Goal: Transaction & Acquisition: Purchase product/service

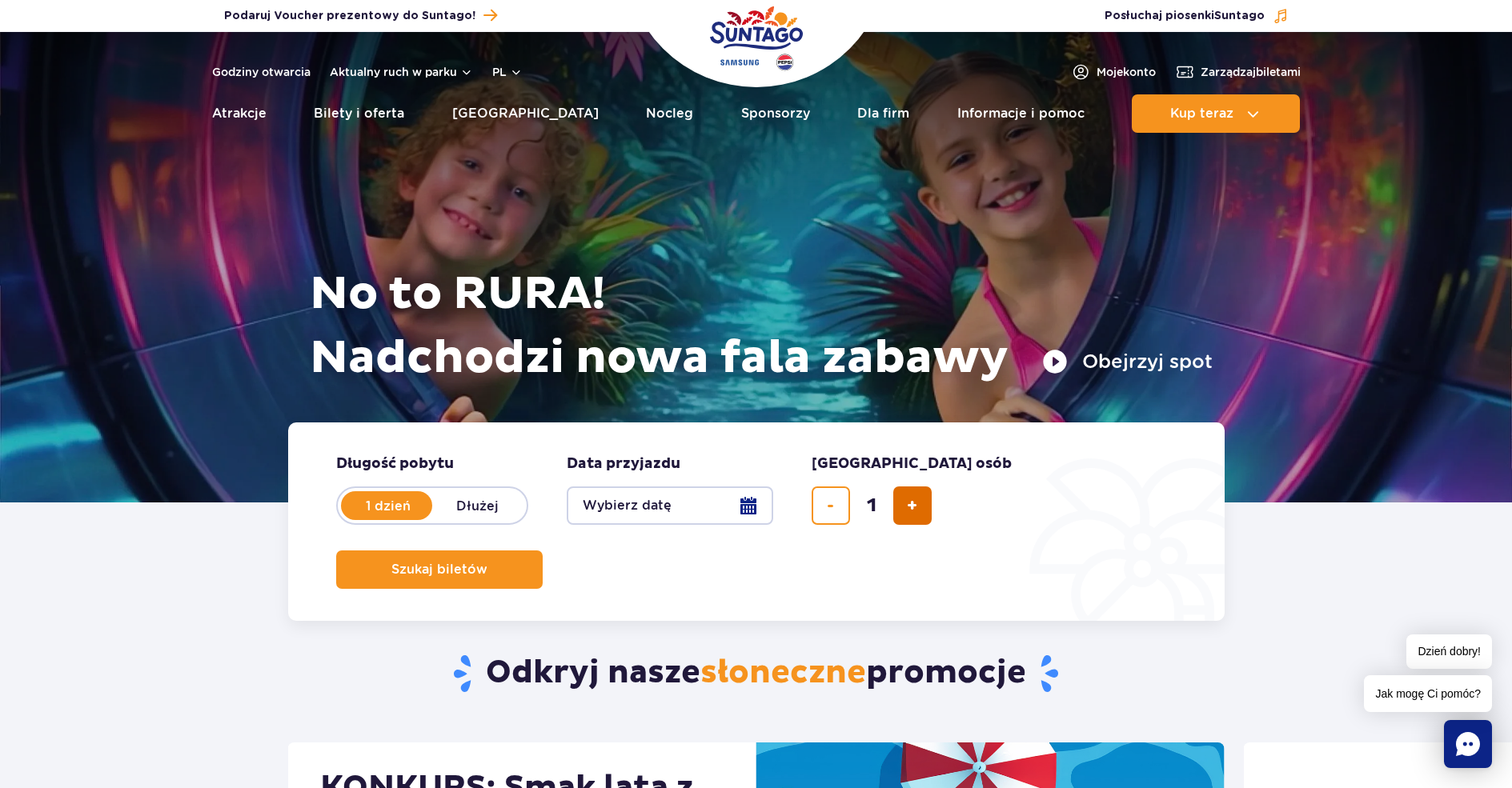
click at [908, 506] on span "dodaj bilet" at bounding box center [912, 506] width 10 height 0
type input "3"
click at [653, 502] on button "Wybierz datę" at bounding box center [670, 506] width 207 height 38
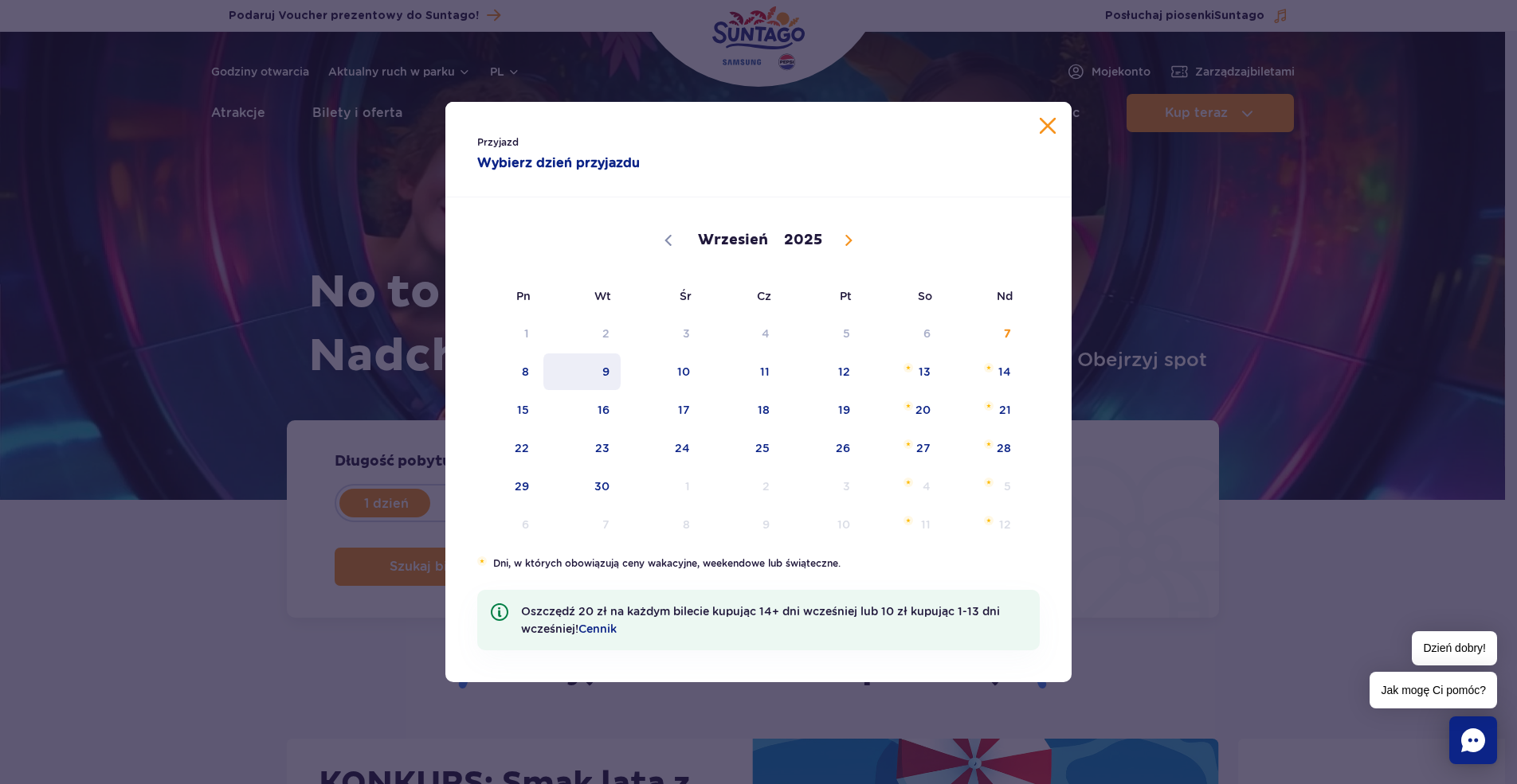
click at [594, 377] on span "9" at bounding box center [581, 372] width 80 height 36
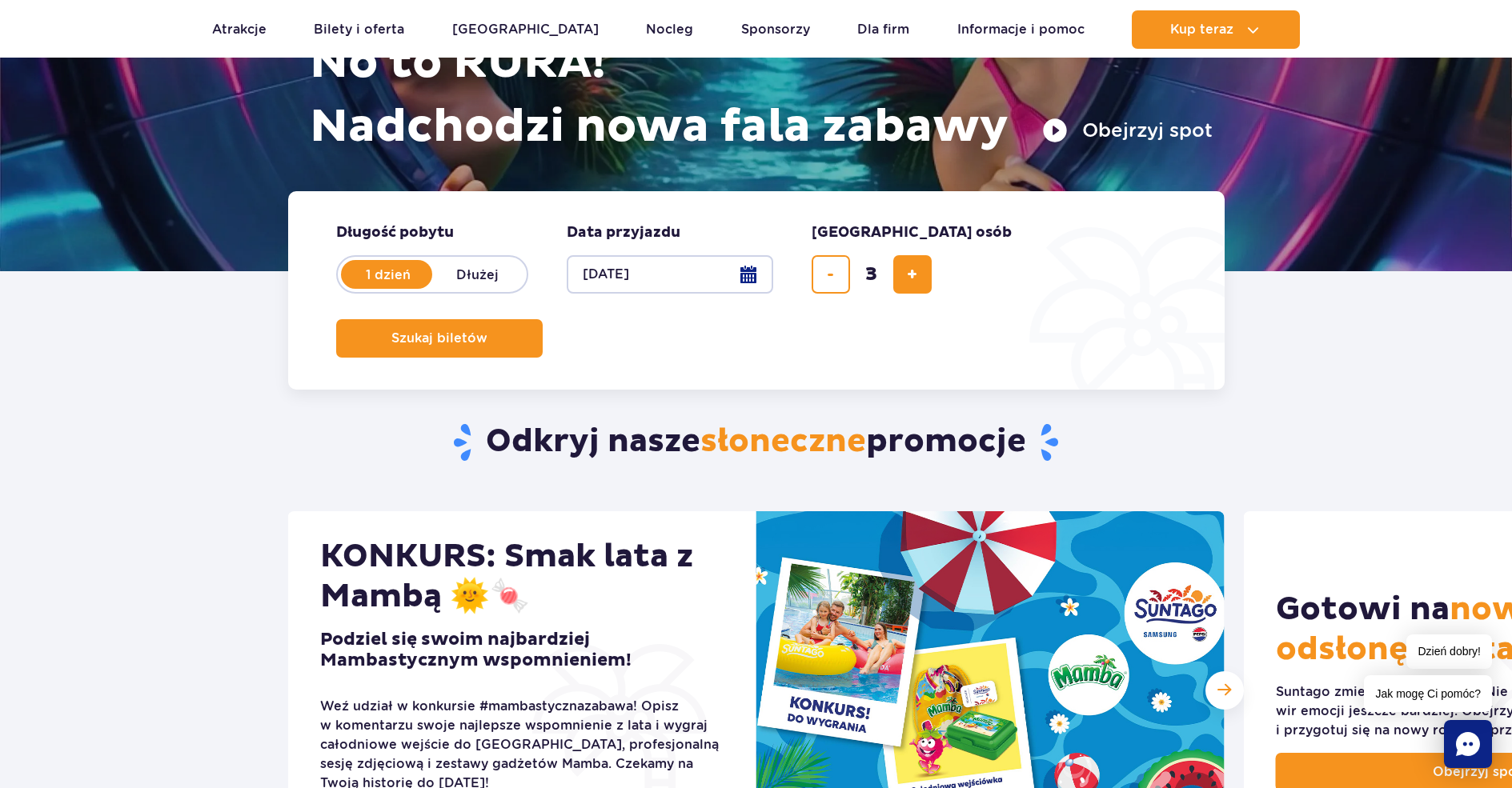
scroll to position [240, 0]
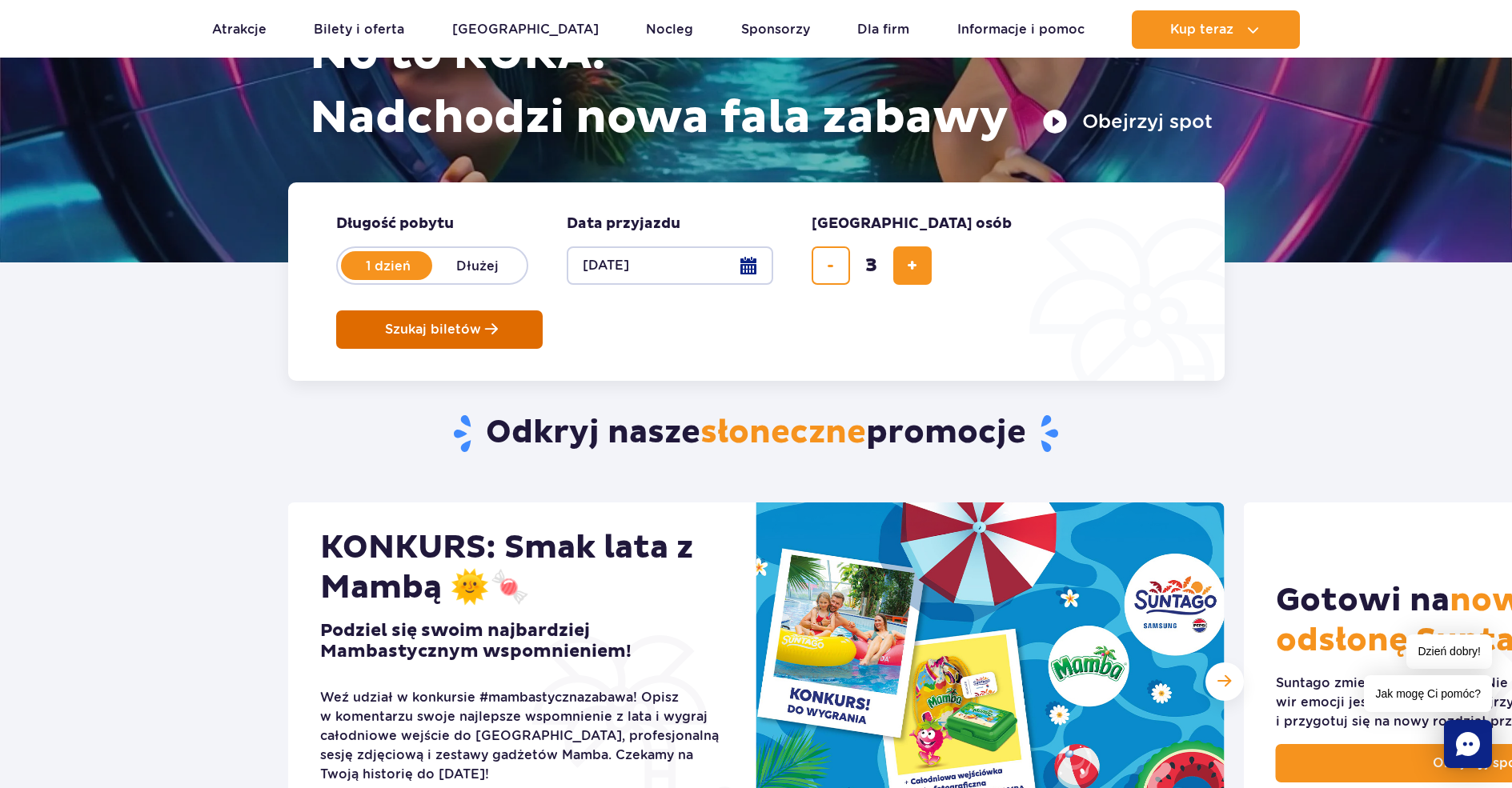
click at [542, 310] on button "Szukaj biletów" at bounding box center [440, 329] width 207 height 38
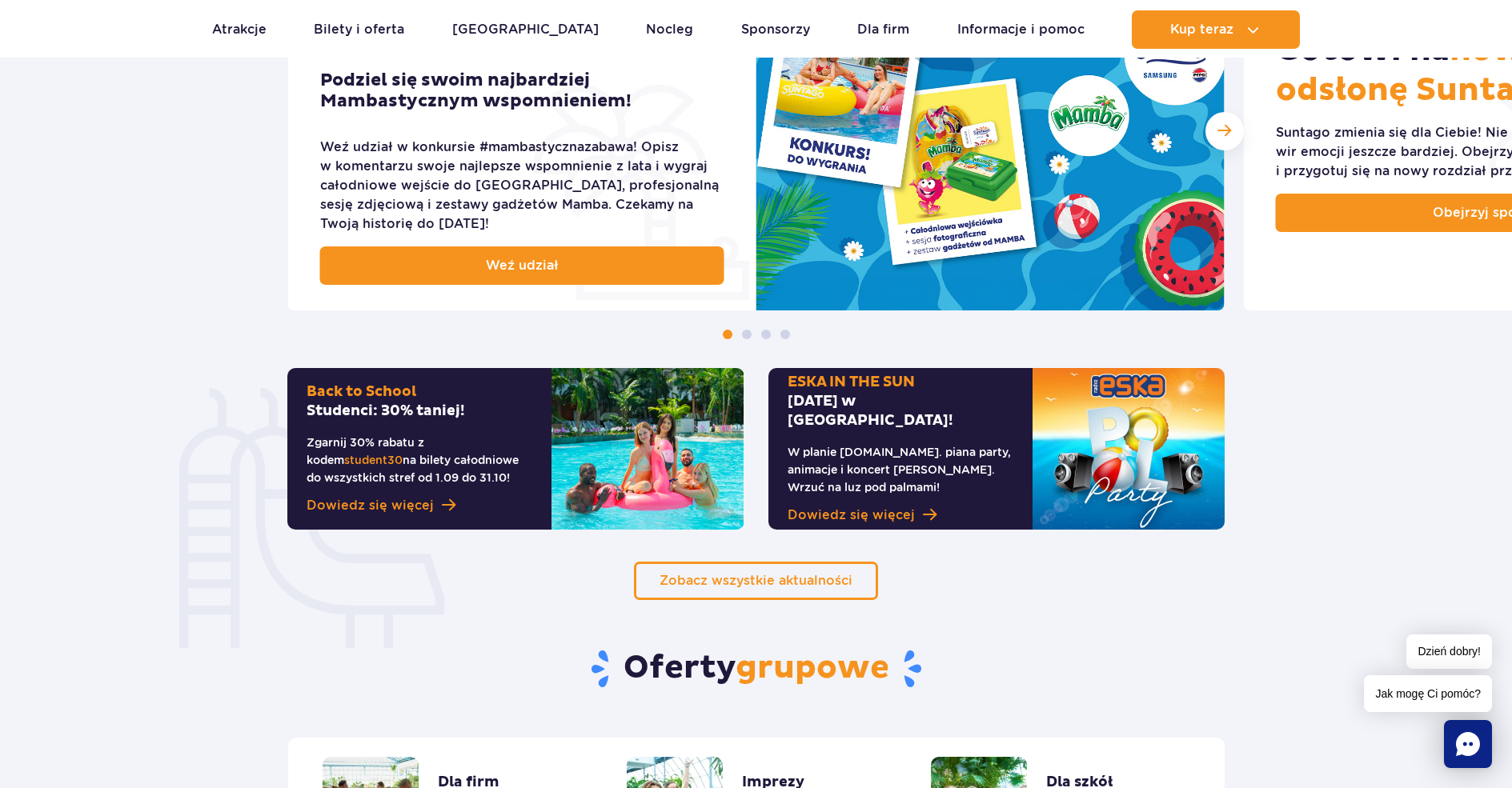
scroll to position [800, 0]
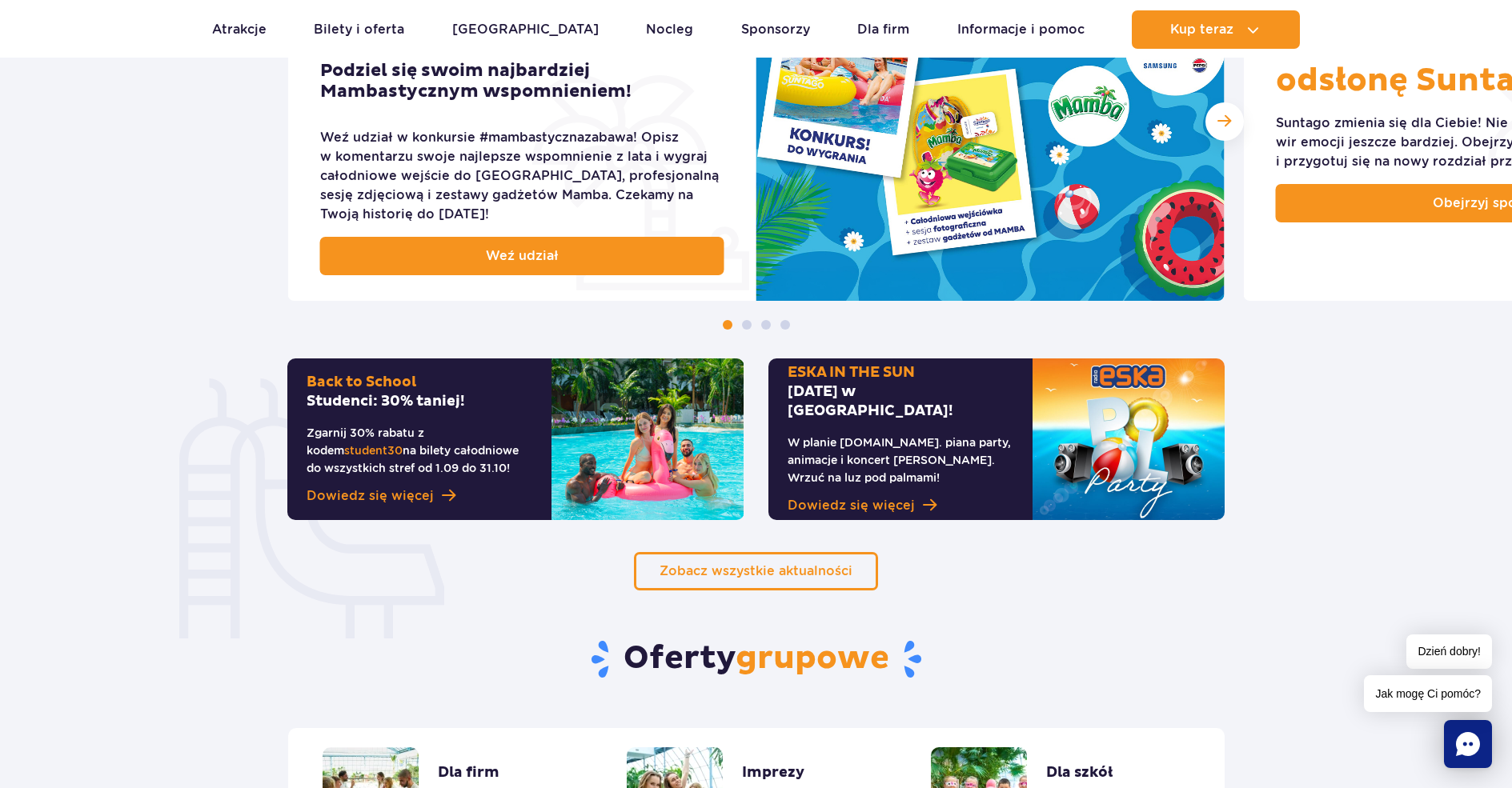
click at [379, 433] on p "Zgarnij 30% rabatu z kodem student30 na bilety całodniowe do wszystkich stref o…" at bounding box center [420, 450] width 226 height 53
click at [423, 493] on span "Dowiedz się więcej" at bounding box center [370, 496] width 127 height 19
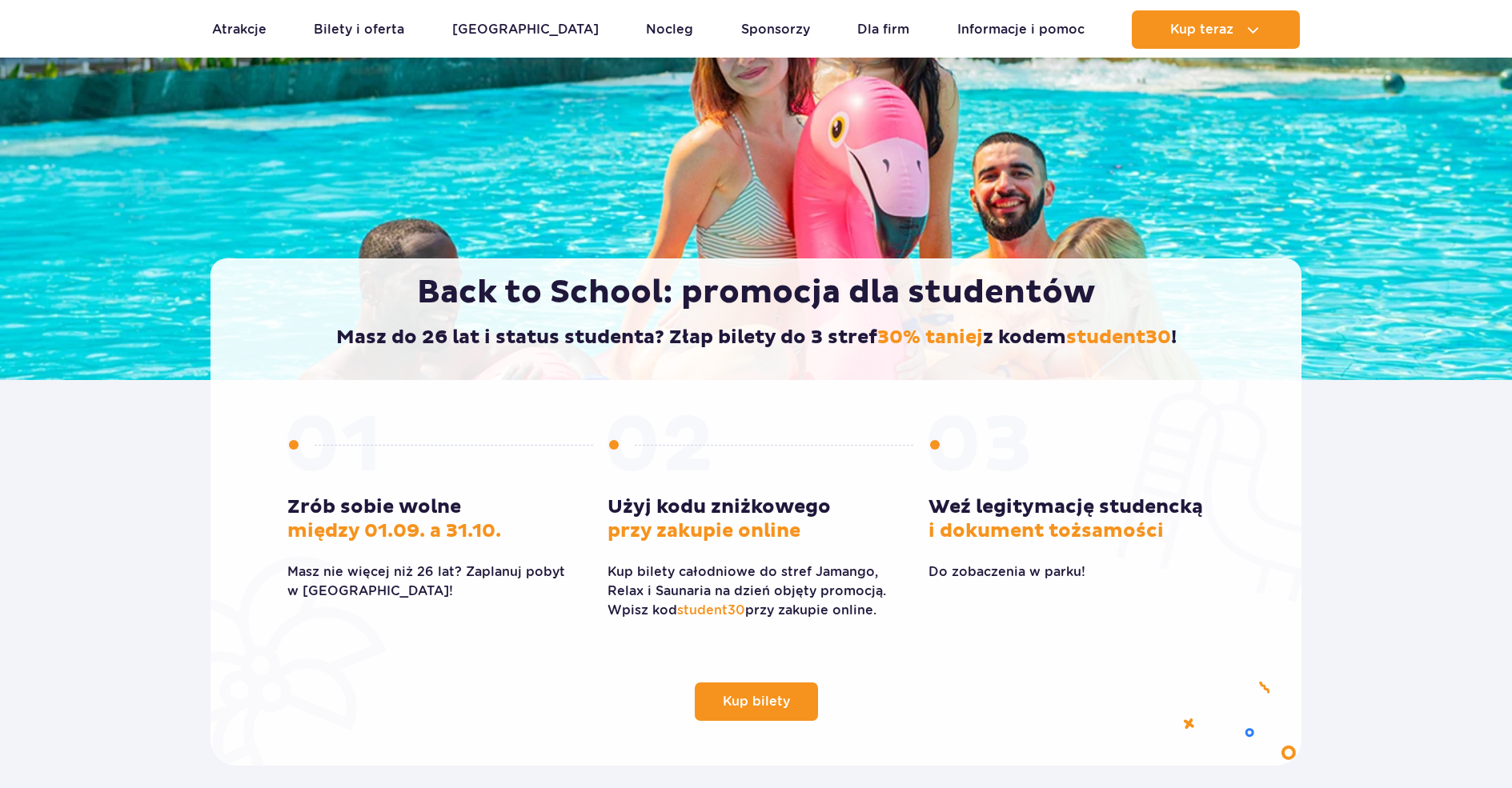
scroll to position [160, 0]
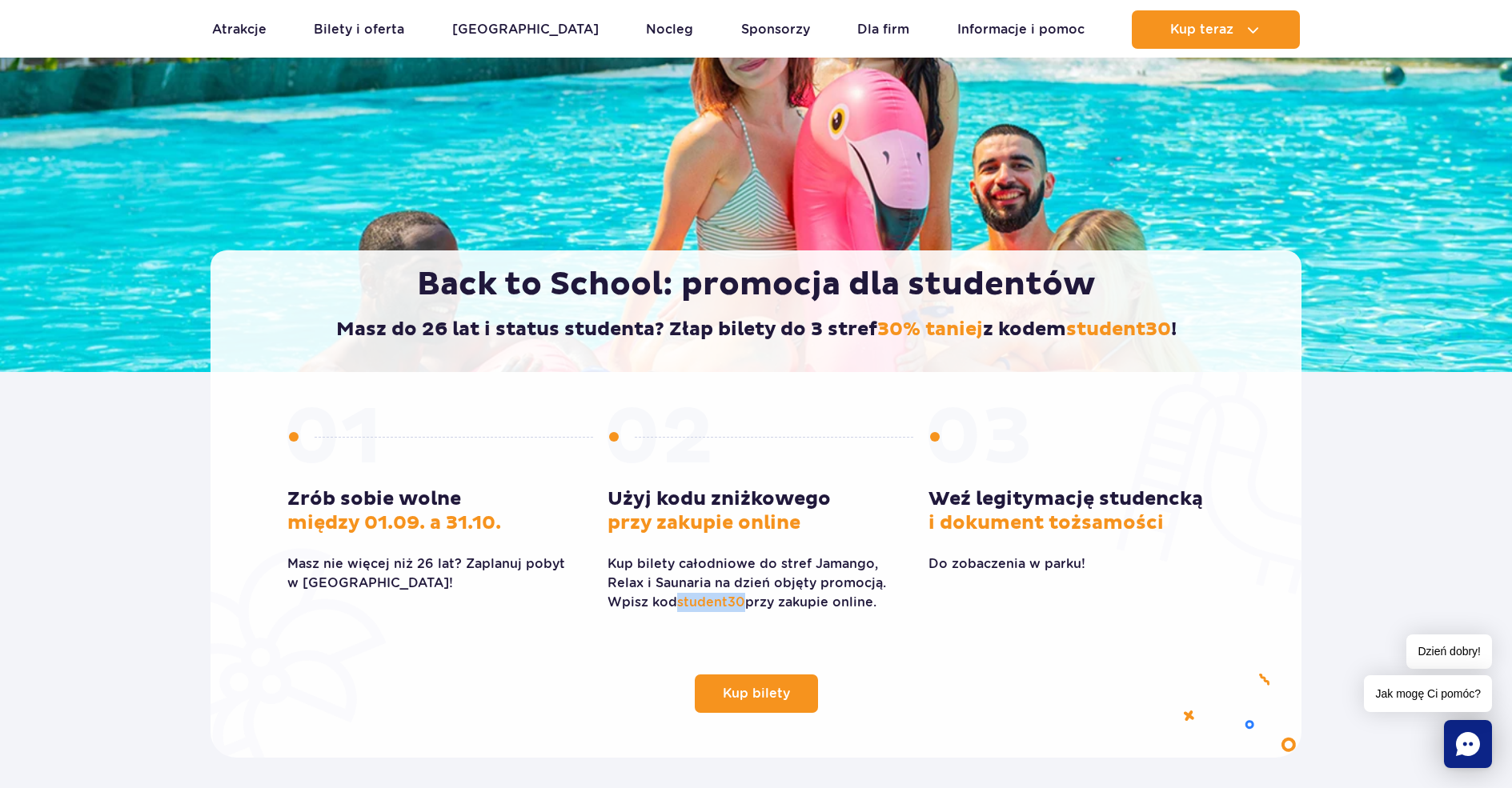
drag, startPoint x: 744, startPoint y: 603, endPoint x: 677, endPoint y: 608, distance: 67.2
click at [677, 608] on p "Kup bilety całodniowe do stref Jamango, Relax i Saunaria na dzień objęty promoc…" at bounding box center [755, 583] width 296 height 57
click at [687, 604] on span "student30" at bounding box center [711, 601] width 68 height 15
drag, startPoint x: 741, startPoint y: 601, endPoint x: 682, endPoint y: 606, distance: 59.2
click at [682, 606] on span "student30" at bounding box center [711, 601] width 68 height 15
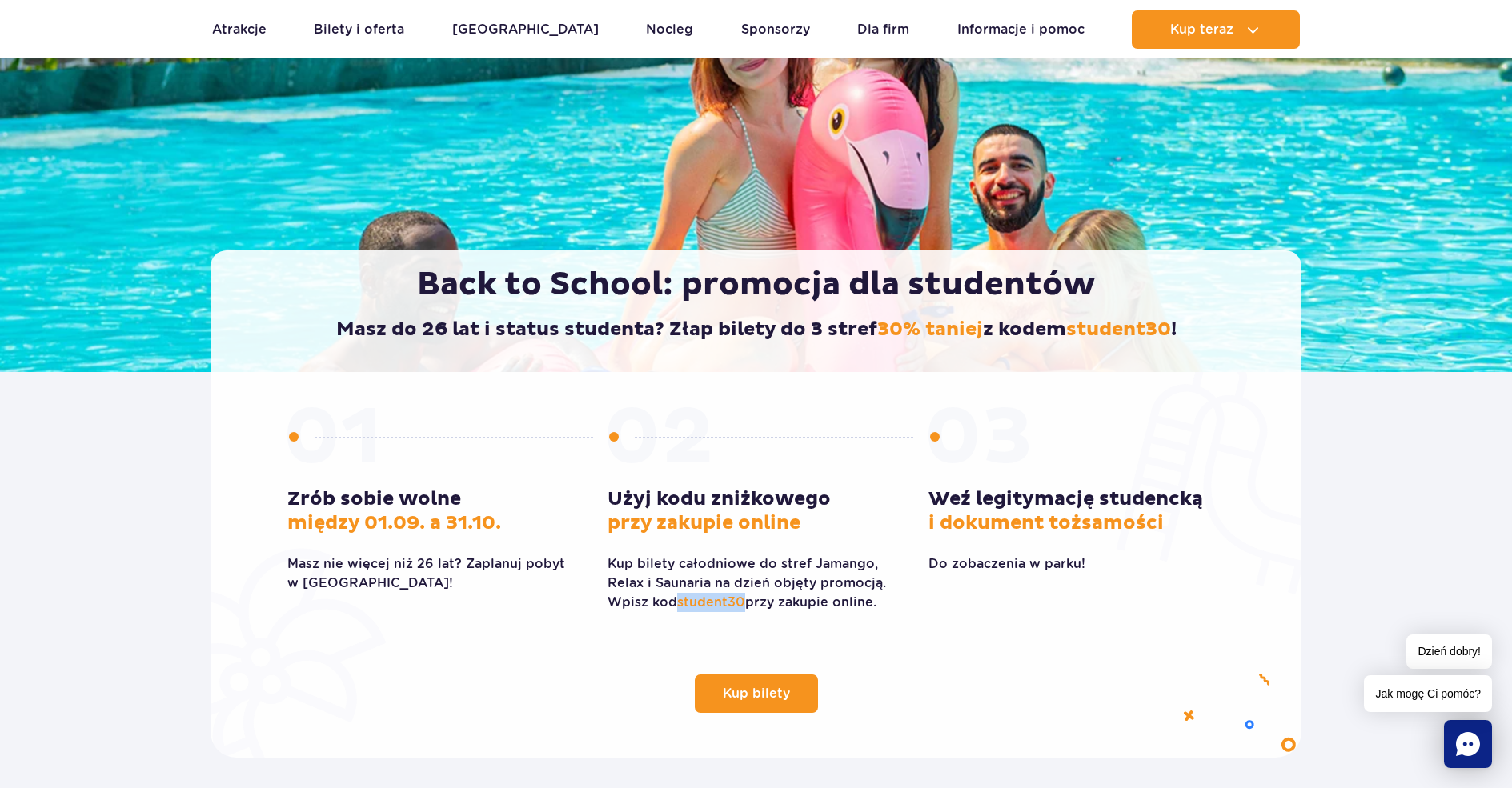
copy span "student30"
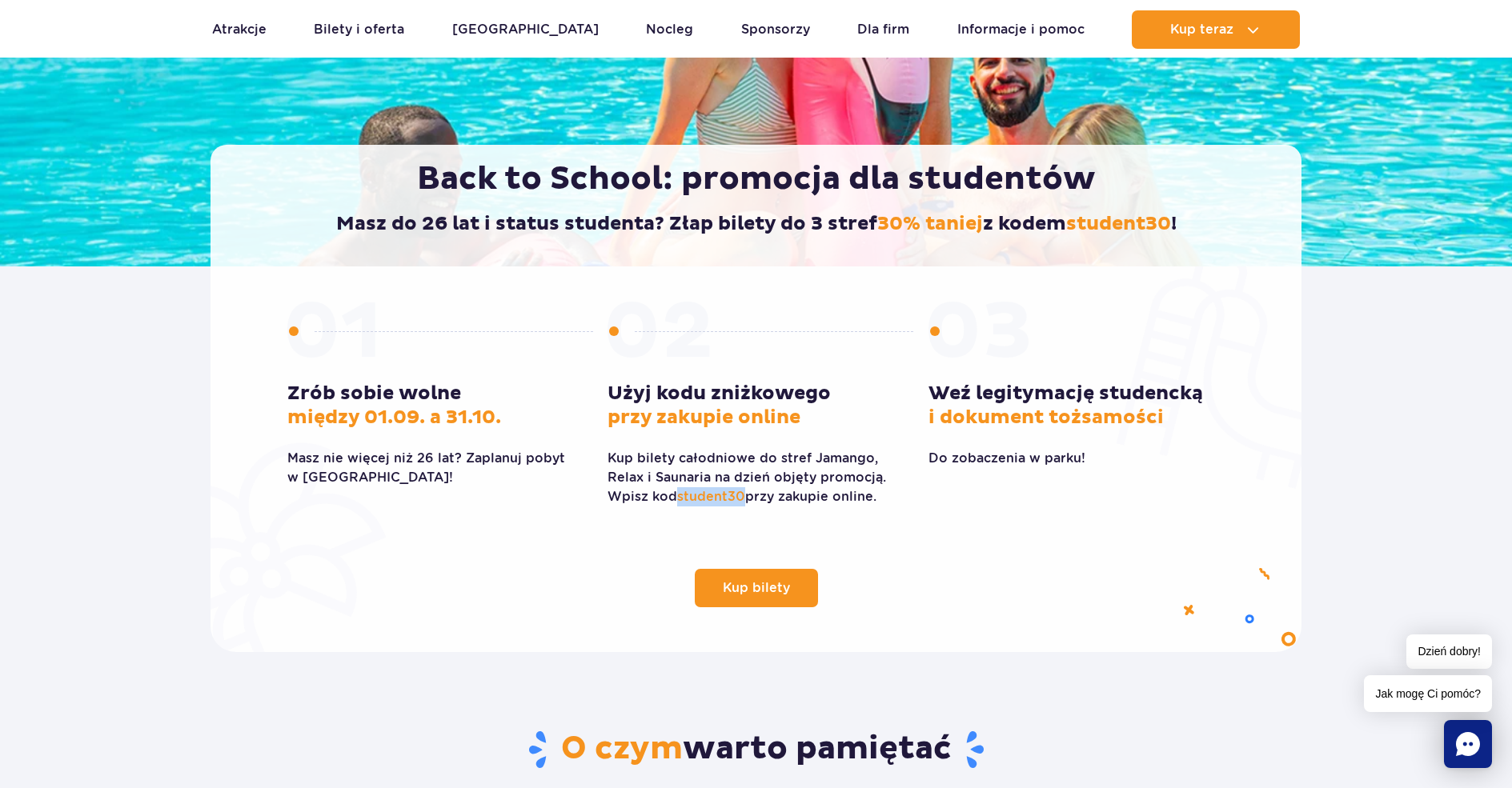
scroll to position [320, 0]
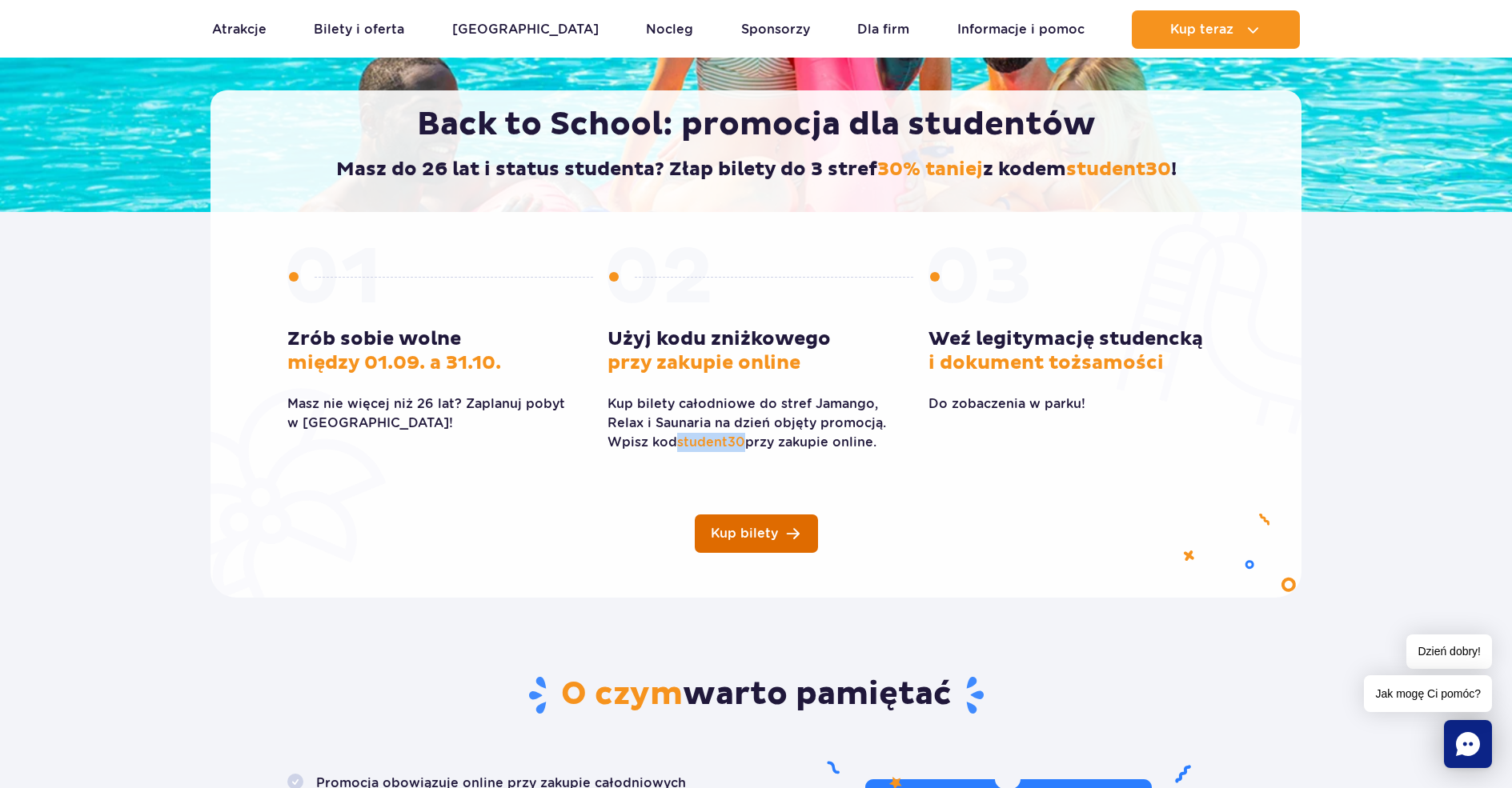
click at [775, 536] on span "Kup bilety" at bounding box center [744, 533] width 67 height 13
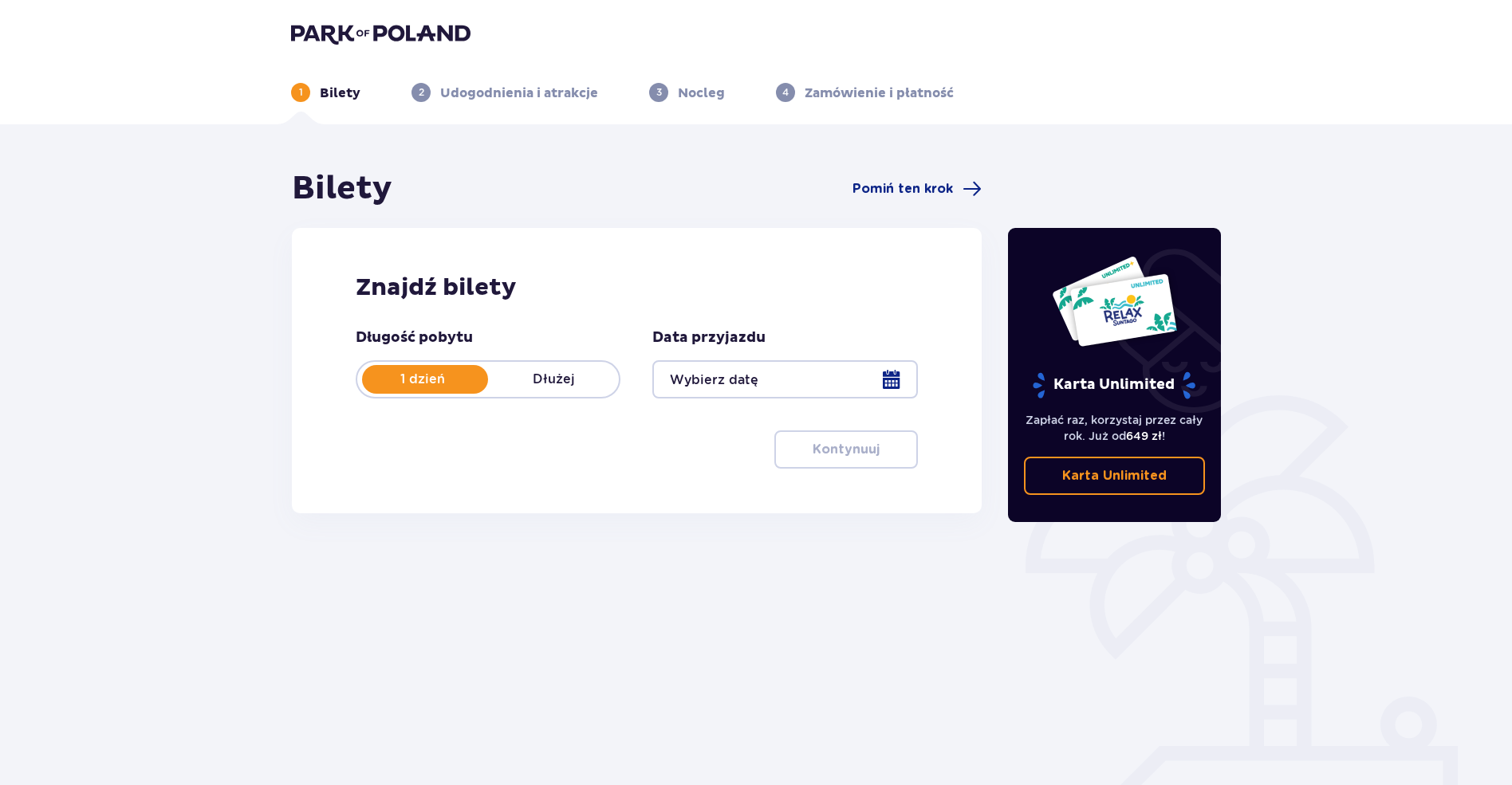
click at [709, 375] on div at bounding box center [785, 379] width 265 height 38
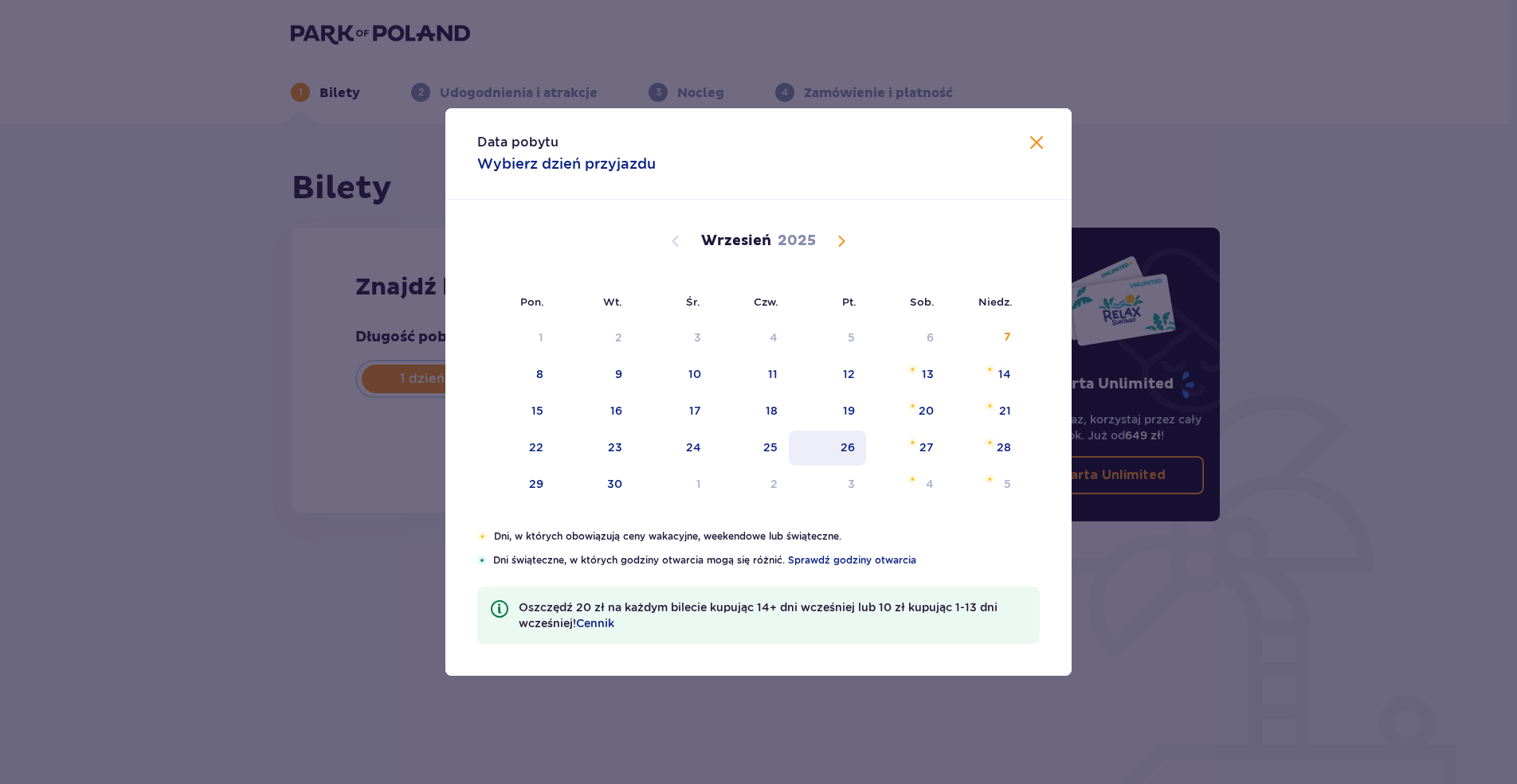
click at [618, 381] on div "9" at bounding box center [618, 374] width 7 height 16
type input "[DATE]"
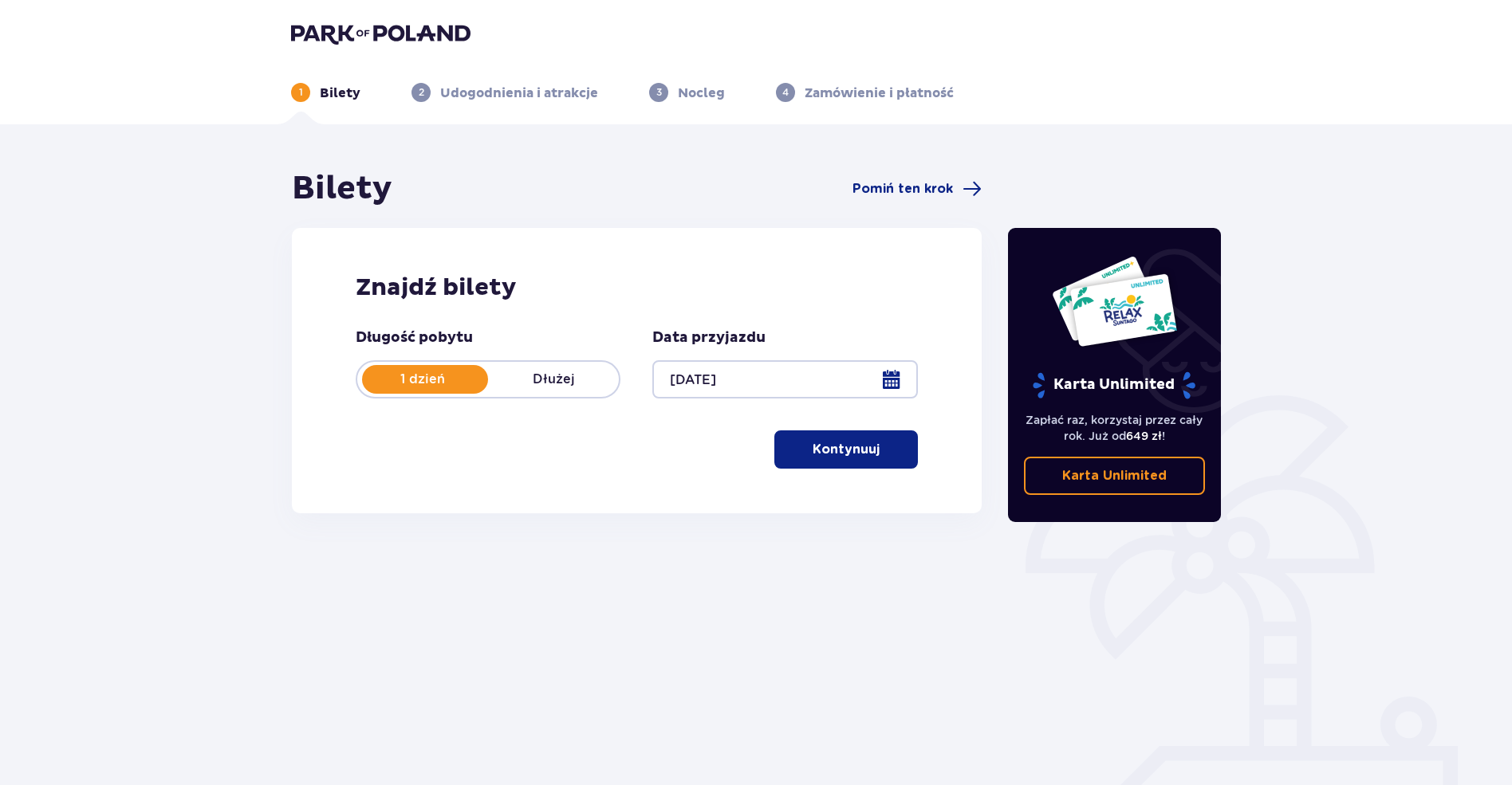
click at [871, 449] on button "Kontynuuj" at bounding box center [846, 449] width 144 height 38
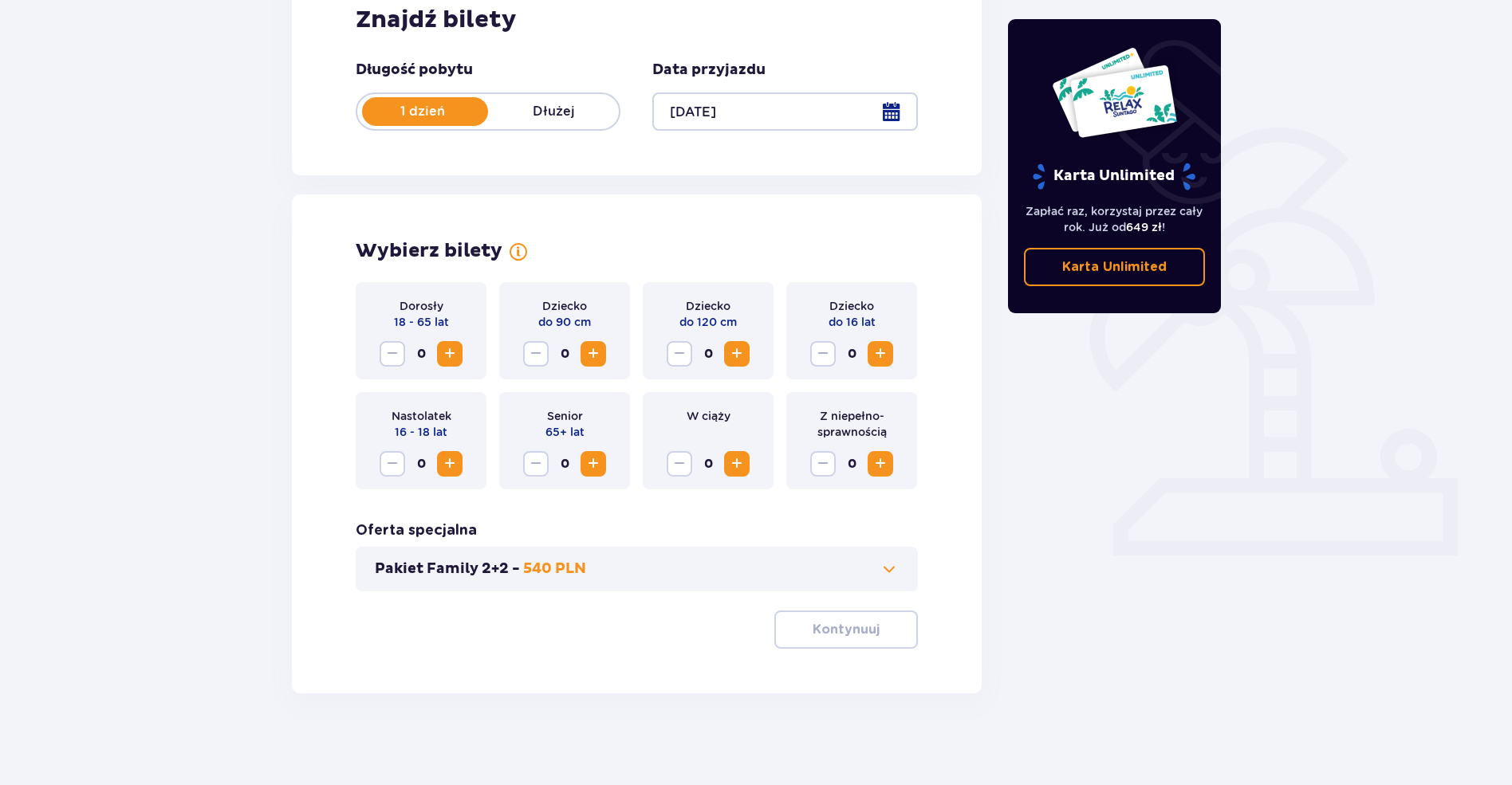
scroll to position [272, 0]
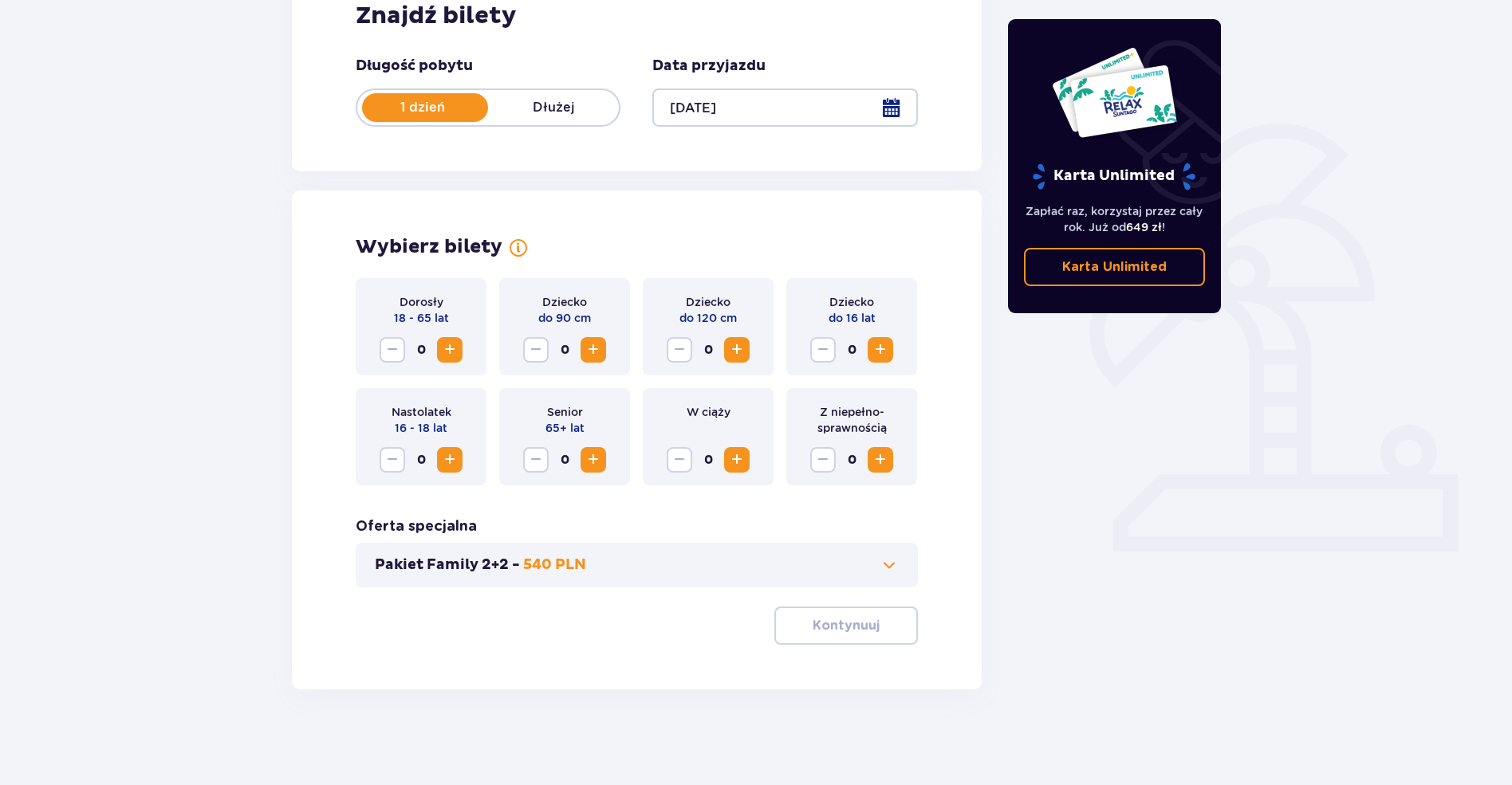
click at [460, 351] on button "Increase" at bounding box center [449, 350] width 25 height 25
click at [848, 619] on p "Kontynuuj" at bounding box center [846, 626] width 67 height 17
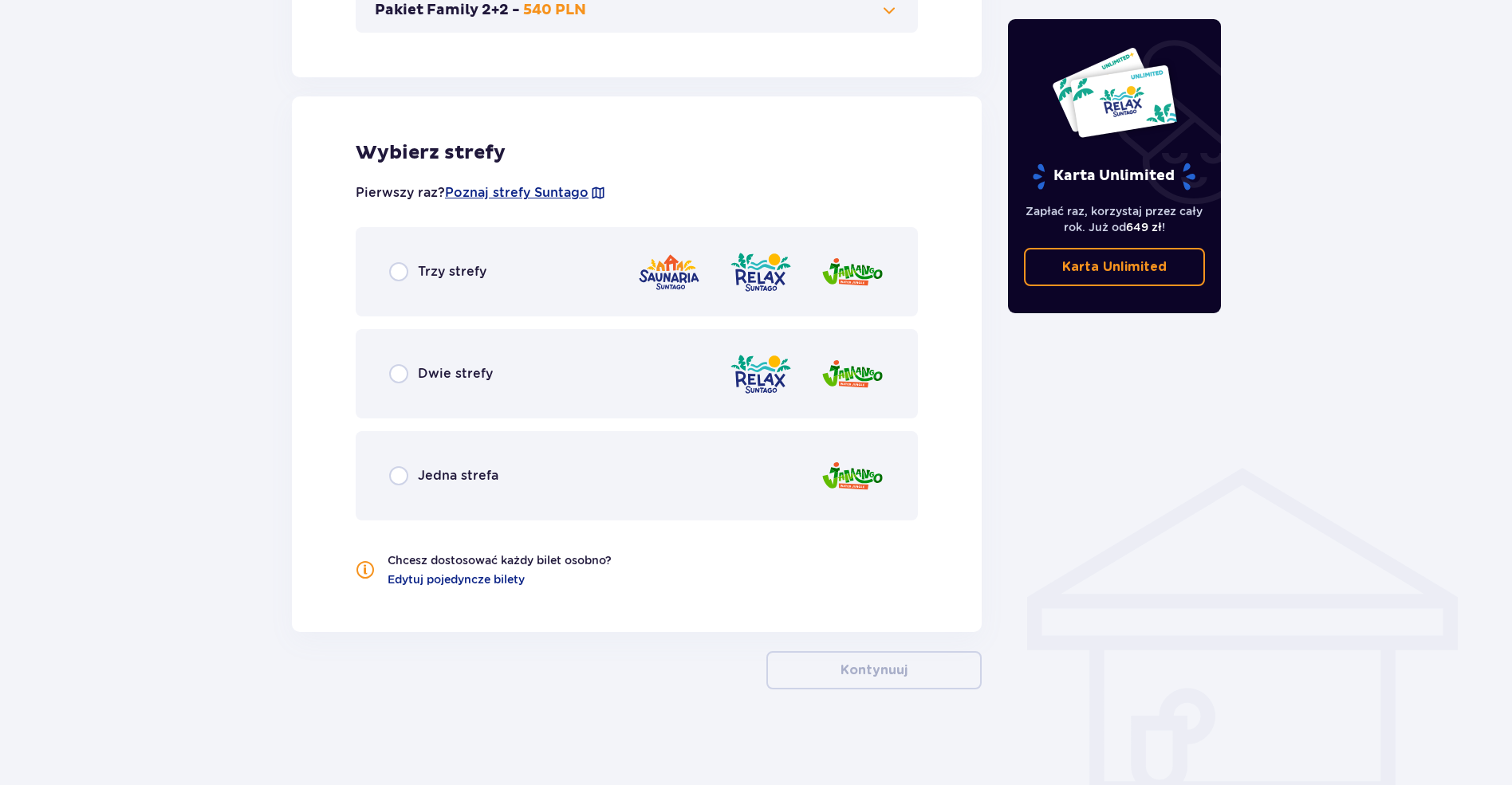
scroll to position [827, 0]
click at [509, 357] on div "Dwie strefy" at bounding box center [636, 373] width 562 height 89
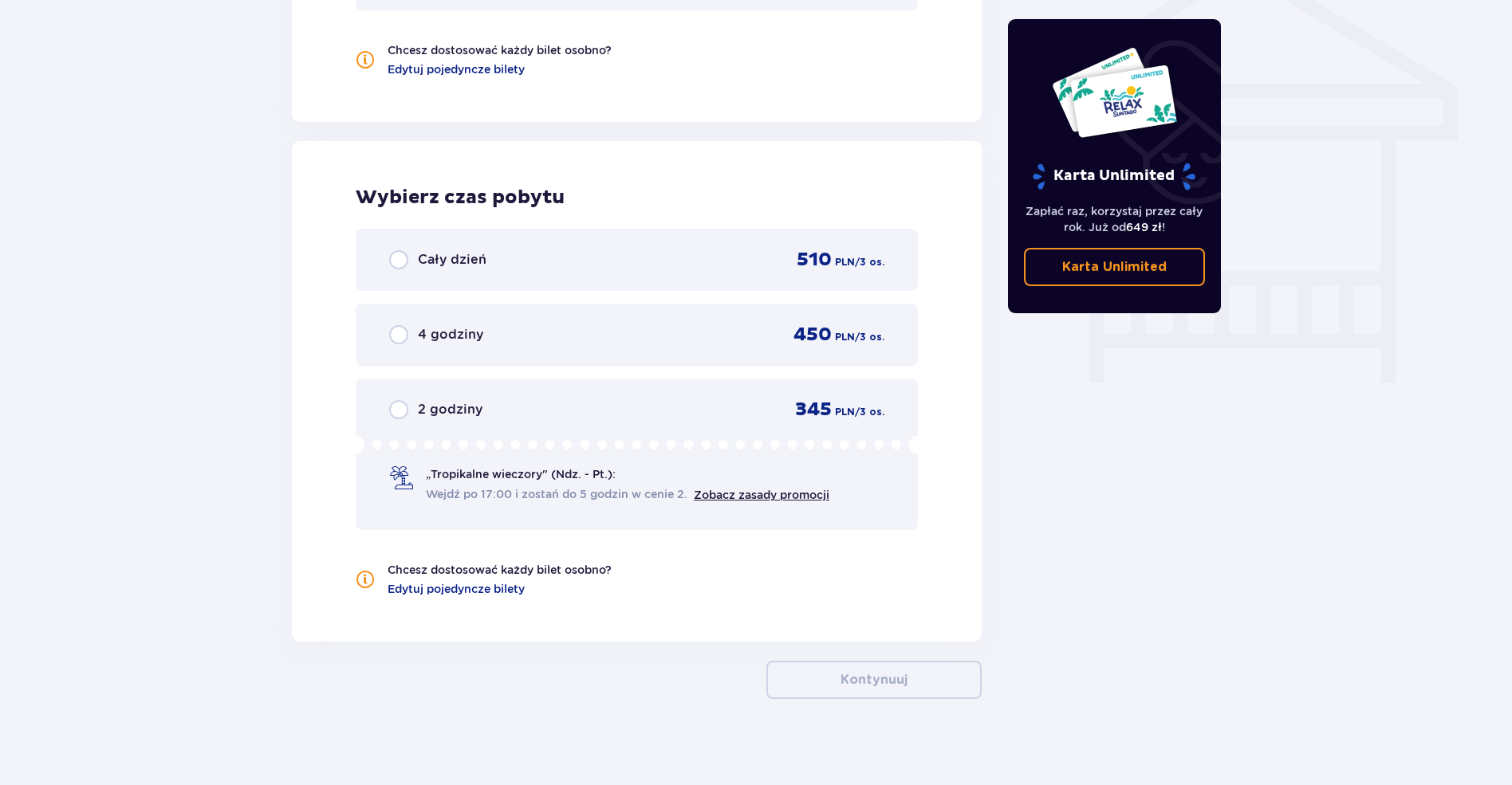
scroll to position [1347, 0]
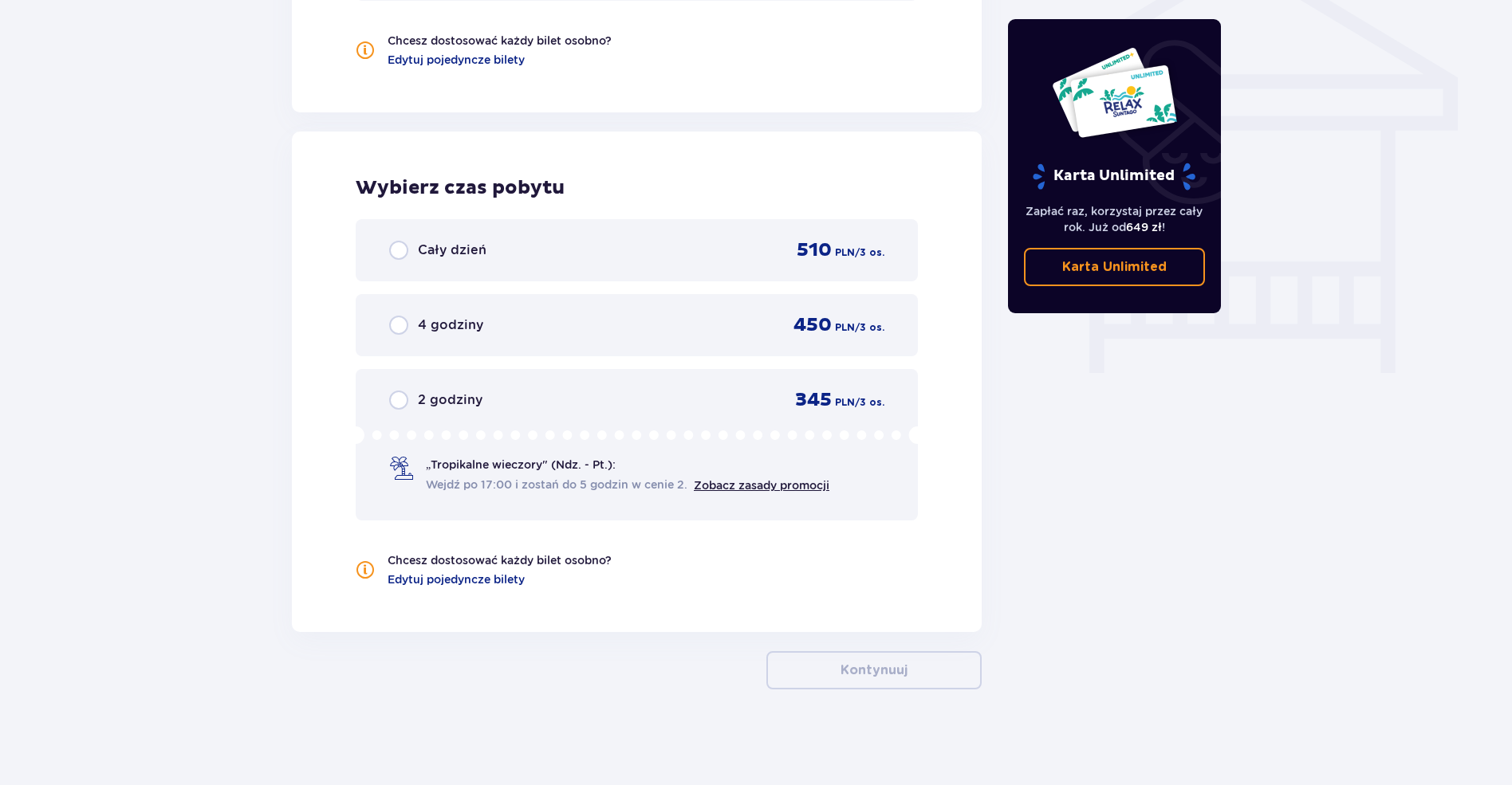
click at [690, 253] on div "Cały dzień 510 PLN / 3 os." at bounding box center [636, 250] width 495 height 24
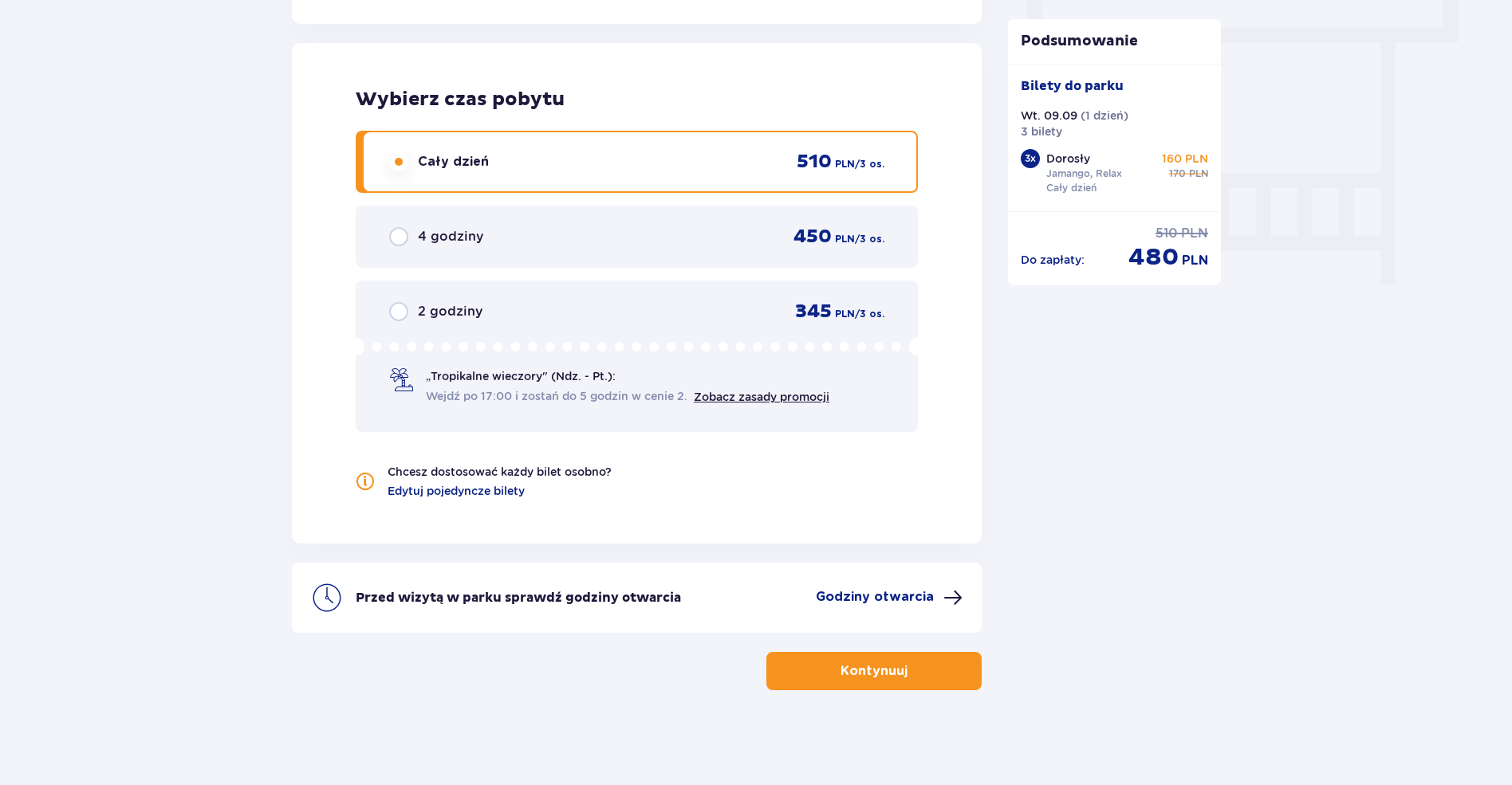
scroll to position [1436, 0]
click at [696, 258] on div "4 godziny 450 PLN / 3 os." at bounding box center [636, 236] width 562 height 62
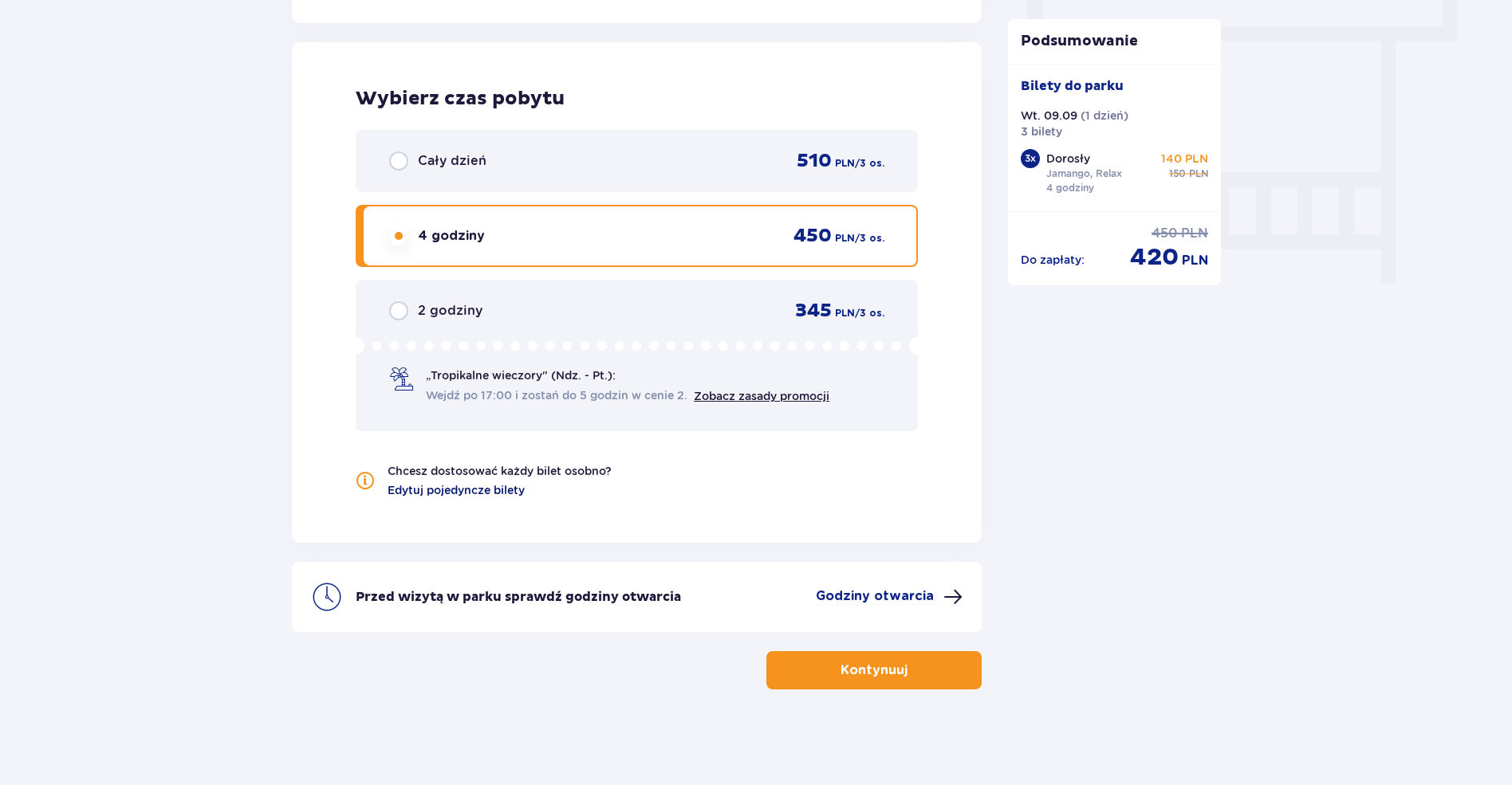
click at [480, 492] on span "Edytuj pojedyncze bilety" at bounding box center [456, 490] width 137 height 16
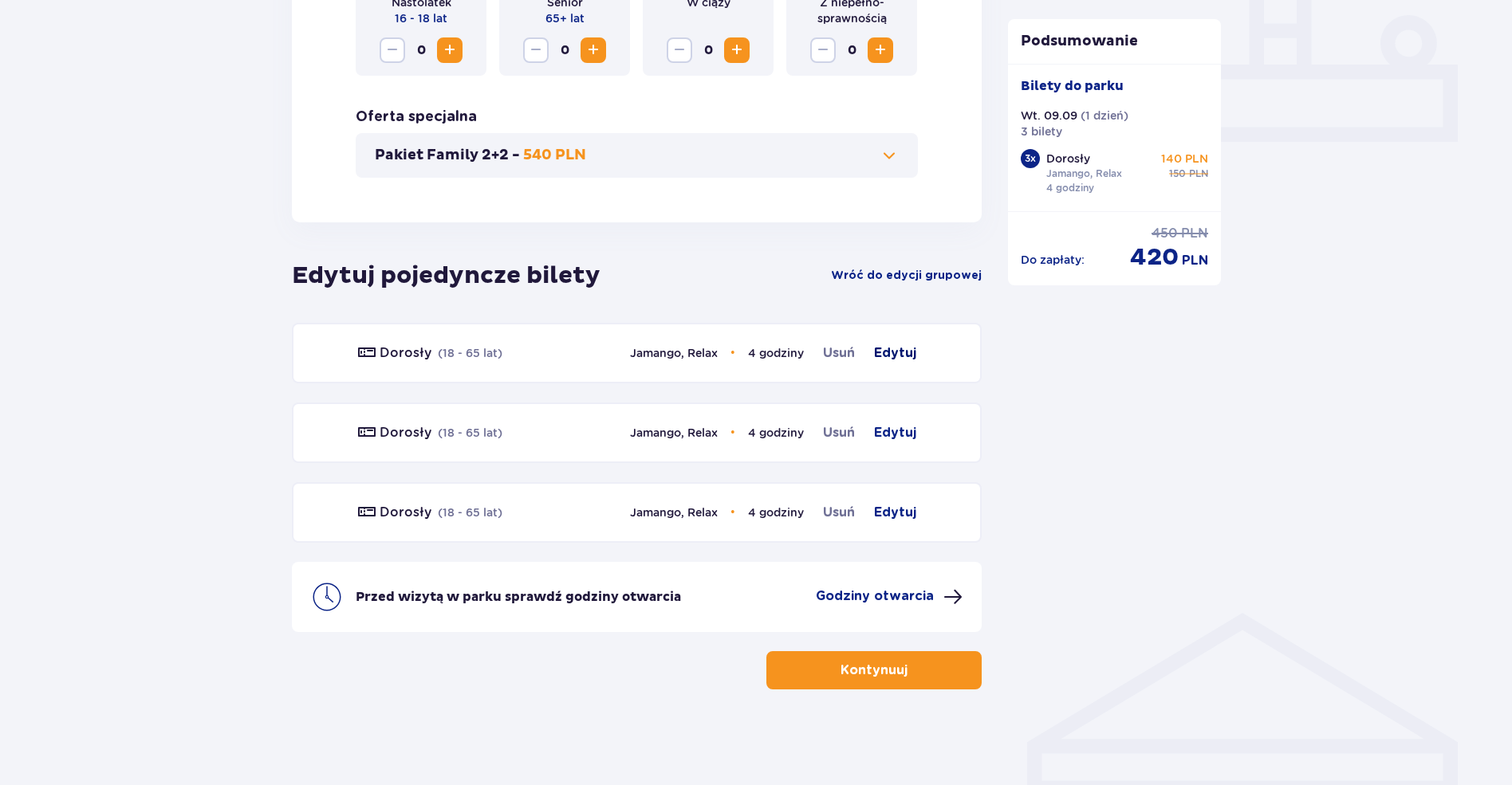
click at [901, 362] on span "Edytuj" at bounding box center [895, 353] width 42 height 19
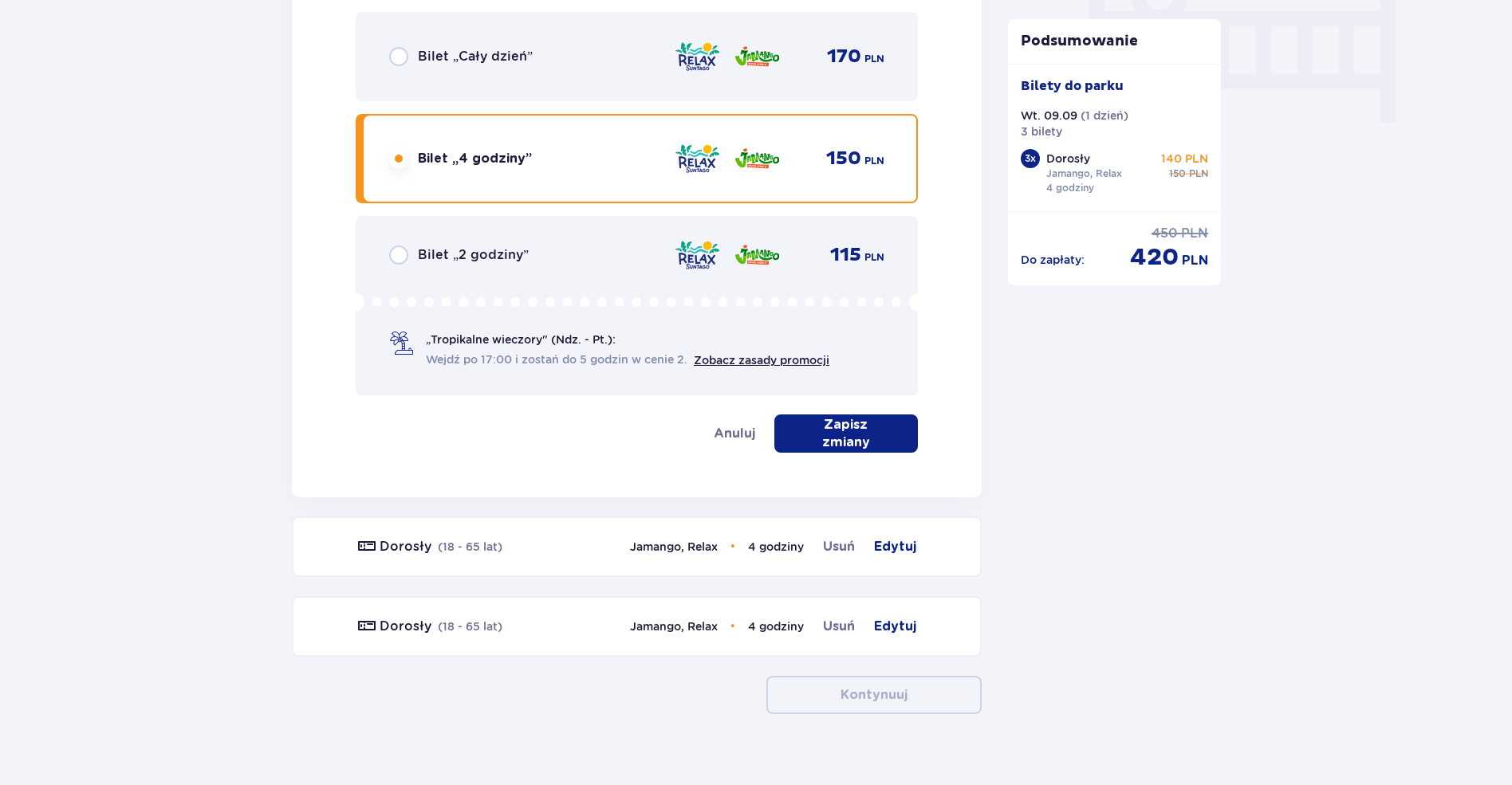
scroll to position [1621, 0]
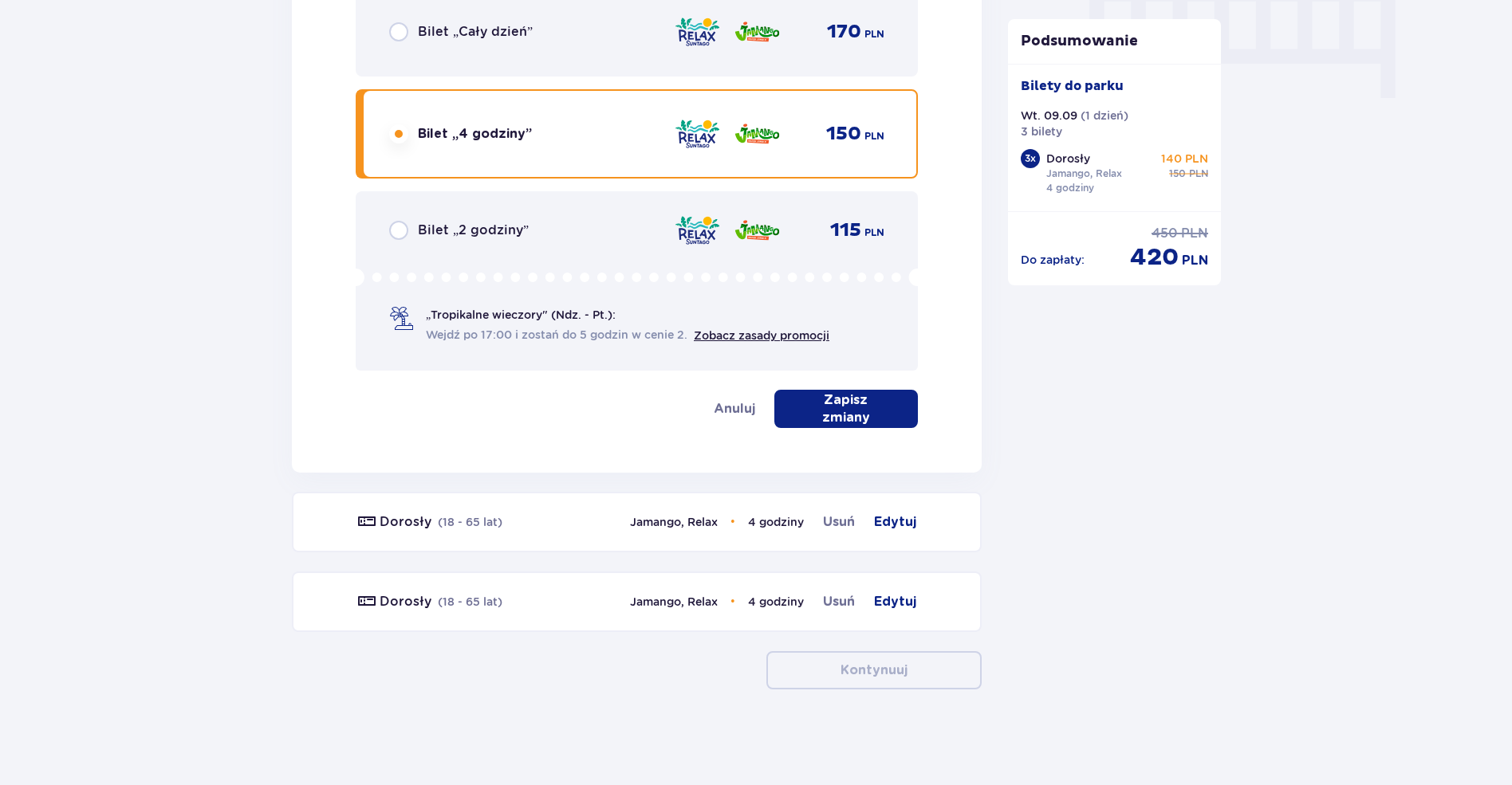
click at [855, 402] on p "Zapisz zmiany" at bounding box center [846, 409] width 93 height 35
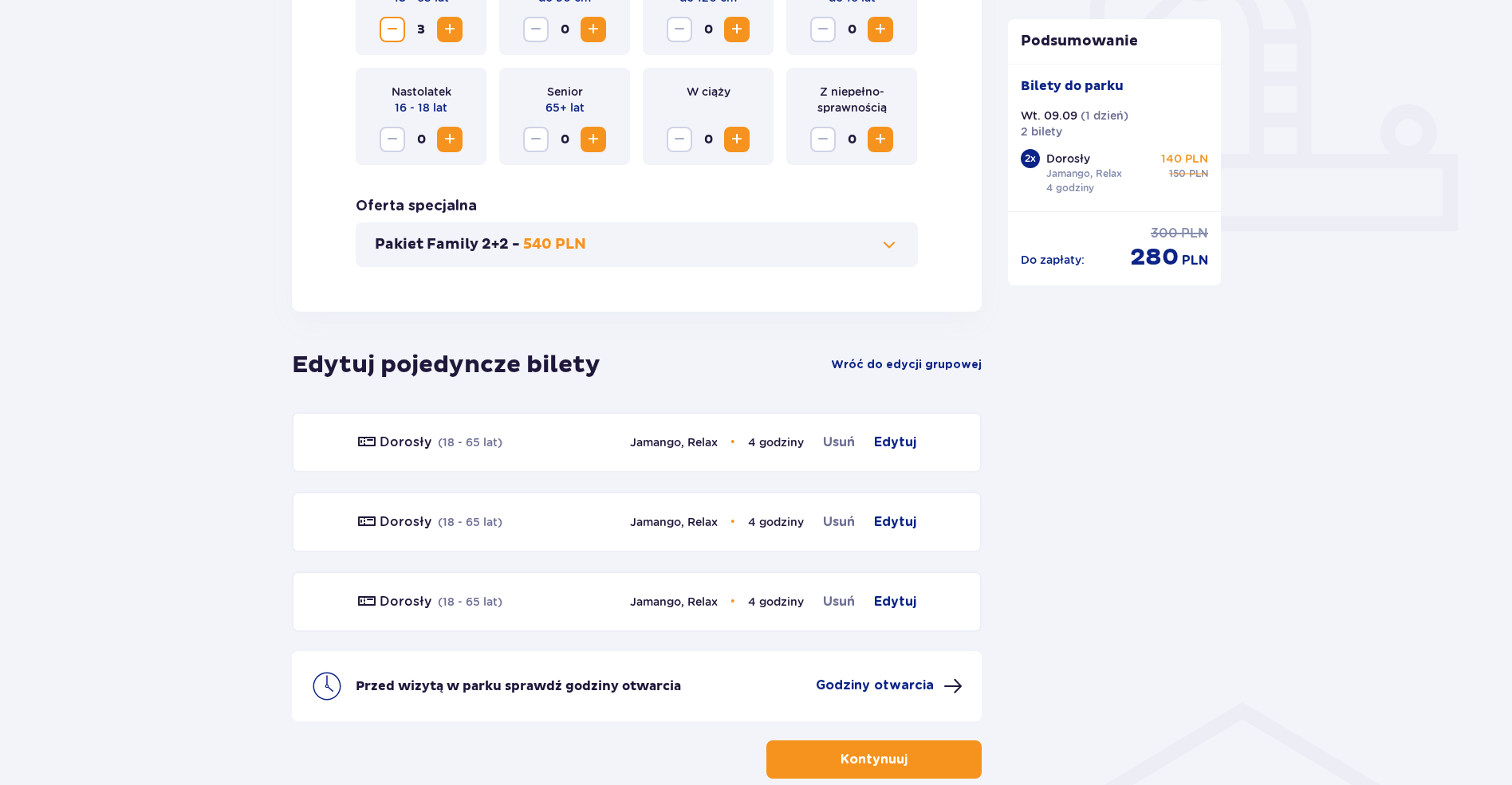
scroll to position [681, 0]
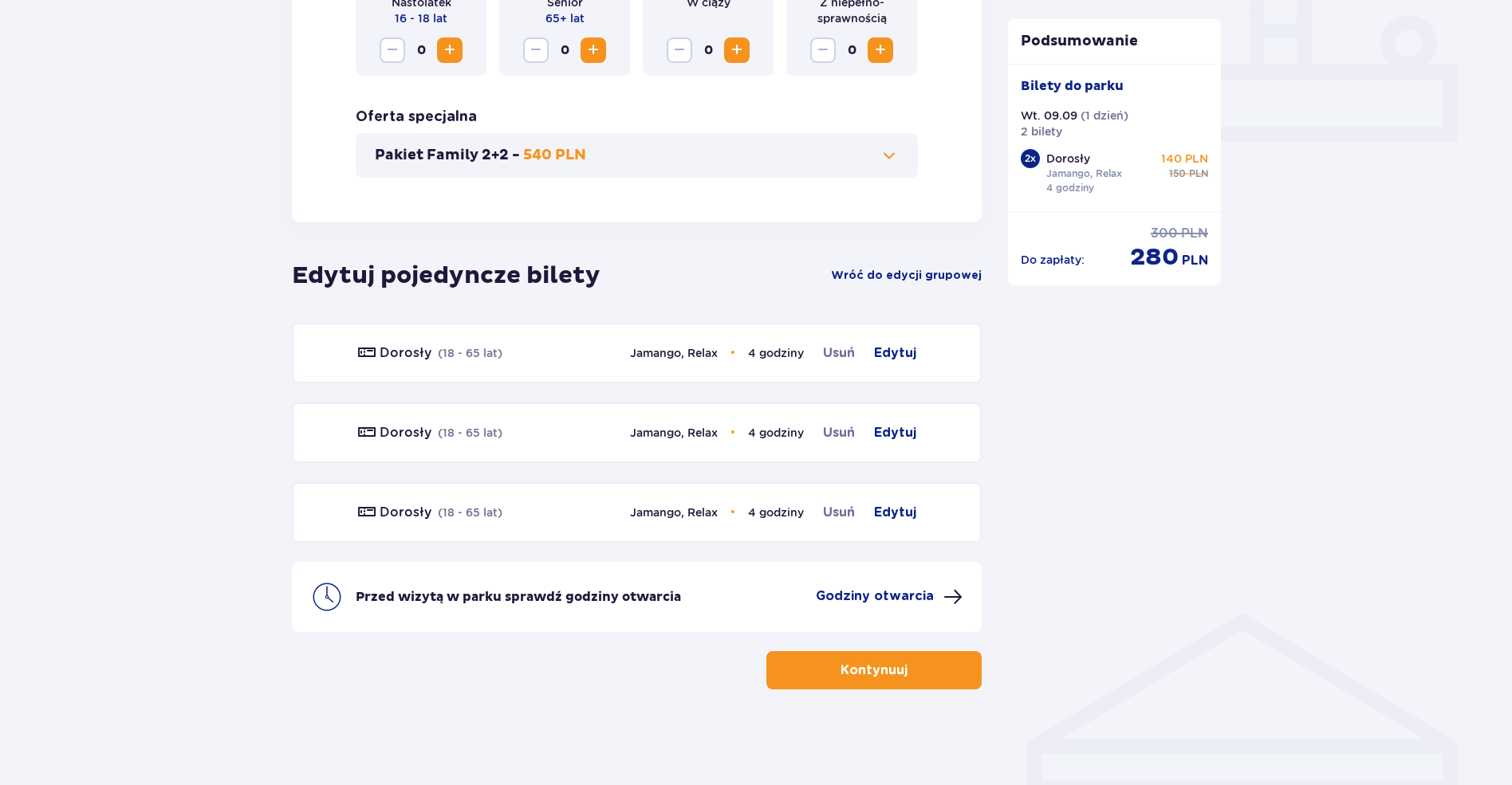
click at [882, 667] on p "Kontynuuj" at bounding box center [874, 670] width 67 height 17
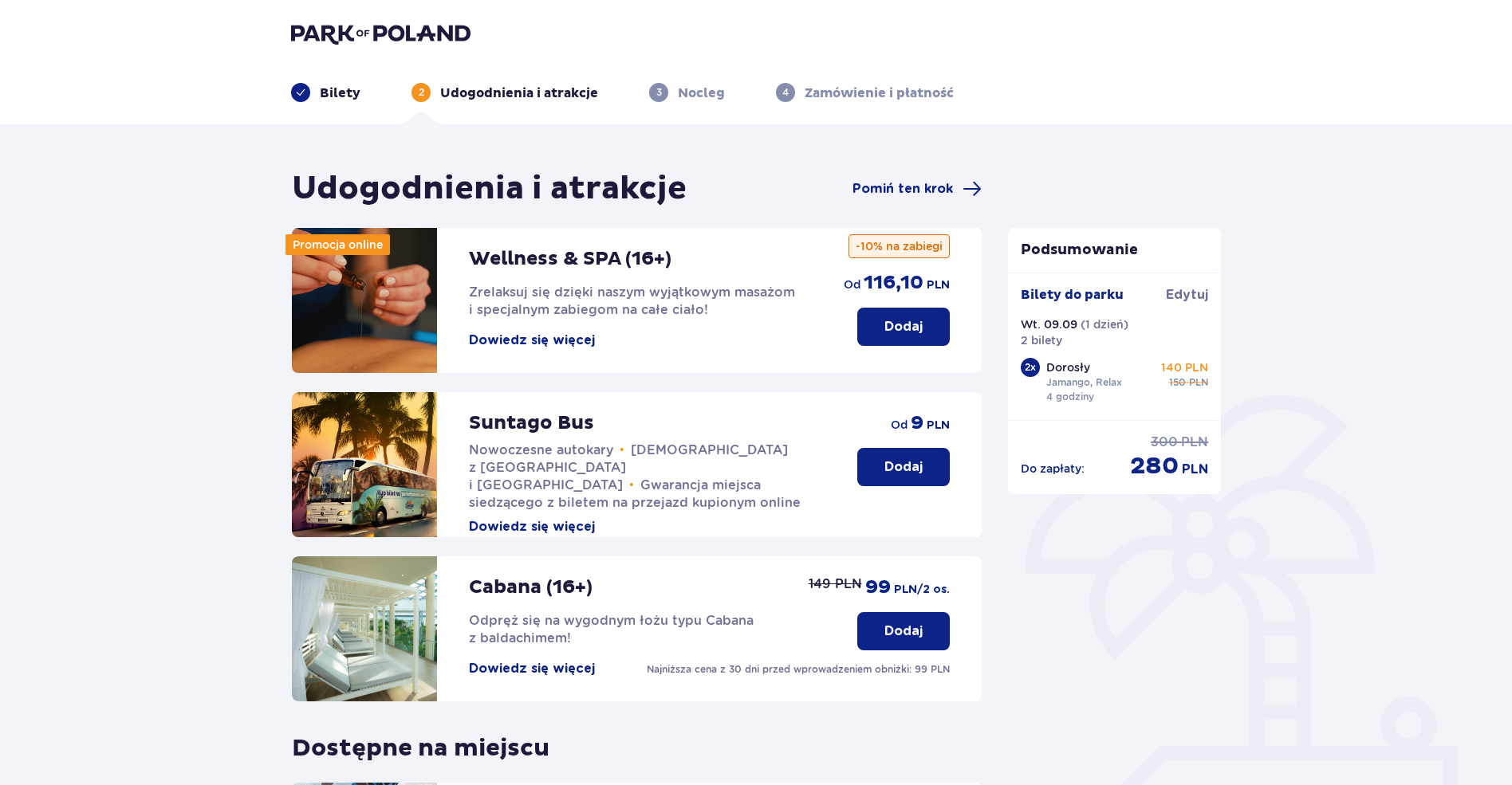
click at [367, 103] on header "Bilety 2 Udogodnienia i atrakcje 3 Nocleg 4 Zamówienie i płatność" at bounding box center [756, 62] width 1512 height 125
click at [338, 96] on p "Bilety" at bounding box center [339, 93] width 41 height 17
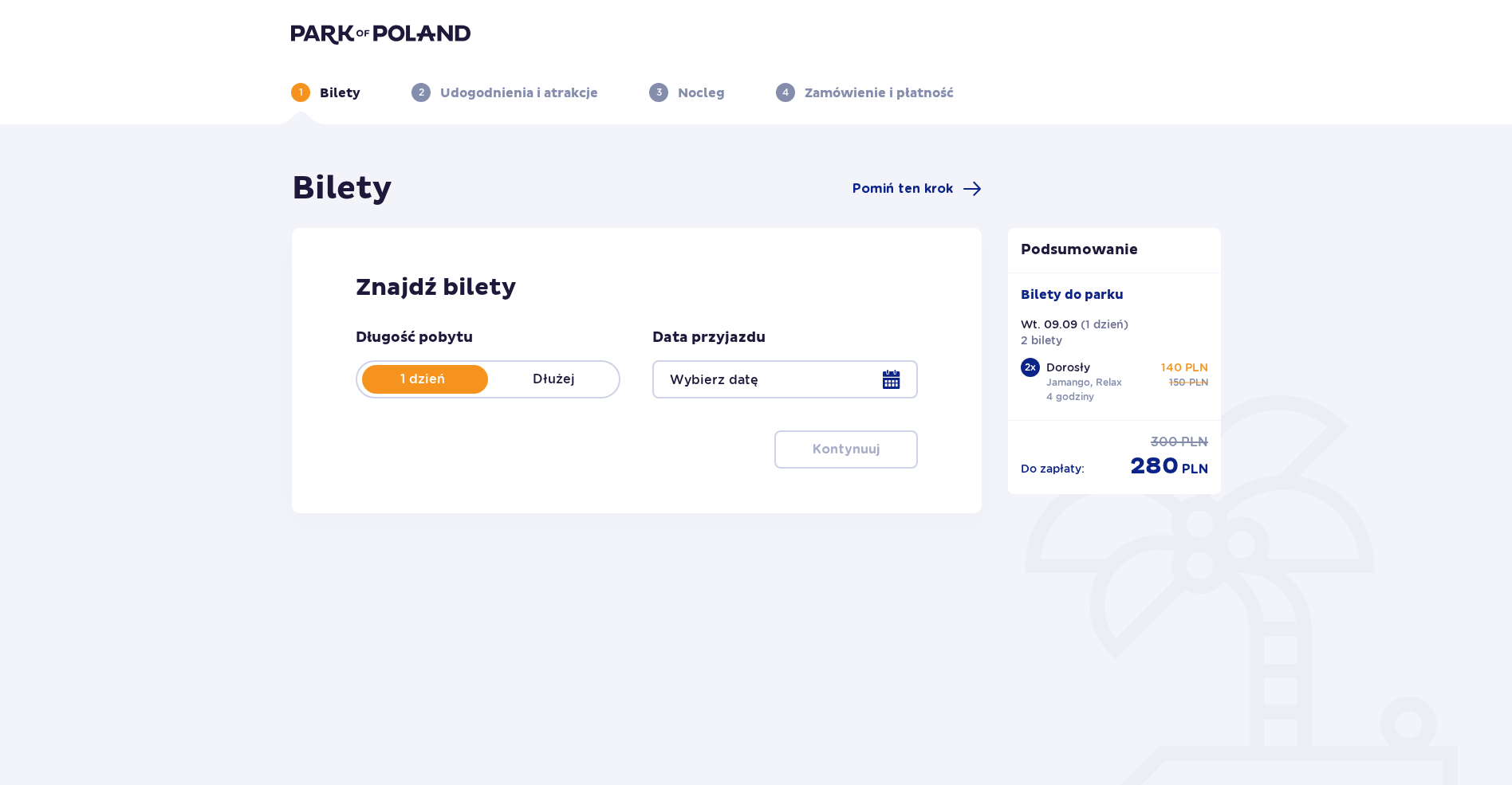
type input "[DATE]"
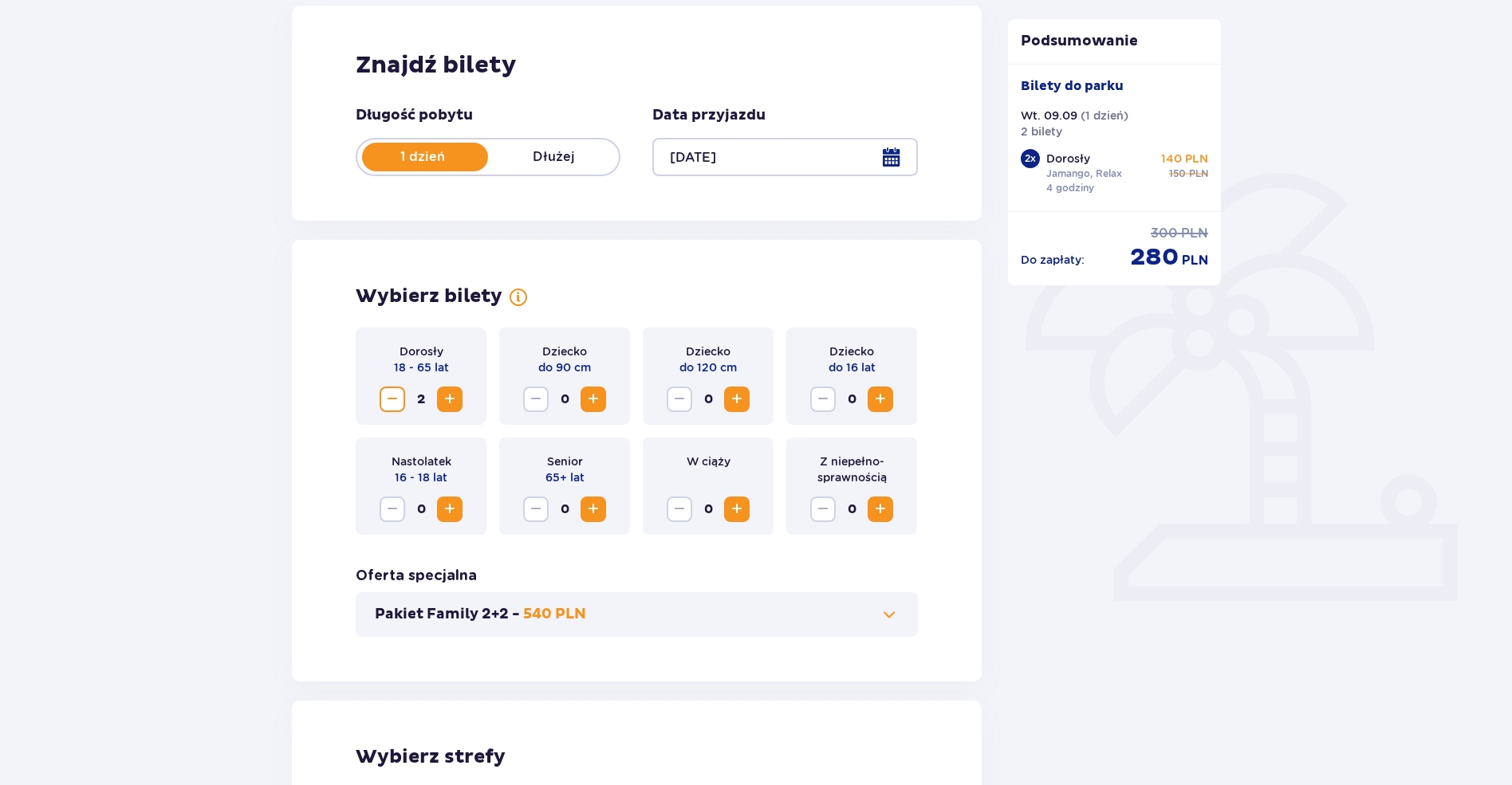
scroll to position [319, 0]
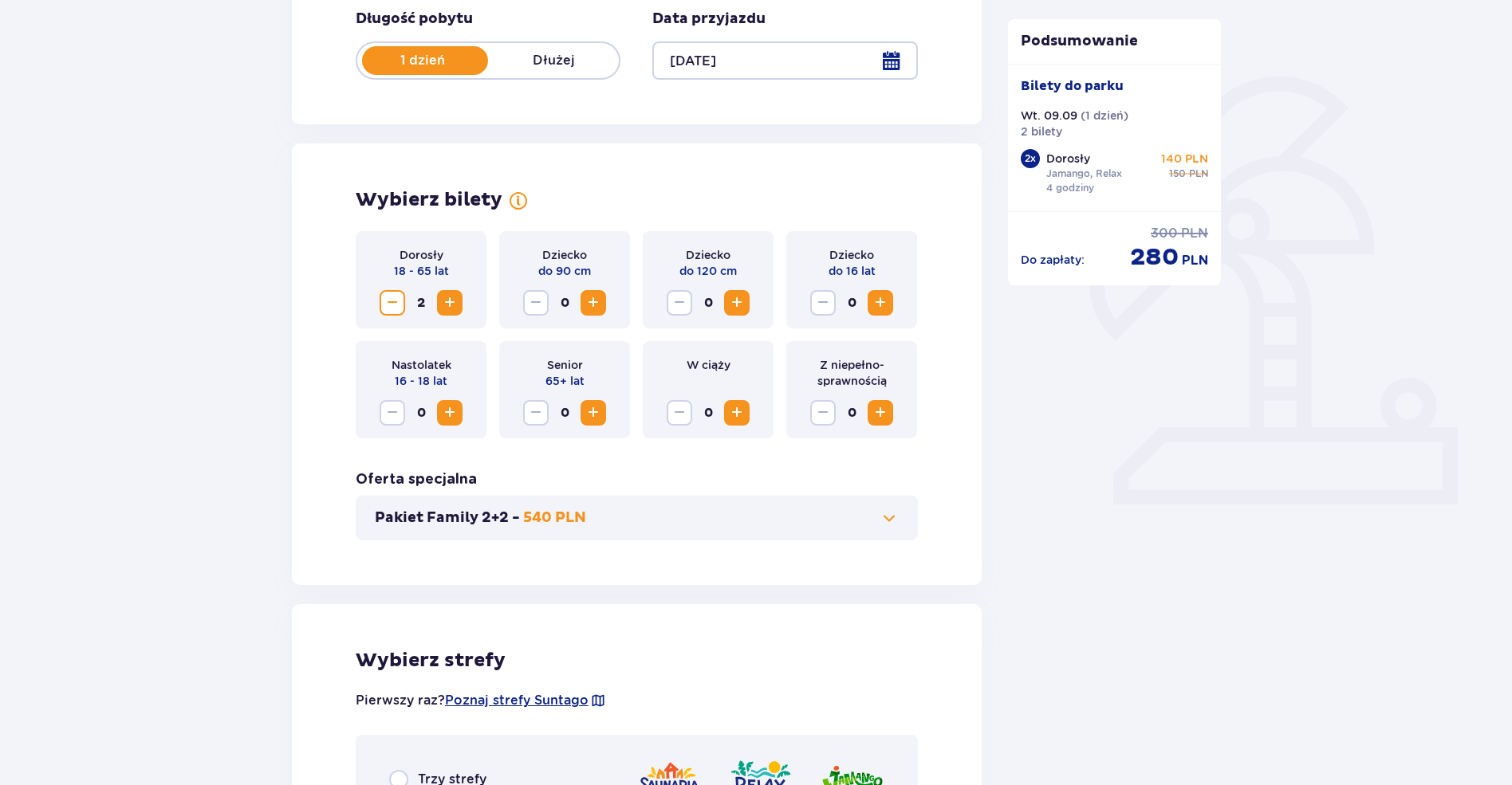
click at [437, 299] on button "Increase" at bounding box center [449, 302] width 25 height 25
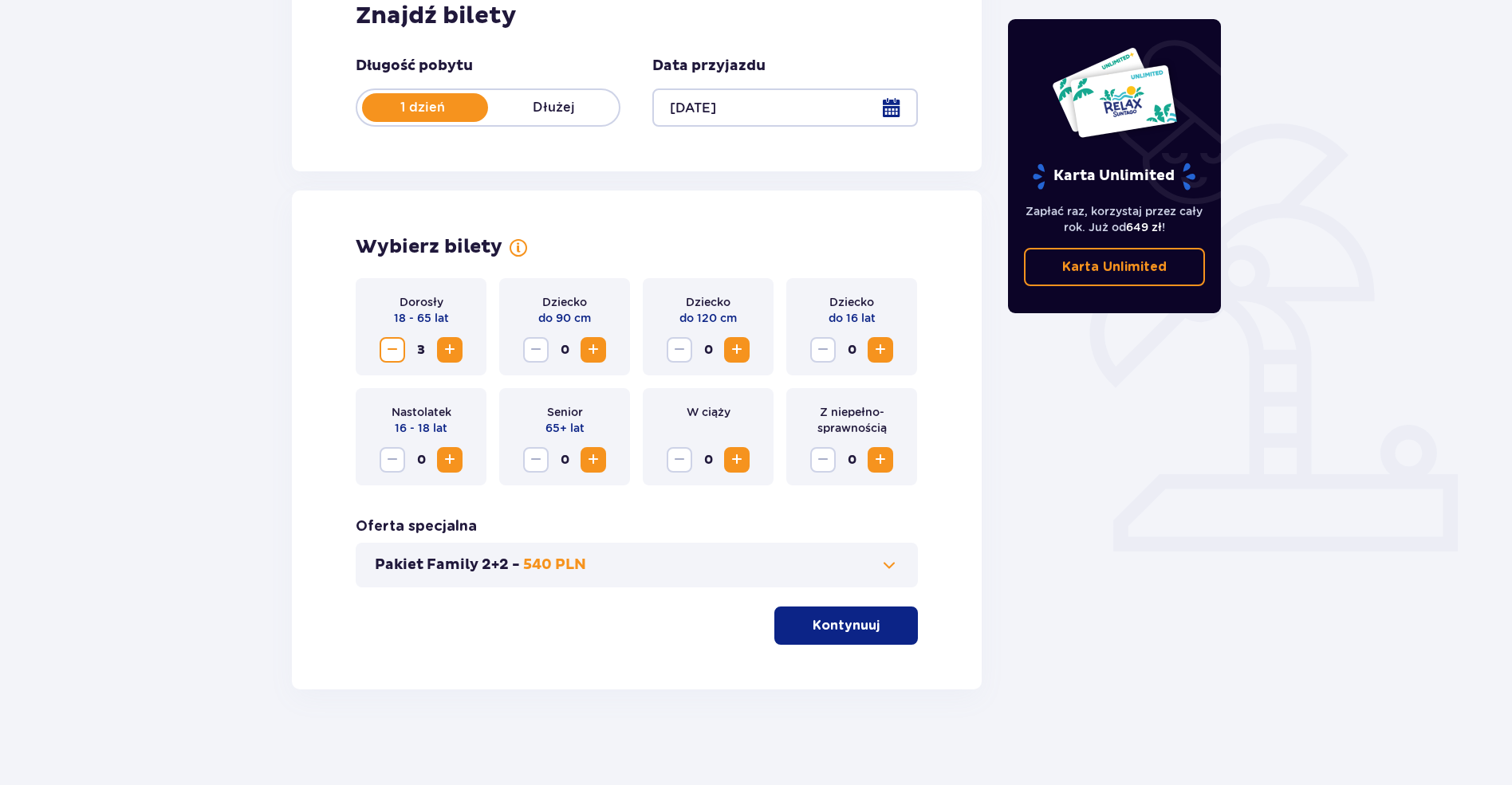
click at [876, 621] on span "button" at bounding box center [883, 626] width 19 height 19
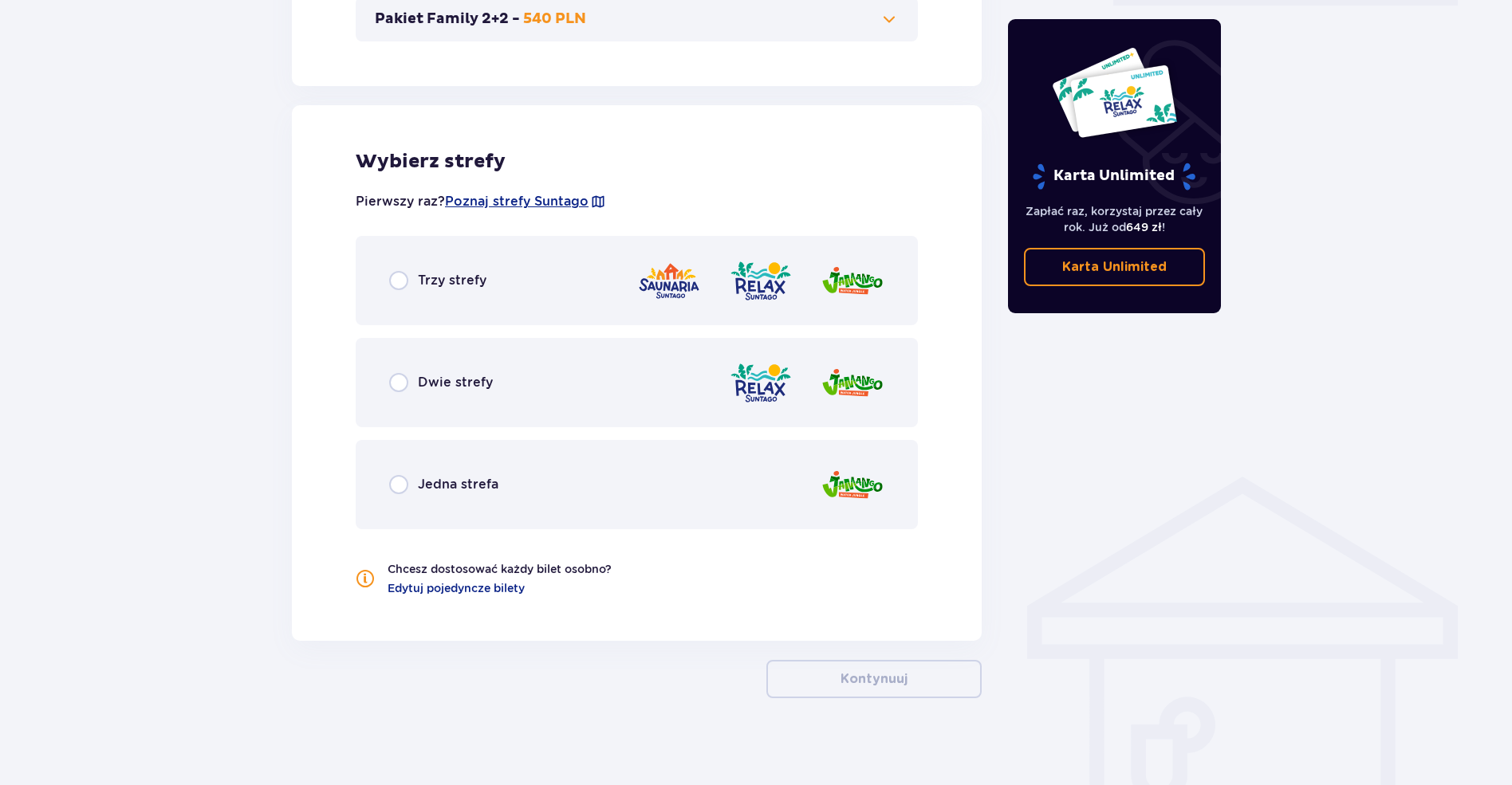
scroll to position [827, 0]
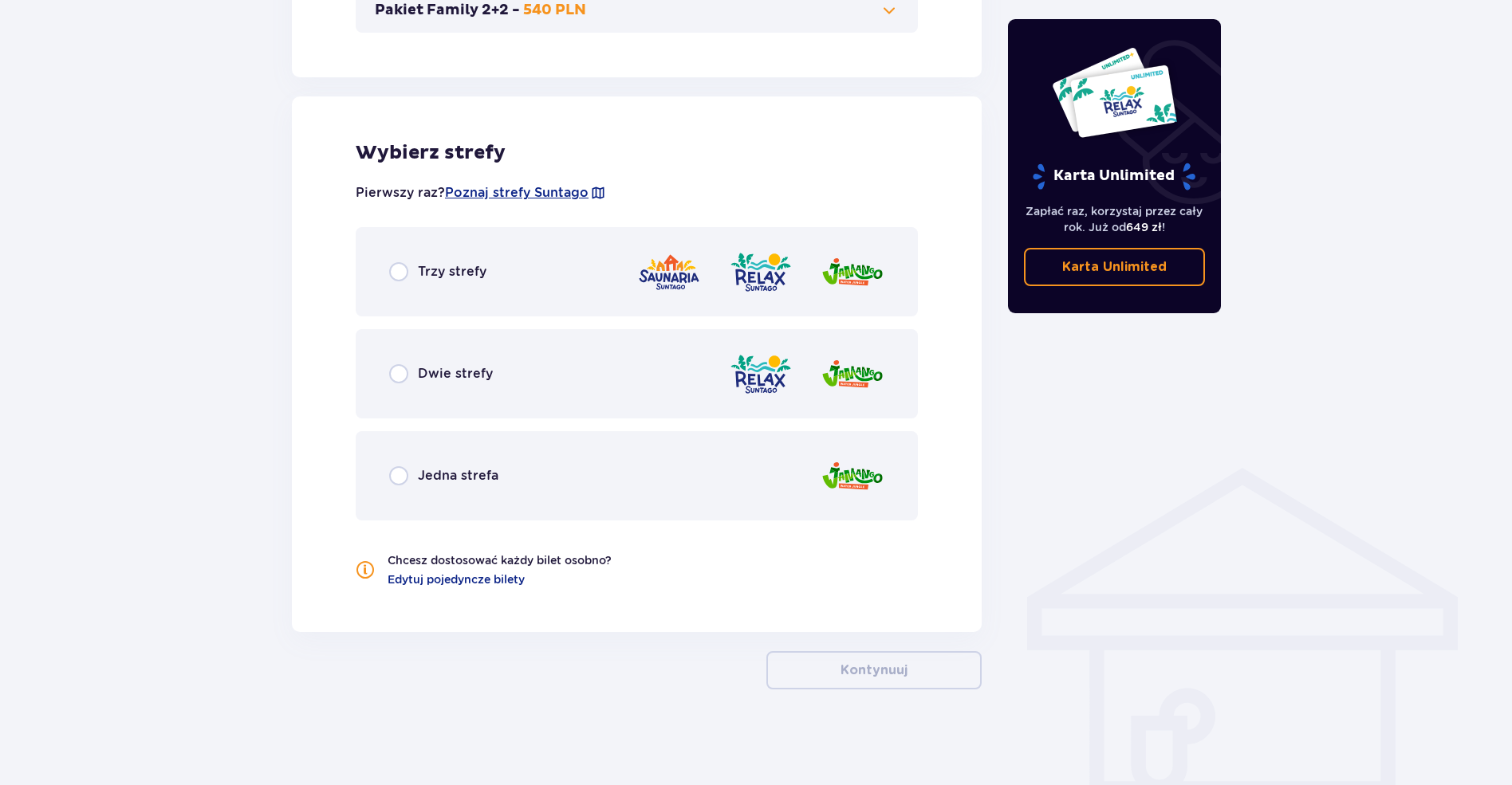
click at [767, 395] on img at bounding box center [761, 374] width 64 height 45
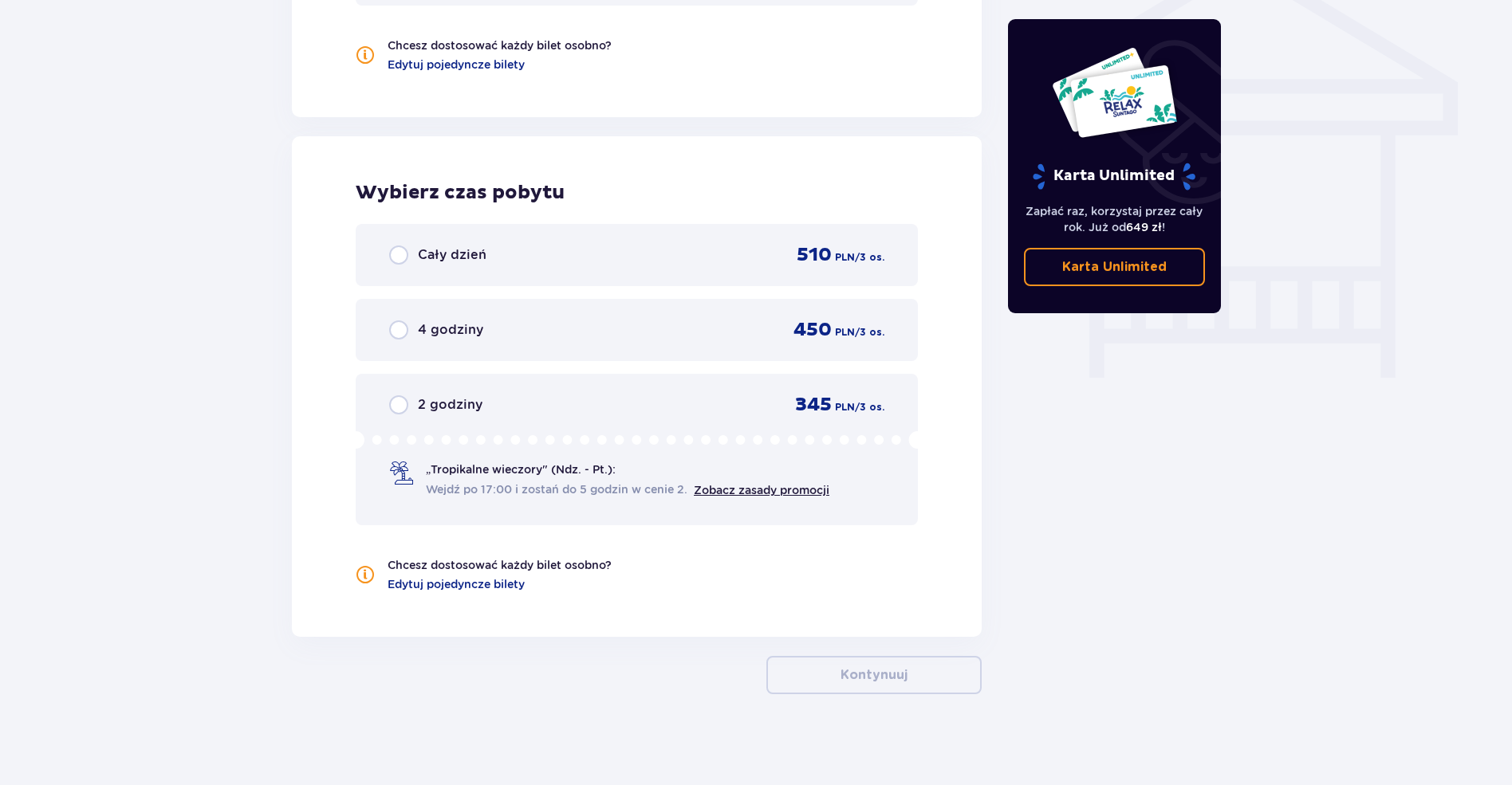
scroll to position [1347, 0]
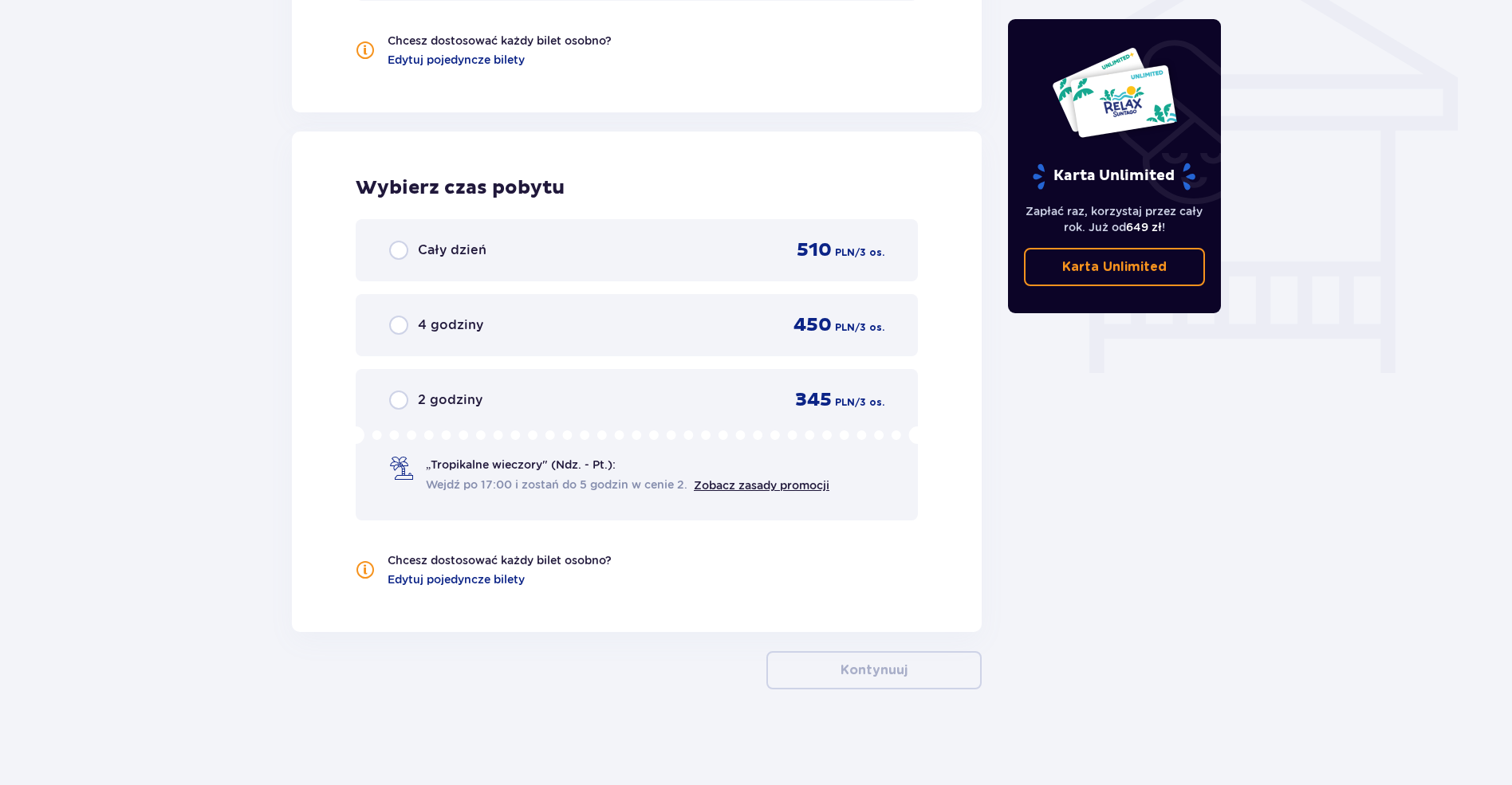
click at [670, 307] on div "4 godziny 450 PLN / 3 os." at bounding box center [636, 325] width 562 height 62
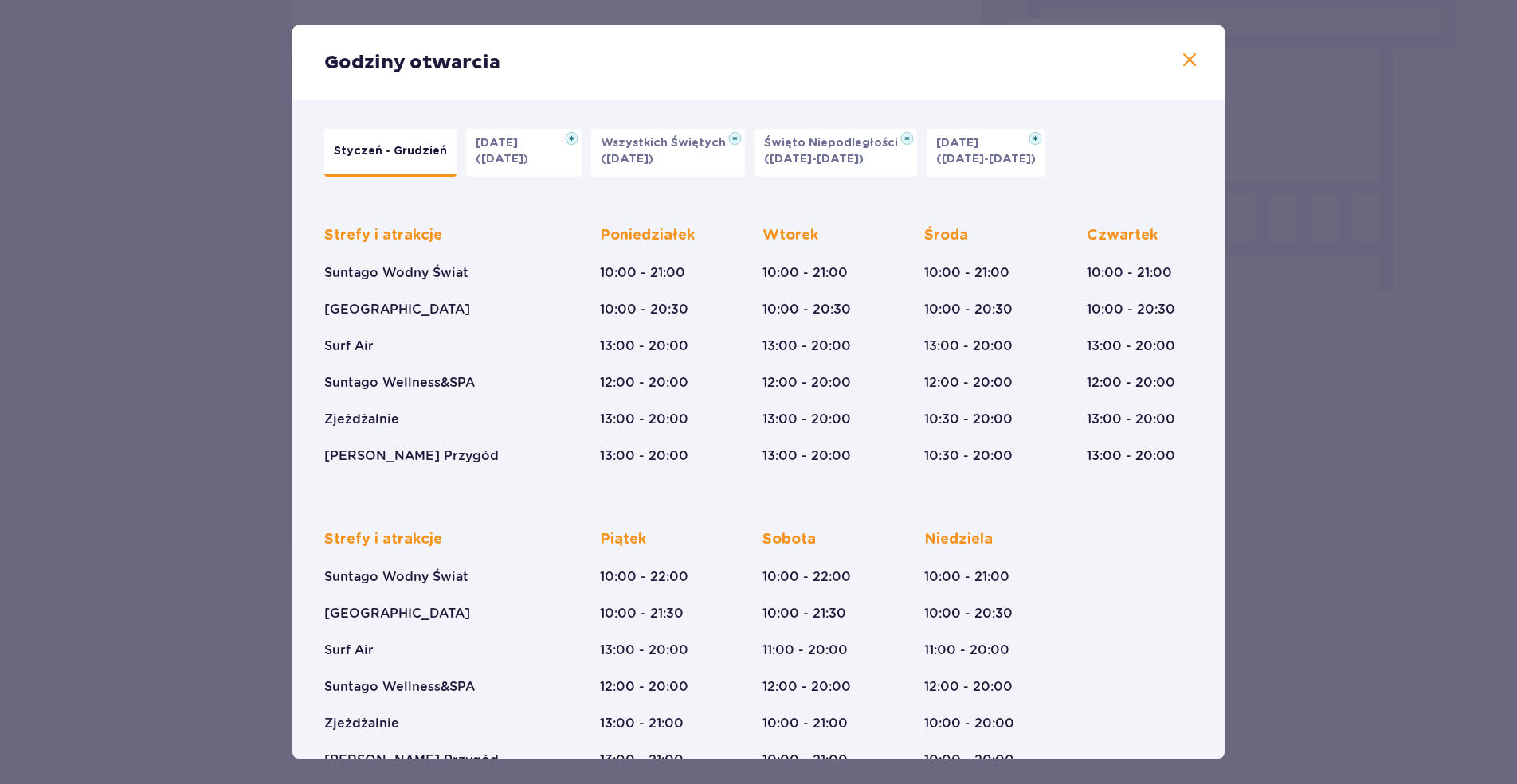
scroll to position [1434, 0]
click at [1186, 54] on span at bounding box center [1189, 61] width 19 height 19
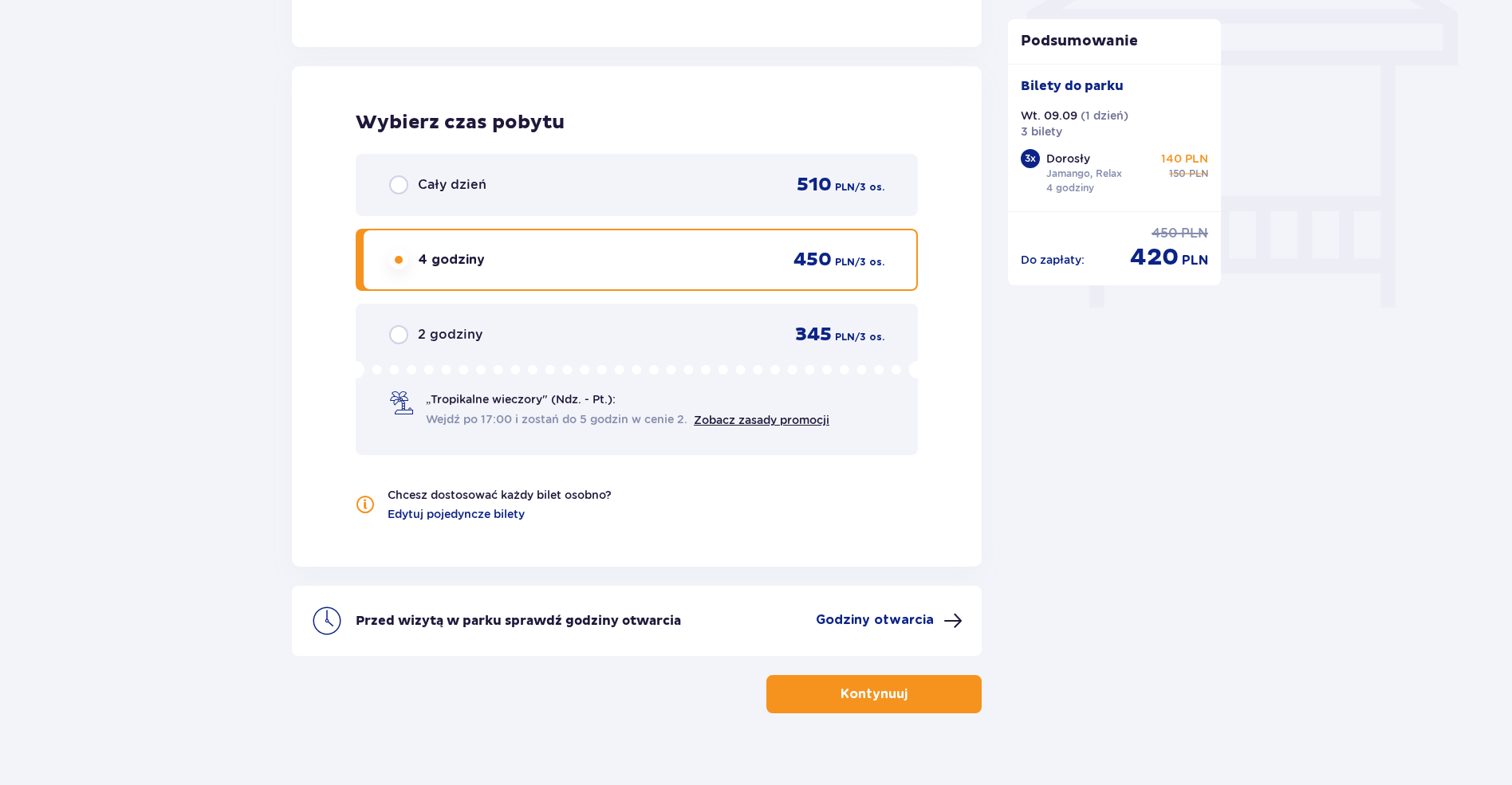
scroll to position [1436, 0]
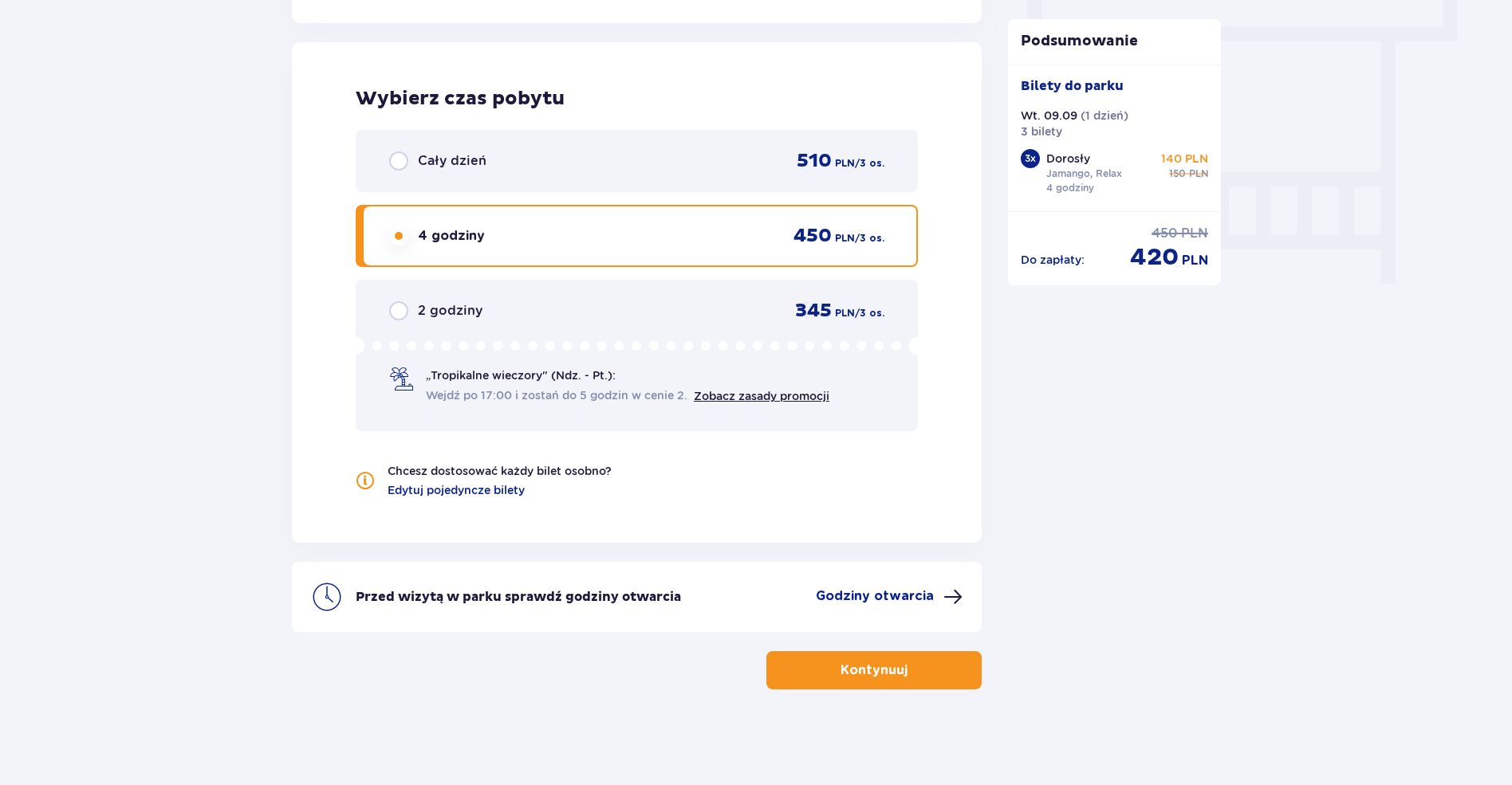
click at [890, 652] on button "Kontynuuj" at bounding box center [874, 670] width 216 height 38
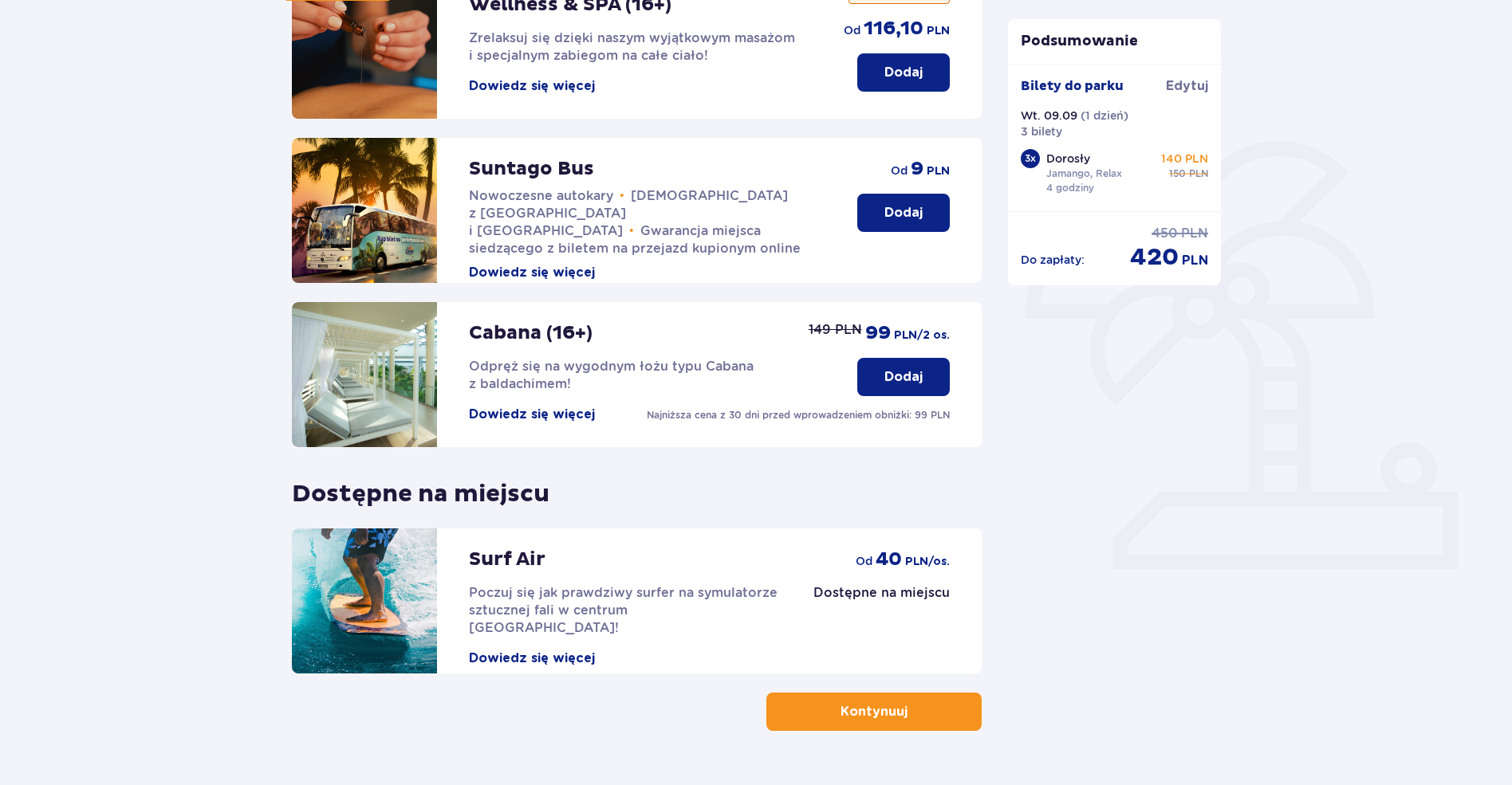
scroll to position [296, 0]
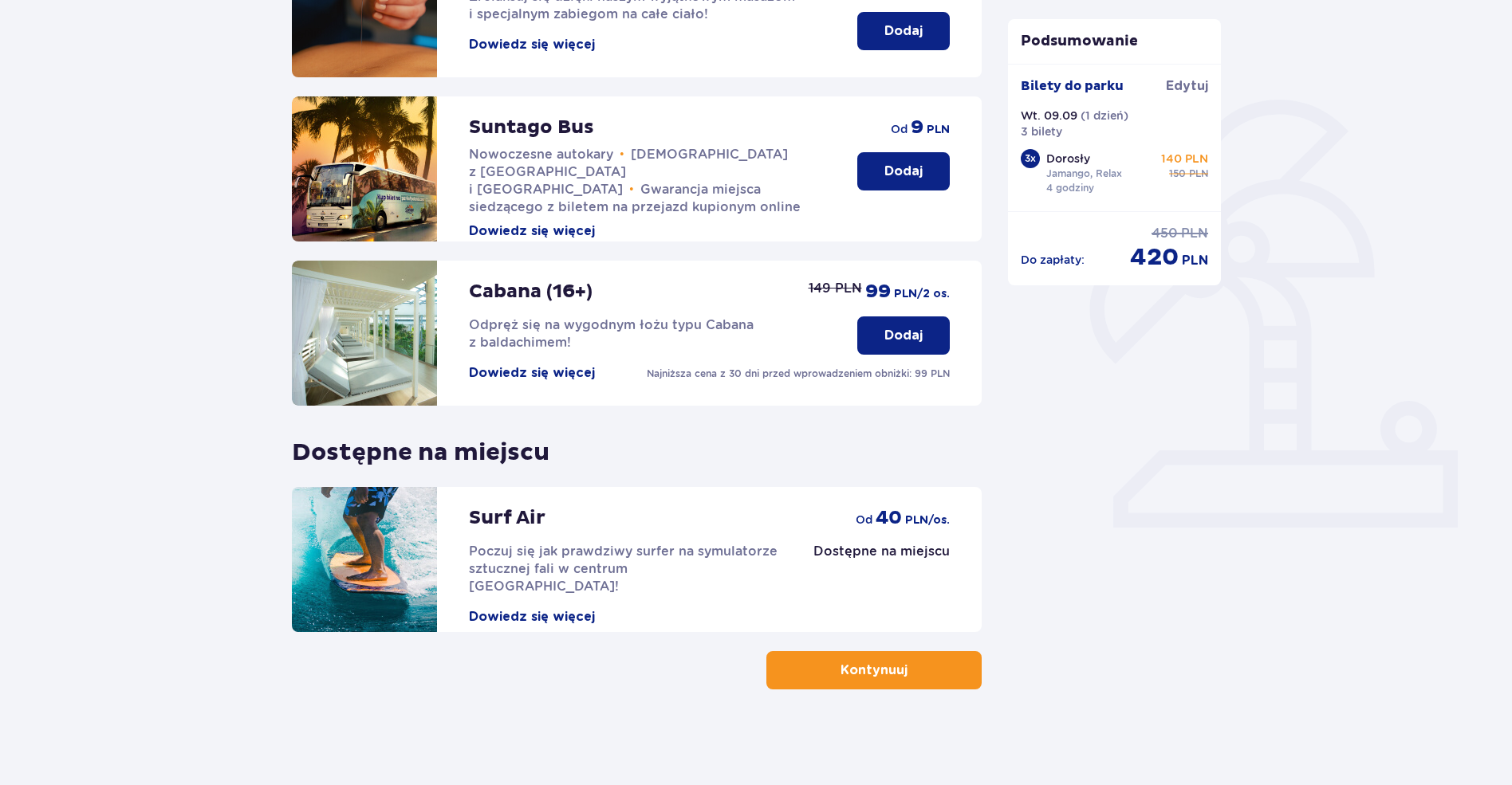
click at [895, 666] on button "Kontynuuj" at bounding box center [874, 670] width 216 height 38
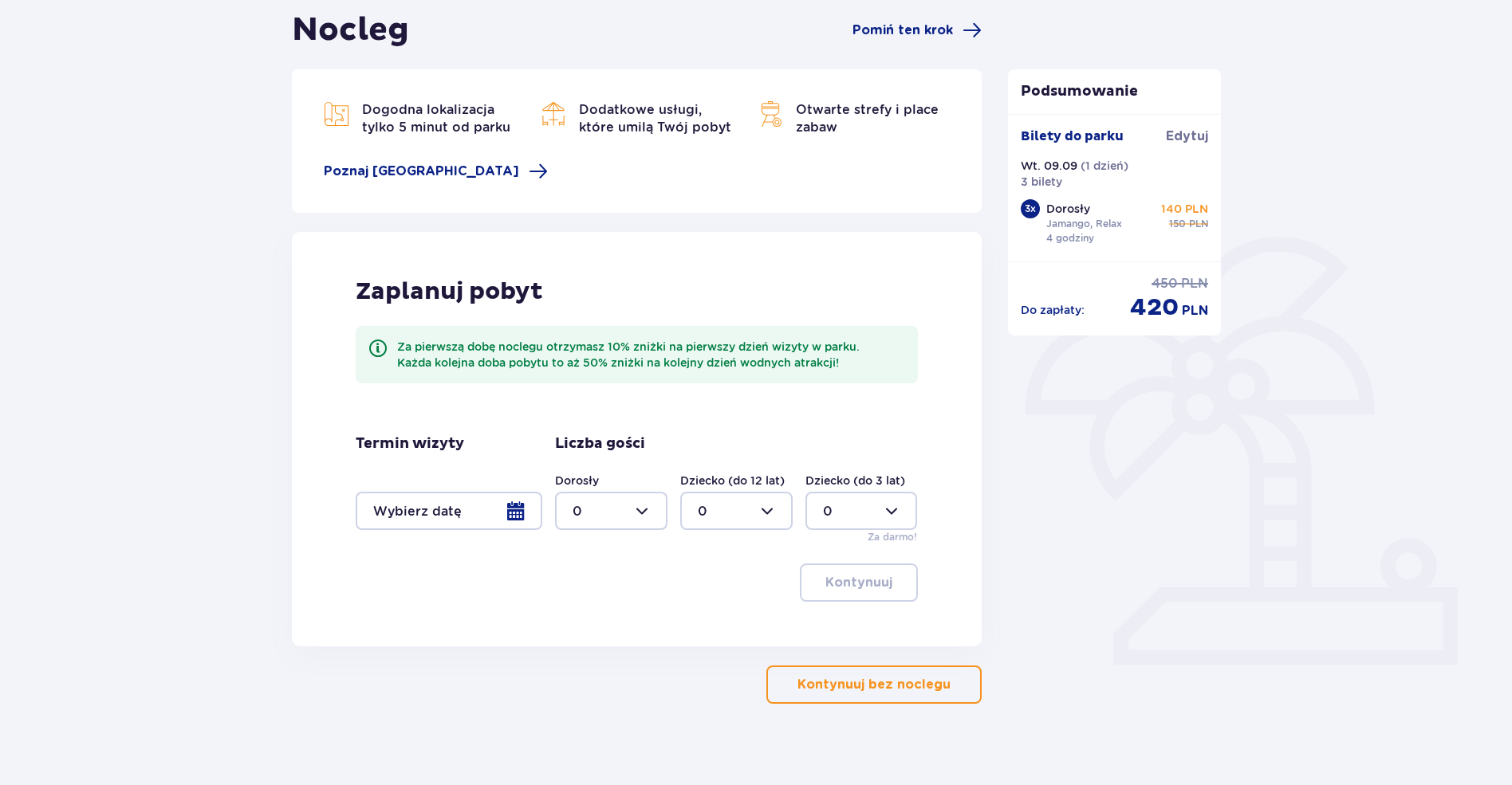
scroll to position [173, 0]
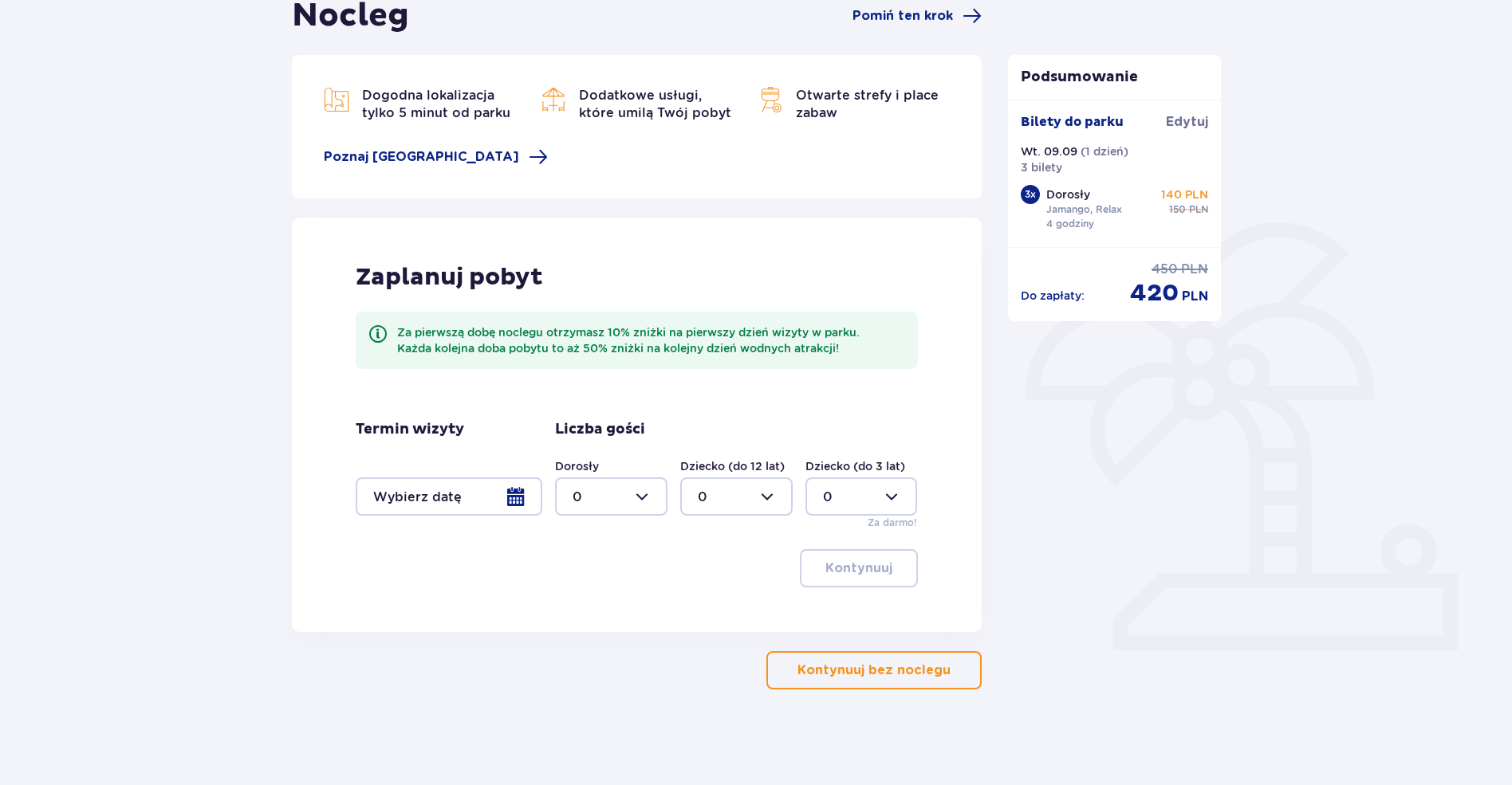
click at [611, 499] on div at bounding box center [611, 497] width 113 height 38
click at [597, 634] on span "3" at bounding box center [611, 646] width 109 height 34
type input "3"
click at [924, 676] on p "Kontynuuj bez noclegu" at bounding box center [874, 670] width 153 height 17
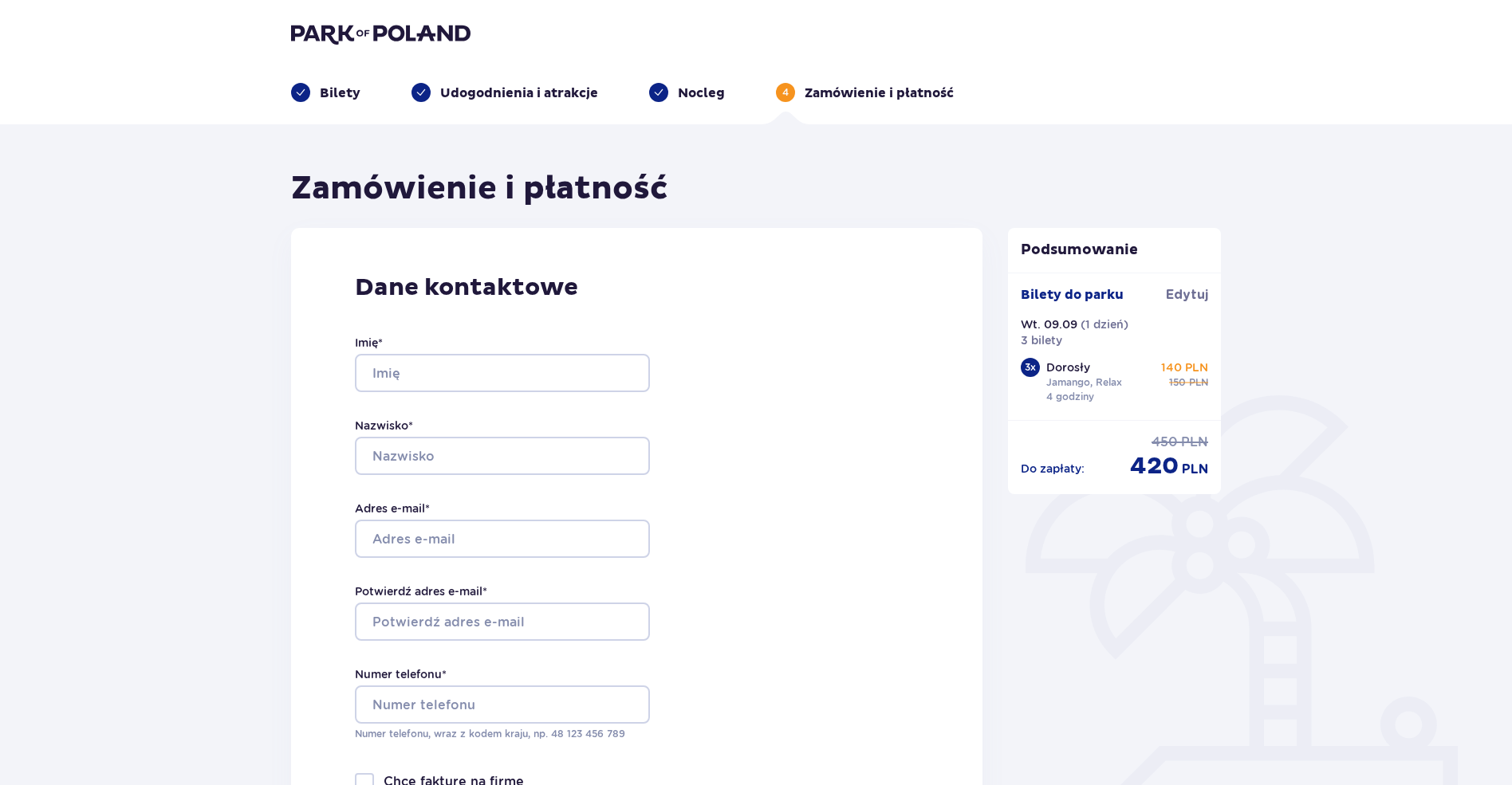
drag, startPoint x: 449, startPoint y: 397, endPoint x: 439, endPoint y: 370, distance: 28.8
click at [440, 376] on div "Imię * Nazwisko * Adres e-mail * Potwierdź adres e-mail * Numer telefonu * Nume…" at bounding box center [502, 537] width 295 height 470
click at [436, 363] on input "Imię *" at bounding box center [502, 373] width 295 height 38
type input "BORYS"
type input "HORSKYI"
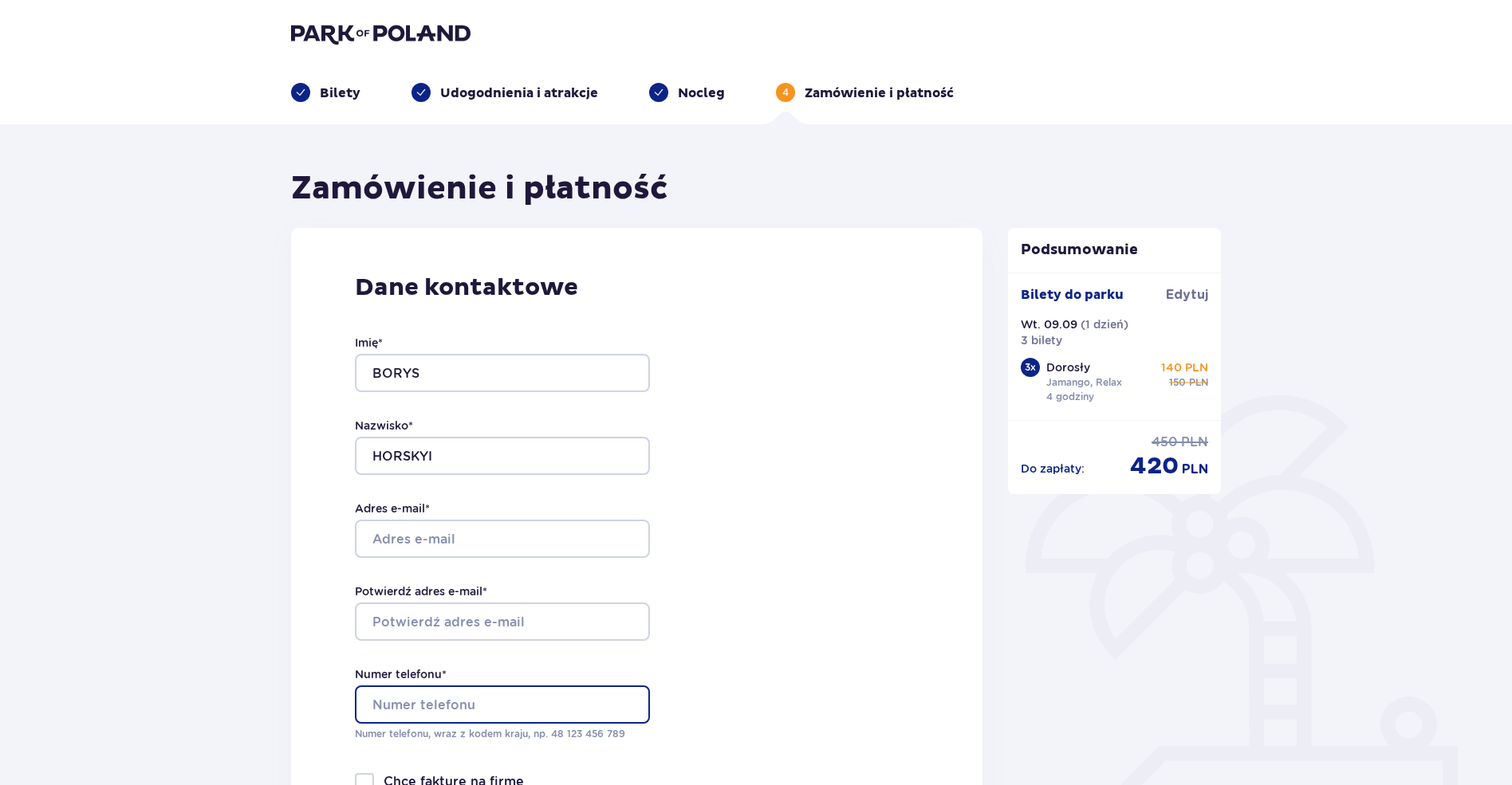
type input "739466191"
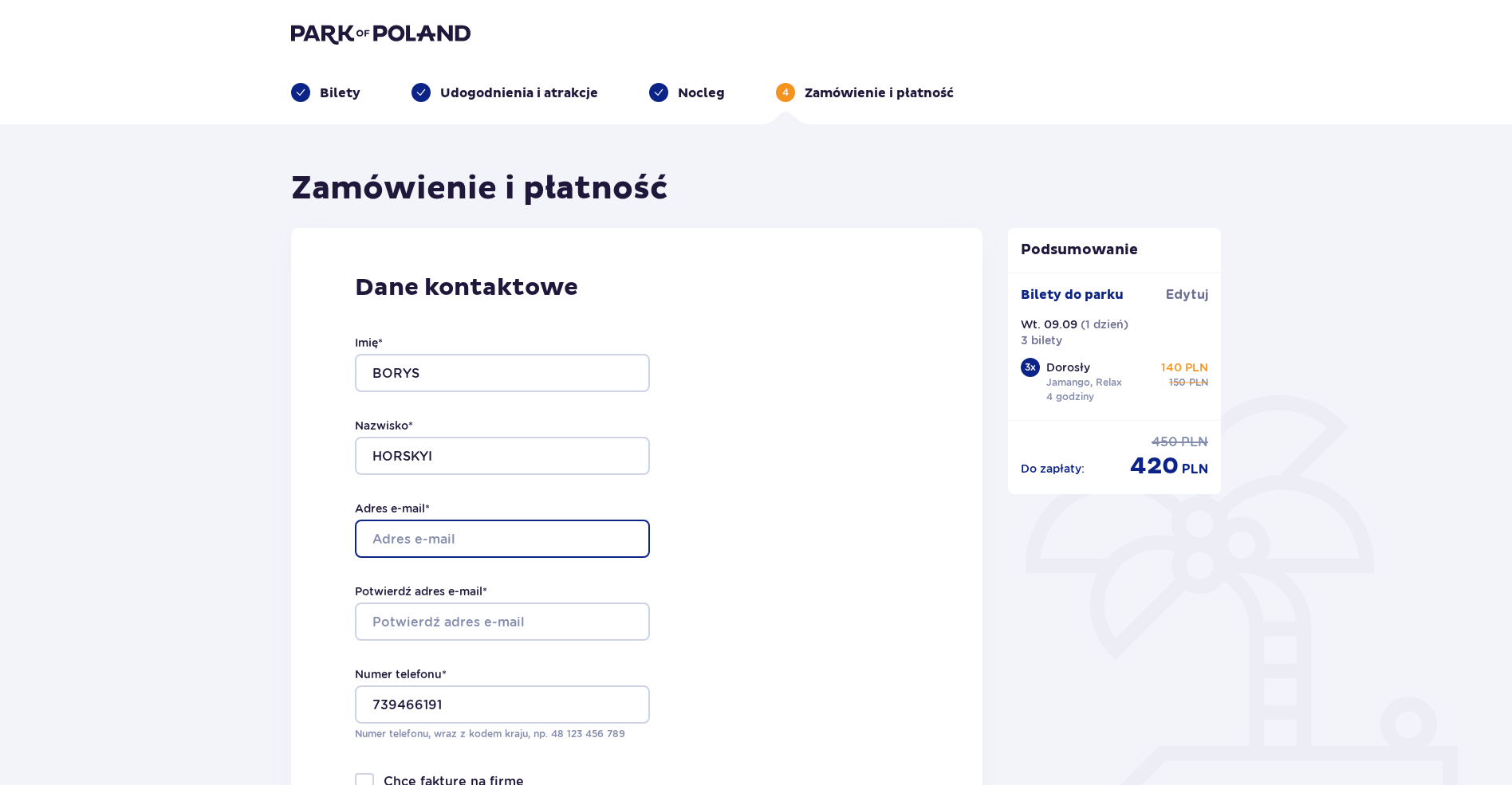
click at [480, 545] on input "Adres e-mail *" at bounding box center [502, 538] width 295 height 38
type input "boris.gorsky.p@gmail.com"
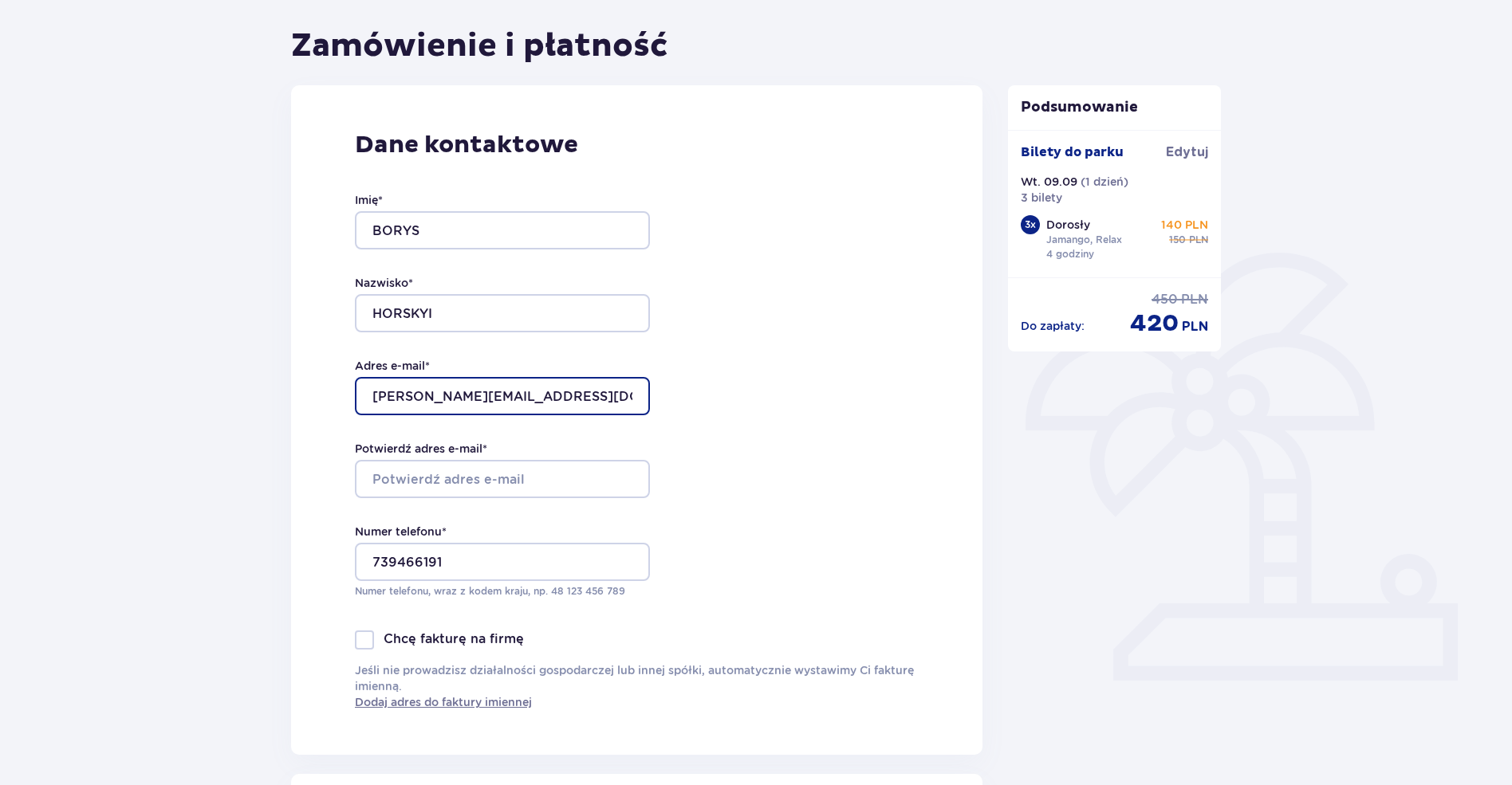
scroll to position [159, 0]
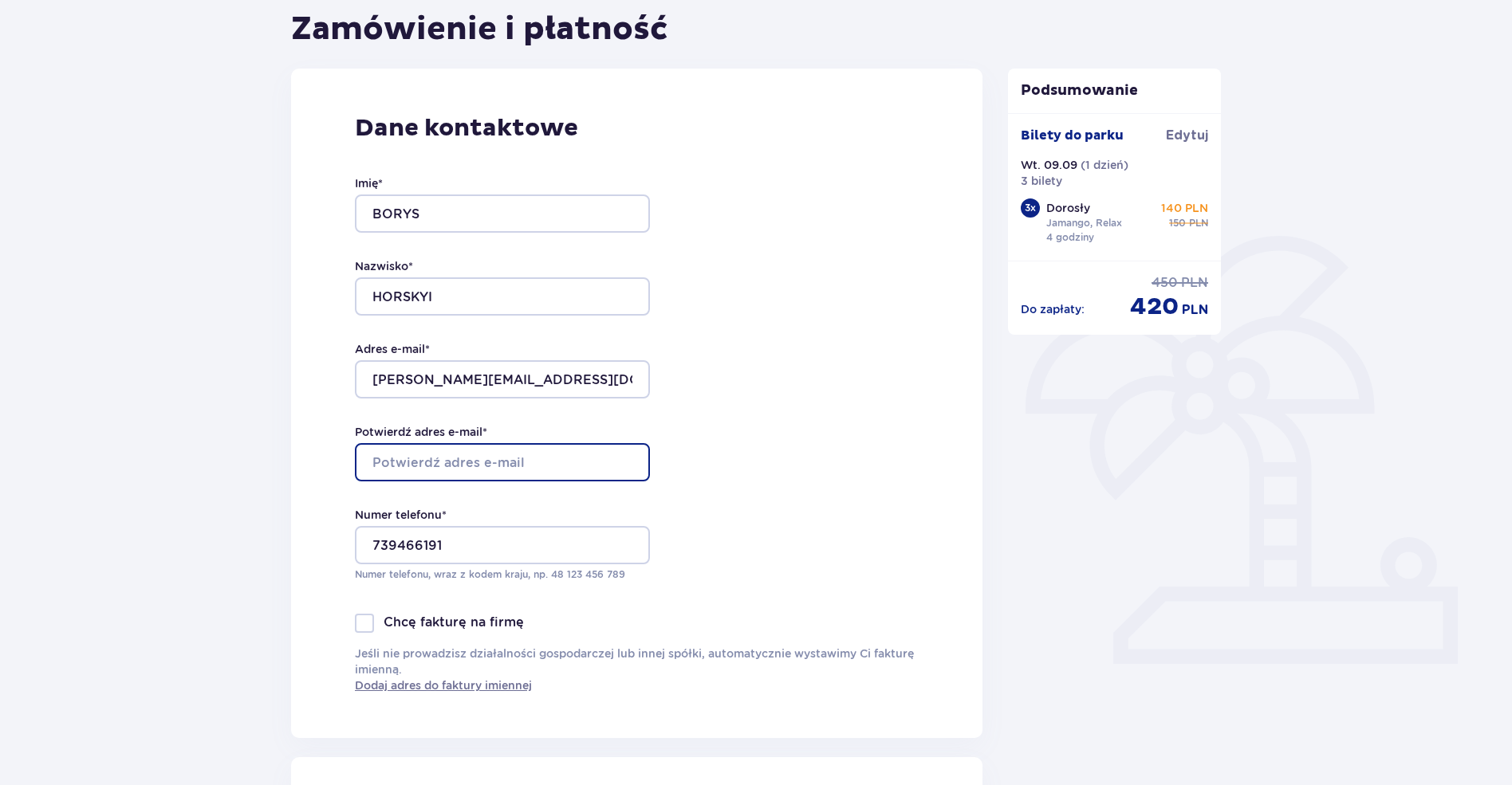
click at [501, 450] on input "Potwierdź adres e-mail *" at bounding box center [502, 462] width 295 height 38
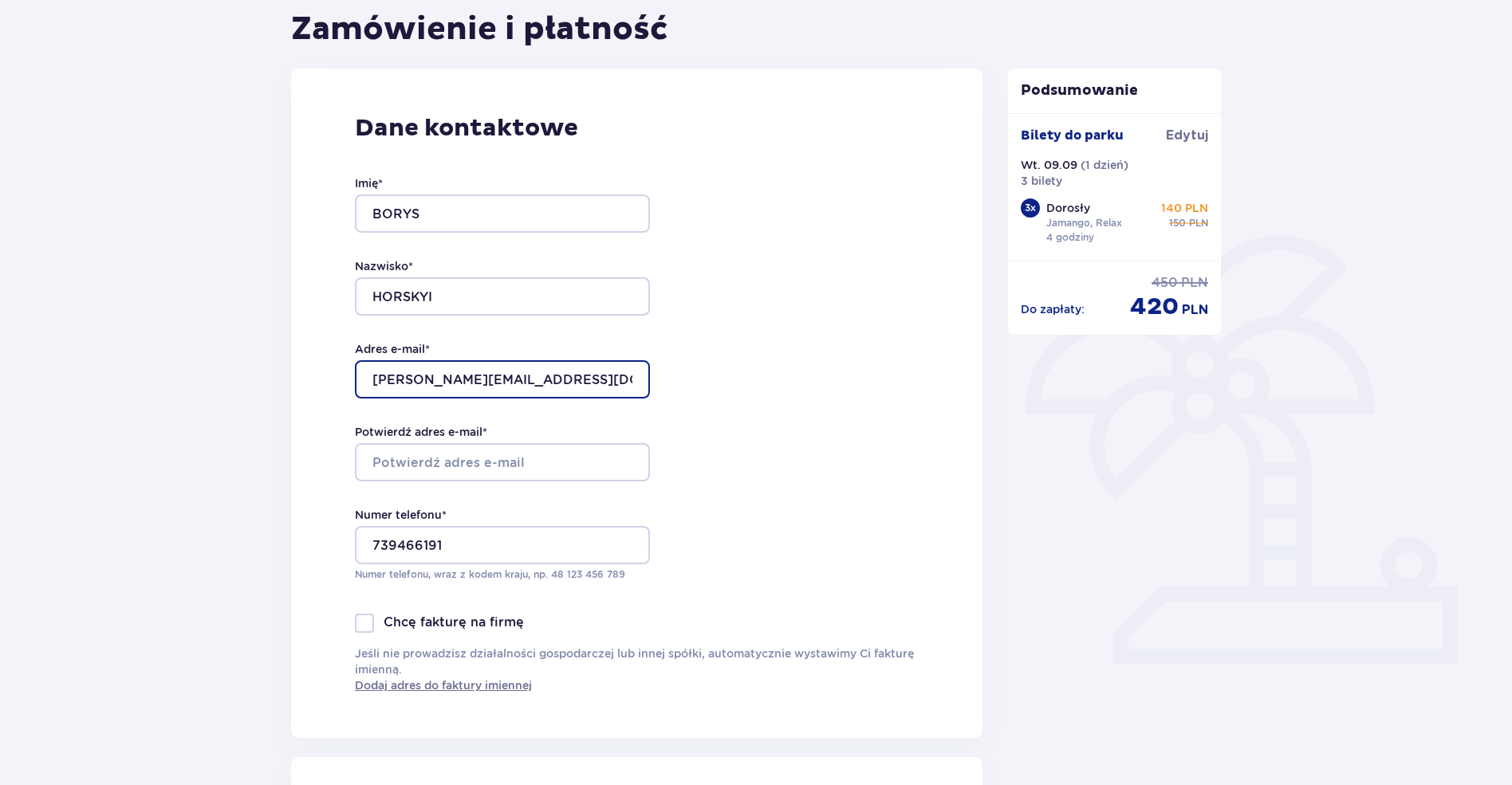
drag, startPoint x: 540, startPoint y: 373, endPoint x: 364, endPoint y: 368, distance: 176.1
click at [364, 368] on input "boris.gorsky.p@gmail.com" at bounding box center [502, 379] width 295 height 38
drag, startPoint x: 468, startPoint y: 488, endPoint x: 463, endPoint y: 471, distance: 17.7
click at [463, 471] on div "Imię * BORYS Nazwisko * HORSKYI Adres e-mail * boris.gorsky.p@gmail.com Potwier…" at bounding box center [502, 378] width 295 height 470
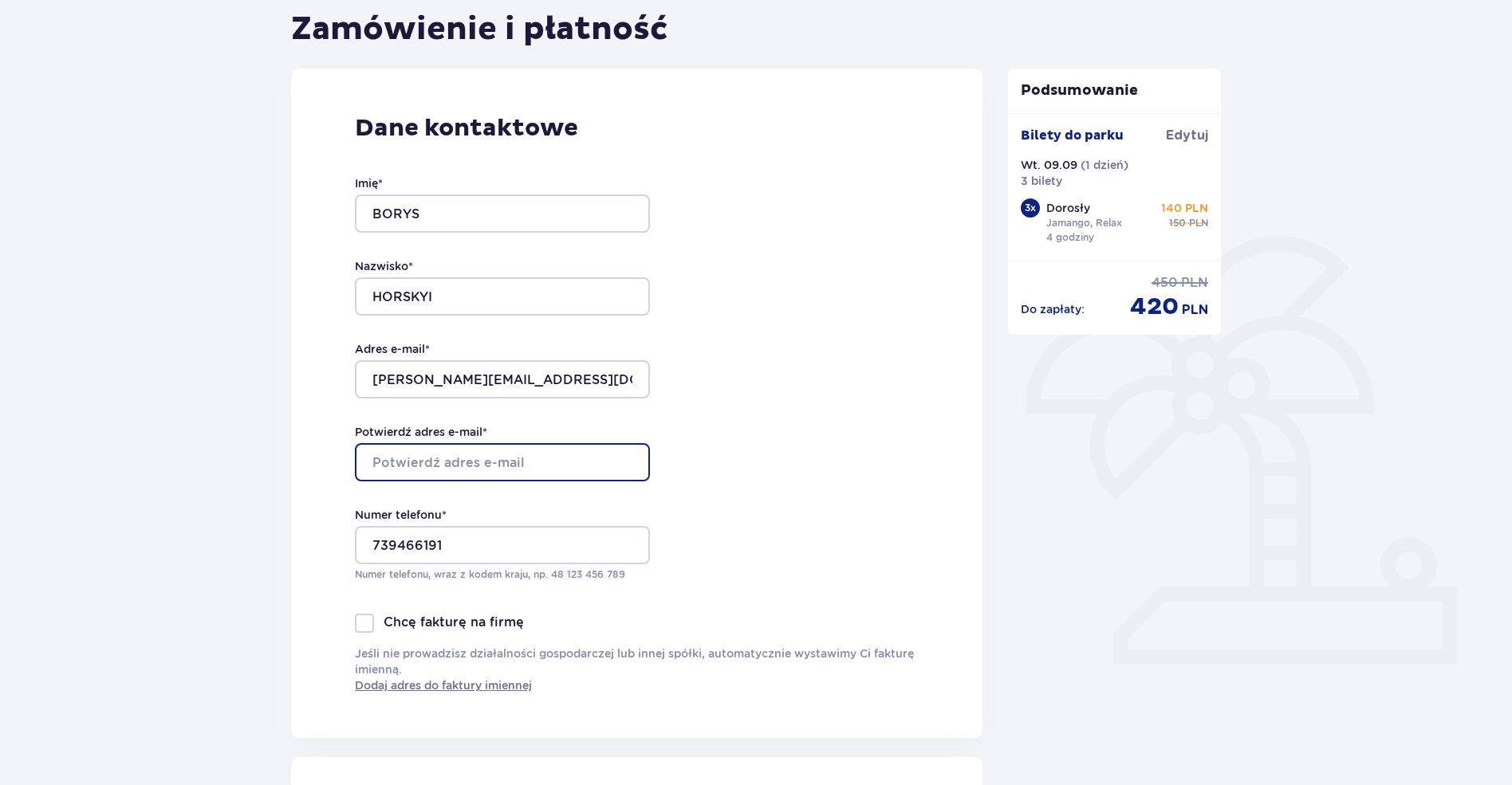
click at [462, 468] on input "Potwierdź adres e-mail *" at bounding box center [502, 462] width 295 height 38
click at [532, 450] on input "Potwierdź adres e-mail *" at bounding box center [502, 462] width 295 height 38
paste input "boris.gorsky.p@gmail.com"
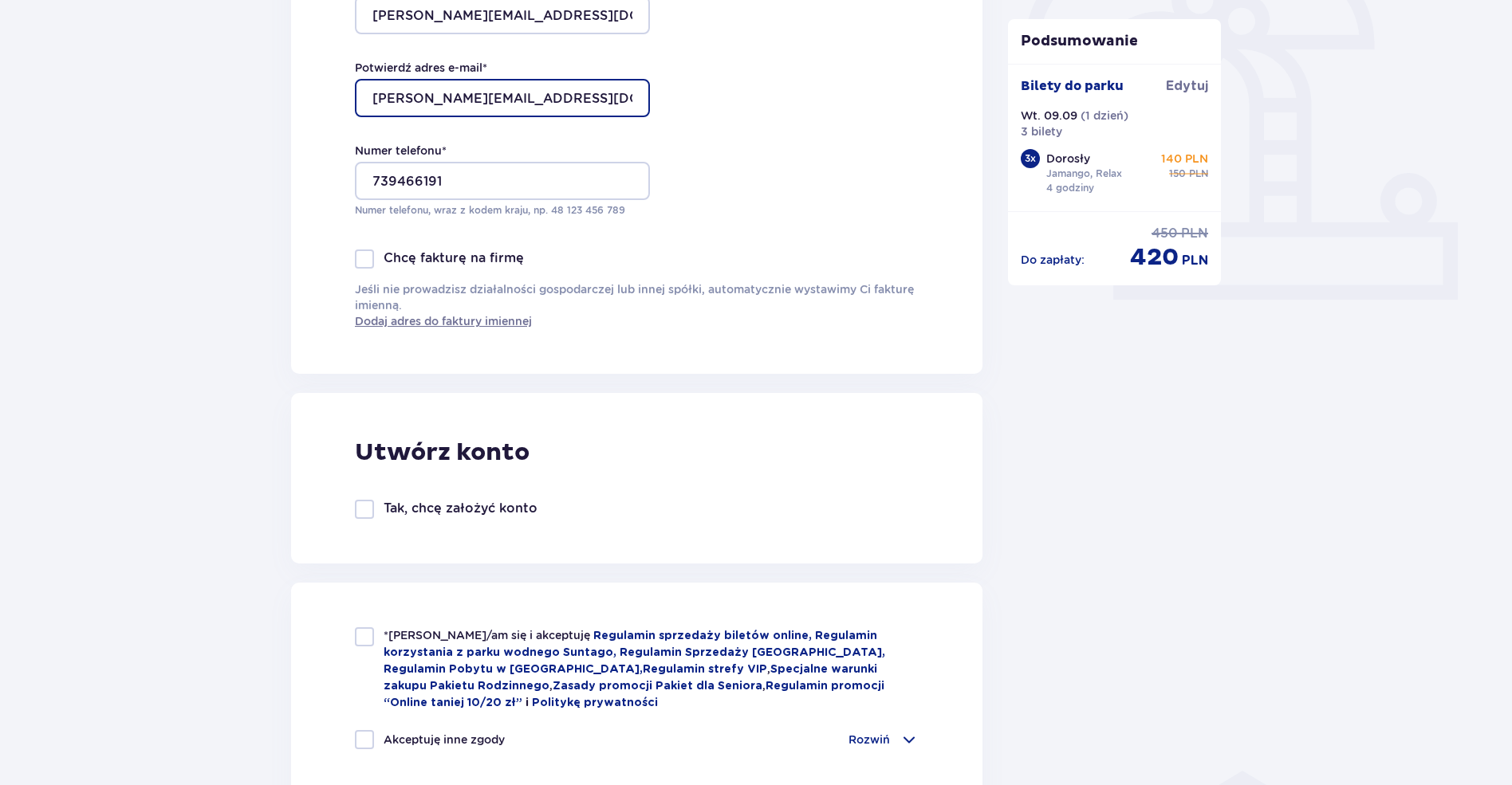
scroll to position [638, 0]
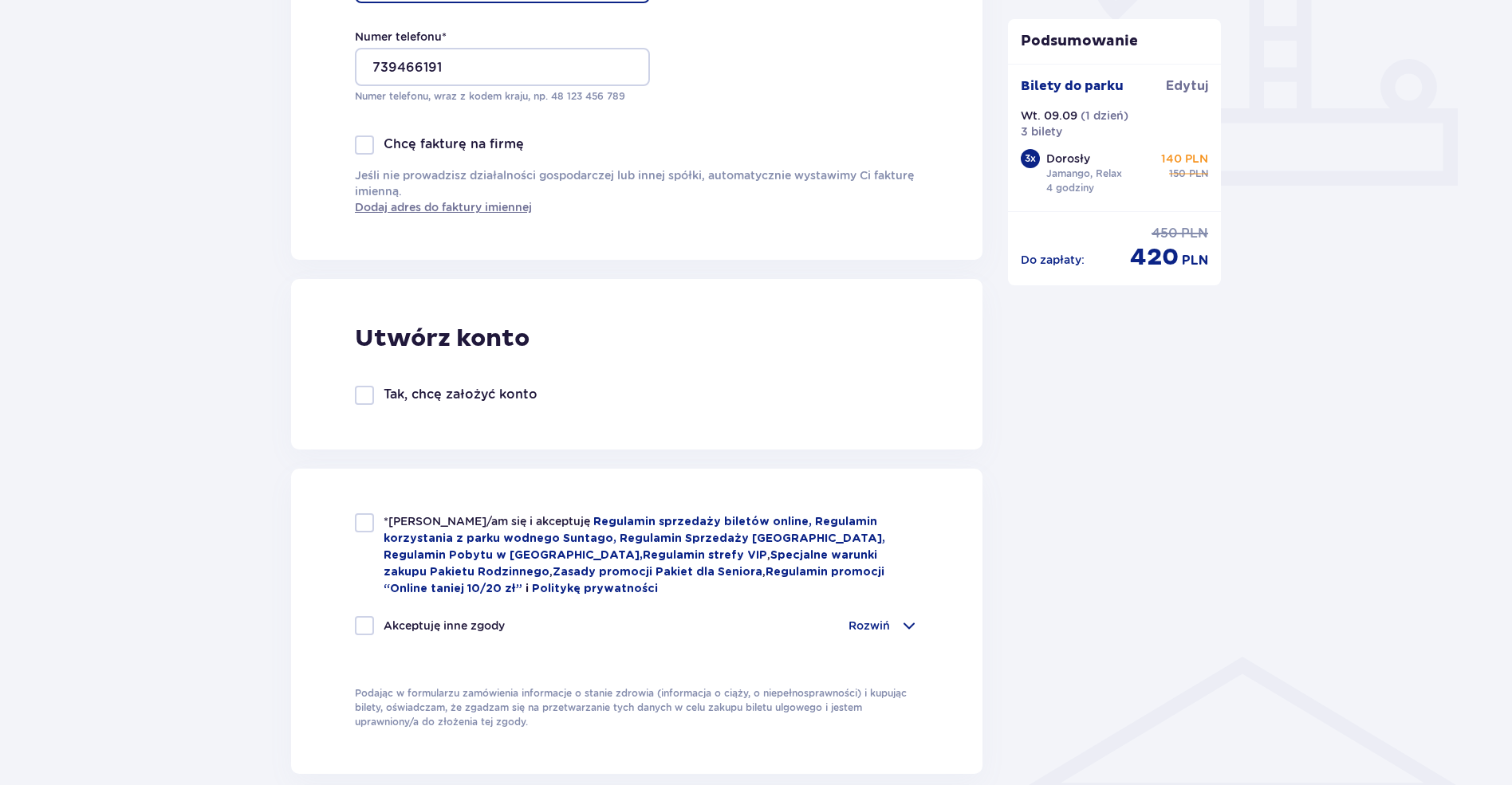
type input "boris.gorsky.p@gmail.com"
click at [368, 389] on div at bounding box center [365, 396] width 19 height 19
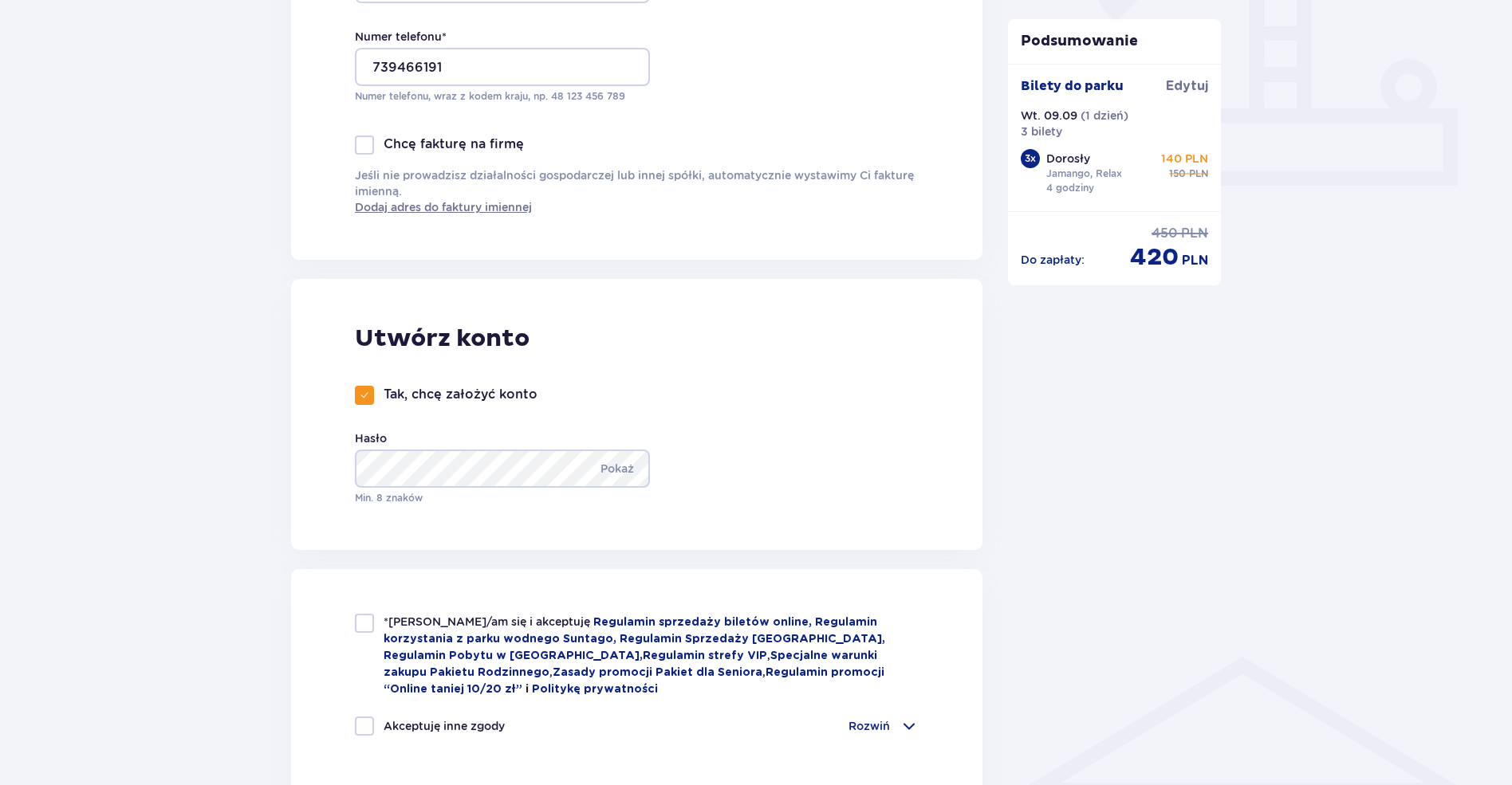
click at [368, 389] on div at bounding box center [365, 396] width 19 height 19
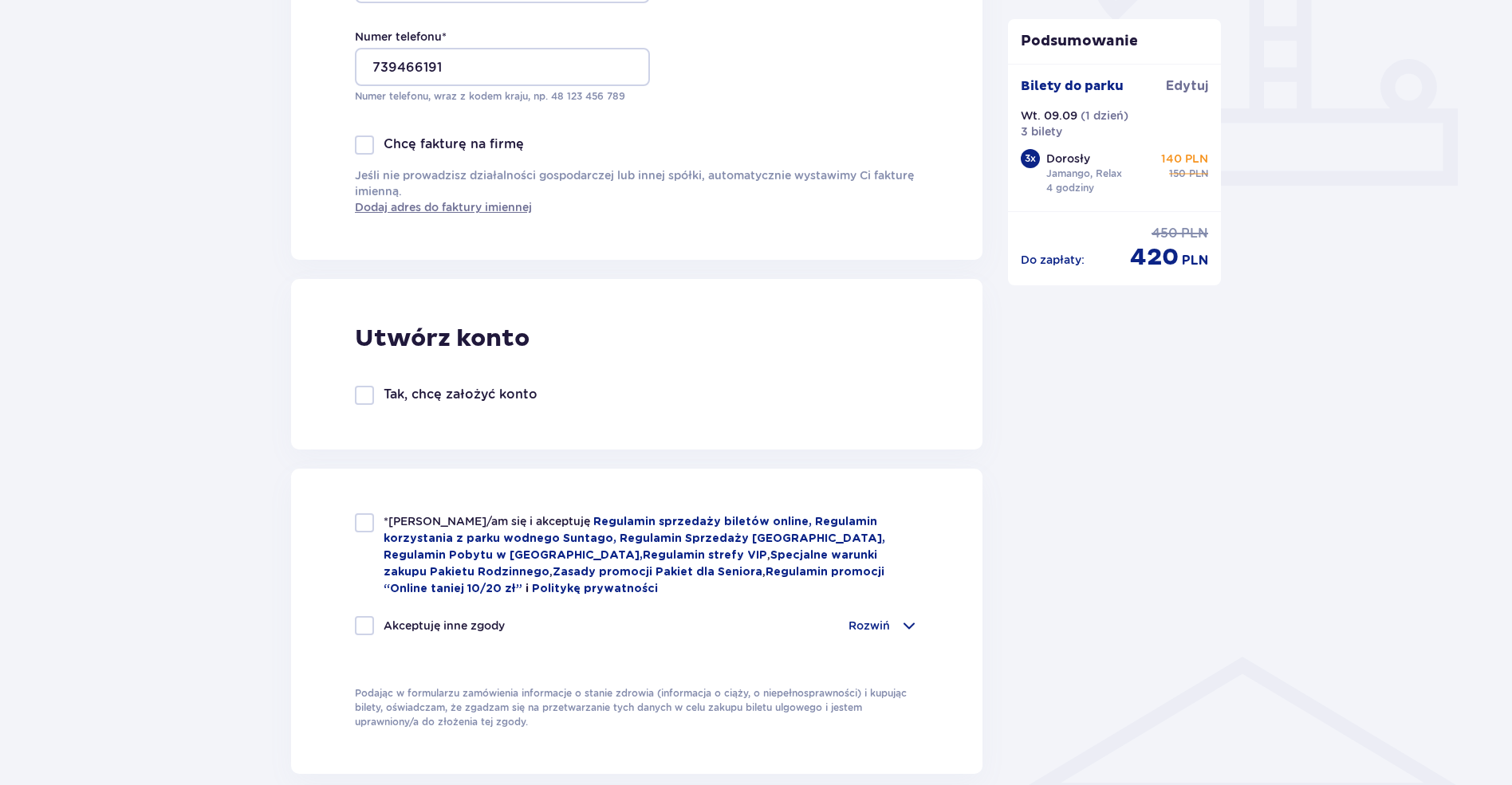
click at [368, 389] on div at bounding box center [365, 396] width 19 height 19
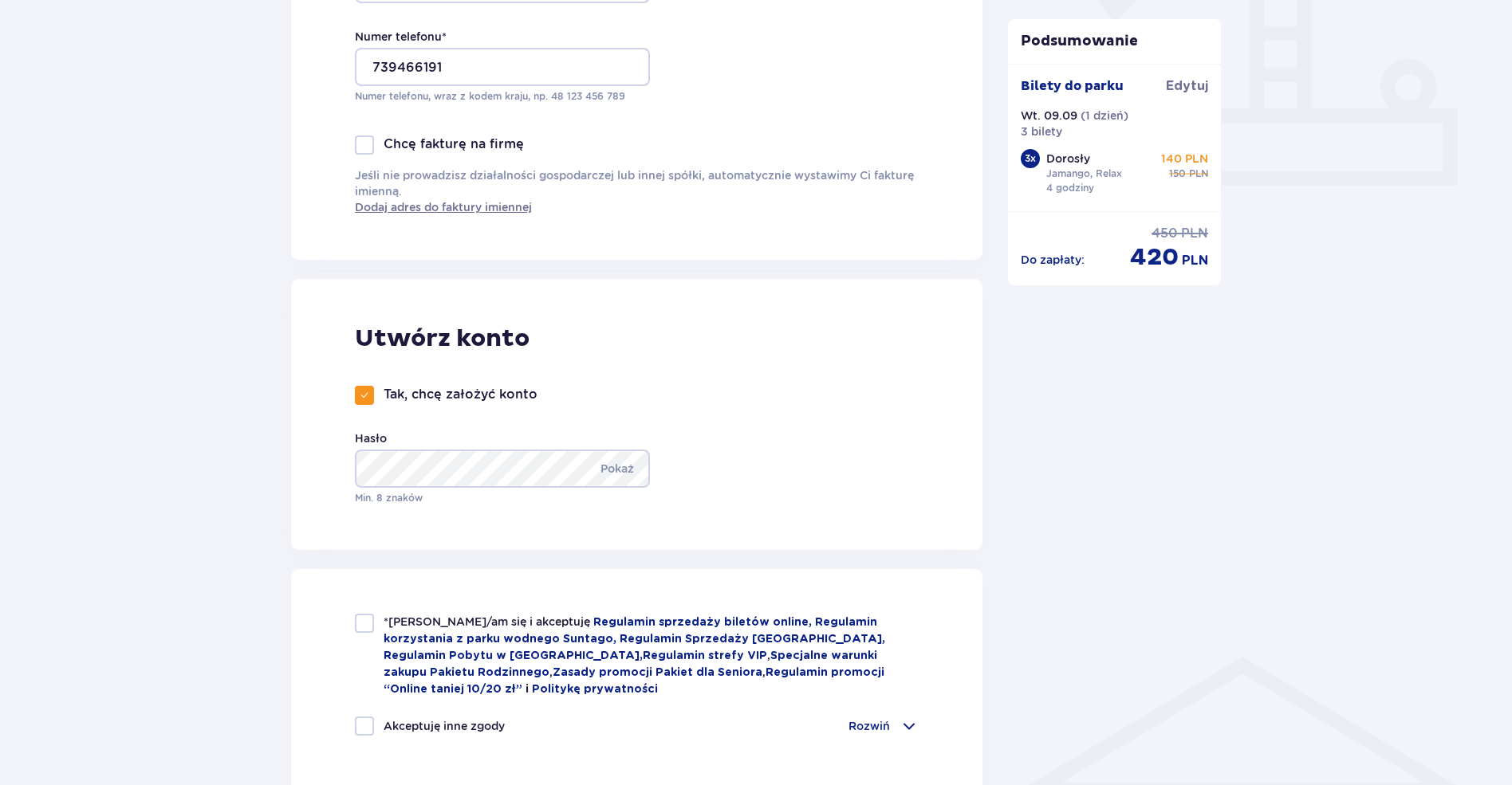
click at [368, 389] on div at bounding box center [365, 396] width 19 height 19
checkbox input "false"
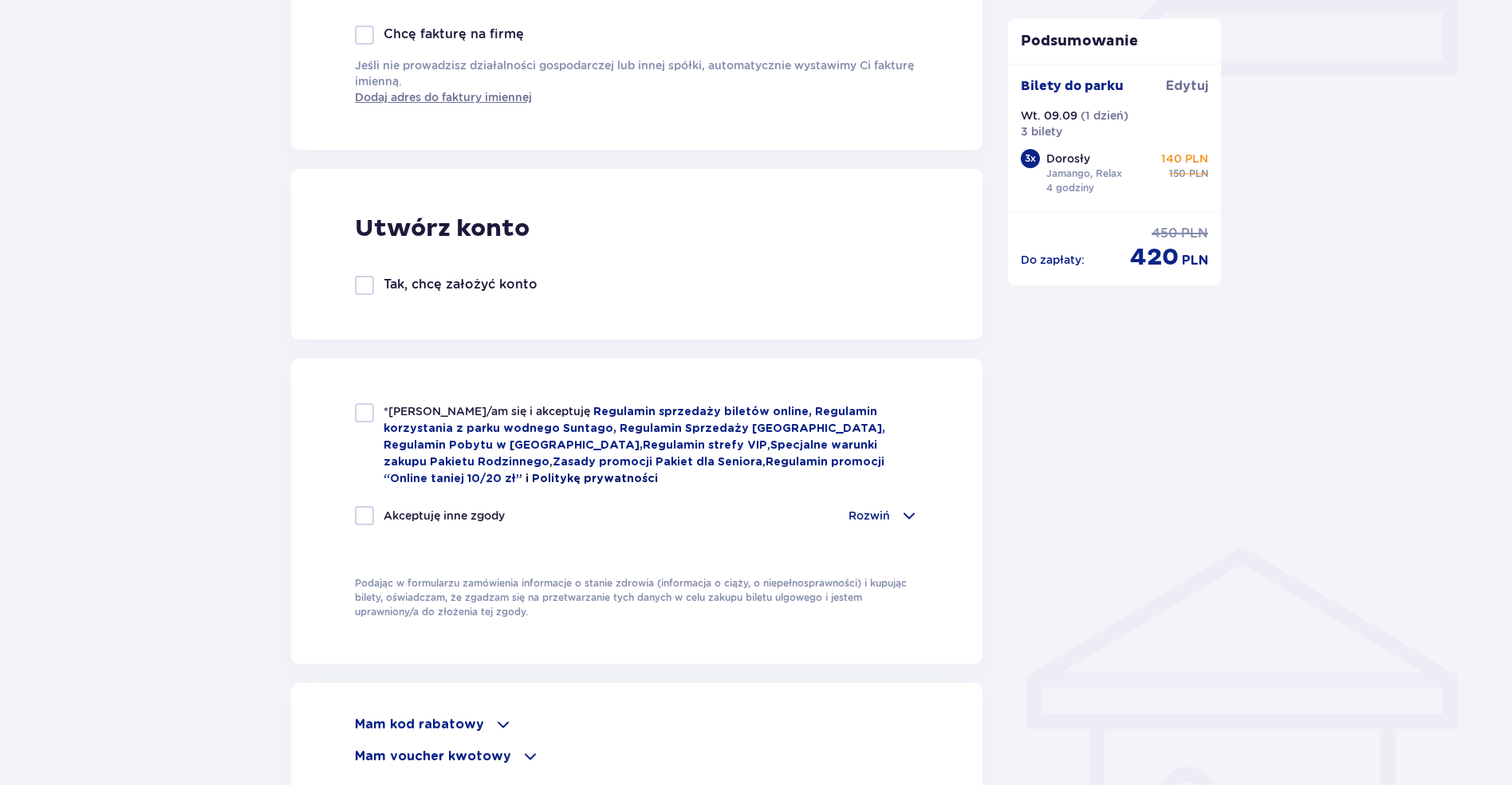
scroll to position [797, 0]
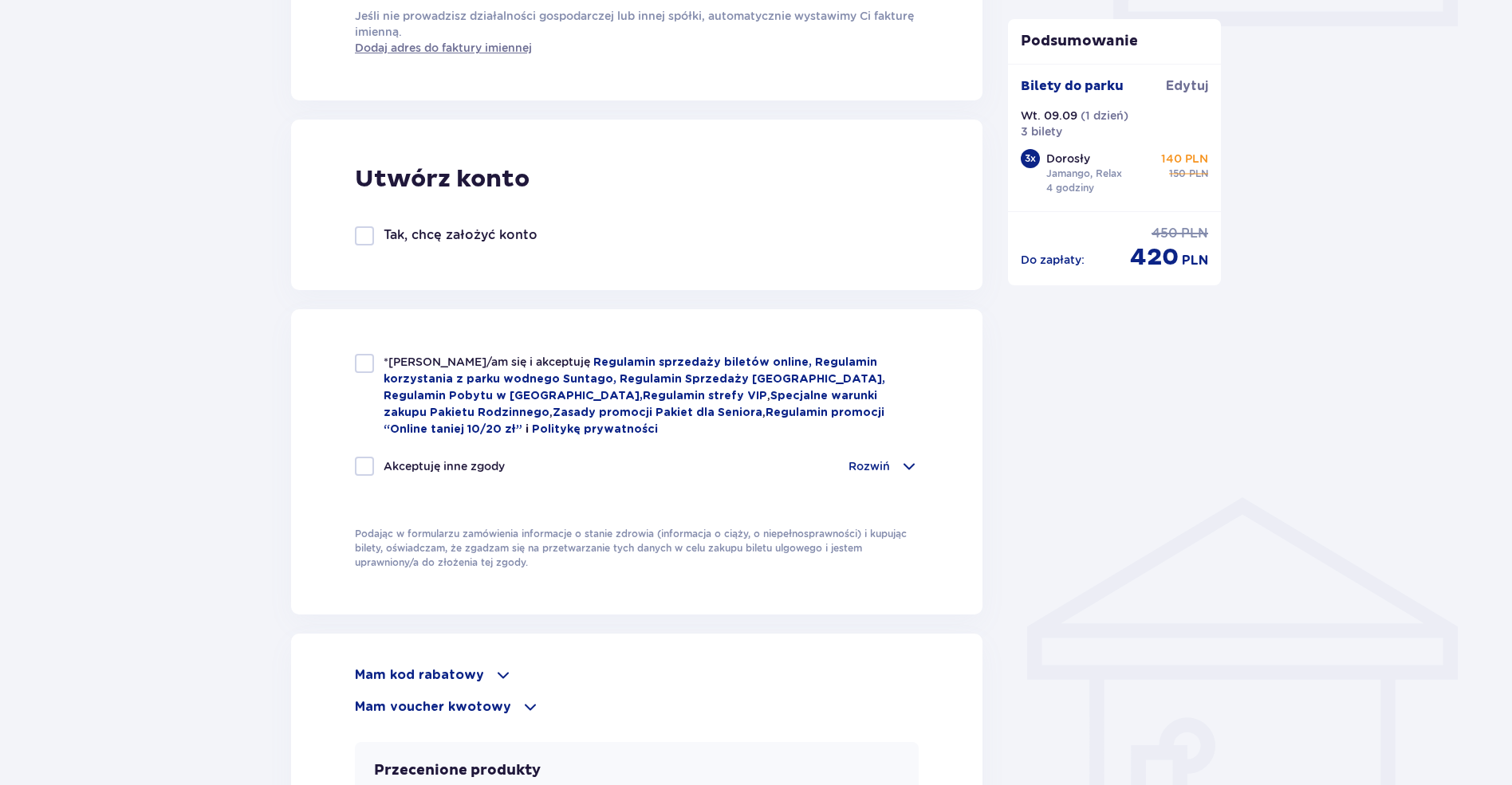
click at [363, 370] on div at bounding box center [365, 364] width 19 height 19
checkbox input "true"
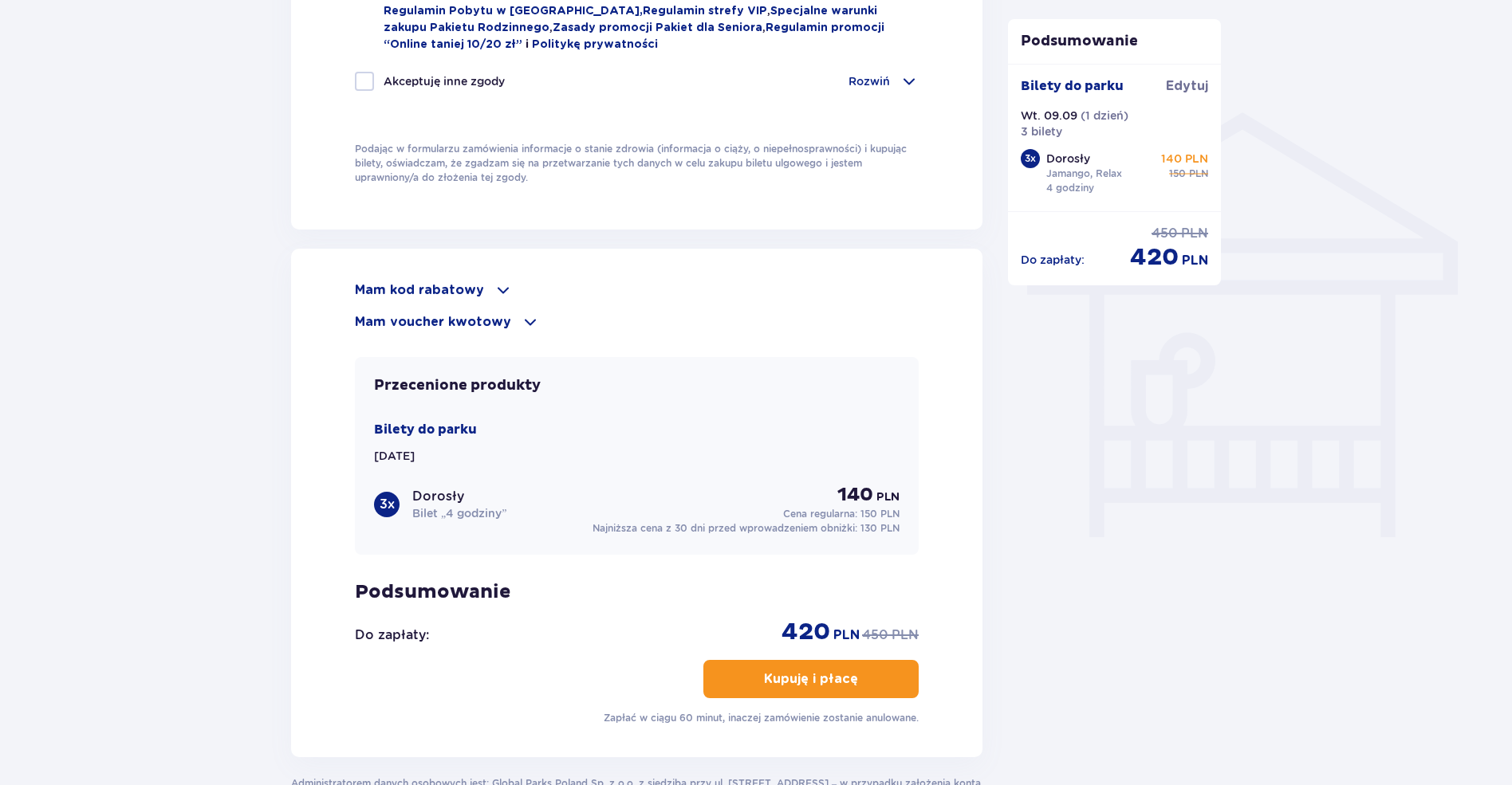
scroll to position [1196, 0]
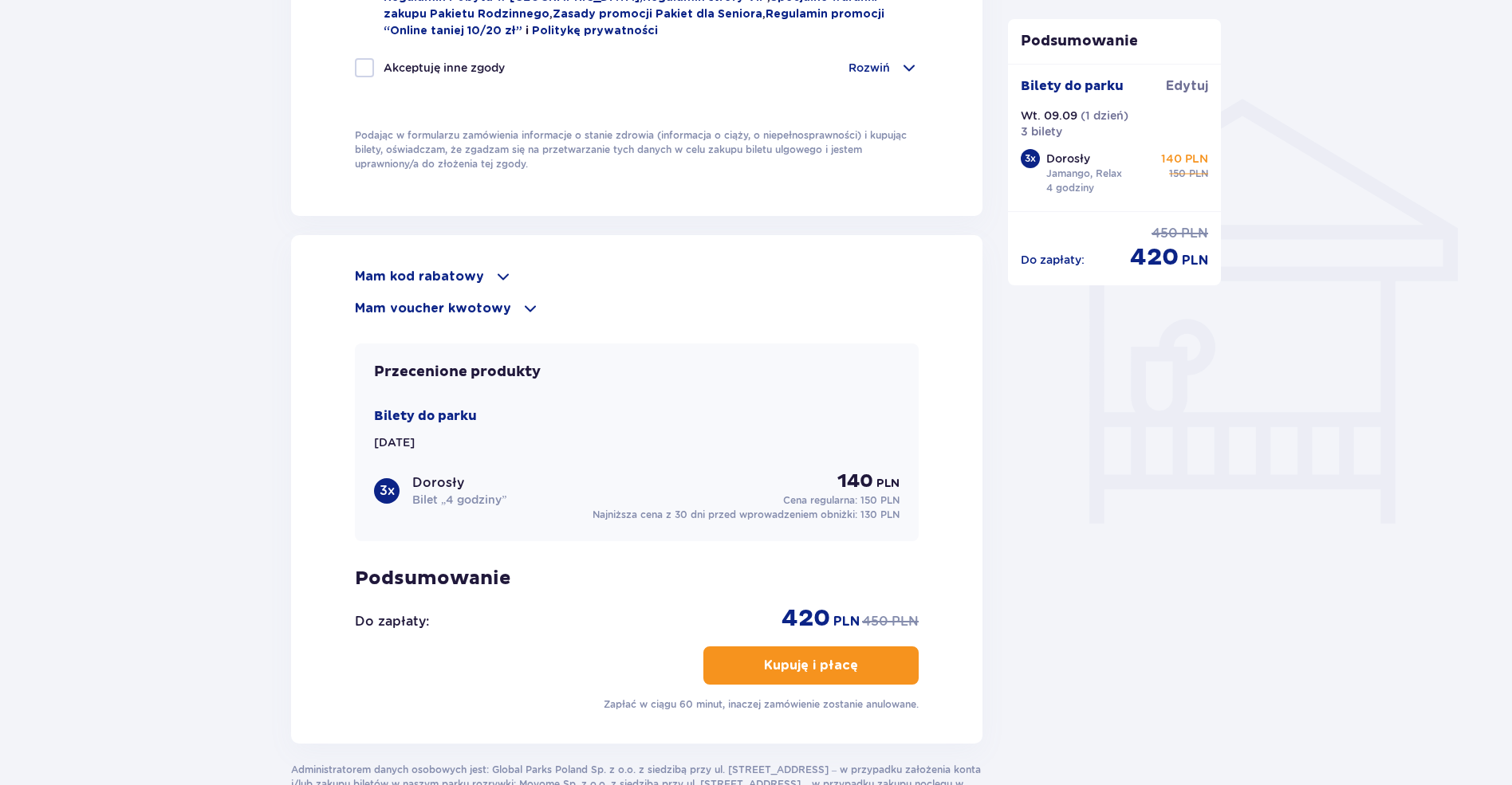
click at [496, 282] on span at bounding box center [503, 277] width 19 height 19
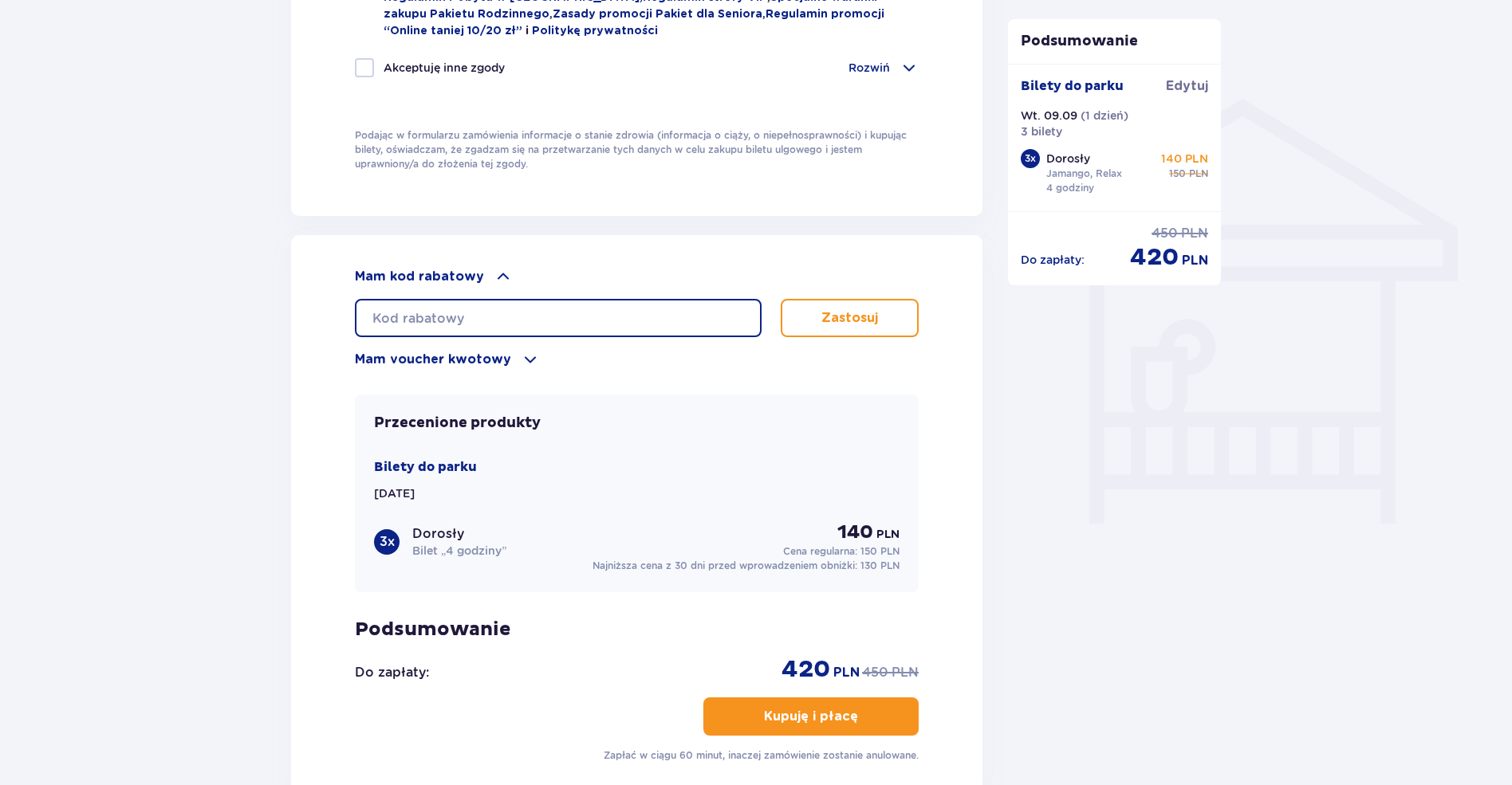
click at [466, 318] on input "text" at bounding box center [559, 318] width 407 height 38
paste input "boris.gorsky.p@gmail.com"
type input "boris.gorsky.p@gmail.com"
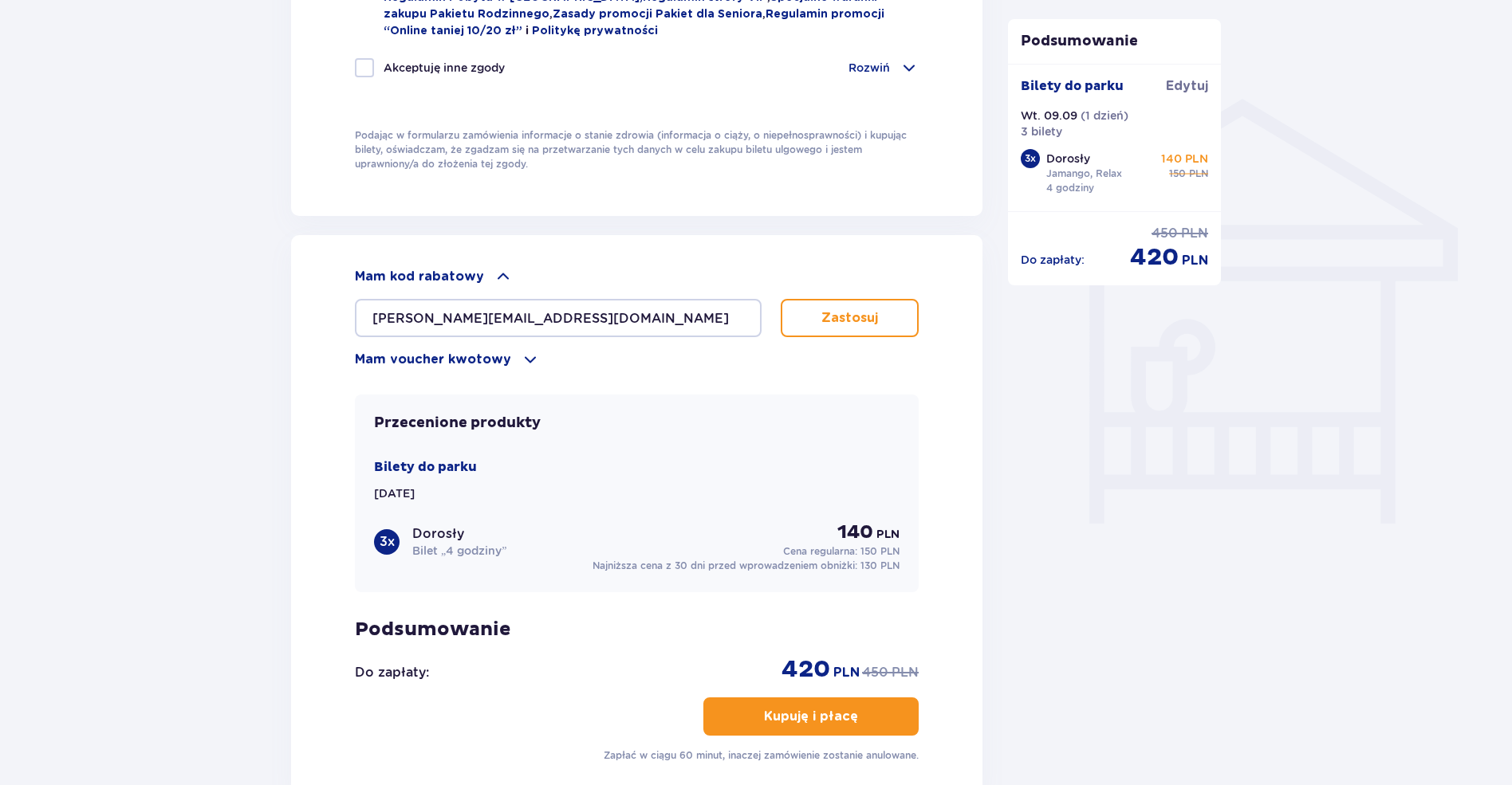
drag, startPoint x: 560, startPoint y: 280, endPoint x: 503, endPoint y: 309, distance: 64.0
click at [503, 309] on div "Mam kod rabatowy boris.gorsky.p@gmail.com Zastosuj" at bounding box center [636, 302] width 564 height 70
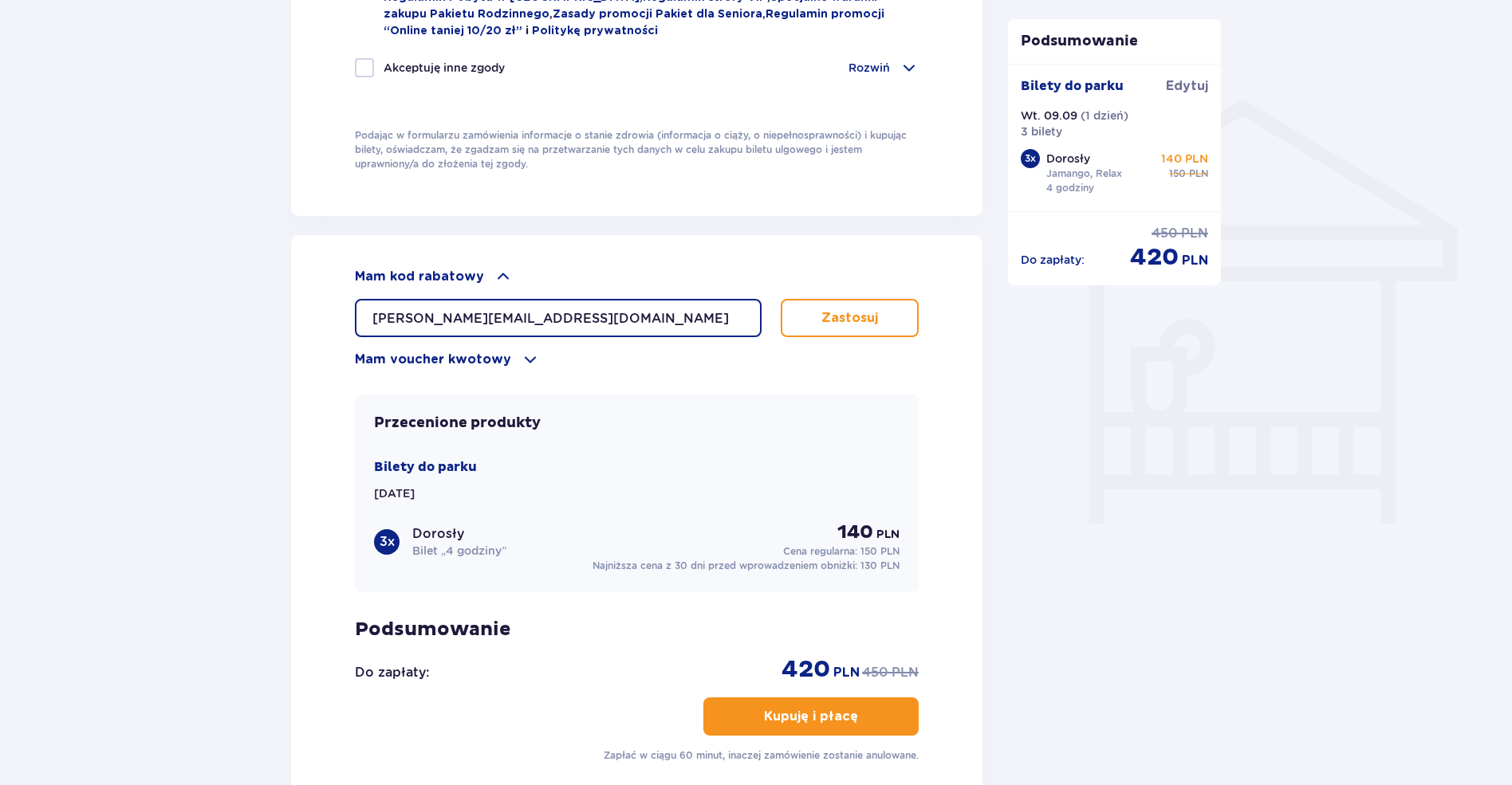
drag, startPoint x: 552, startPoint y: 312, endPoint x: 287, endPoint y: 150, distance: 310.6
type input "ы"
type input "student30"
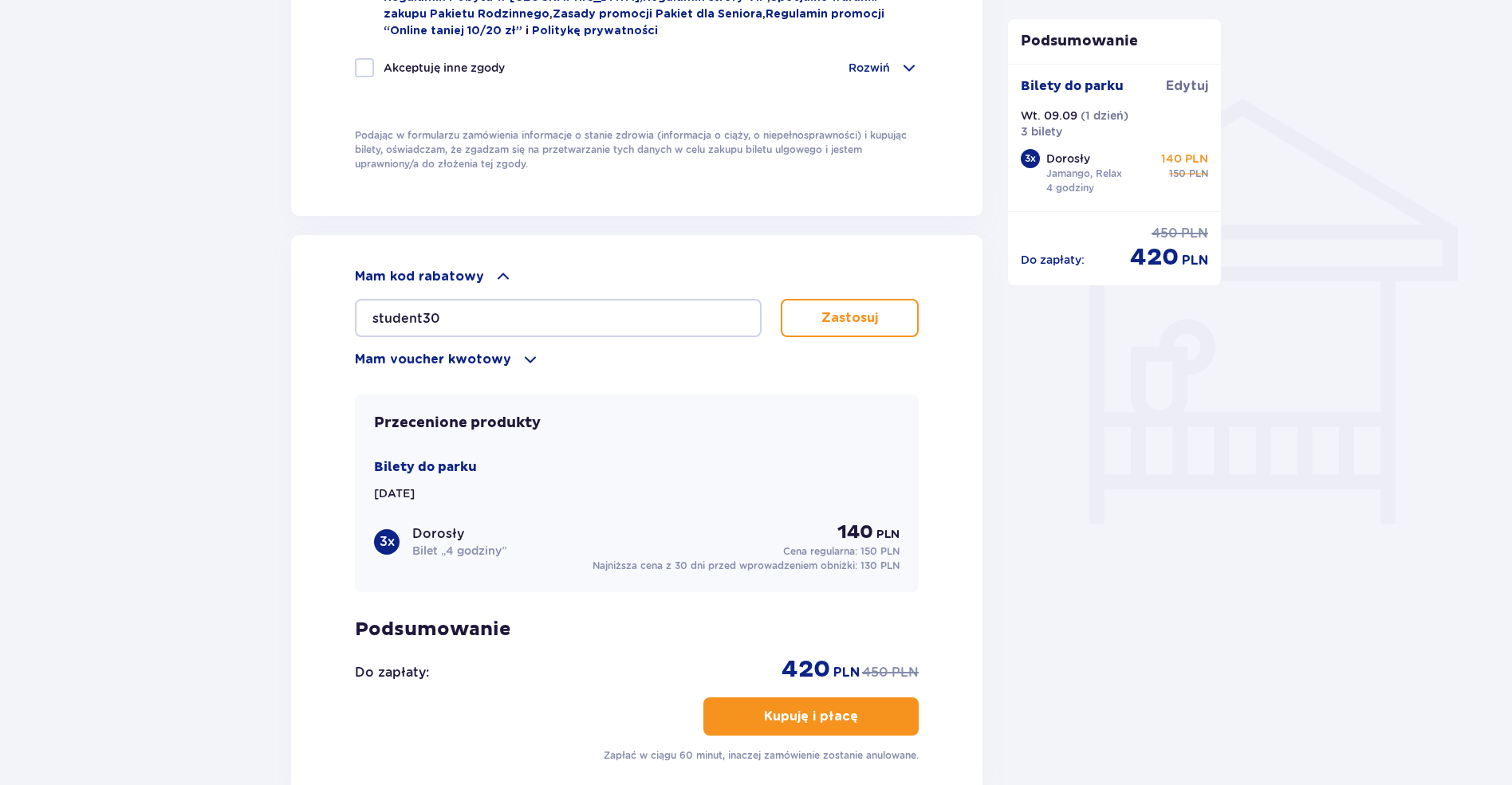
click at [886, 307] on button "Zastosuj" at bounding box center [850, 318] width 138 height 38
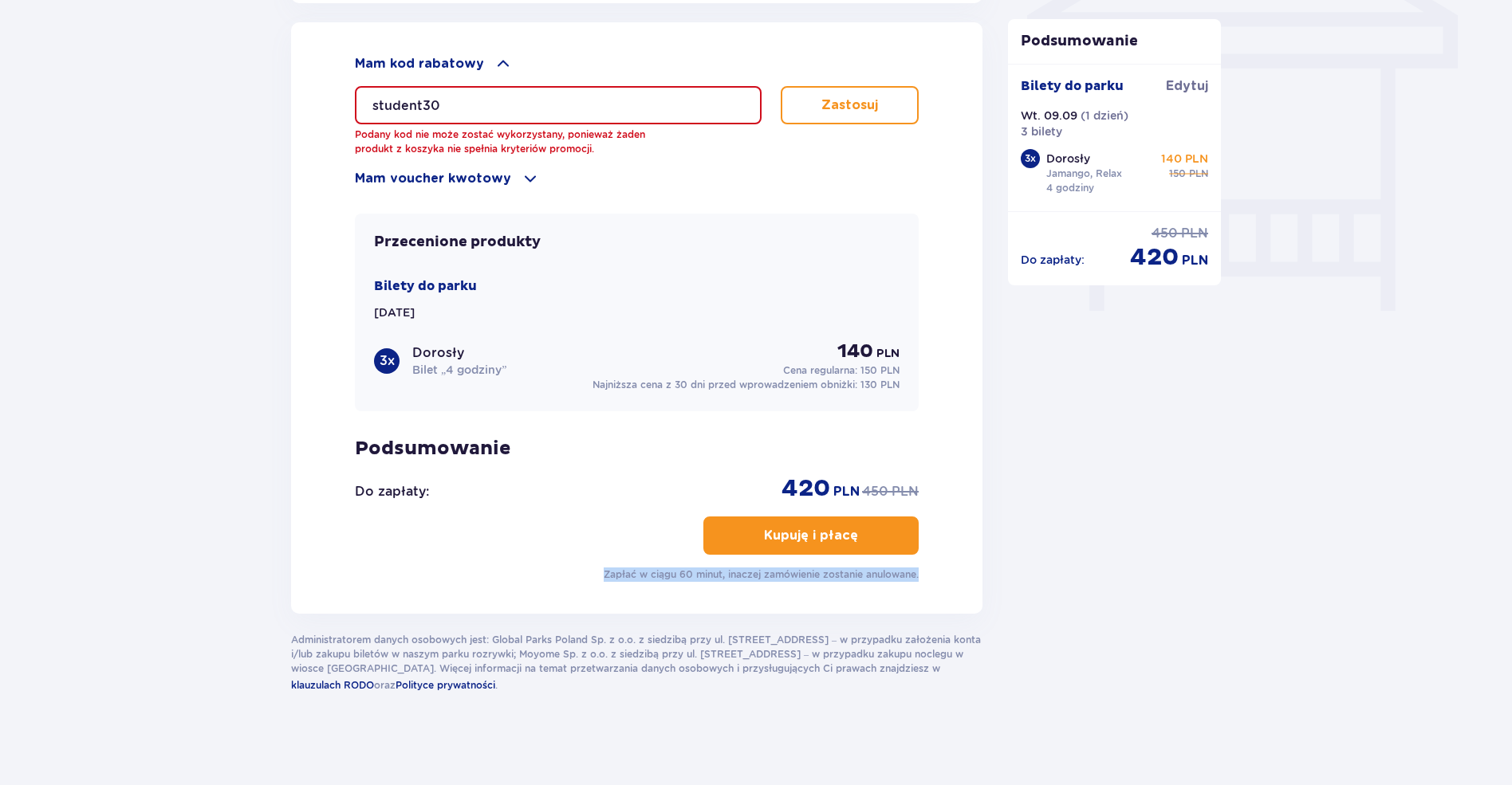
drag, startPoint x: 932, startPoint y: 578, endPoint x: 633, endPoint y: 540, distance: 301.4
click at [699, 546] on div "Mam kod rabatowy student30 Podany kod nie może zostać wykorzystany, ponieważ ża…" at bounding box center [636, 318] width 692 height 591
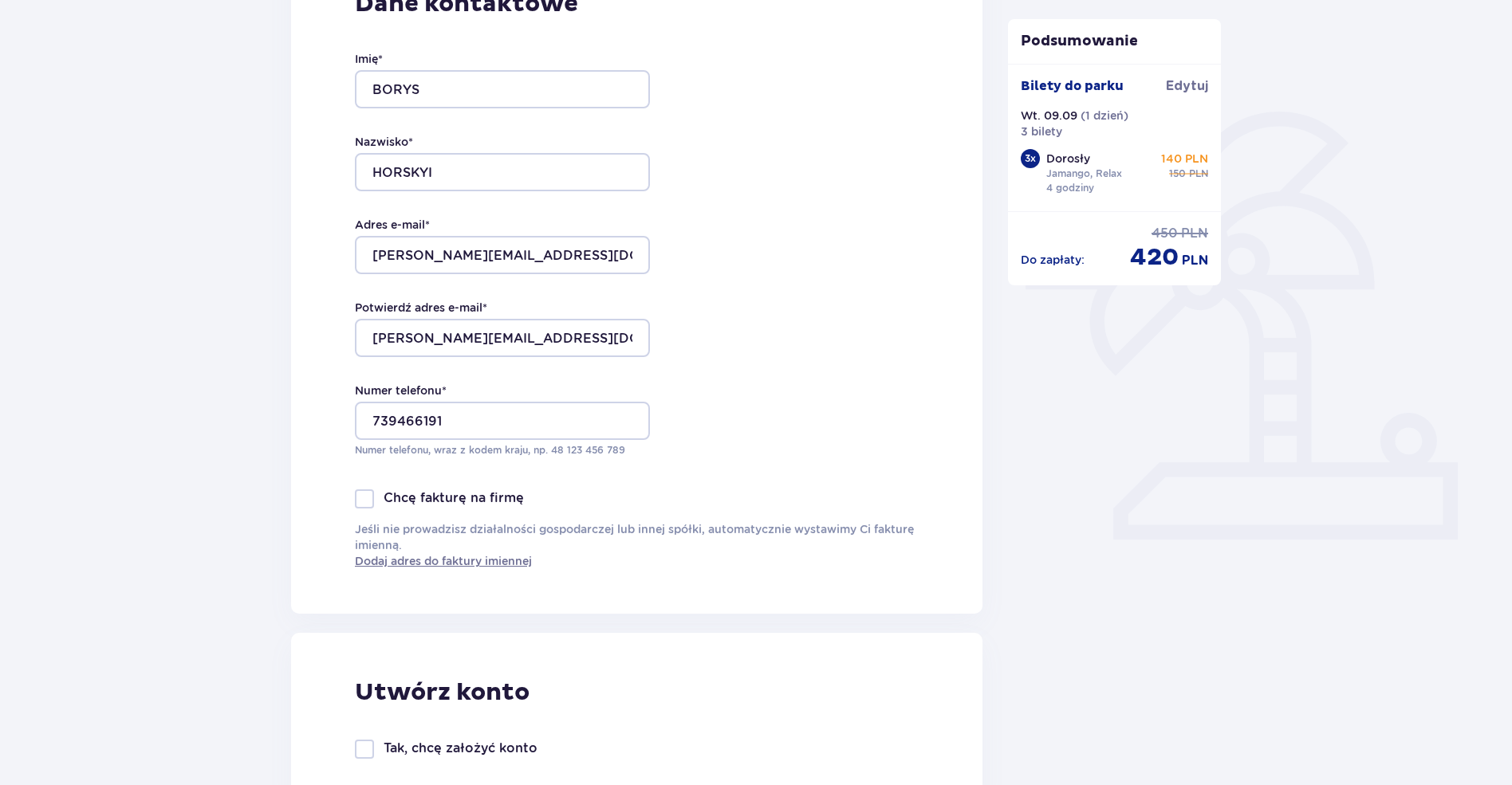
scroll to position [0, 0]
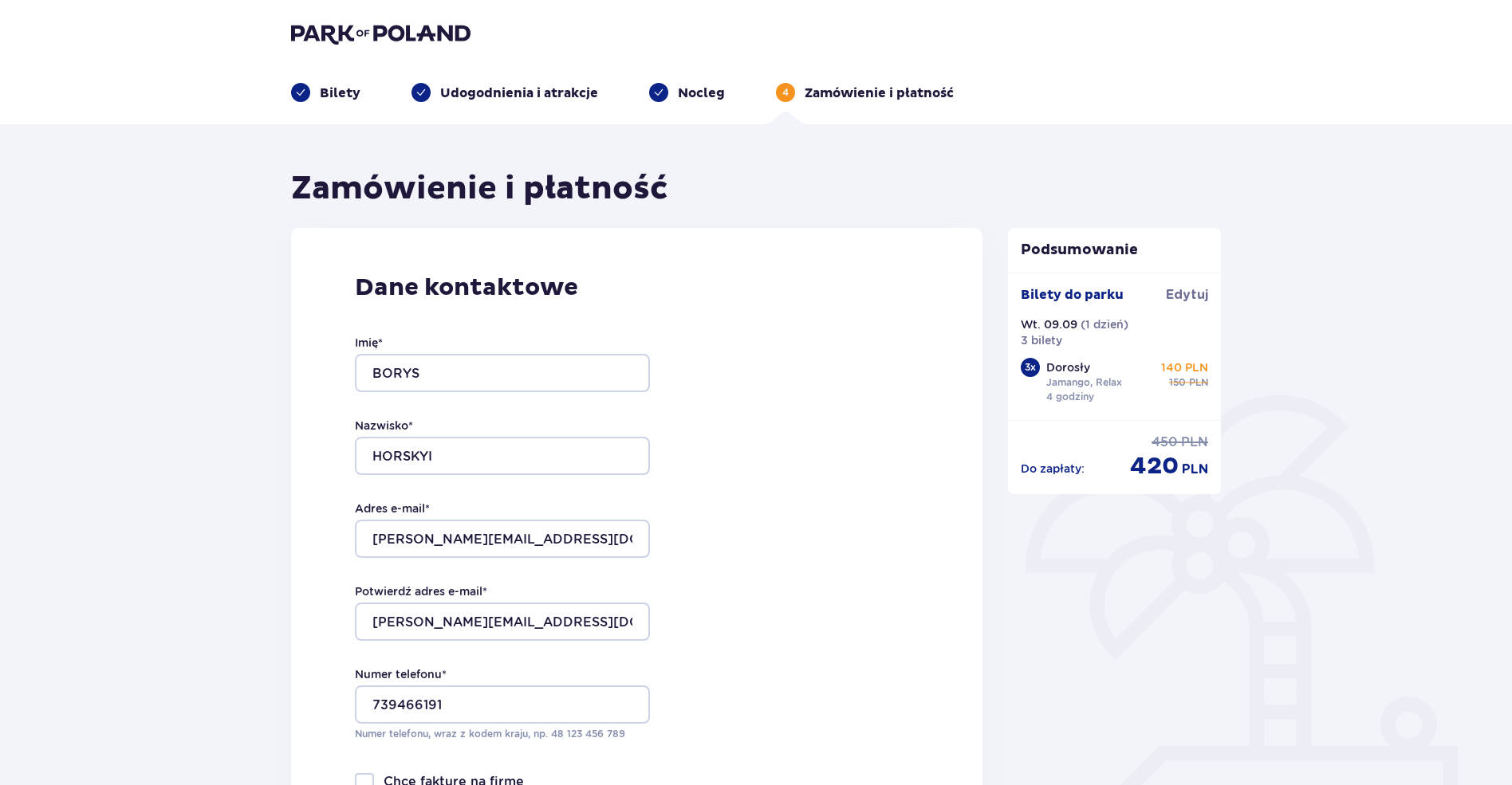
drag, startPoint x: 370, startPoint y: 110, endPoint x: 262, endPoint y: 55, distance: 121.2
click at [351, 97] on header "Bilety Udogodnienia i atrakcje Nocleg 4 Zamówienie i płatność" at bounding box center [756, 62] width 1512 height 125
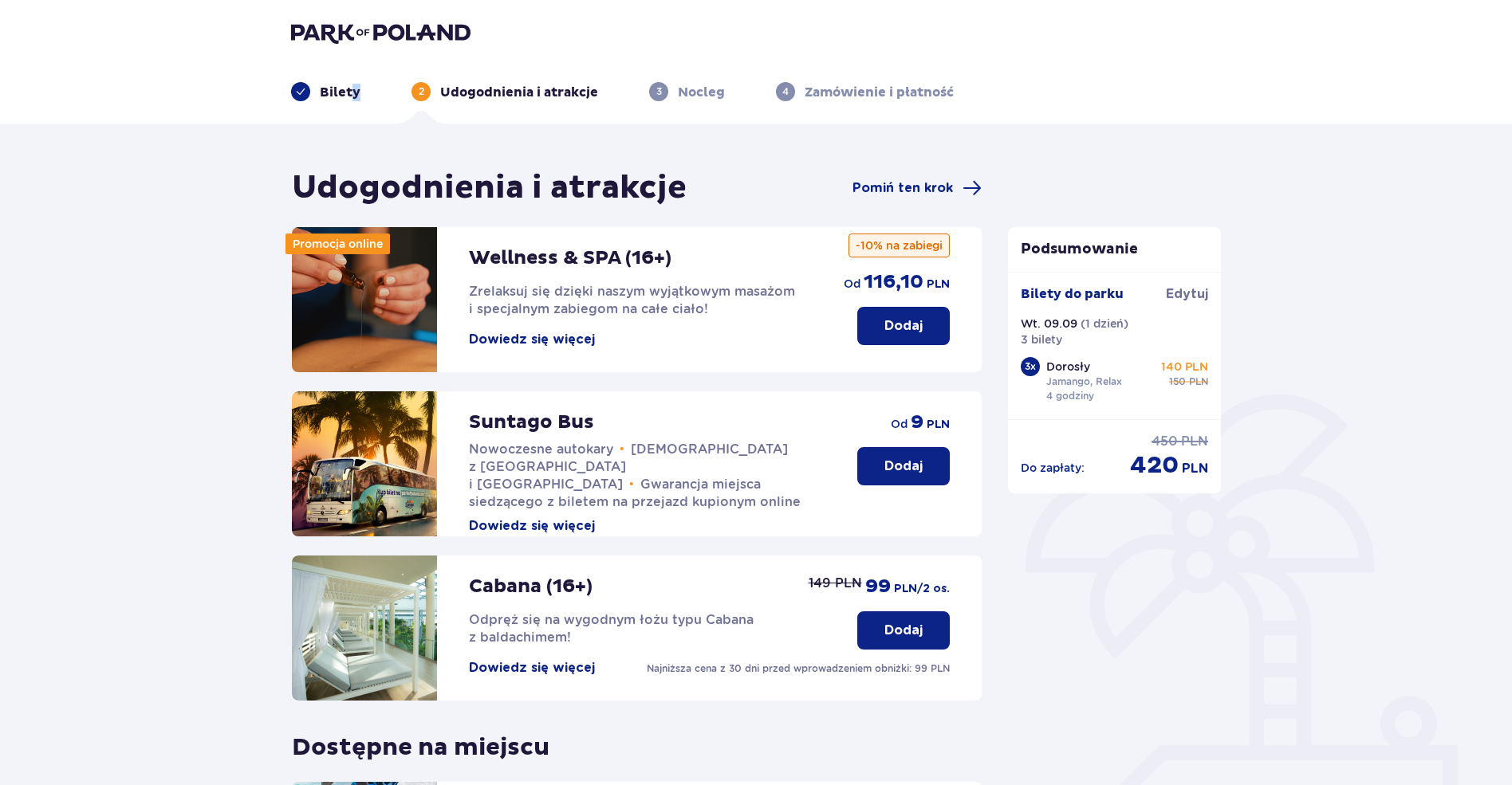
scroll to position [173, 0]
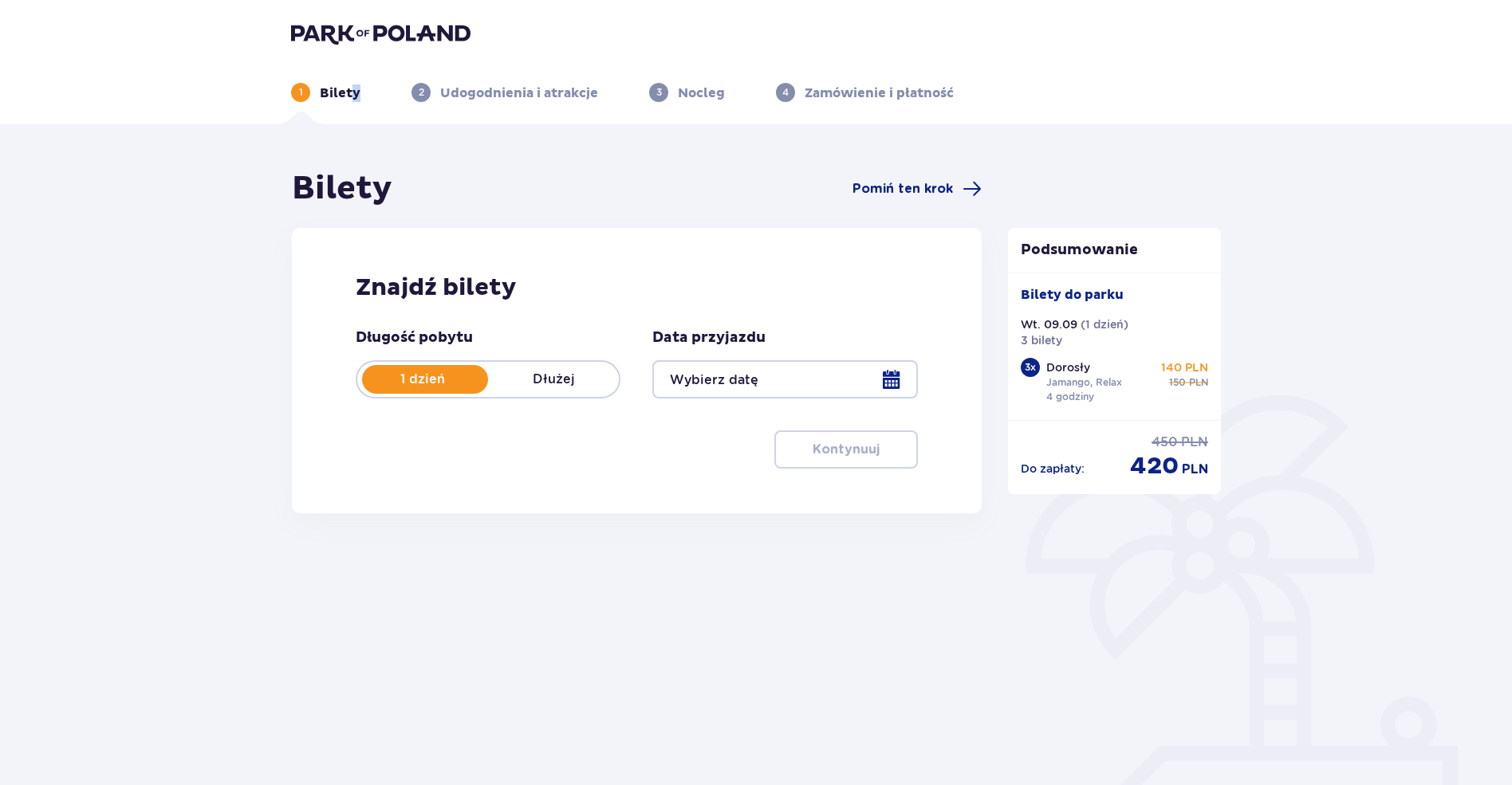
type input "09.09.25"
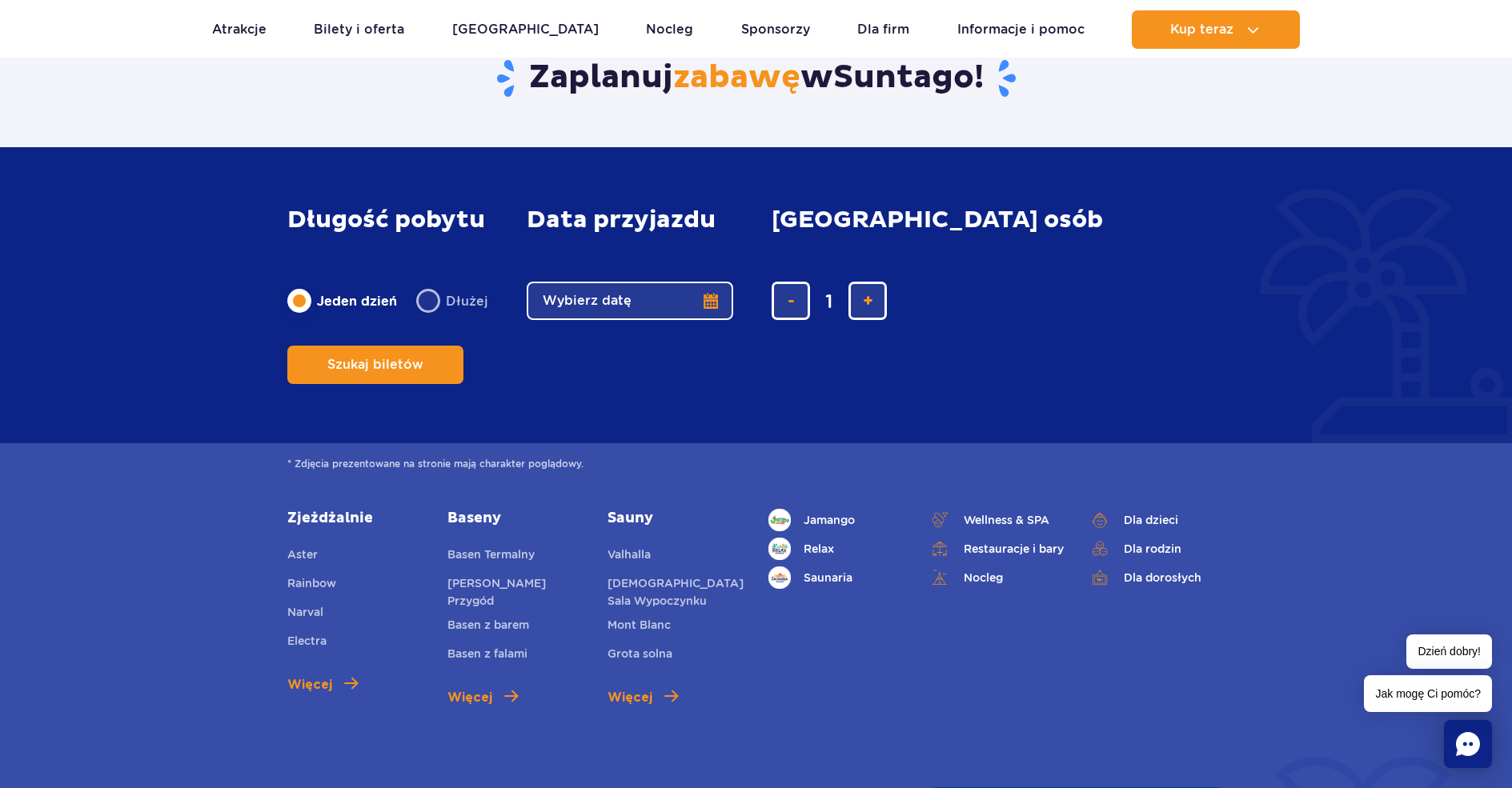
scroll to position [1361, 0]
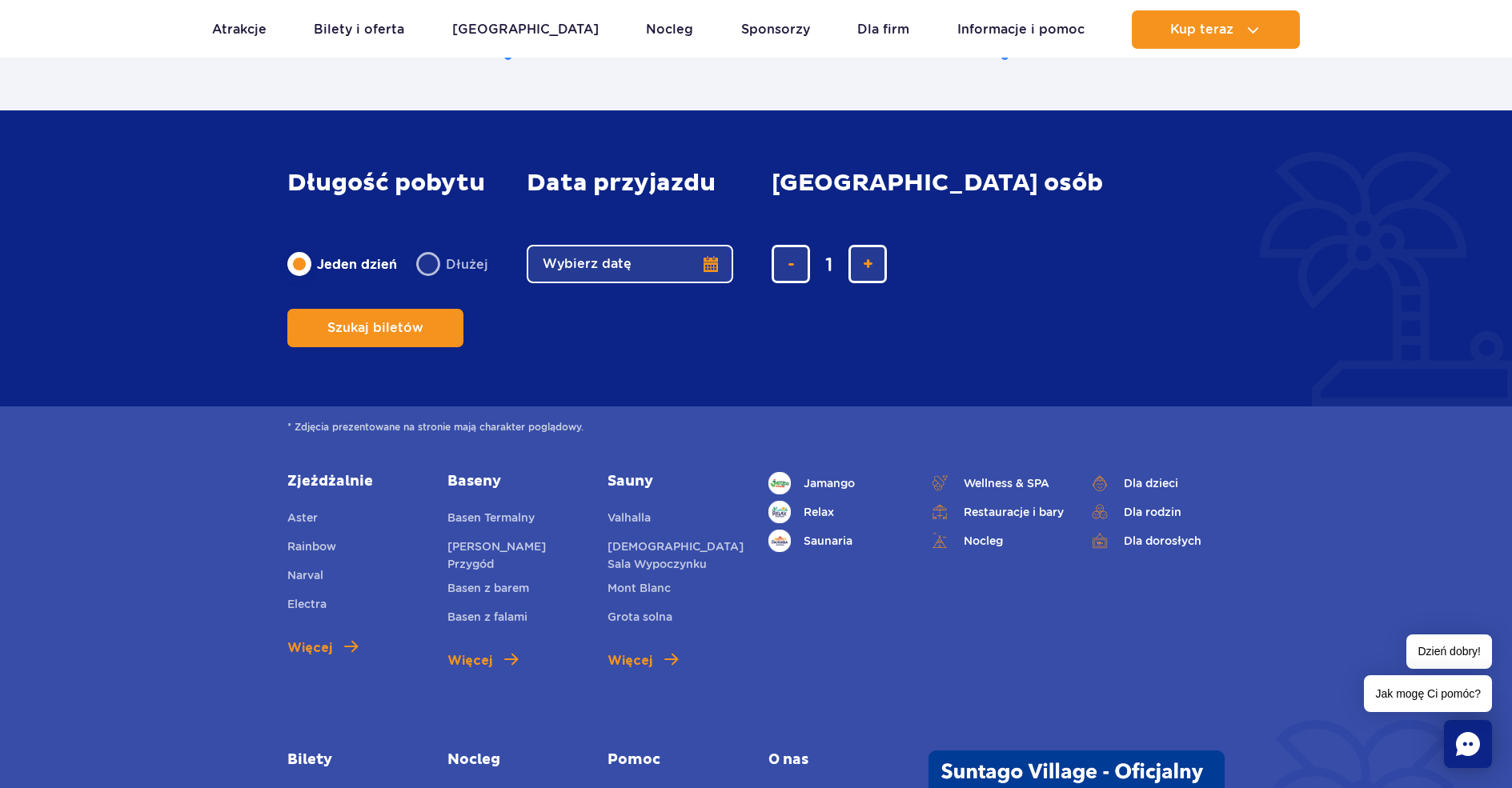
click at [628, 283] on button "Wybierz datę" at bounding box center [630, 264] width 207 height 38
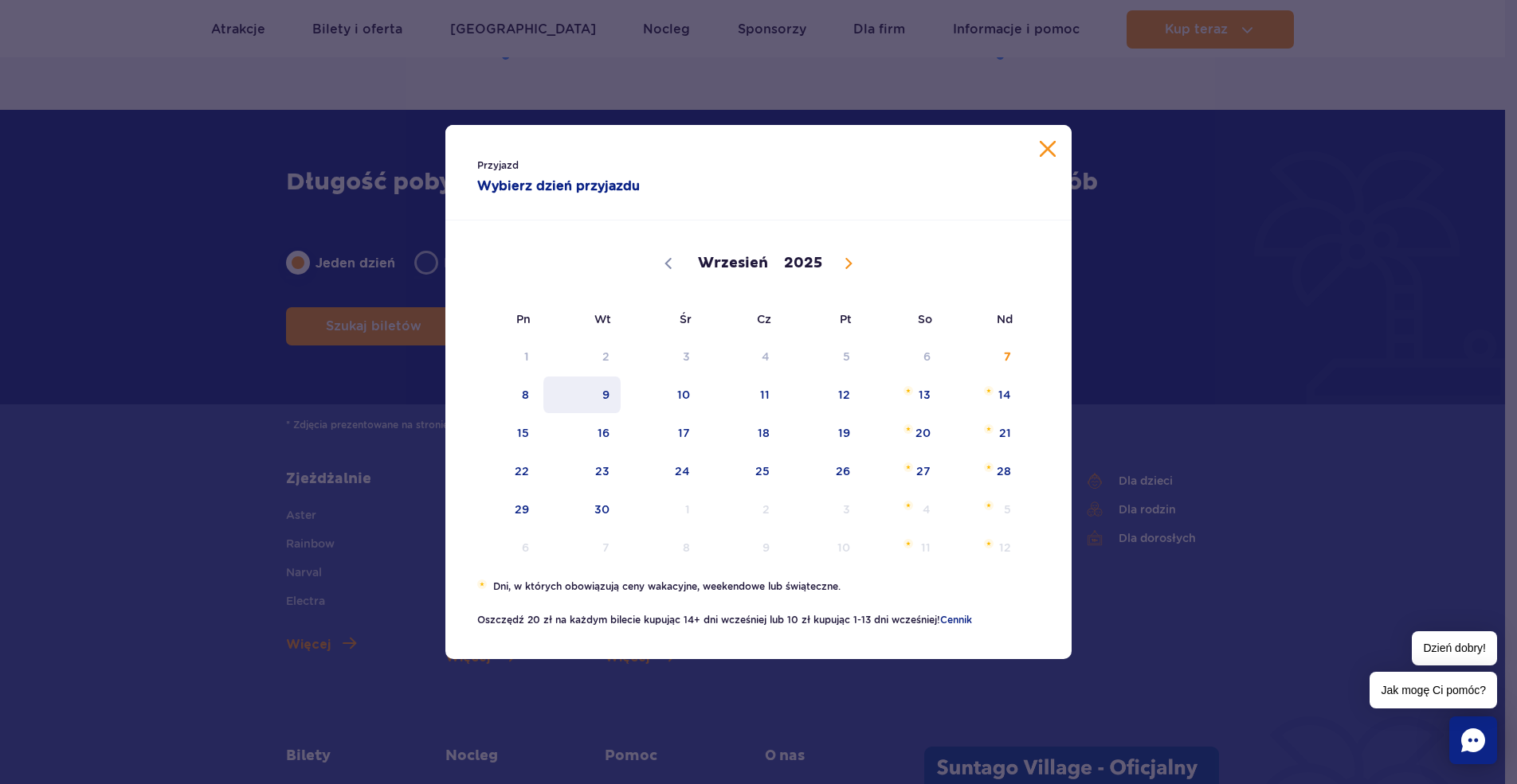
click at [608, 385] on span "9" at bounding box center [581, 395] width 80 height 36
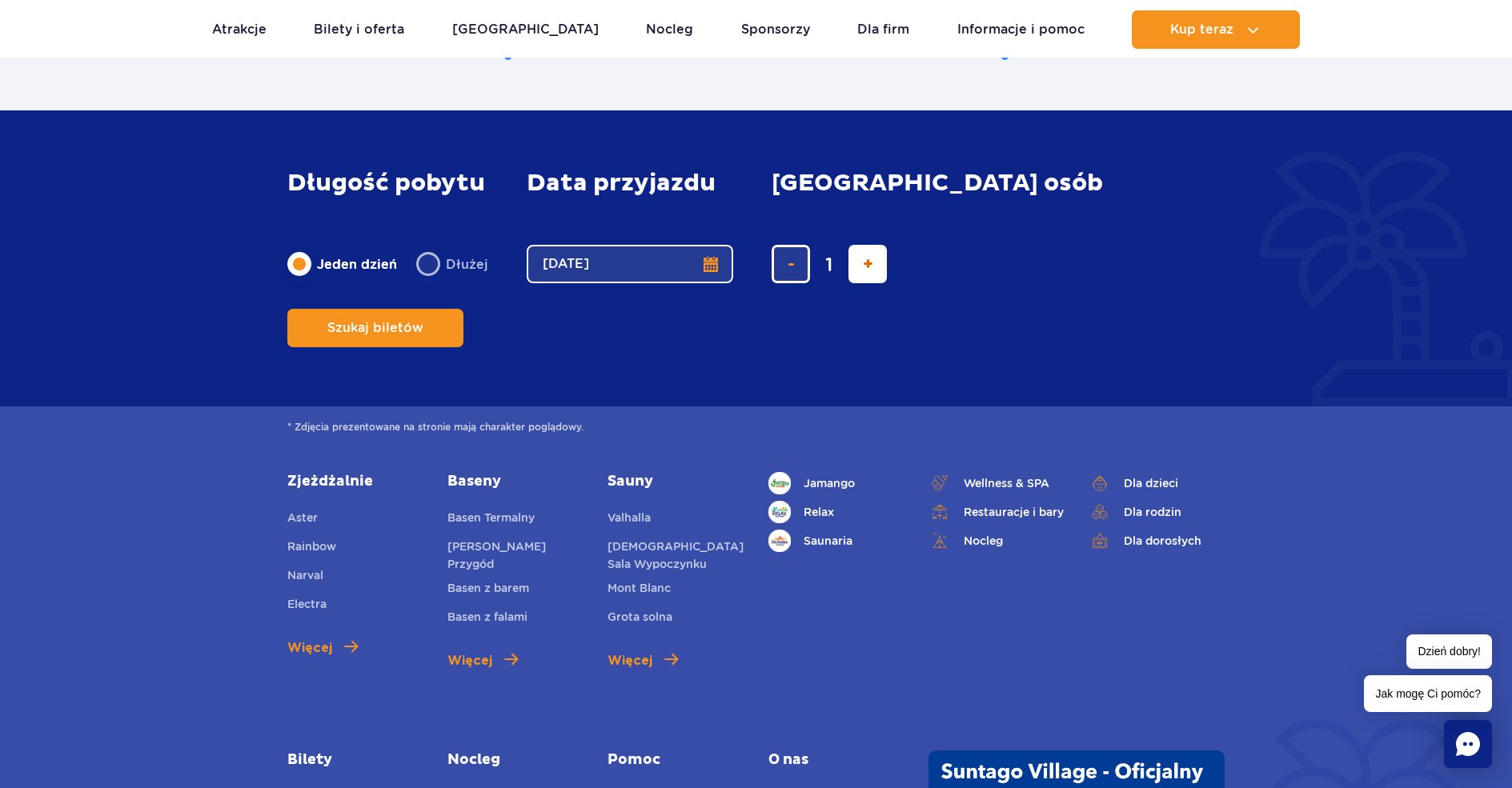
click at [867, 264] on span "dodaj bilet" at bounding box center [868, 264] width 10 height 0
type input "3"
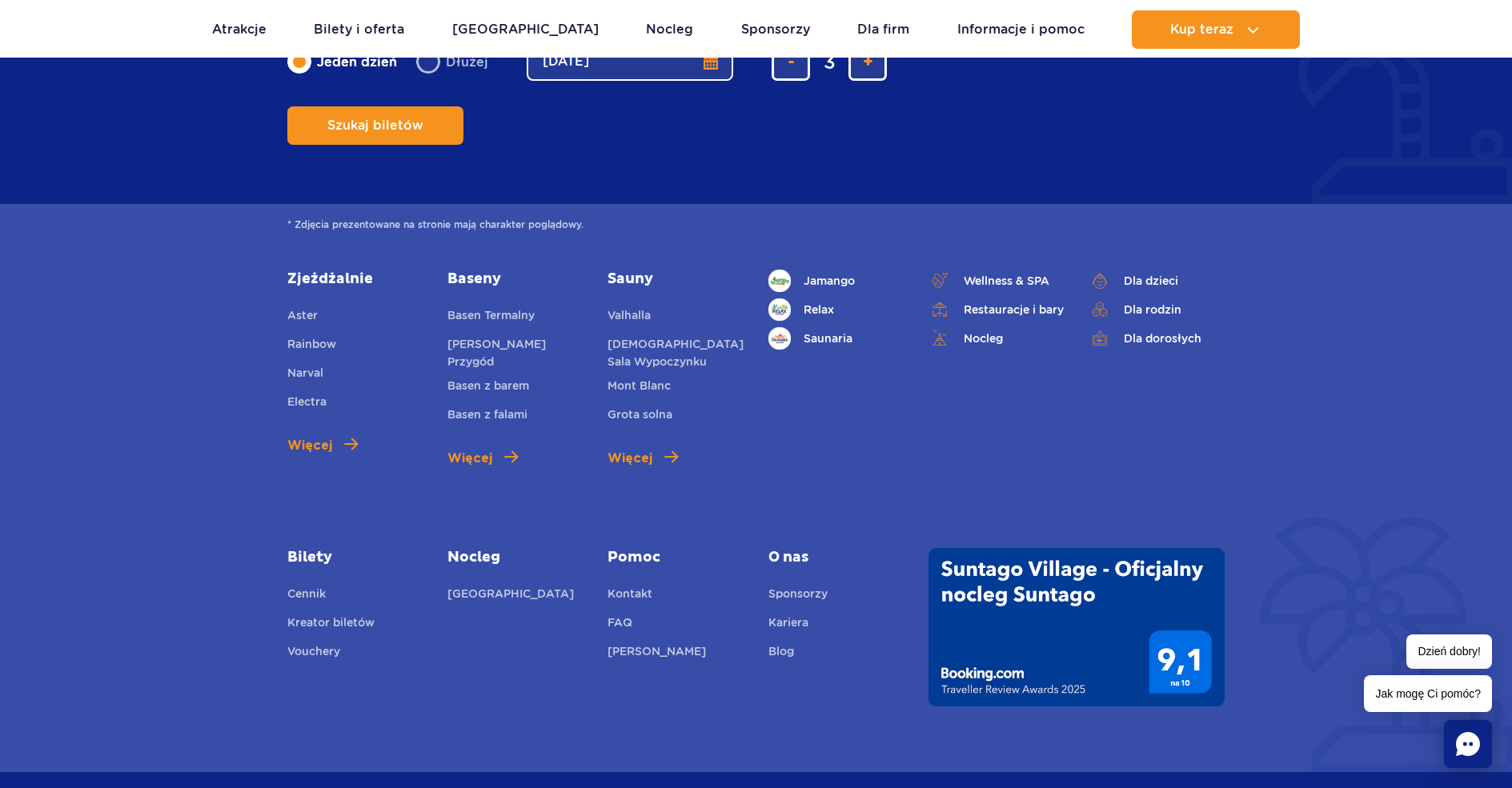
scroll to position [1440, 0]
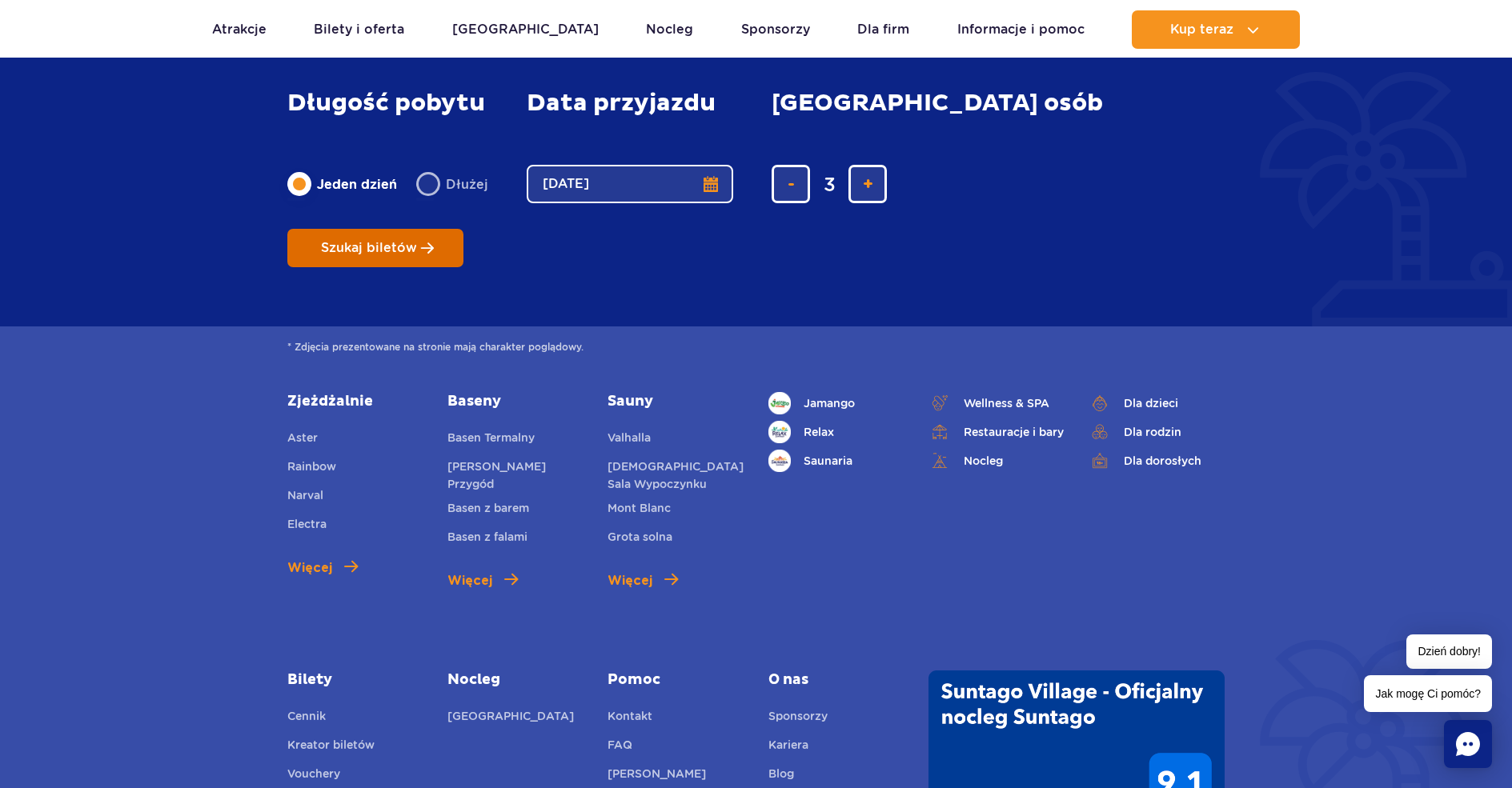
click at [417, 241] on span "Szukaj biletów" at bounding box center [368, 248] width 96 height 15
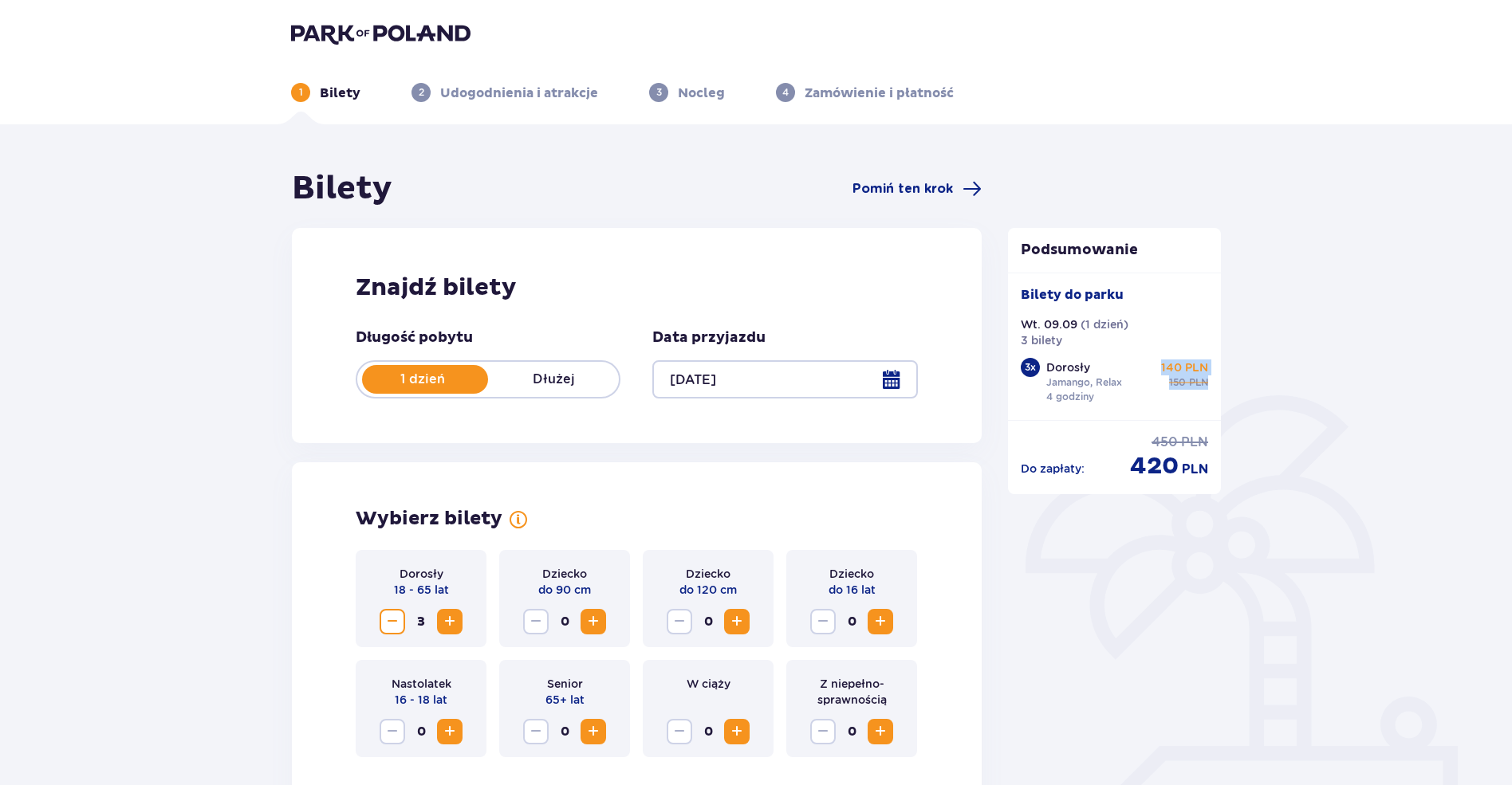
drag, startPoint x: 1164, startPoint y: 378, endPoint x: 1211, endPoint y: 381, distance: 47.1
click at [1211, 381] on div "Bilety do parku Wt. 09.09 ( 1 dzień ) 3 bilety 3 x Dorosły Jamango, Relax 4 god…" at bounding box center [1115, 346] width 214 height 147
click at [790, 384] on div at bounding box center [785, 379] width 265 height 38
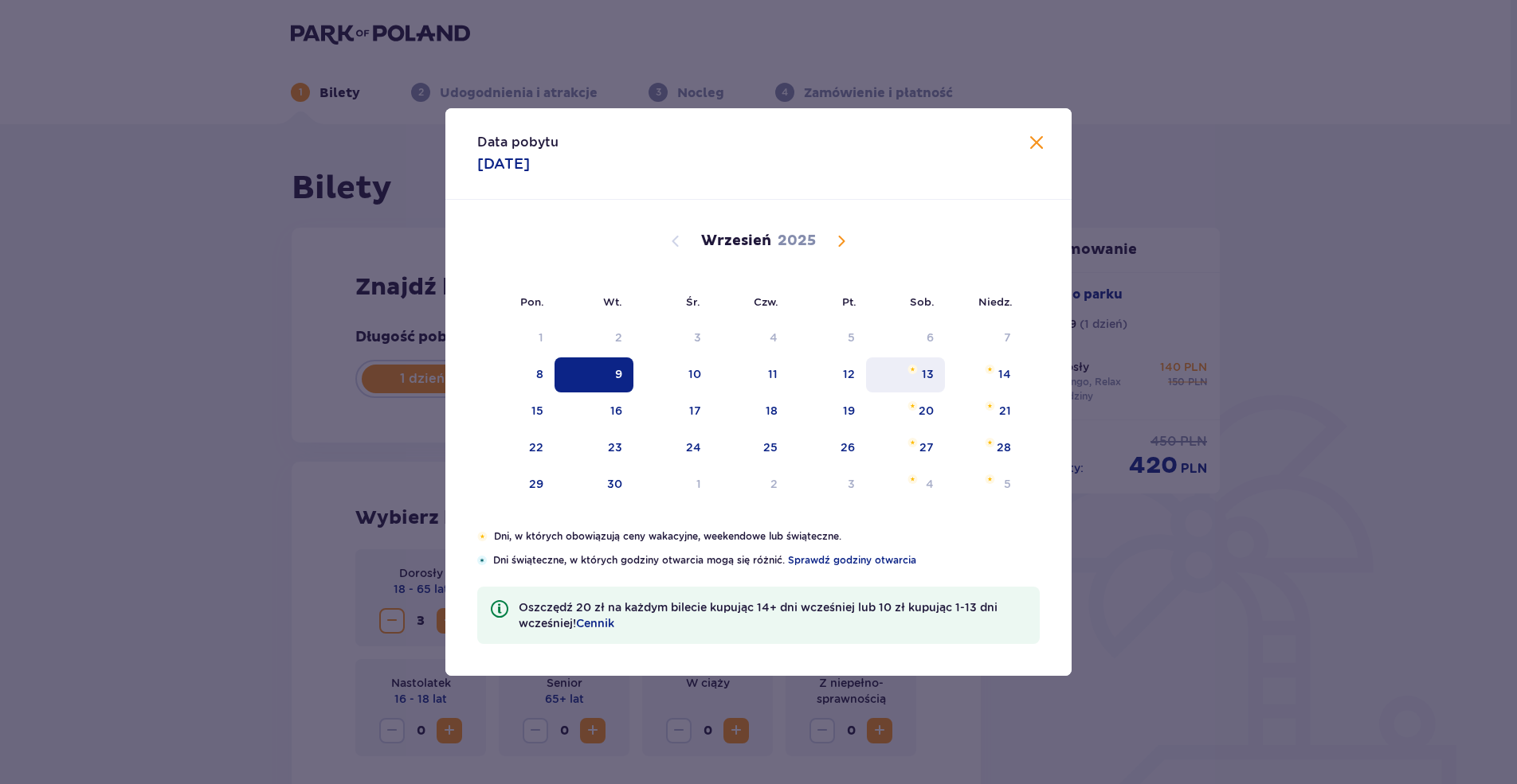
click at [929, 383] on div "13" at bounding box center [905, 375] width 79 height 35
type input "13.09.25"
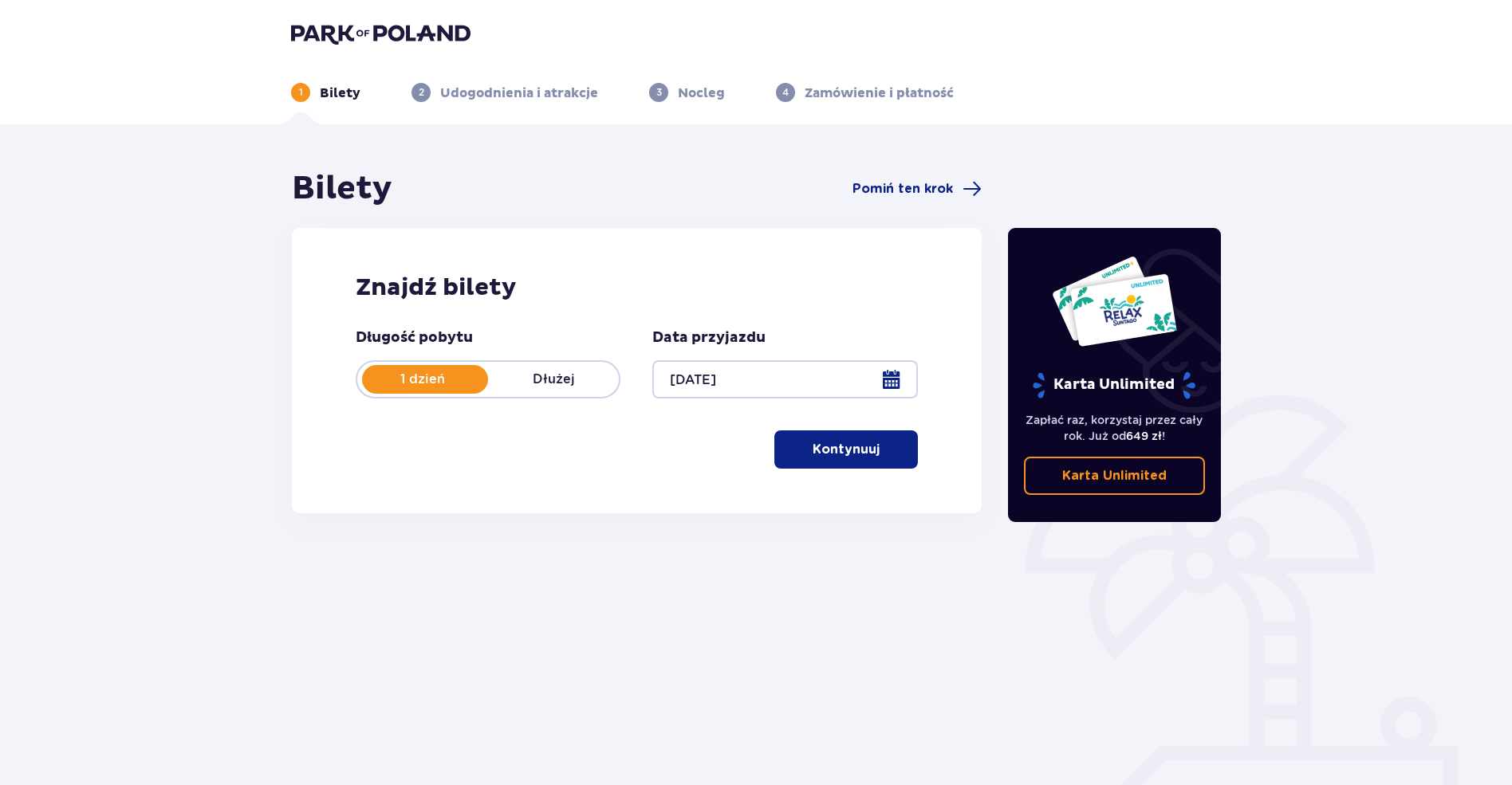
click at [860, 444] on p "Kontynuuj" at bounding box center [846, 449] width 67 height 17
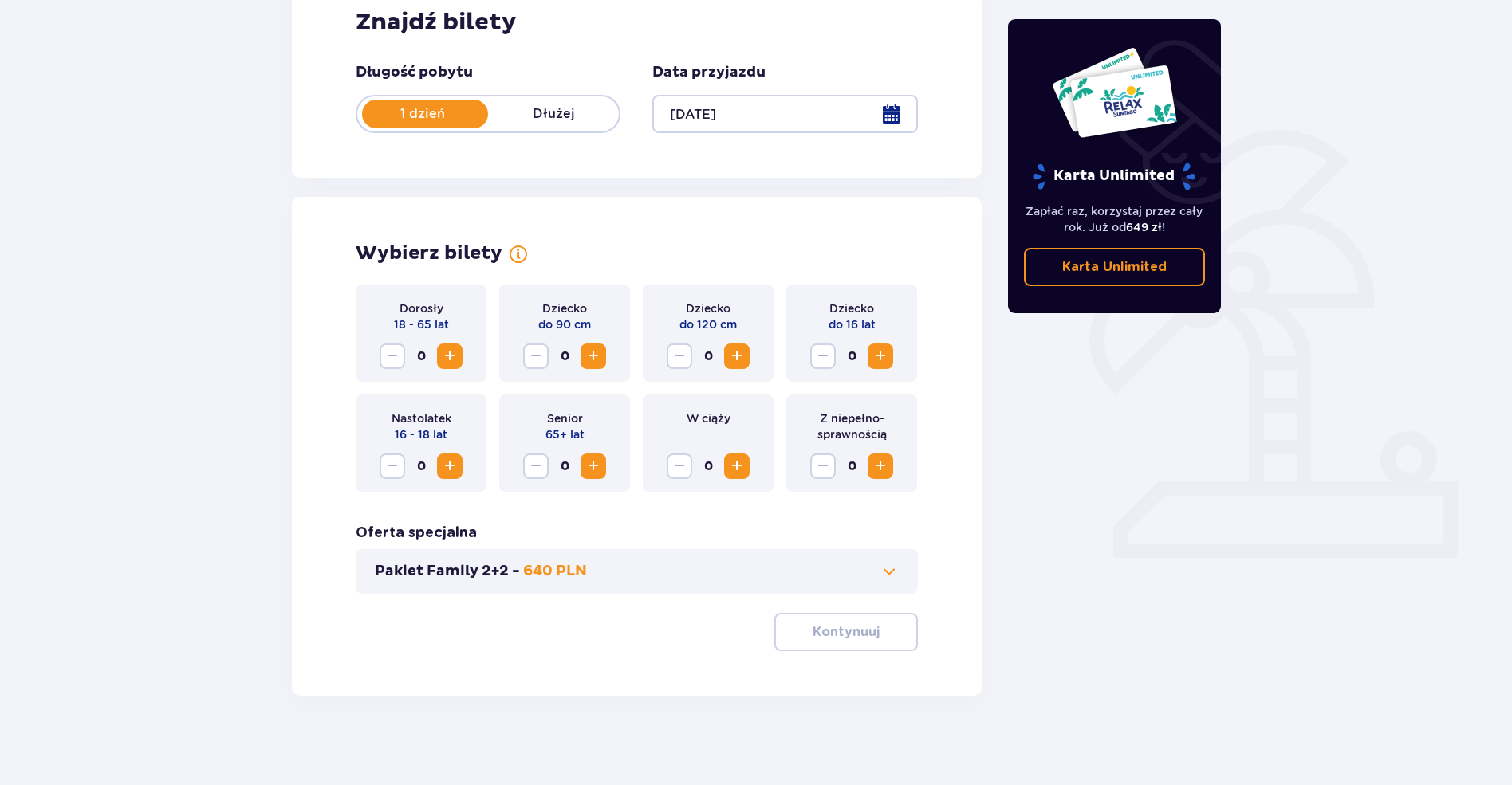
scroll to position [272, 0]
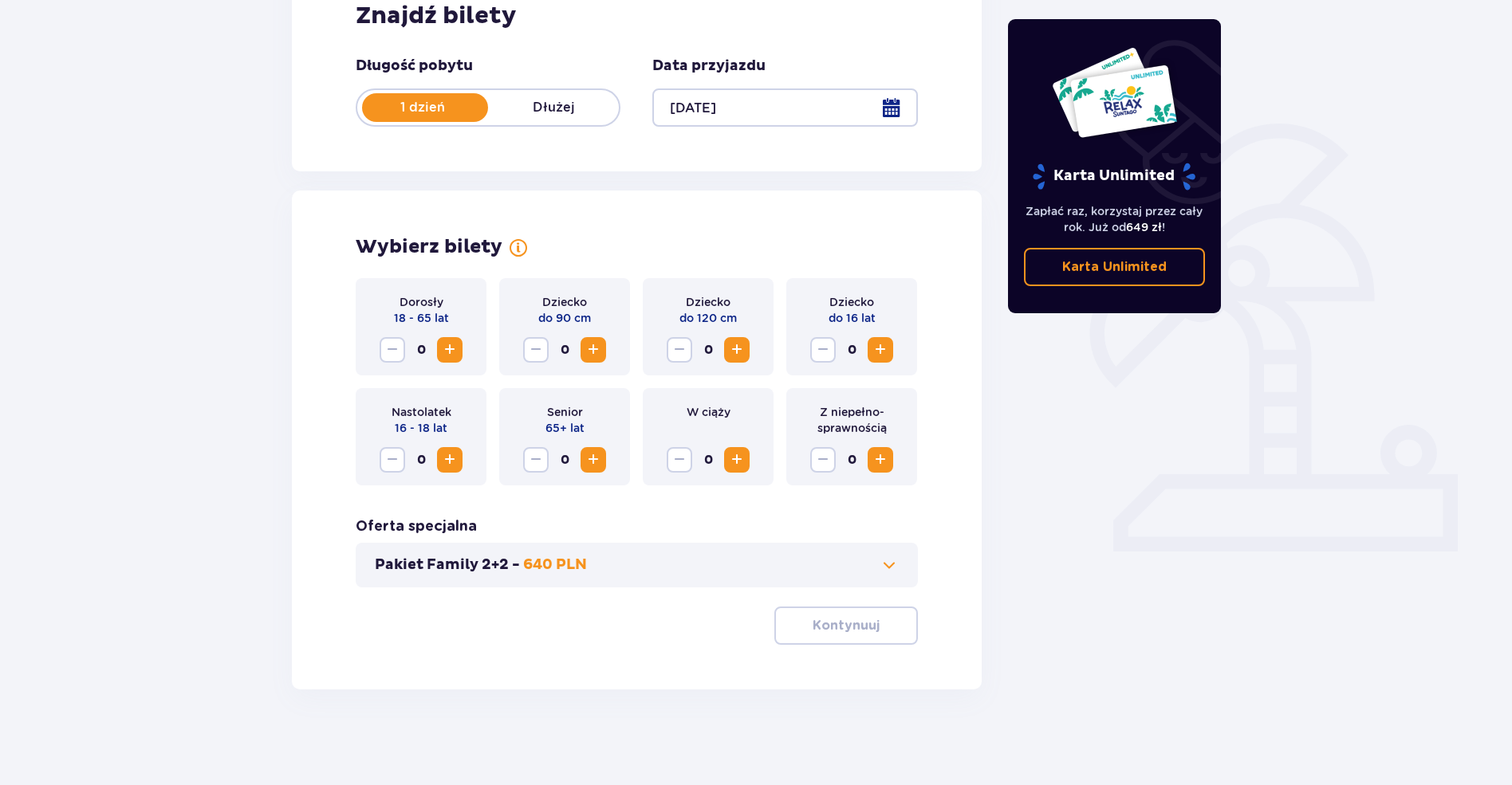
click at [459, 340] on span "Increase" at bounding box center [449, 350] width 19 height 19
click at [813, 619] on p "Kontynuuj" at bounding box center [846, 626] width 67 height 17
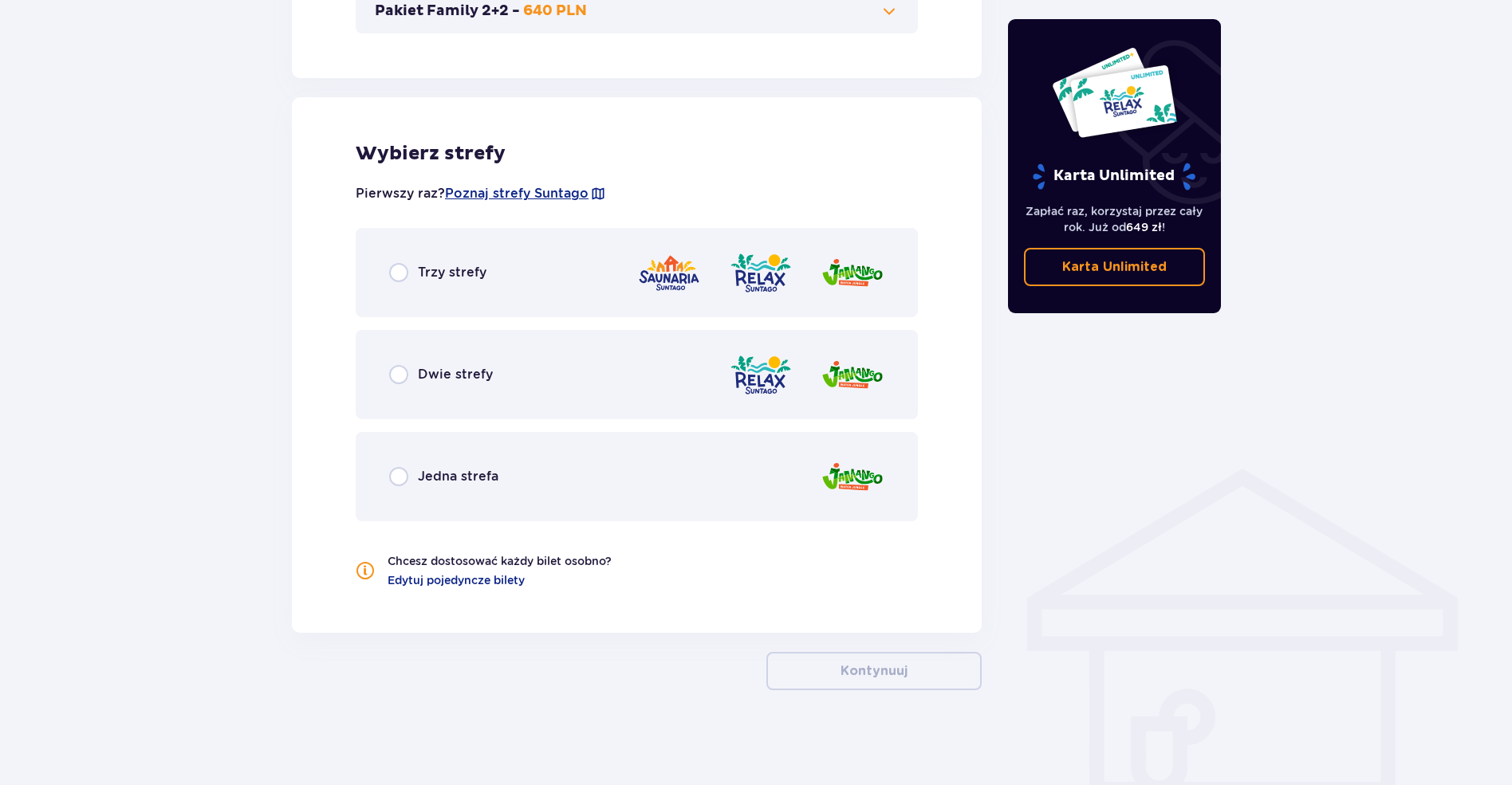
scroll to position [827, 0]
click at [711, 424] on div "Trzy strefy Dwie strefy Jedna strefa" at bounding box center [636, 373] width 562 height 293
click at [795, 399] on div "Dwie strefy" at bounding box center [636, 373] width 562 height 89
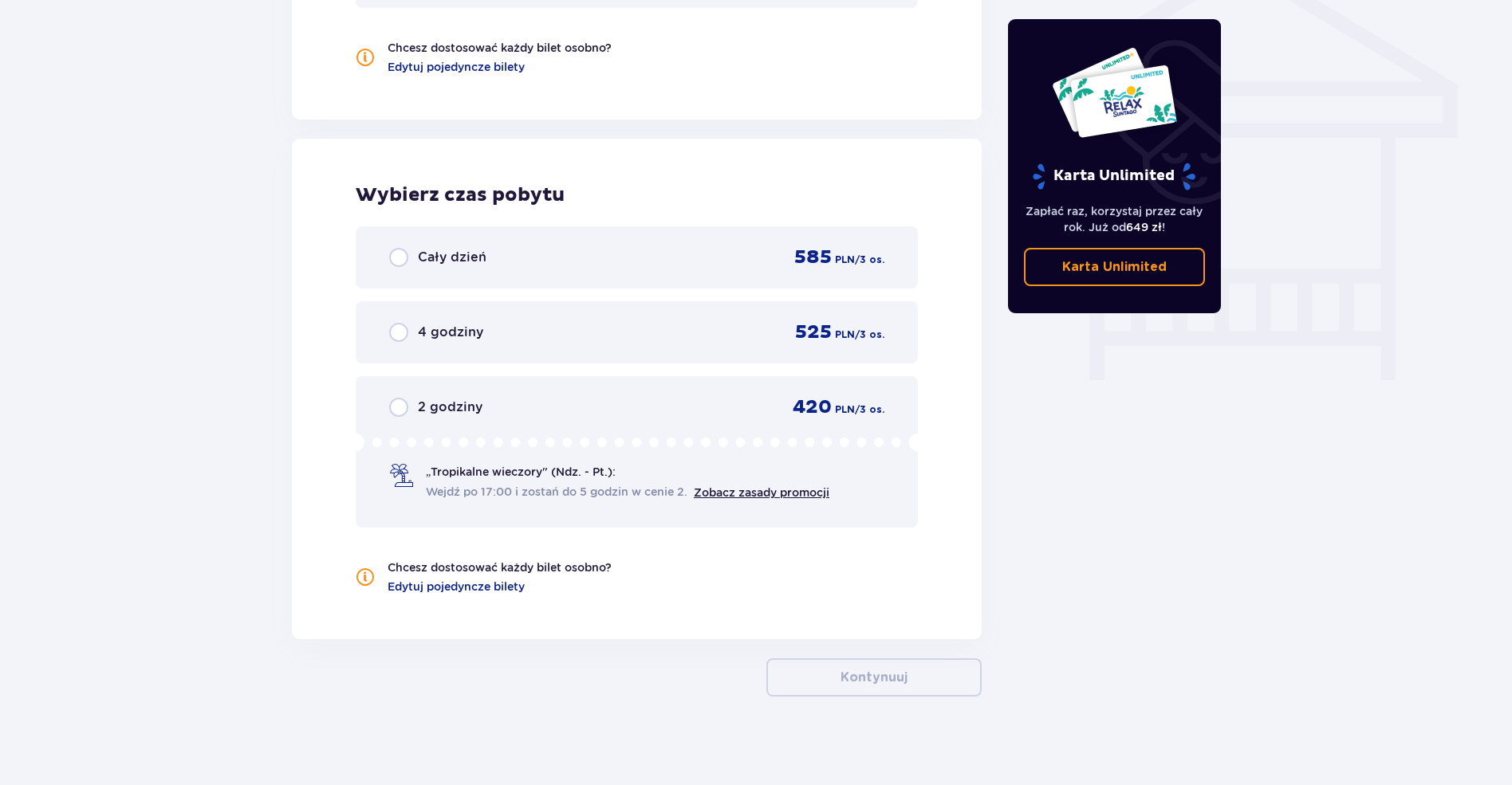
scroll to position [1347, 0]
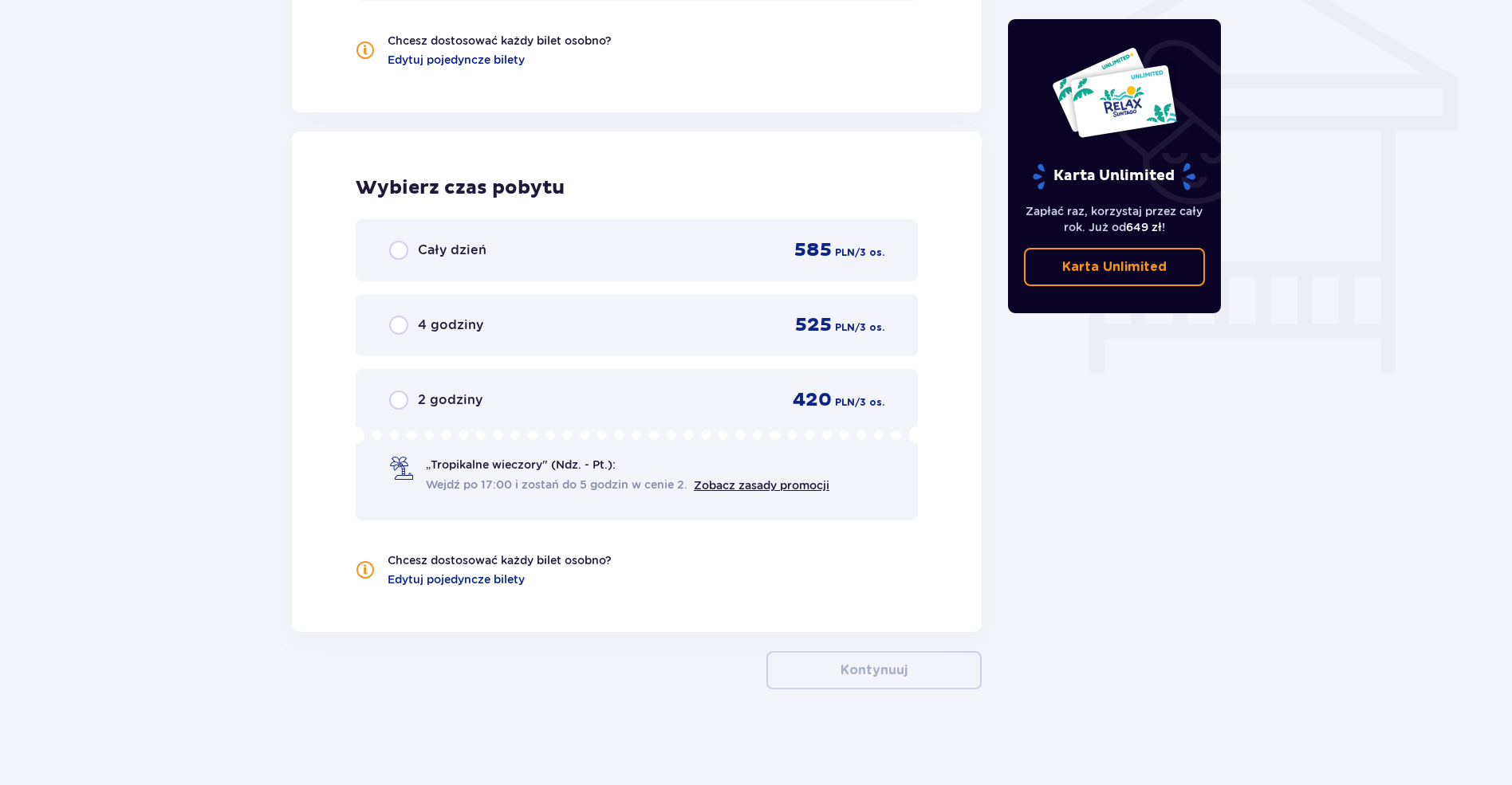
click at [757, 342] on div "4 godziny 525 PLN / 3 os." at bounding box center [636, 325] width 562 height 62
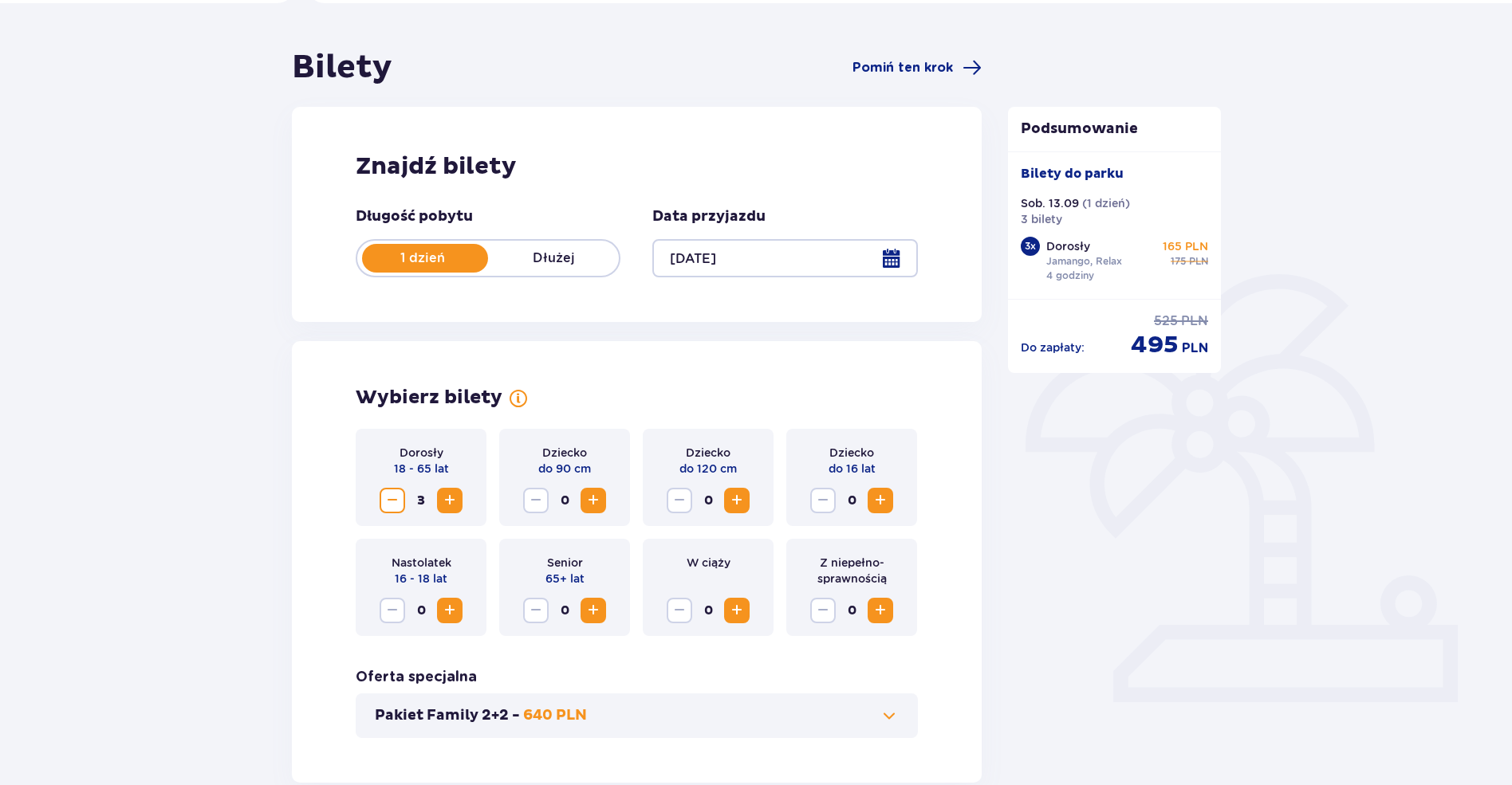
scroll to position [319, 0]
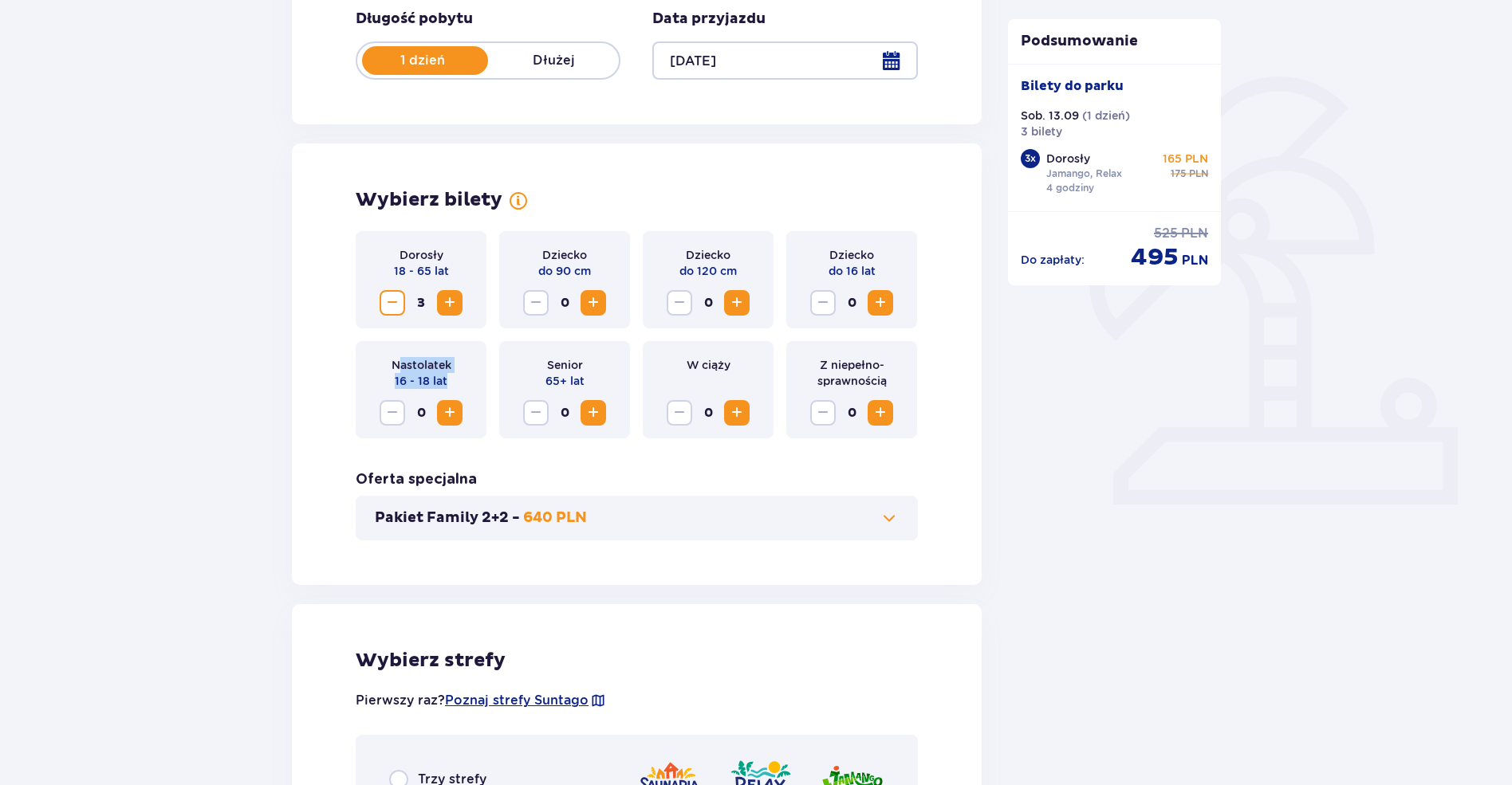
drag, startPoint x: 403, startPoint y: 364, endPoint x: 449, endPoint y: 378, distance: 48.1
click at [449, 378] on div "Nastolatek 16 - 18 lat" at bounding box center [421, 373] width 60 height 32
click at [449, 372] on p "Nastolatek" at bounding box center [421, 365] width 60 height 16
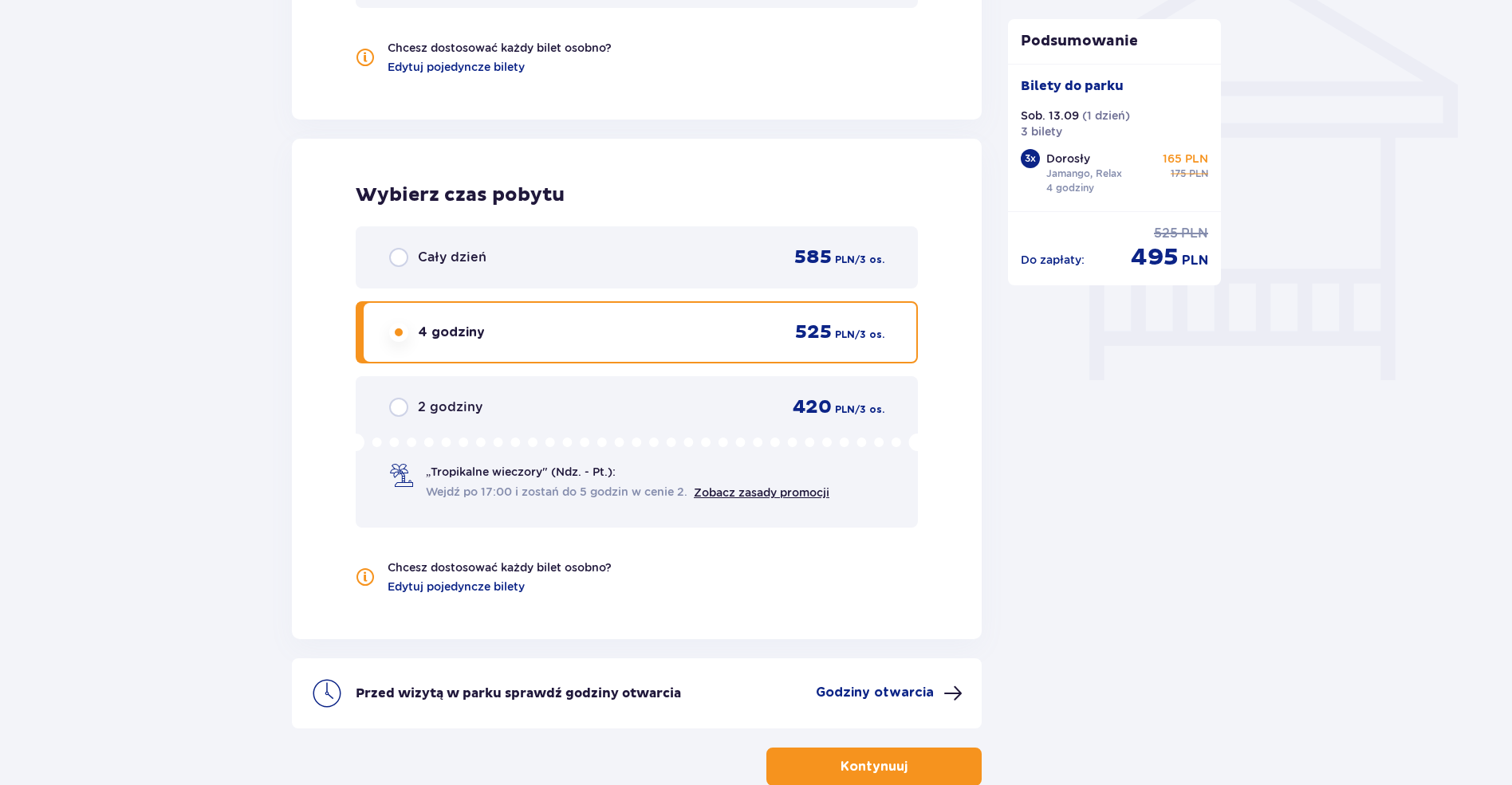
scroll to position [1436, 0]
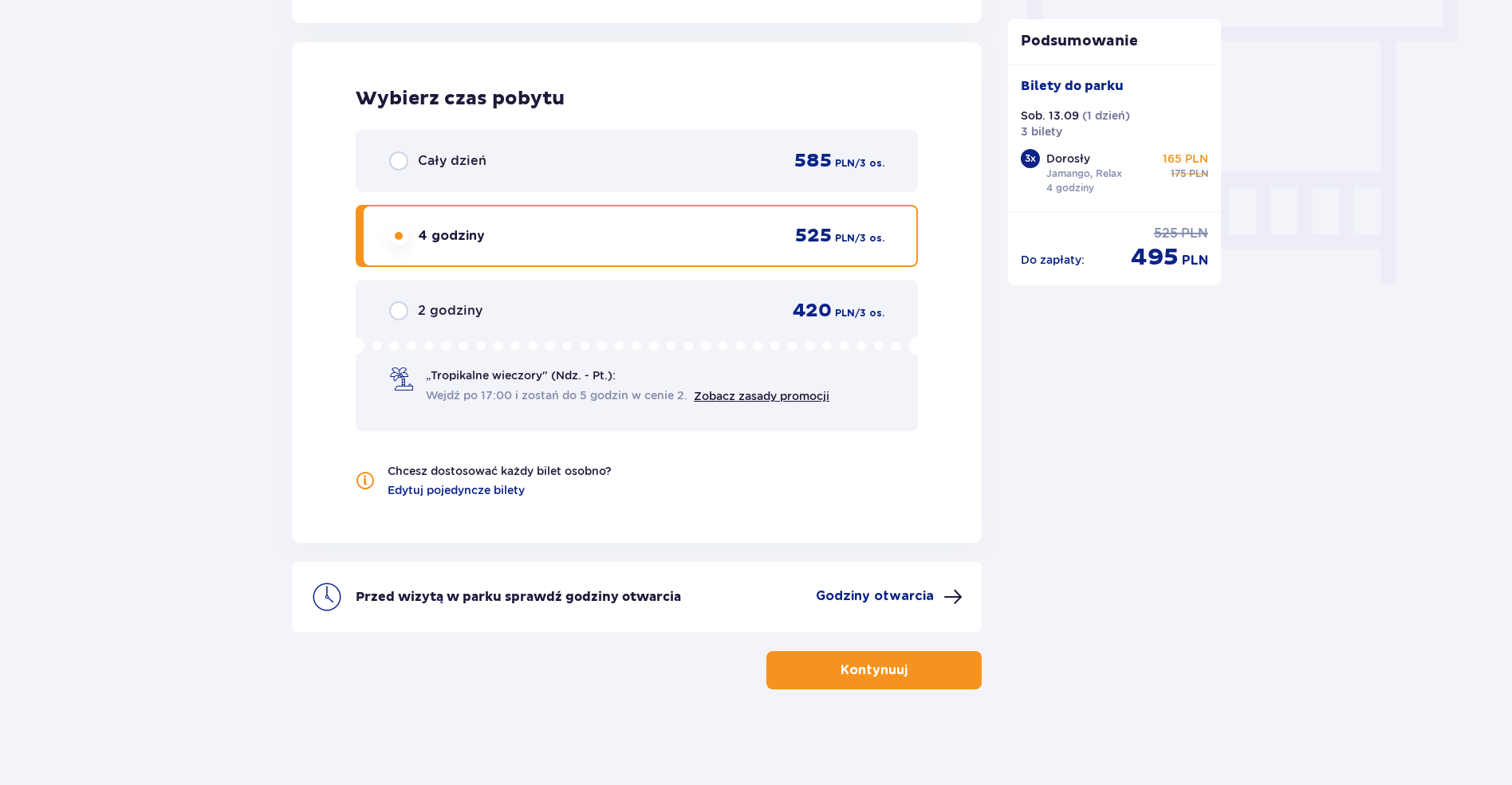
click at [850, 669] on p "Kontynuuj" at bounding box center [874, 670] width 67 height 17
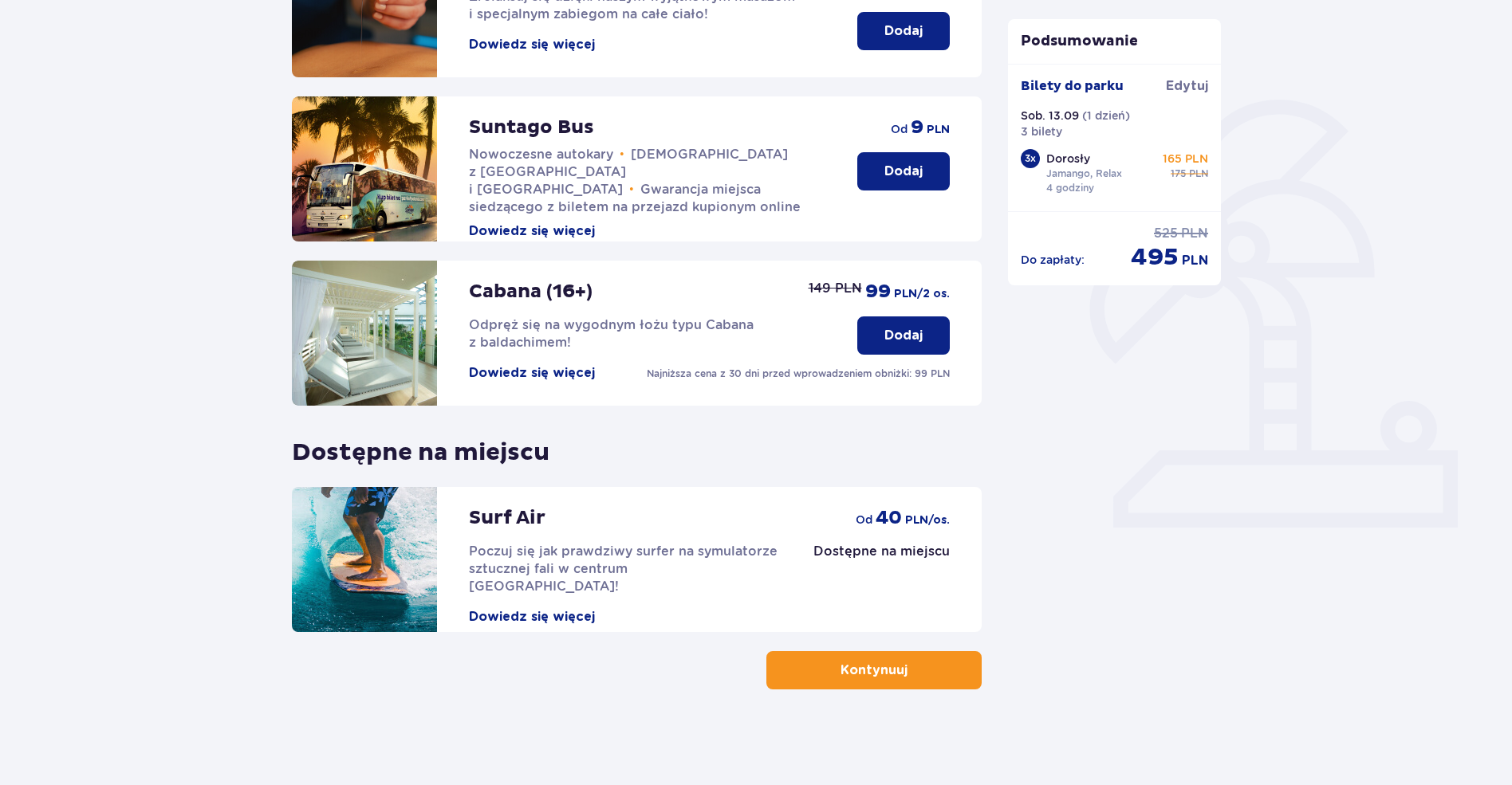
click at [880, 673] on p "Kontynuuj" at bounding box center [874, 670] width 67 height 17
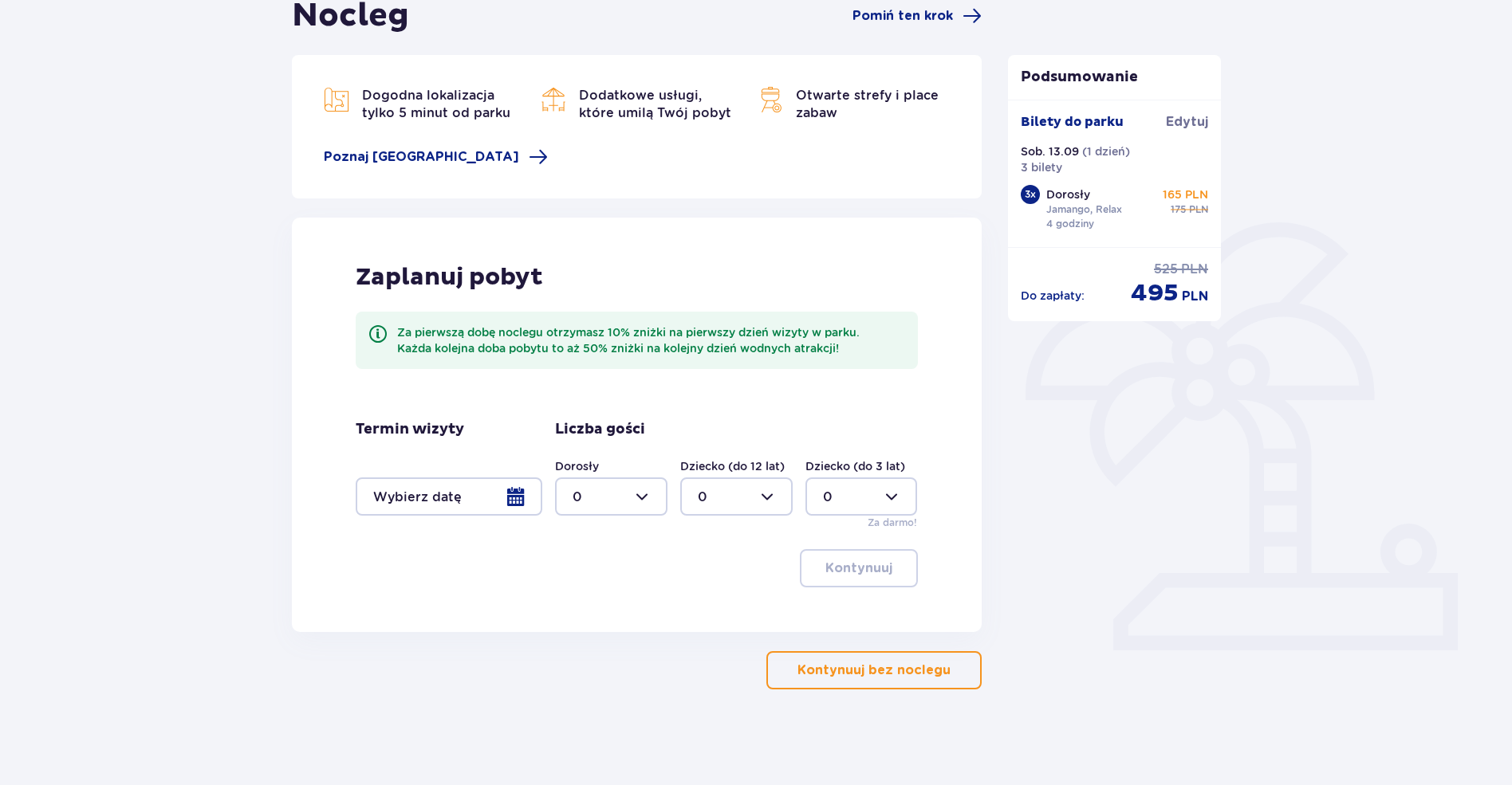
click at [869, 668] on p "Kontynuuj bez noclegu" at bounding box center [874, 670] width 153 height 17
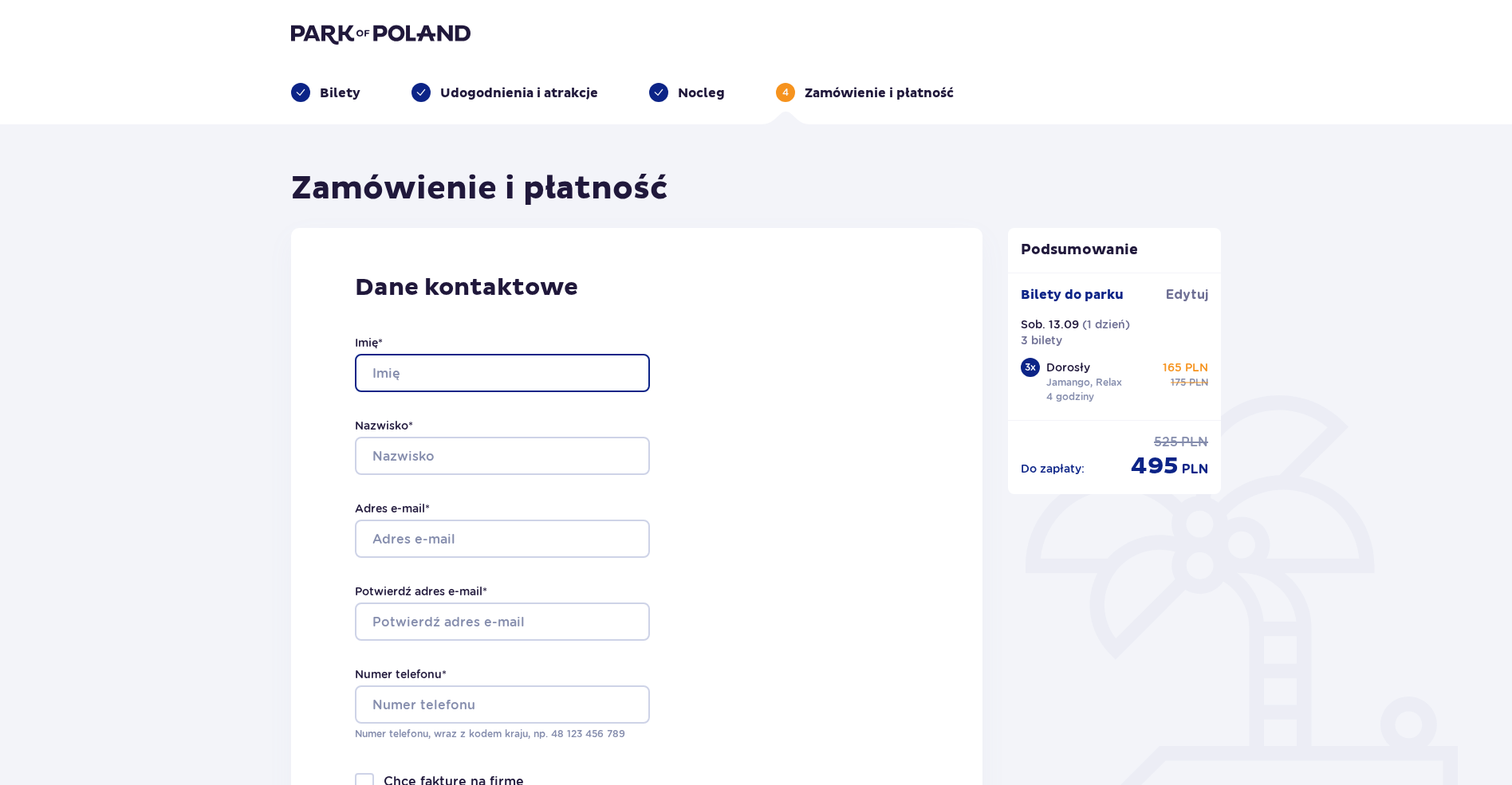
drag, startPoint x: 529, startPoint y: 390, endPoint x: 520, endPoint y: 378, distance: 15.0
click at [527, 389] on input "Imię *" at bounding box center [502, 373] width 295 height 38
type input "BORYS"
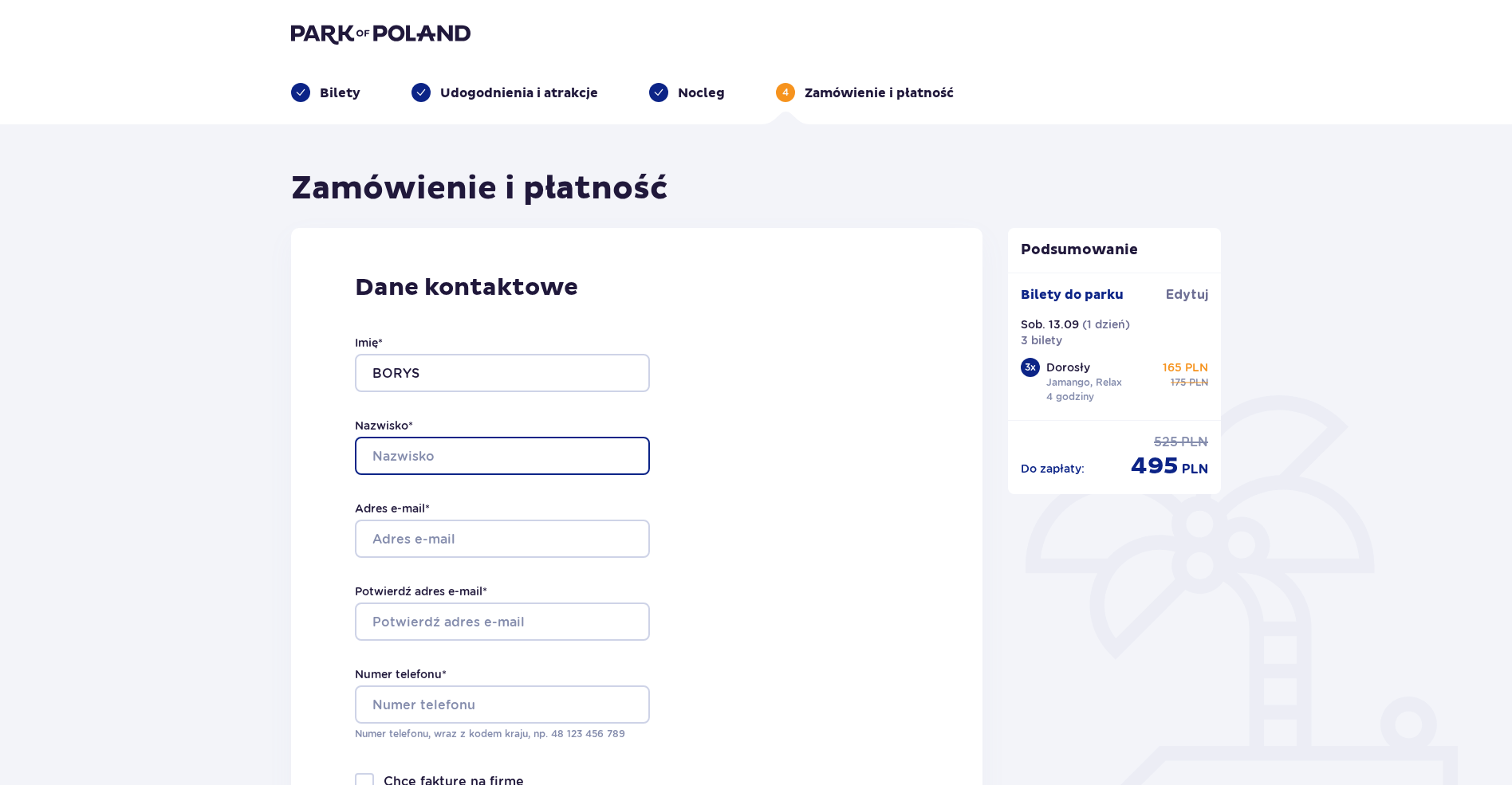
type input "HORSKYI"
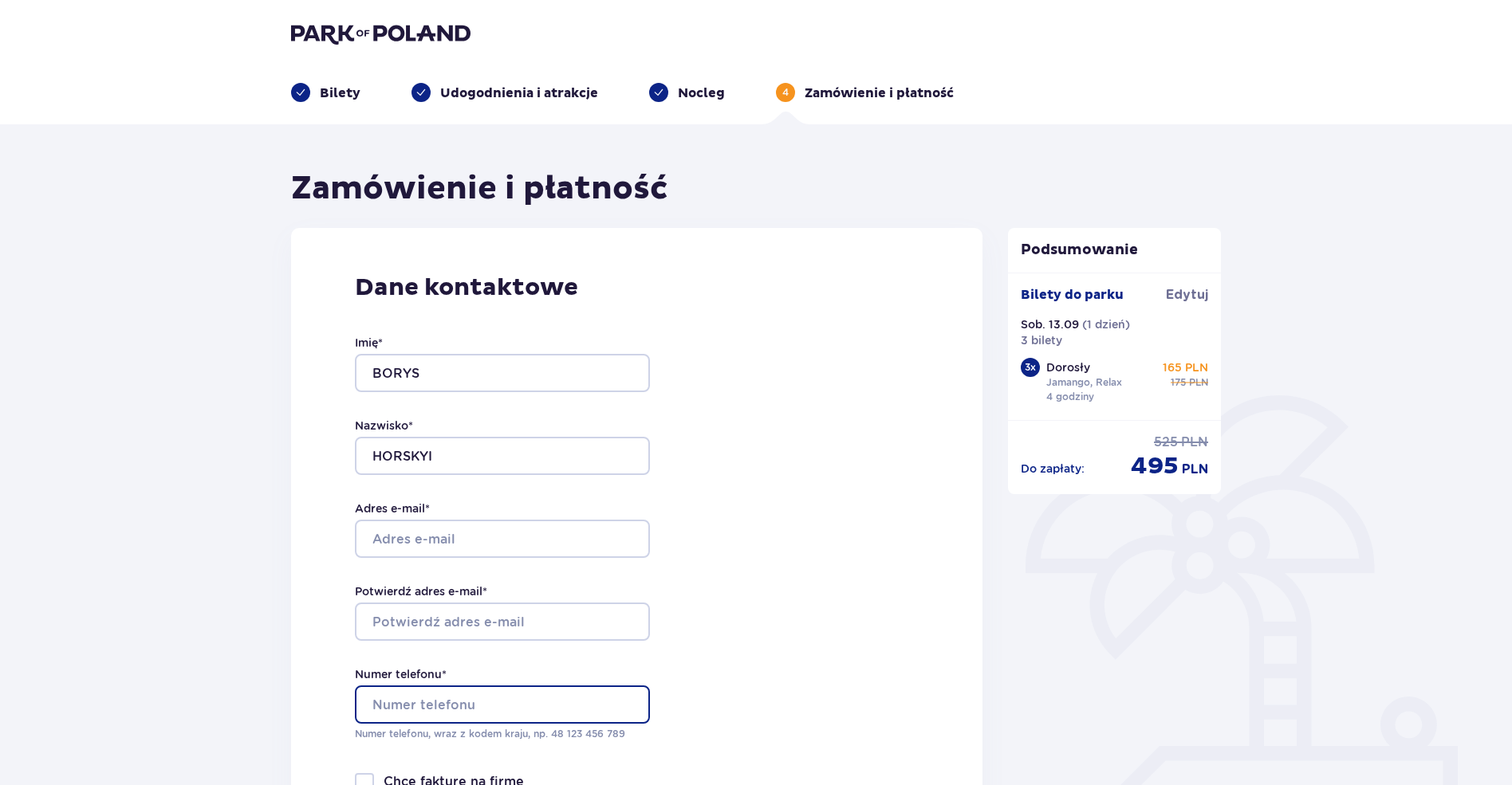
type input "739466191"
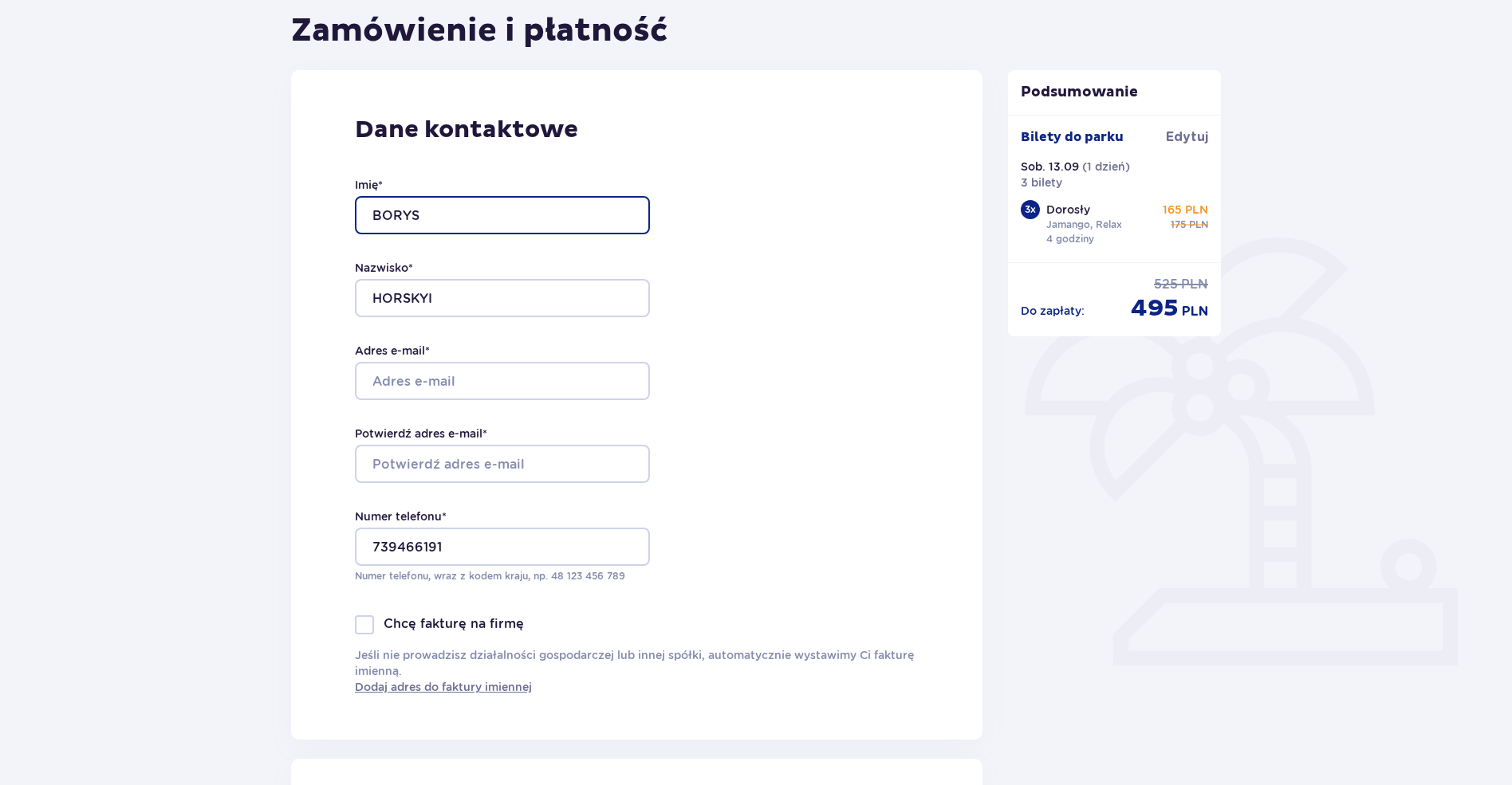
scroll to position [159, 0]
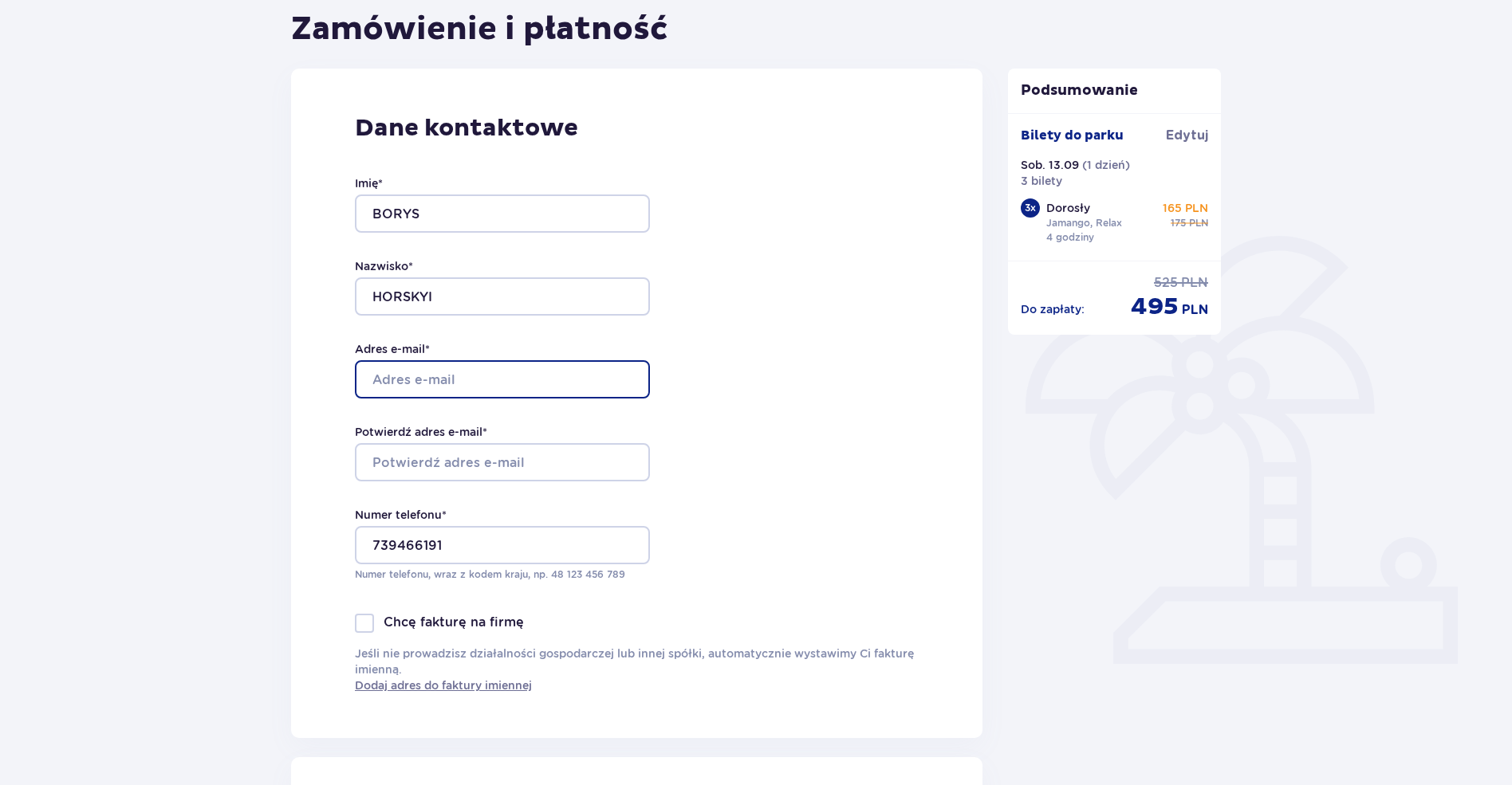
click at [463, 378] on input "Adres e-mail *" at bounding box center [502, 379] width 295 height 38
type input "boris.gorsky.p@gmail.com"
drag, startPoint x: 543, startPoint y: 373, endPoint x: 330, endPoint y: 372, distance: 213.0
click at [297, 377] on div "Dane kontaktowe Imię * BORYS Nazwisko * HORSKYI Adres e-mail * boris.gorsky.p@g…" at bounding box center [636, 403] width 692 height 670
drag, startPoint x: 453, startPoint y: 479, endPoint x: 456, endPoint y: 456, distance: 23.2
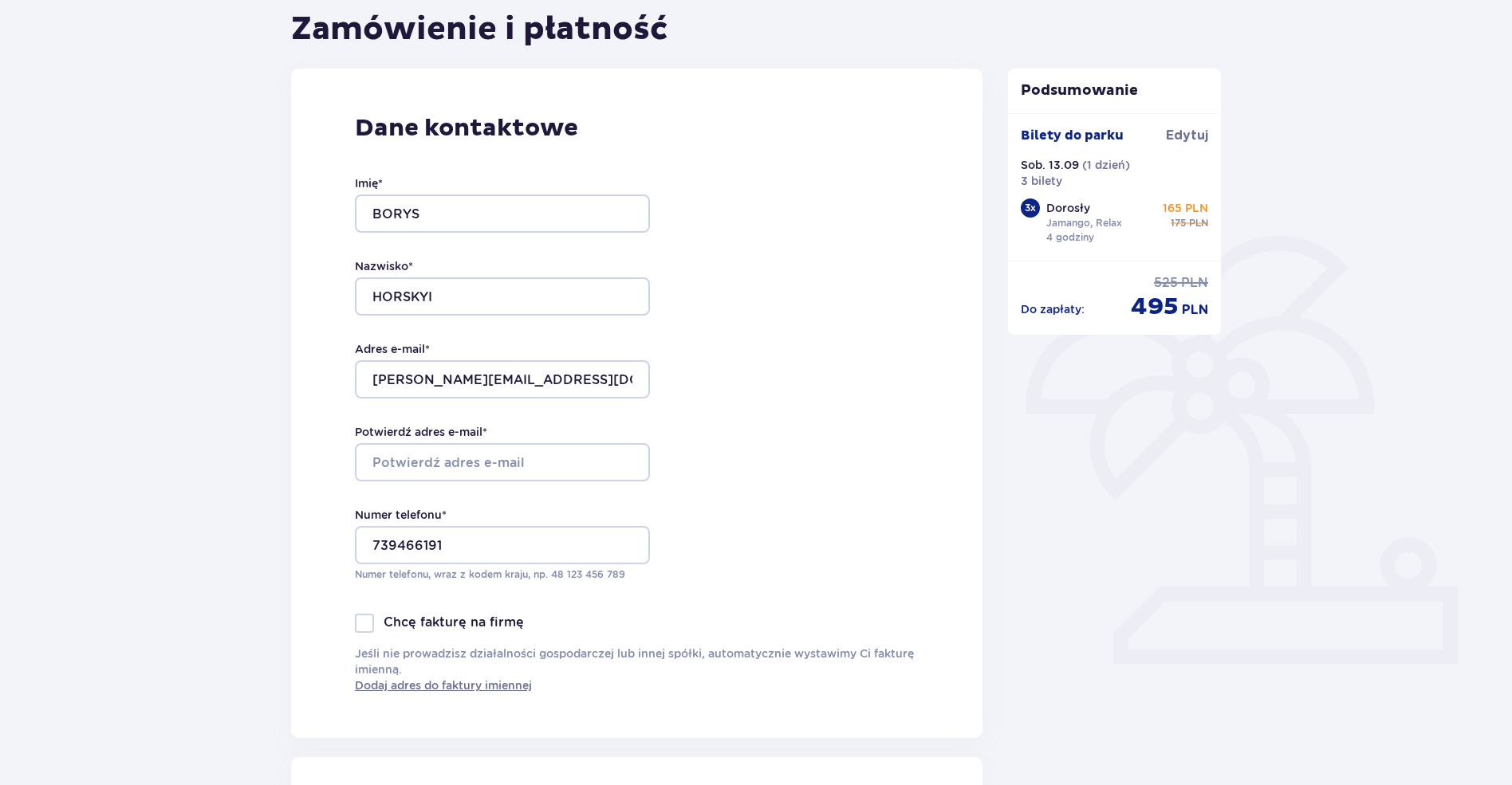
click at [454, 472] on div "Imię * BORYS Nazwisko * HORSKYI Adres e-mail * boris.gorsky.p@gmail.com Potwier…" at bounding box center [502, 378] width 295 height 470
click at [456, 447] on input "Potwierdź adres e-mail *" at bounding box center [502, 462] width 295 height 38
paste input "boris.gorsky.p@gmail.com"
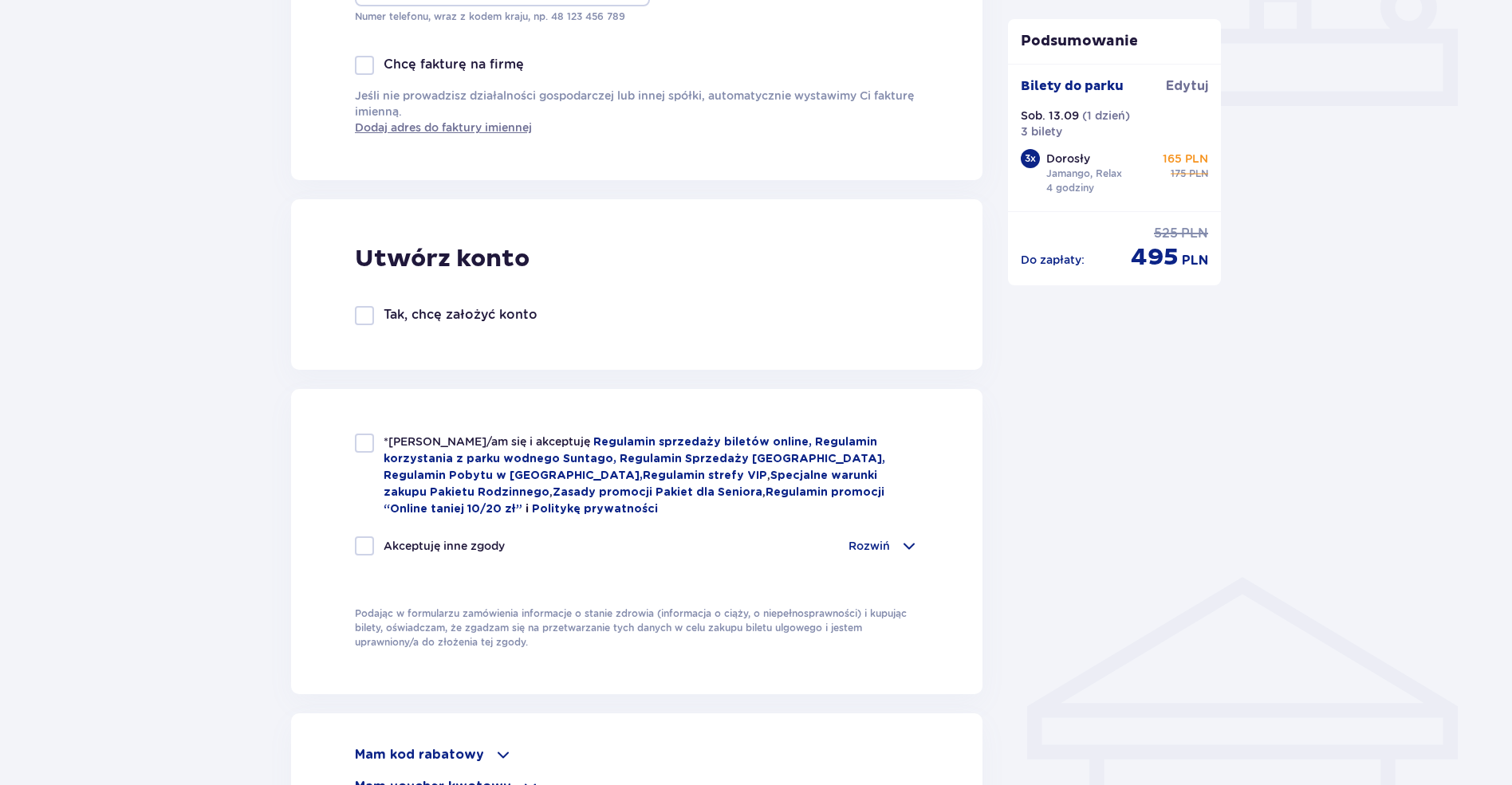
scroll to position [956, 0]
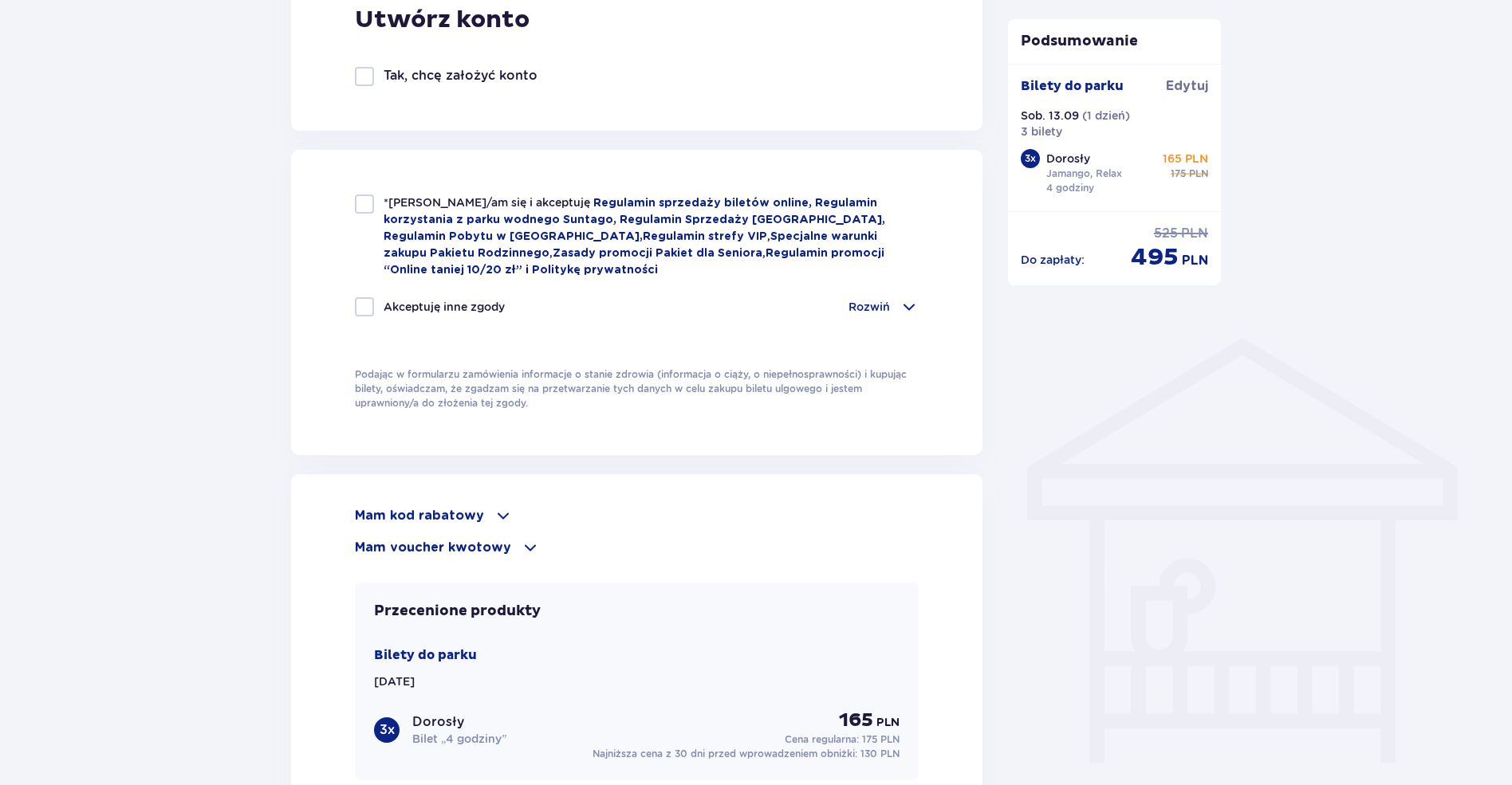
type input "boris.gorsky.p@gmail.com"
click at [368, 204] on div at bounding box center [365, 204] width 19 height 19
checkbox input "true"
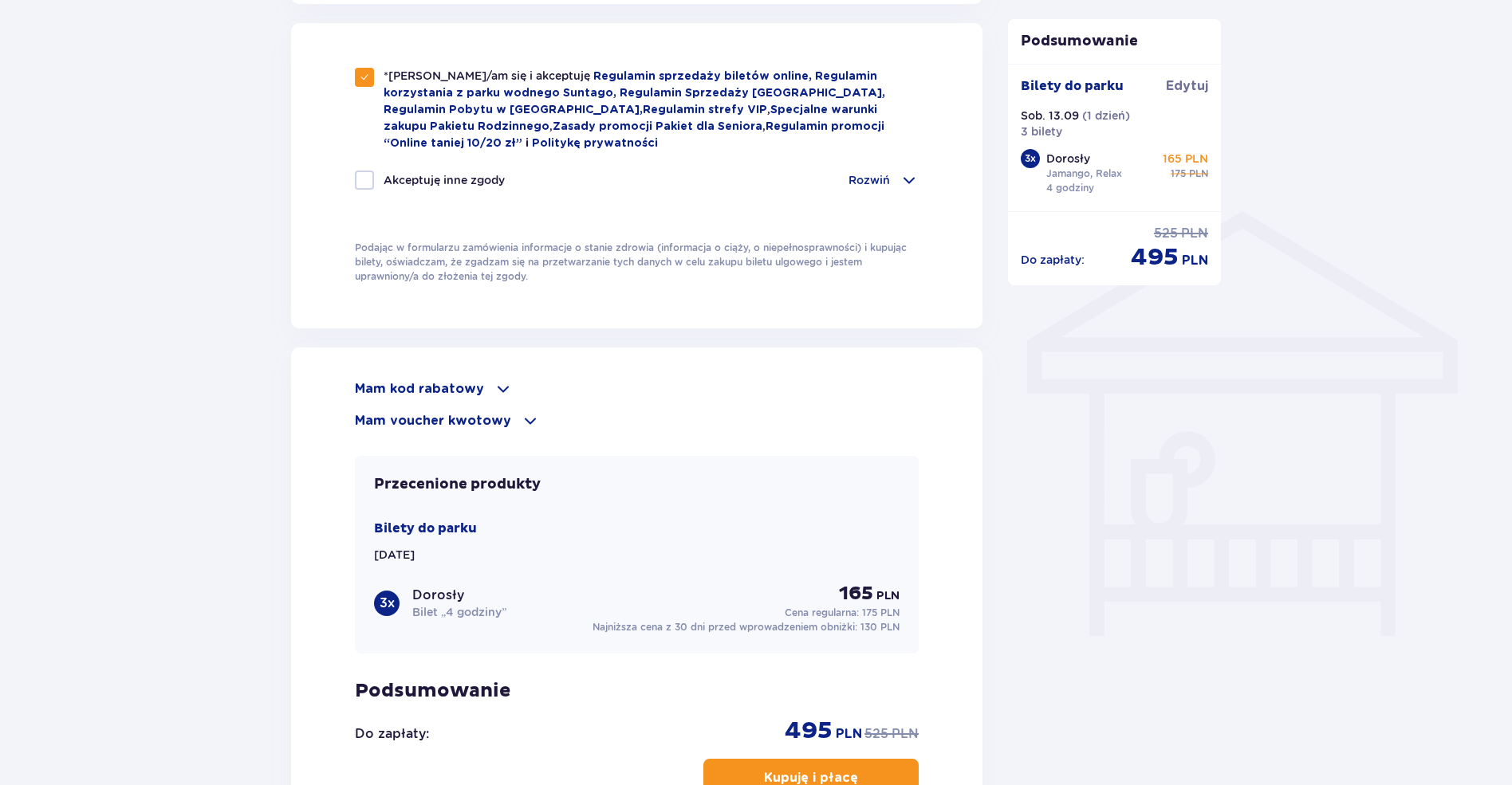
scroll to position [1196, 0]
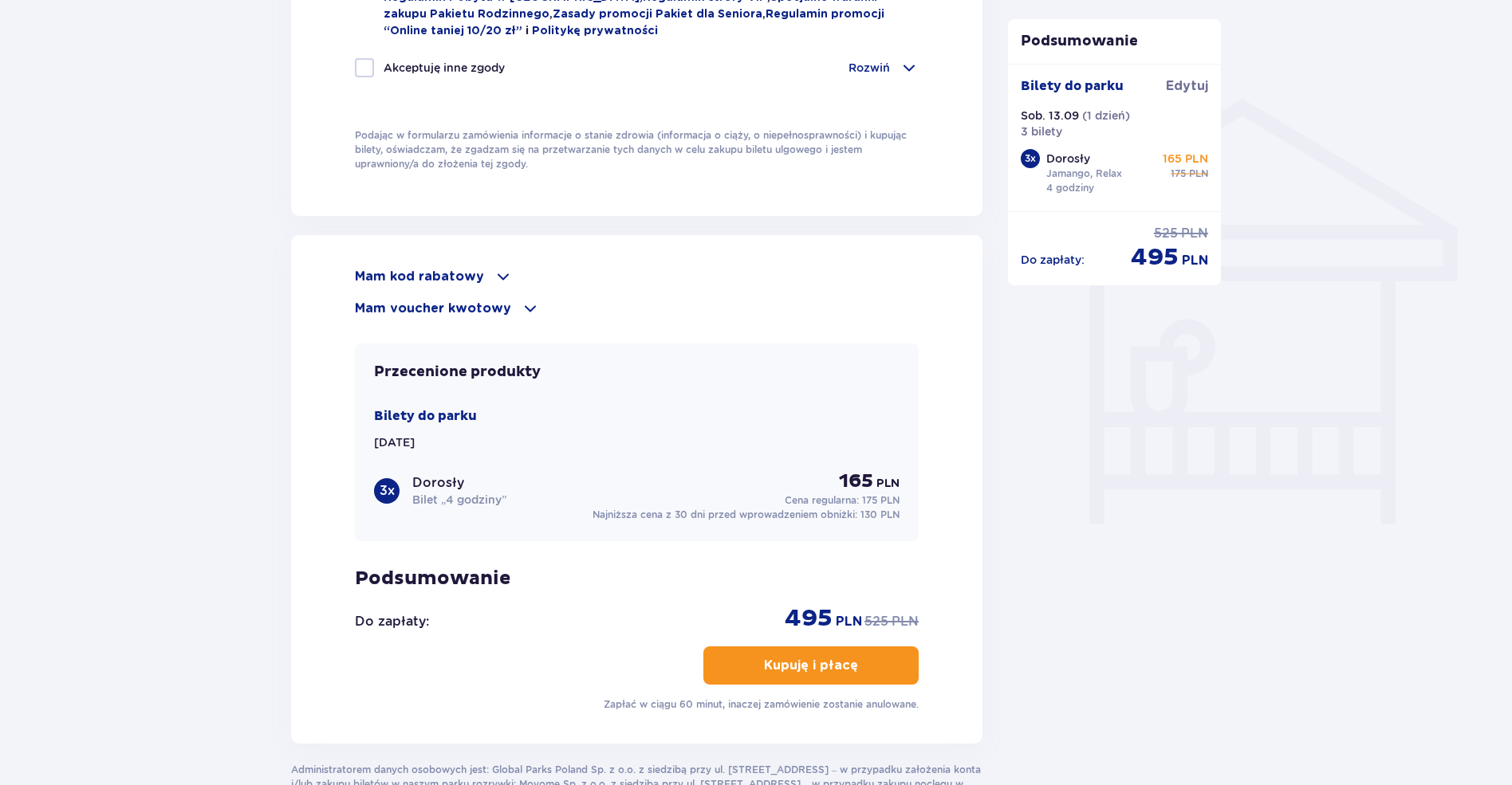
click at [484, 272] on div "Mam kod rabatowy" at bounding box center [636, 277] width 564 height 19
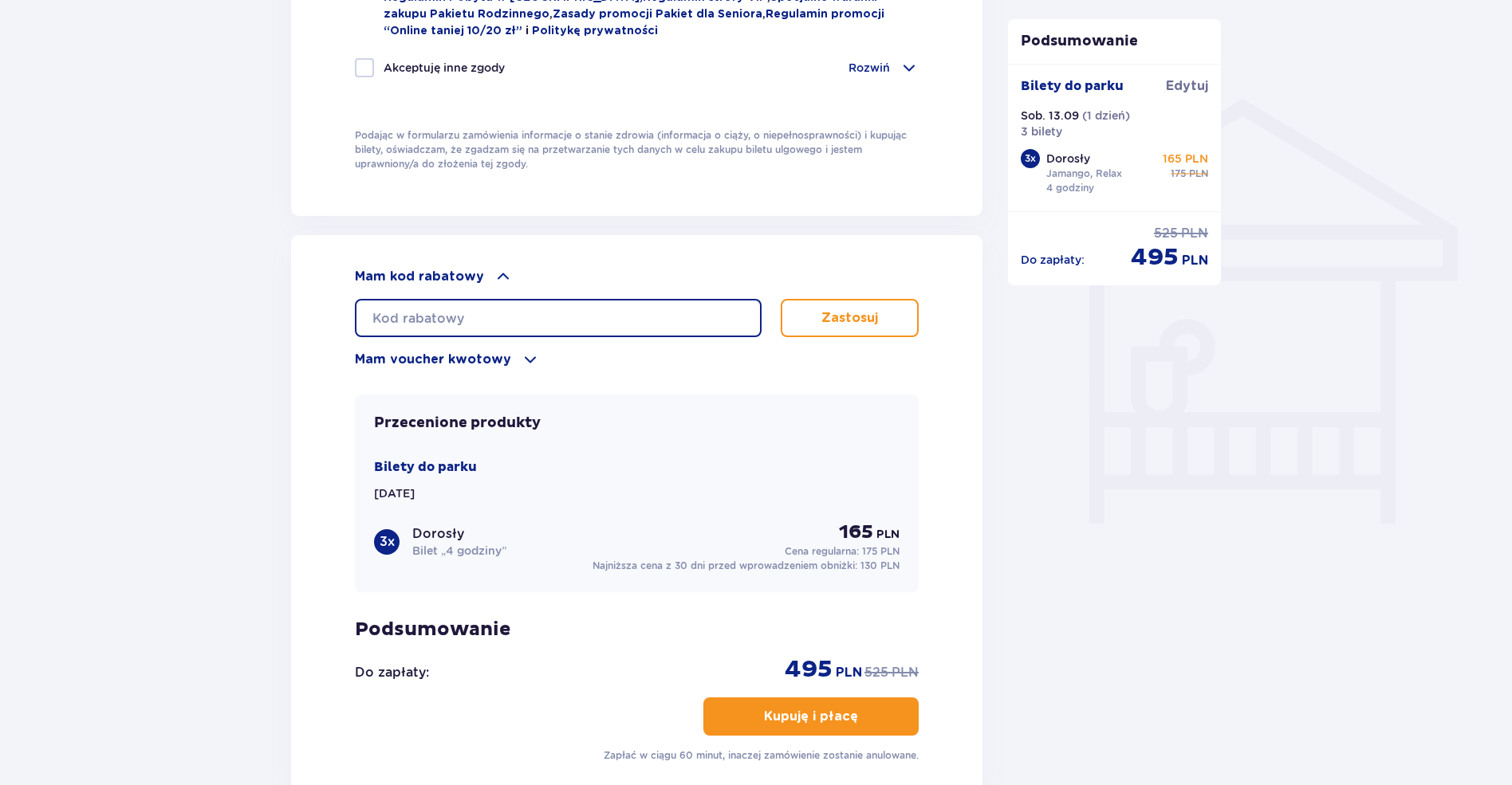
click at [499, 312] on input "text" at bounding box center [559, 318] width 407 height 38
type input "student30"
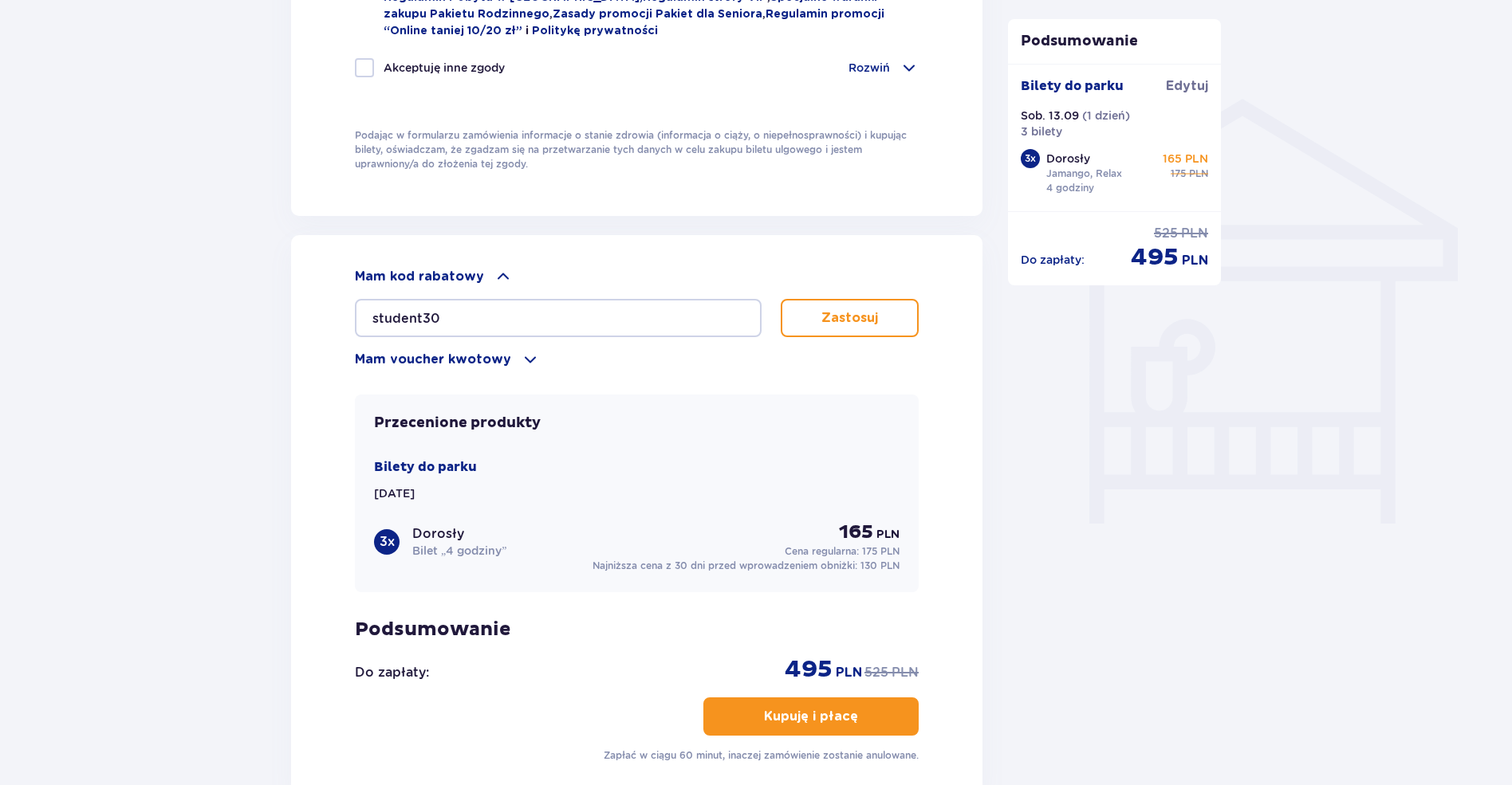
click at [876, 316] on p "Zastosuj" at bounding box center [850, 318] width 56 height 17
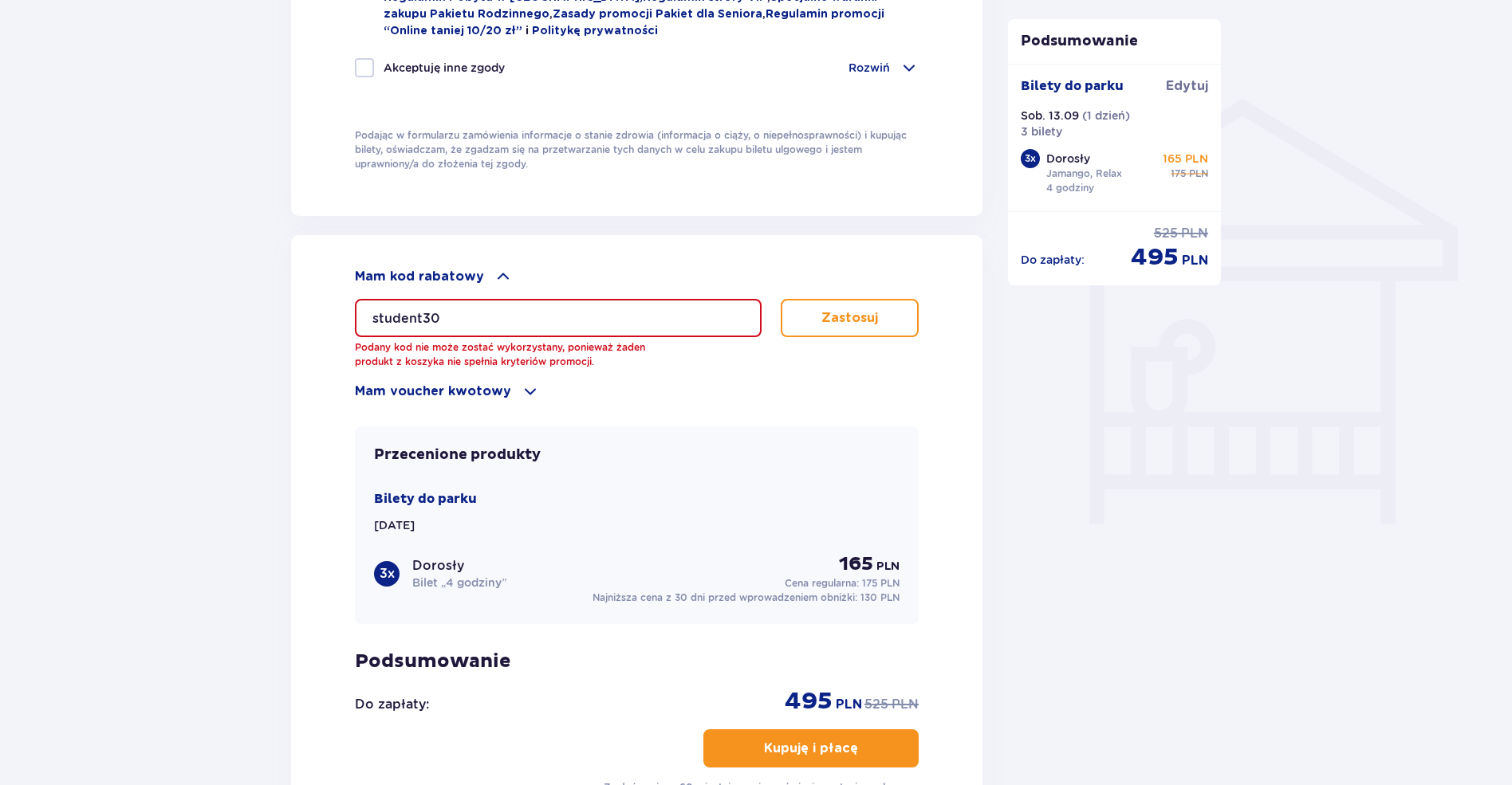
click at [878, 314] on button "Zastosuj" at bounding box center [850, 318] width 138 height 38
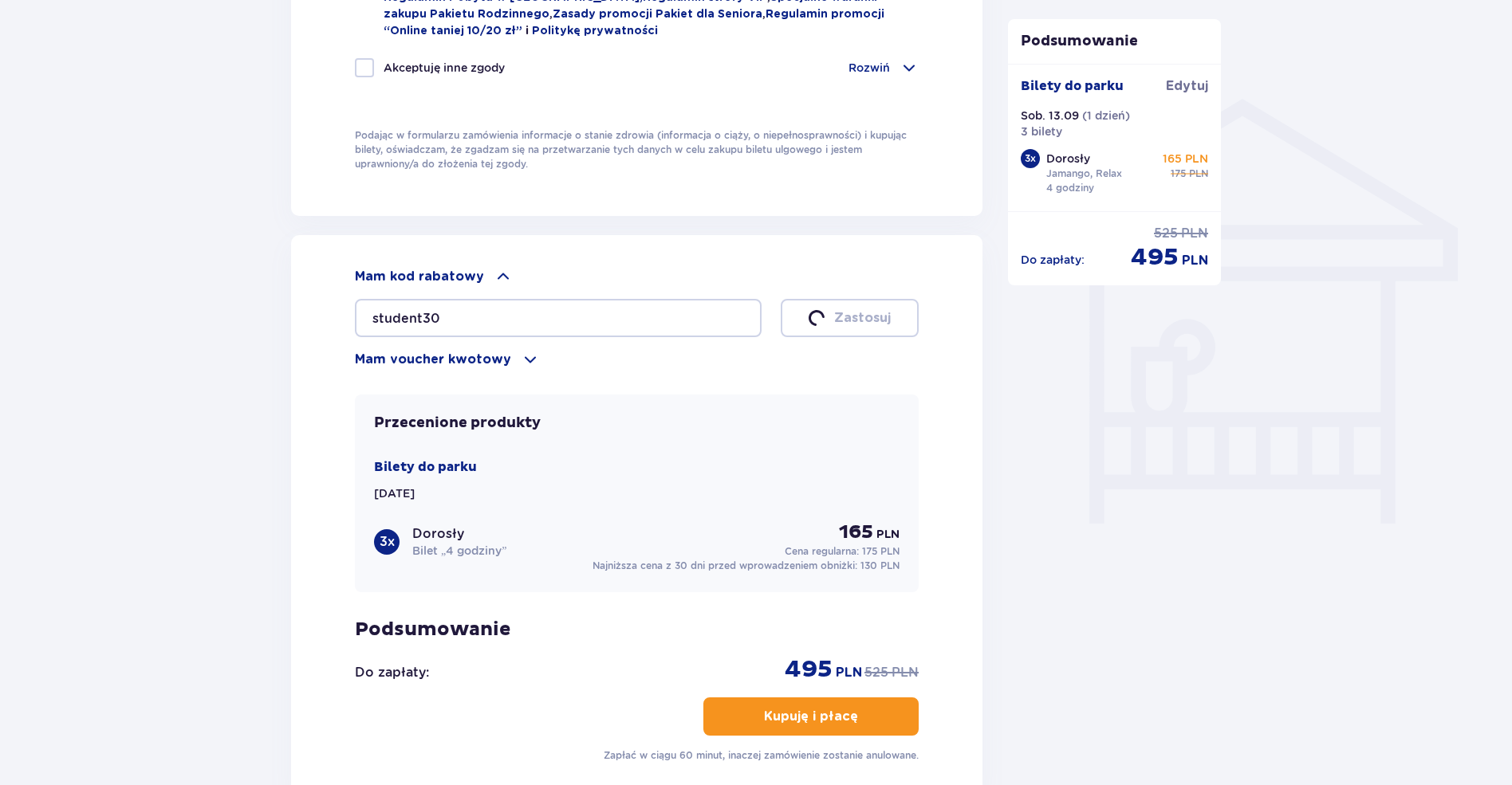
click at [878, 313] on p "Zastosuj" at bounding box center [862, 318] width 56 height 17
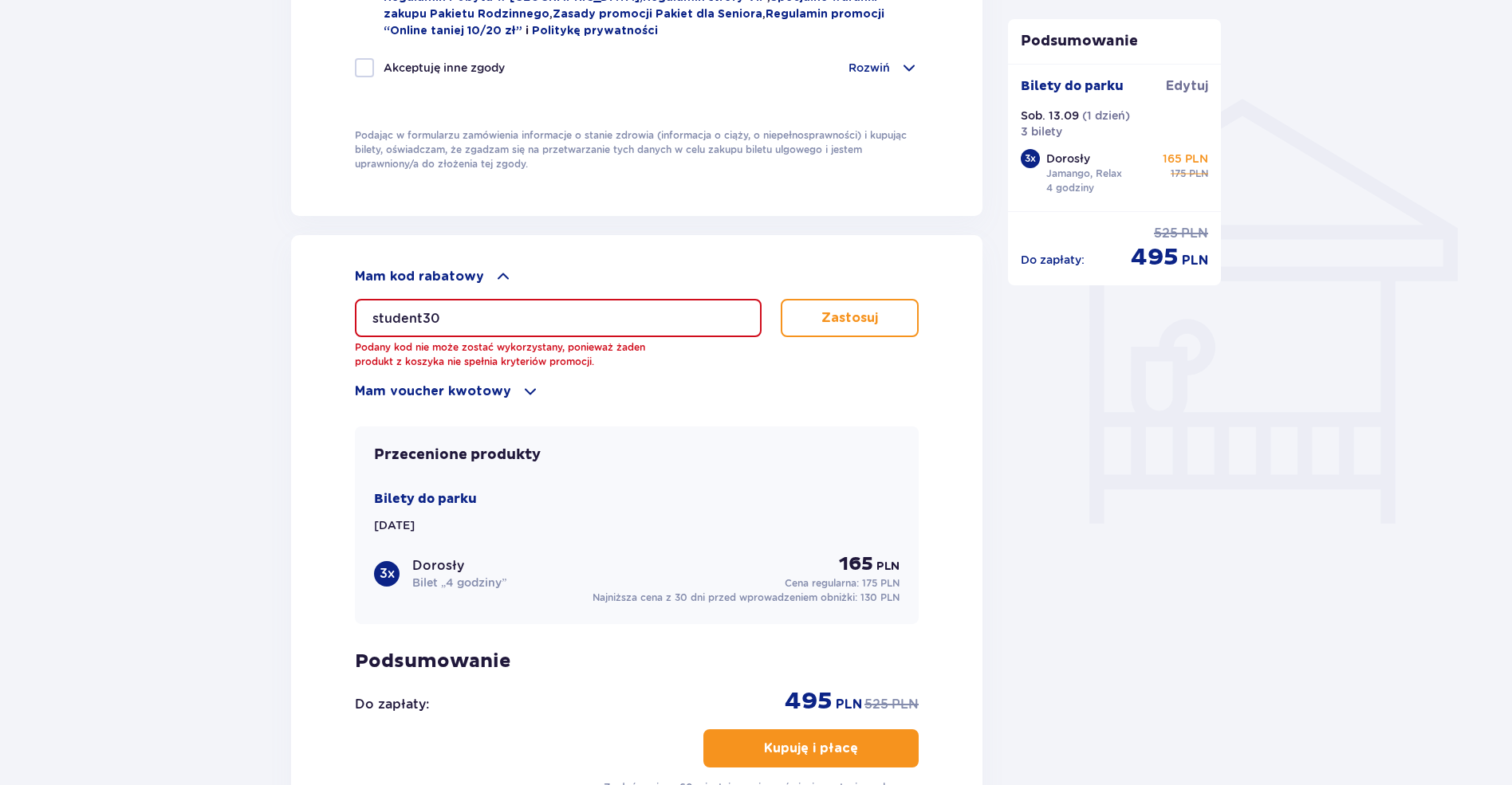
click at [878, 313] on p "Zastosuj" at bounding box center [850, 318] width 56 height 17
drag, startPoint x: 506, startPoint y: 359, endPoint x: 338, endPoint y: 349, distance: 168.3
click at [338, 349] on div "Mam kod rabatowy student30 Podany kod nie może zostać wykorzystany, ponieważ ża…" at bounding box center [636, 531] width 692 height 591
click at [560, 360] on p "Podany kod nie może zostać wykorzystany, ponieważ żaden produkt z koszyka nie s…" at bounding box center [502, 354] width 295 height 29
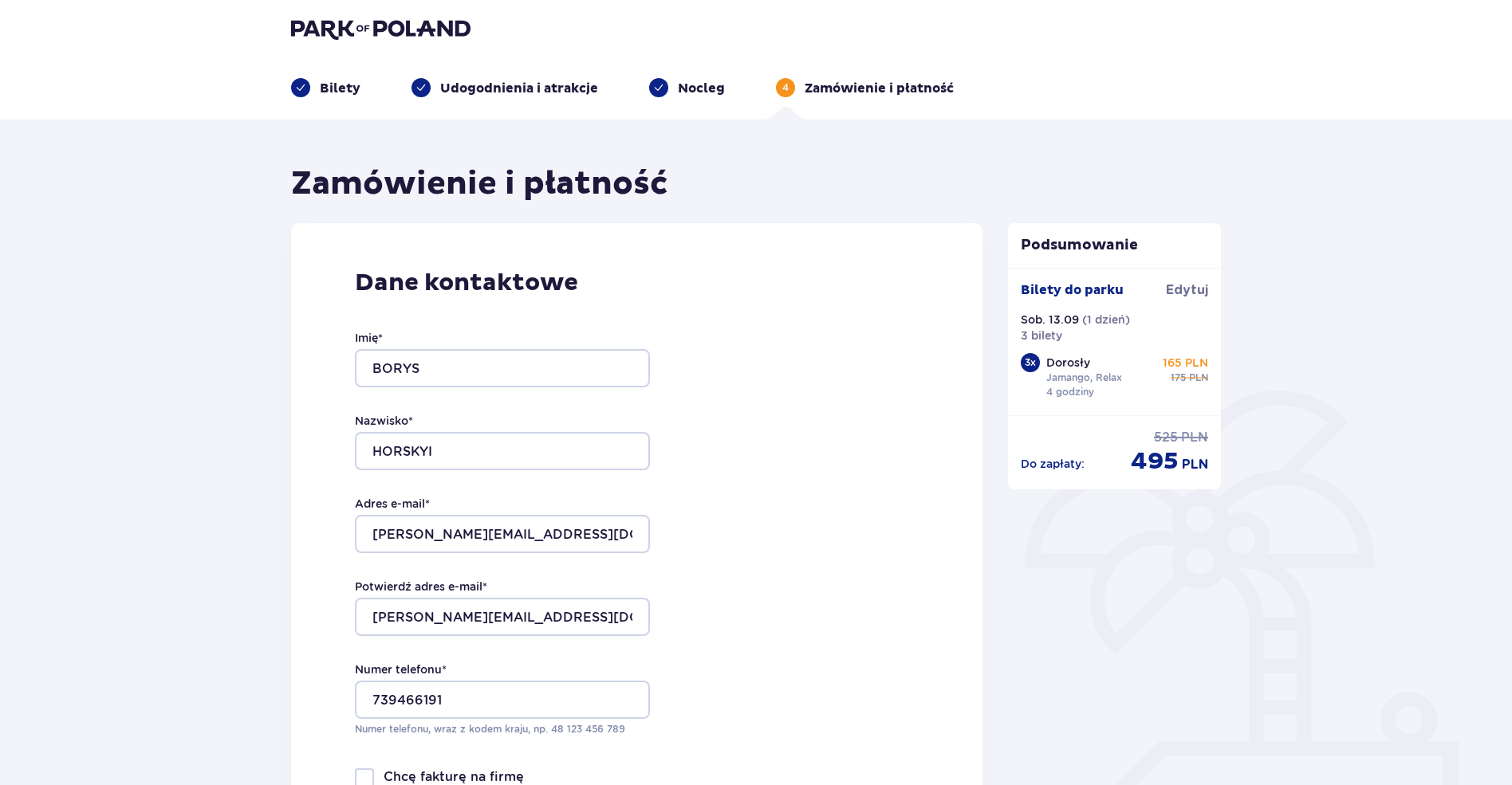
scroll to position [0, 0]
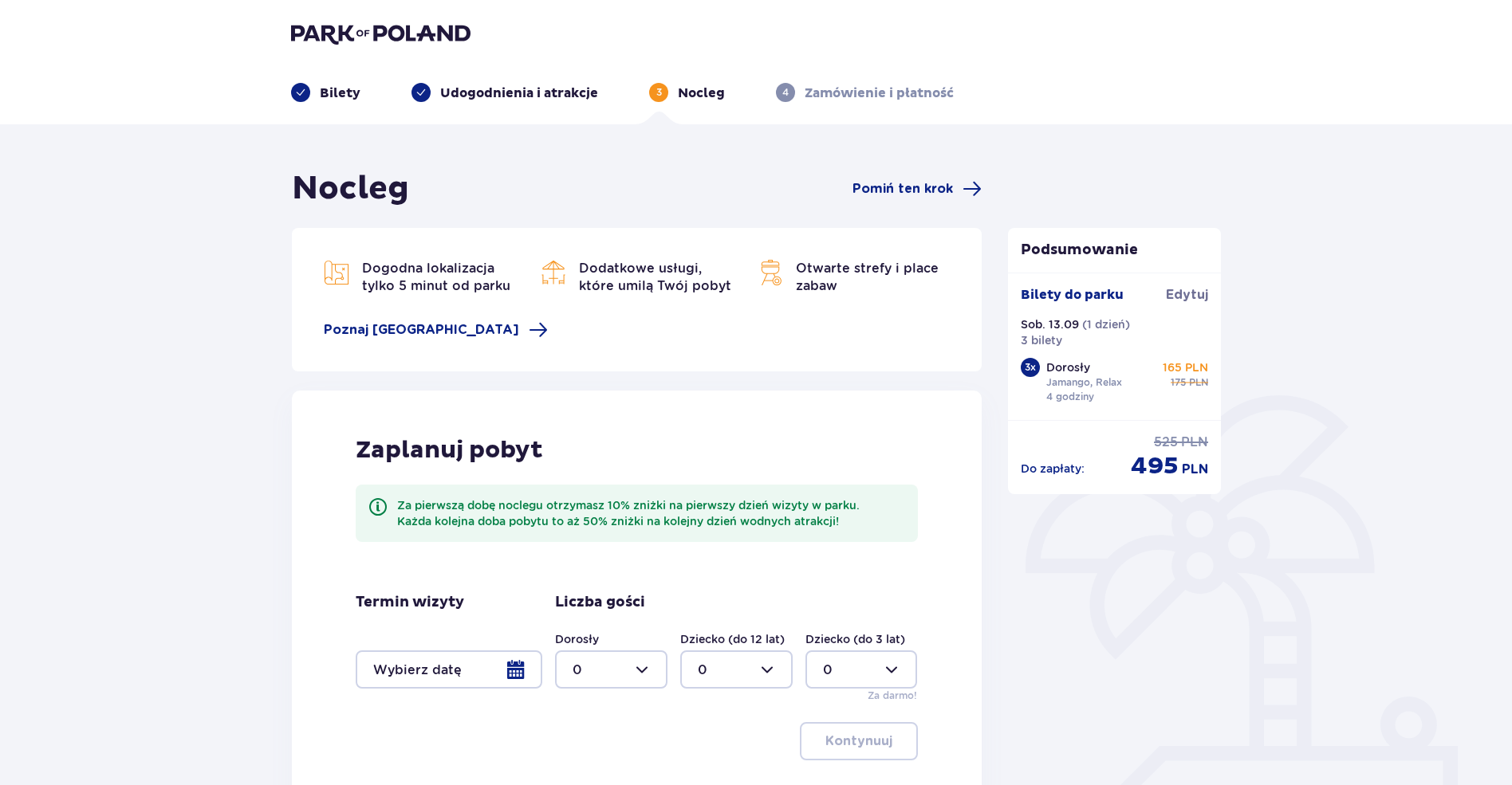
scroll to position [114, 0]
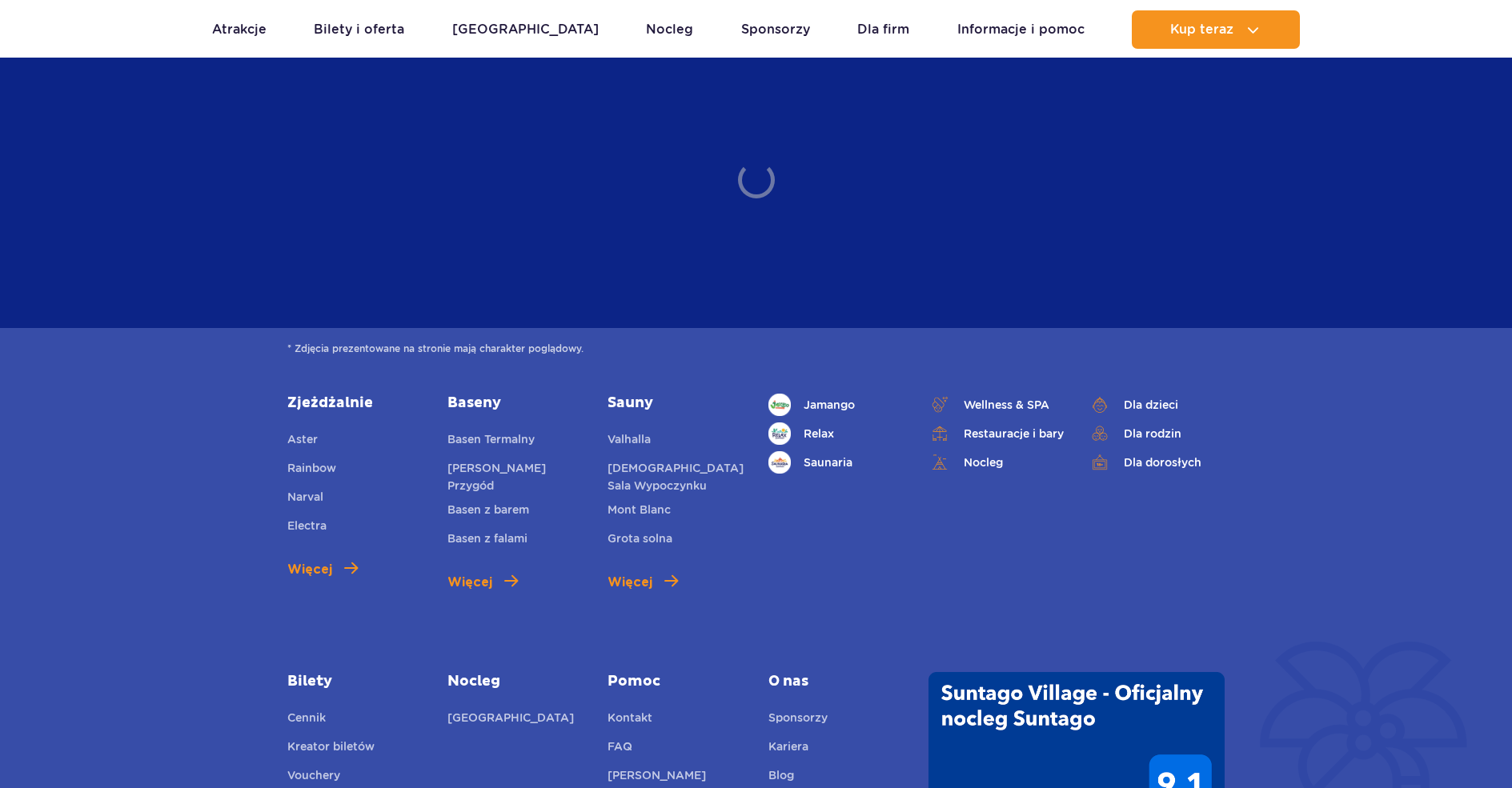
scroll to position [1440, 0]
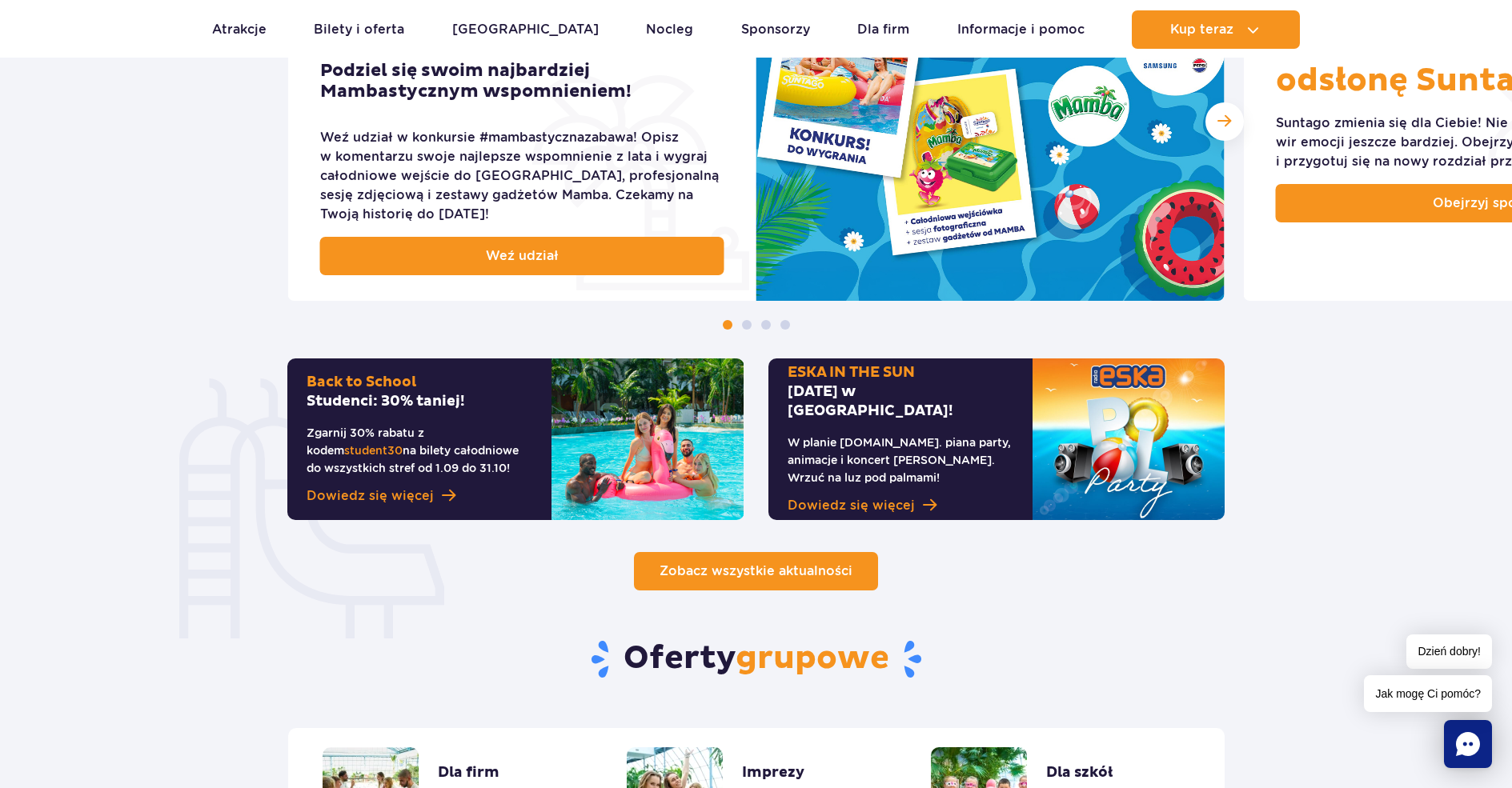
click at [832, 572] on span "Zobacz wszystkie aktualności" at bounding box center [756, 570] width 193 height 15
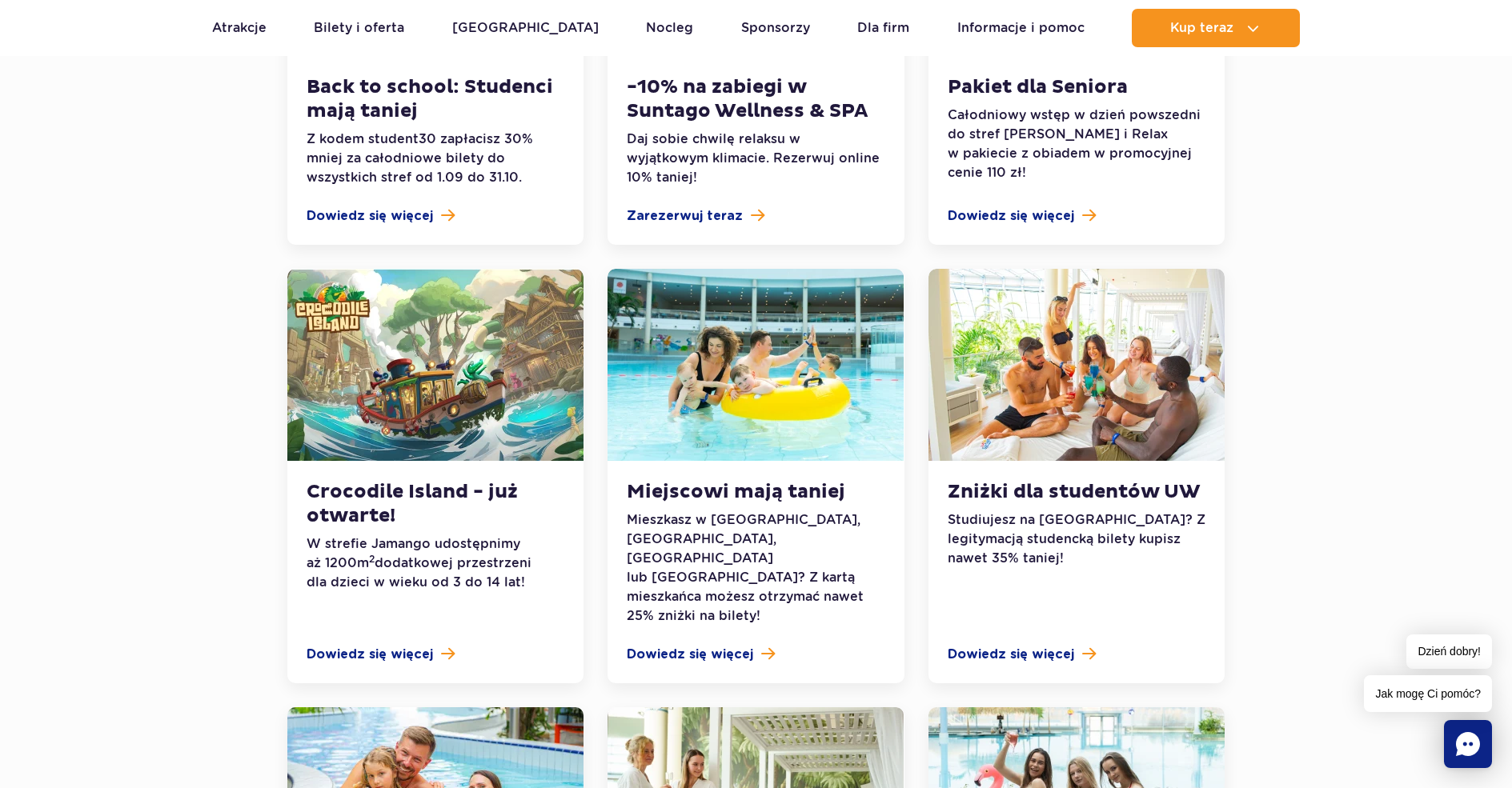
scroll to position [320, 0]
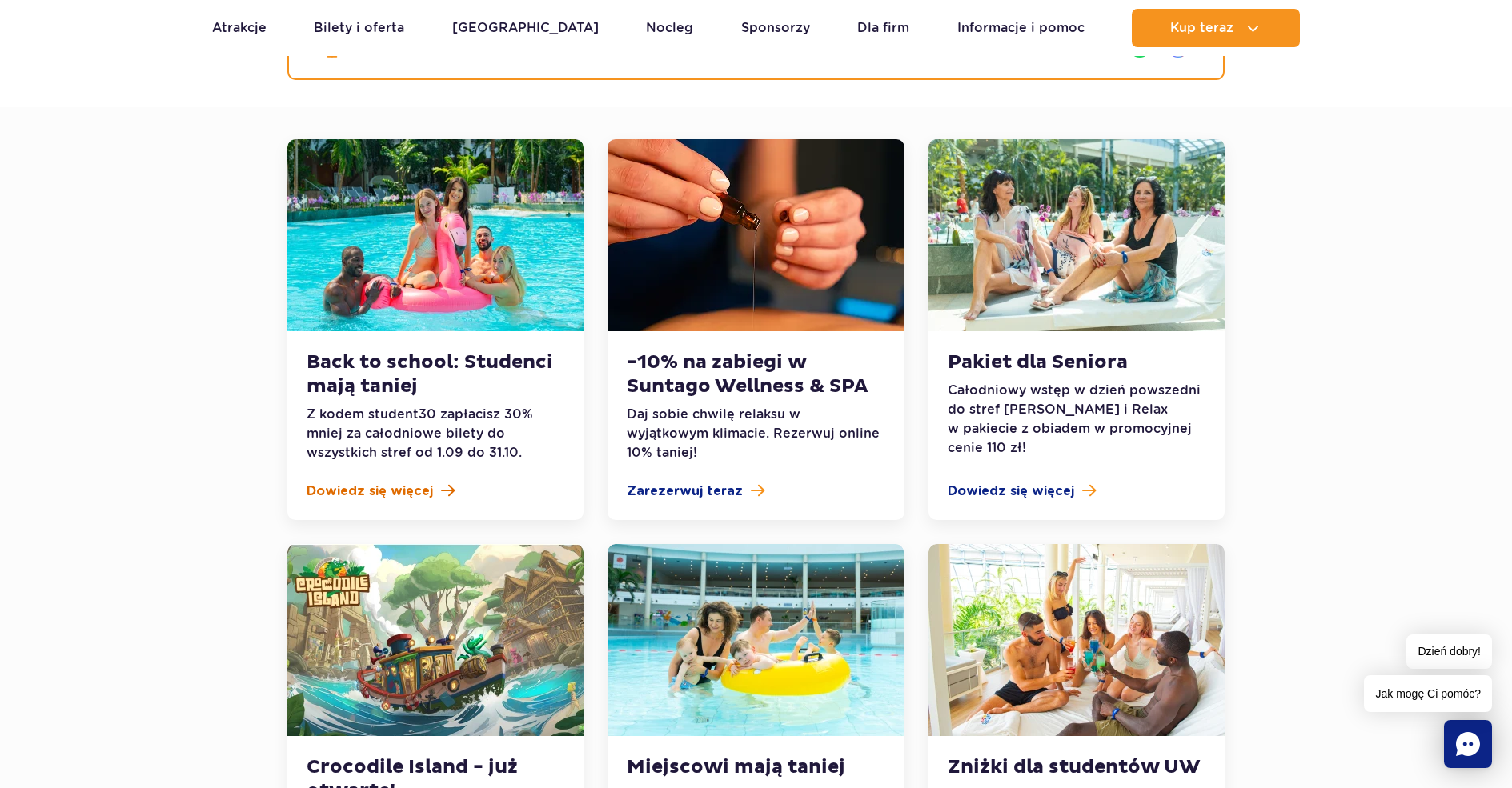
click at [428, 489] on span "Dowiedz się więcej" at bounding box center [370, 491] width 127 height 19
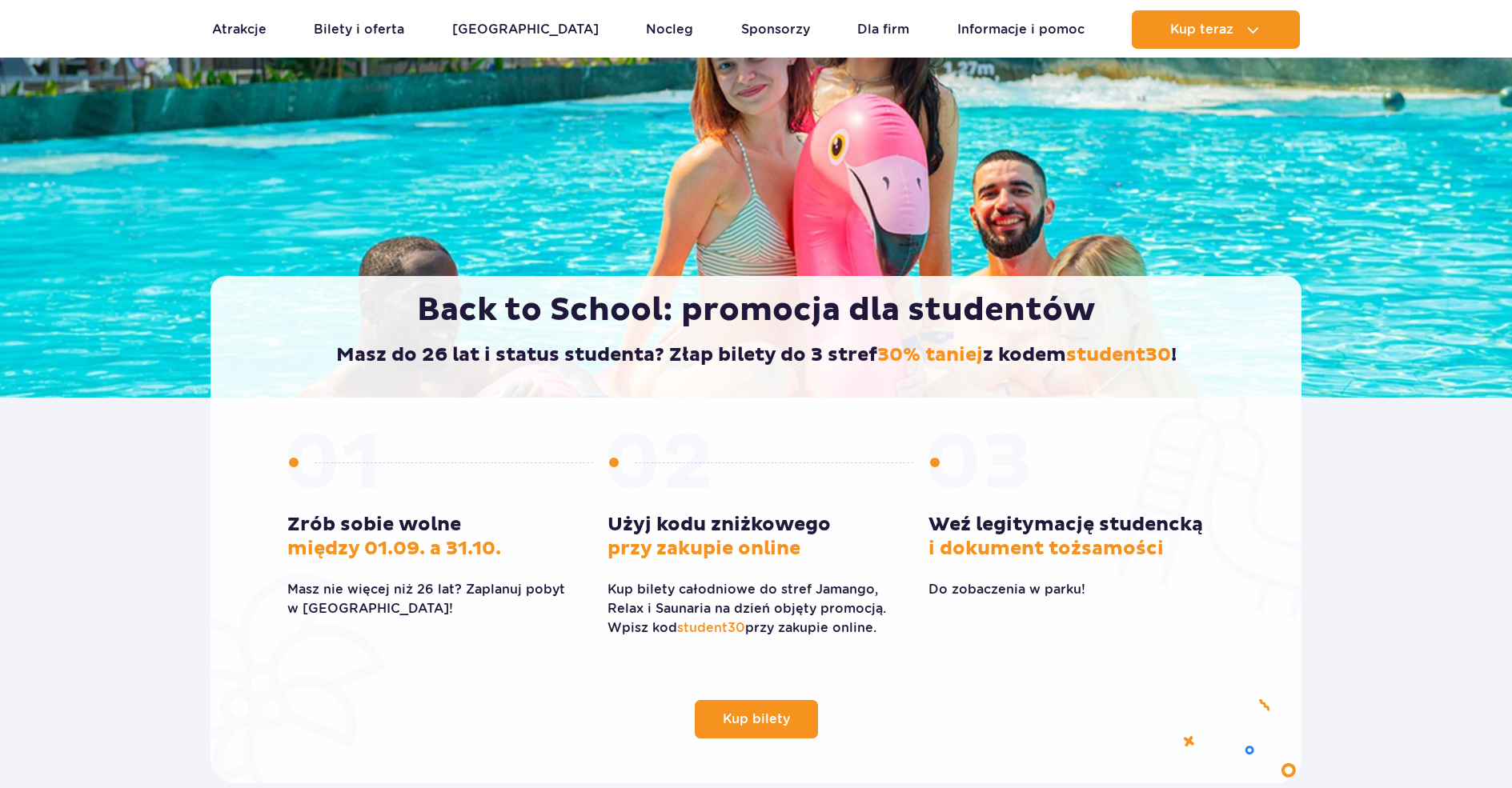
scroll to position [320, 0]
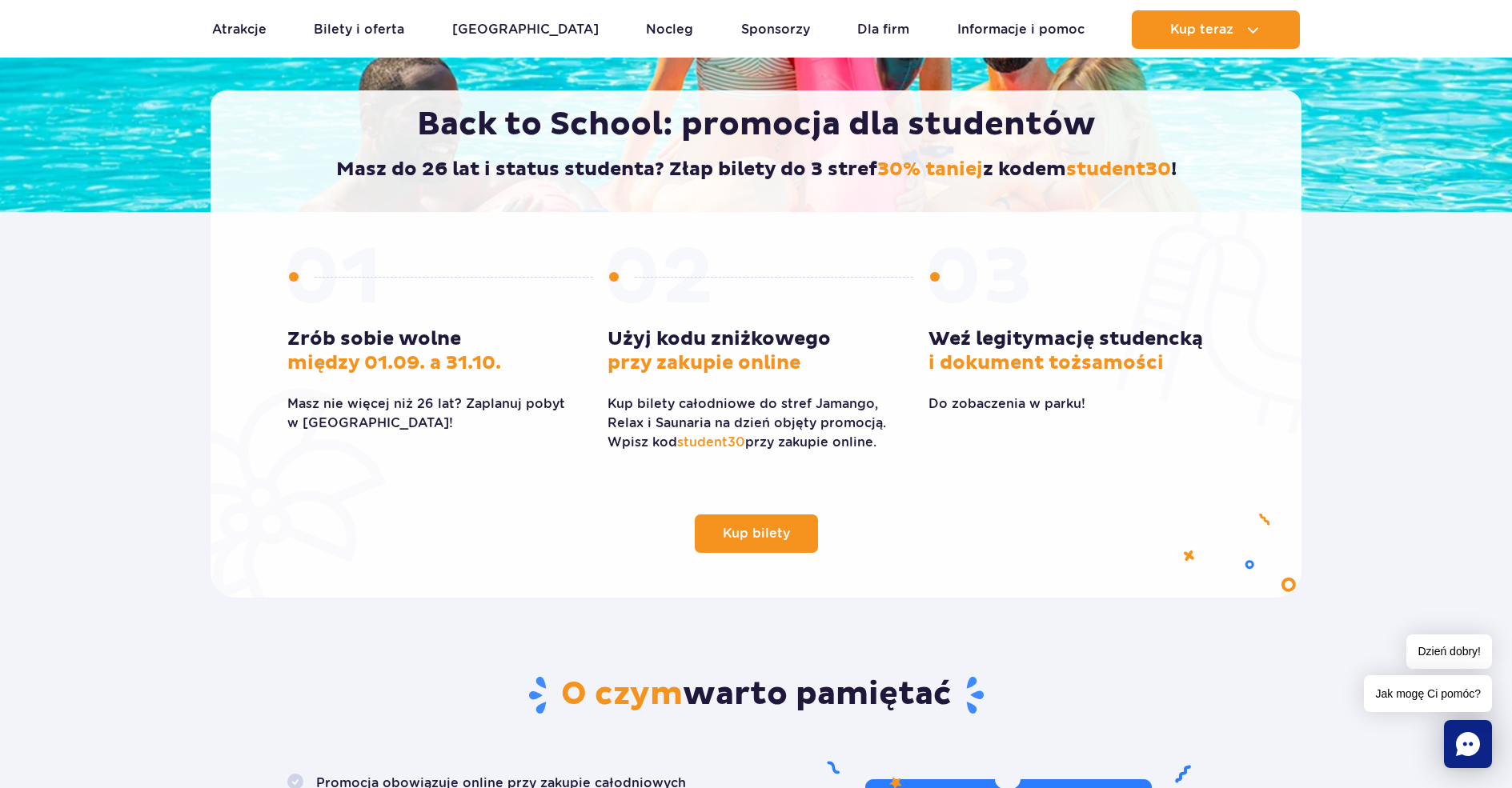
drag, startPoint x: 289, startPoint y: 340, endPoint x: 520, endPoint y: 368, distance: 232.7
click at [520, 368] on h3 "Zrób sobie wolne między 01.09. a 31.10." at bounding box center [435, 351] width 296 height 48
click at [421, 405] on p "Masz nie więcej niż 26 lat? Zaplanuj pobyt w [GEOGRAPHIC_DATA]!" at bounding box center [435, 414] width 296 height 38
drag, startPoint x: 350, startPoint y: 431, endPoint x: 302, endPoint y: 401, distance: 56.6
click at [302, 401] on p "Masz nie więcej niż 26 lat? Zaplanuj pobyt w [GEOGRAPHIC_DATA]!" at bounding box center [435, 414] width 296 height 38
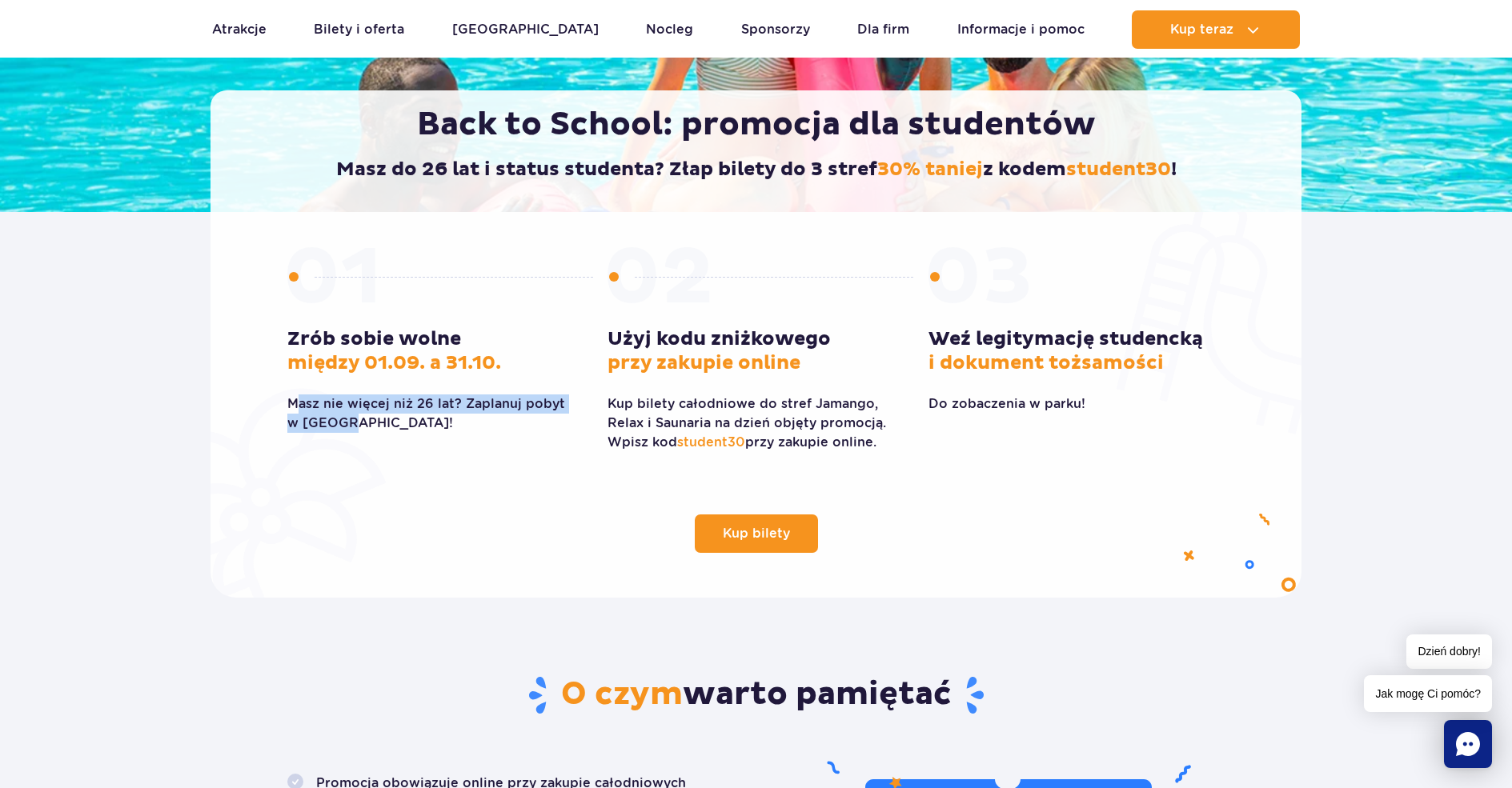
click at [356, 405] on p "Masz nie więcej niż 26 lat? Zaplanuj pobyt w Suntago!" at bounding box center [435, 414] width 296 height 38
click at [653, 359] on span "przy zakupie online" at bounding box center [704, 363] width 193 height 24
drag, startPoint x: 744, startPoint y: 441, endPoint x: 680, endPoint y: 451, distance: 64.8
click at [680, 451] on p "Kup bilety całodniowe do stref Jamango, Relax i Saunaria na dzień objęty promoc…" at bounding box center [755, 423] width 296 height 57
copy span "student30"
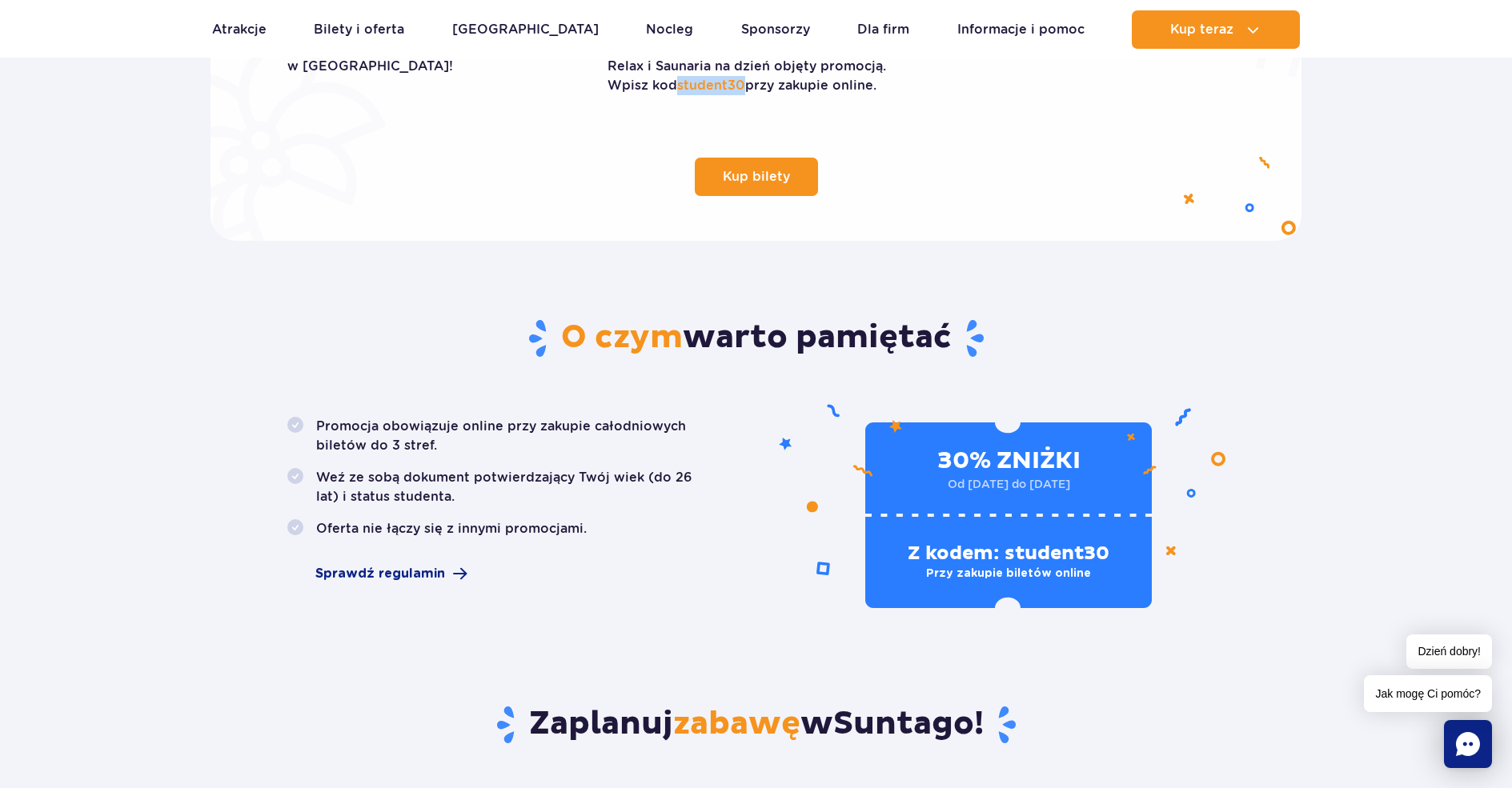
scroll to position [800, 0]
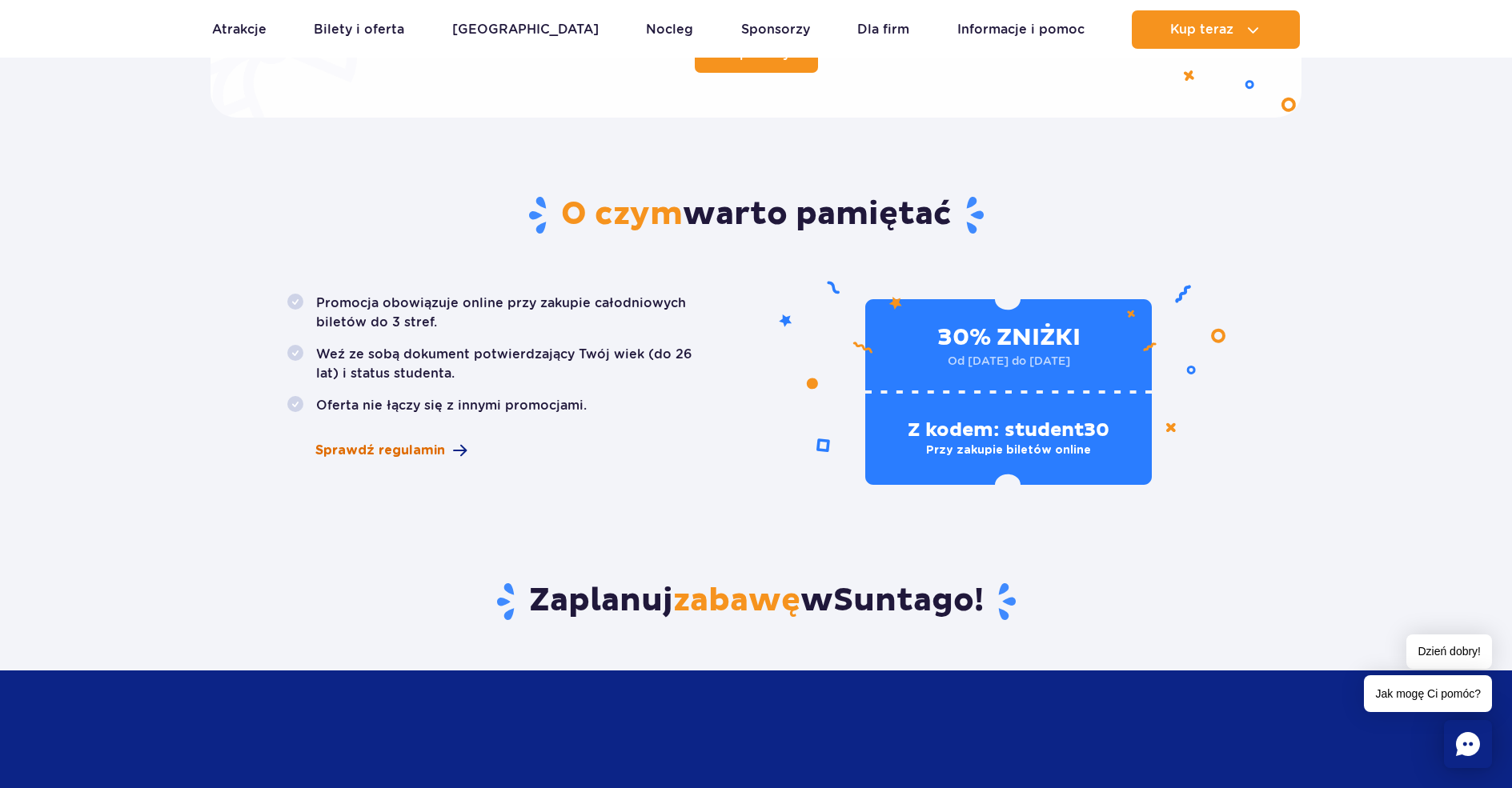
click at [422, 453] on span "Sprawdź regulamin" at bounding box center [380, 450] width 129 height 19
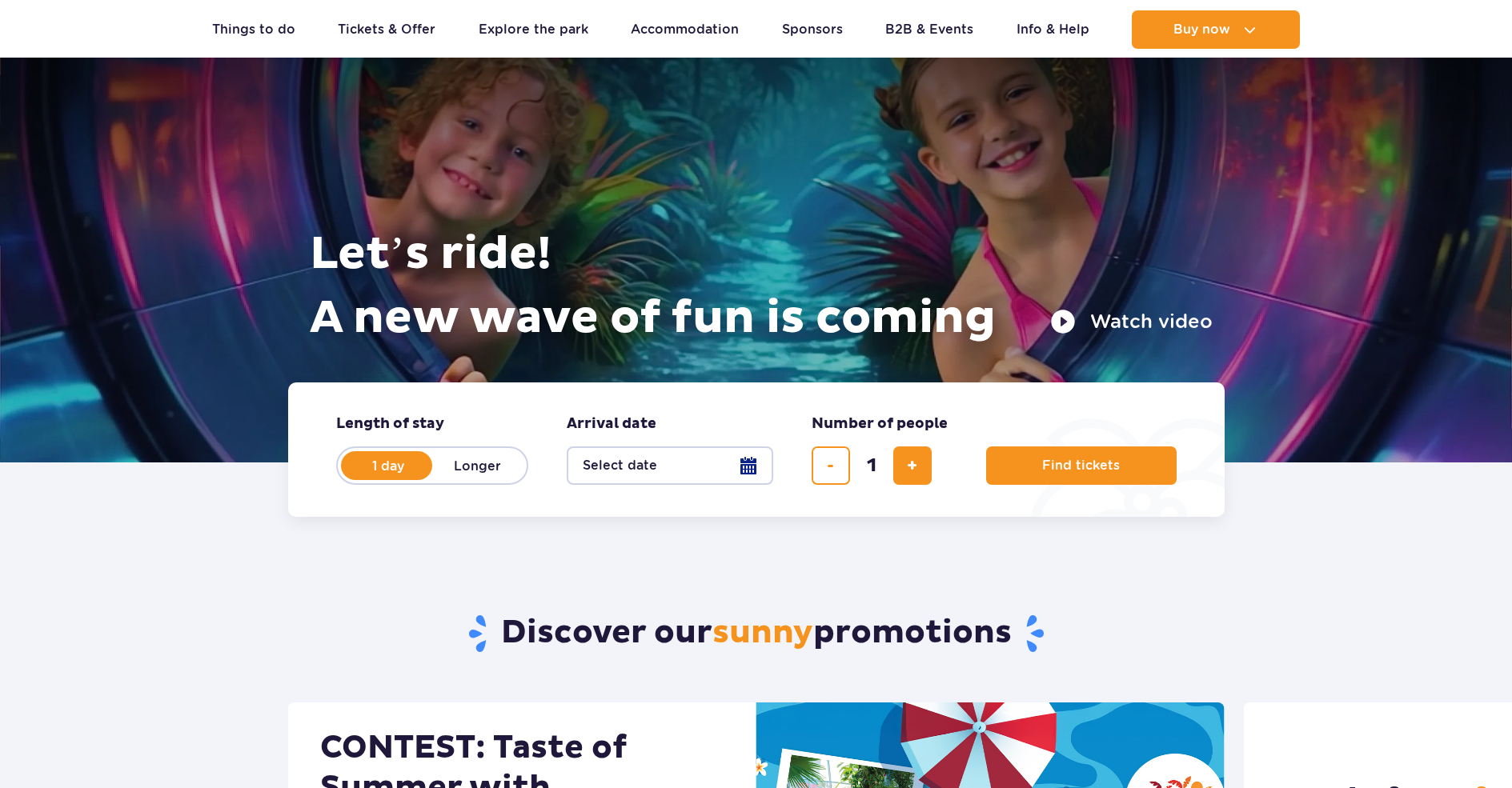
scroll to position [160, 0]
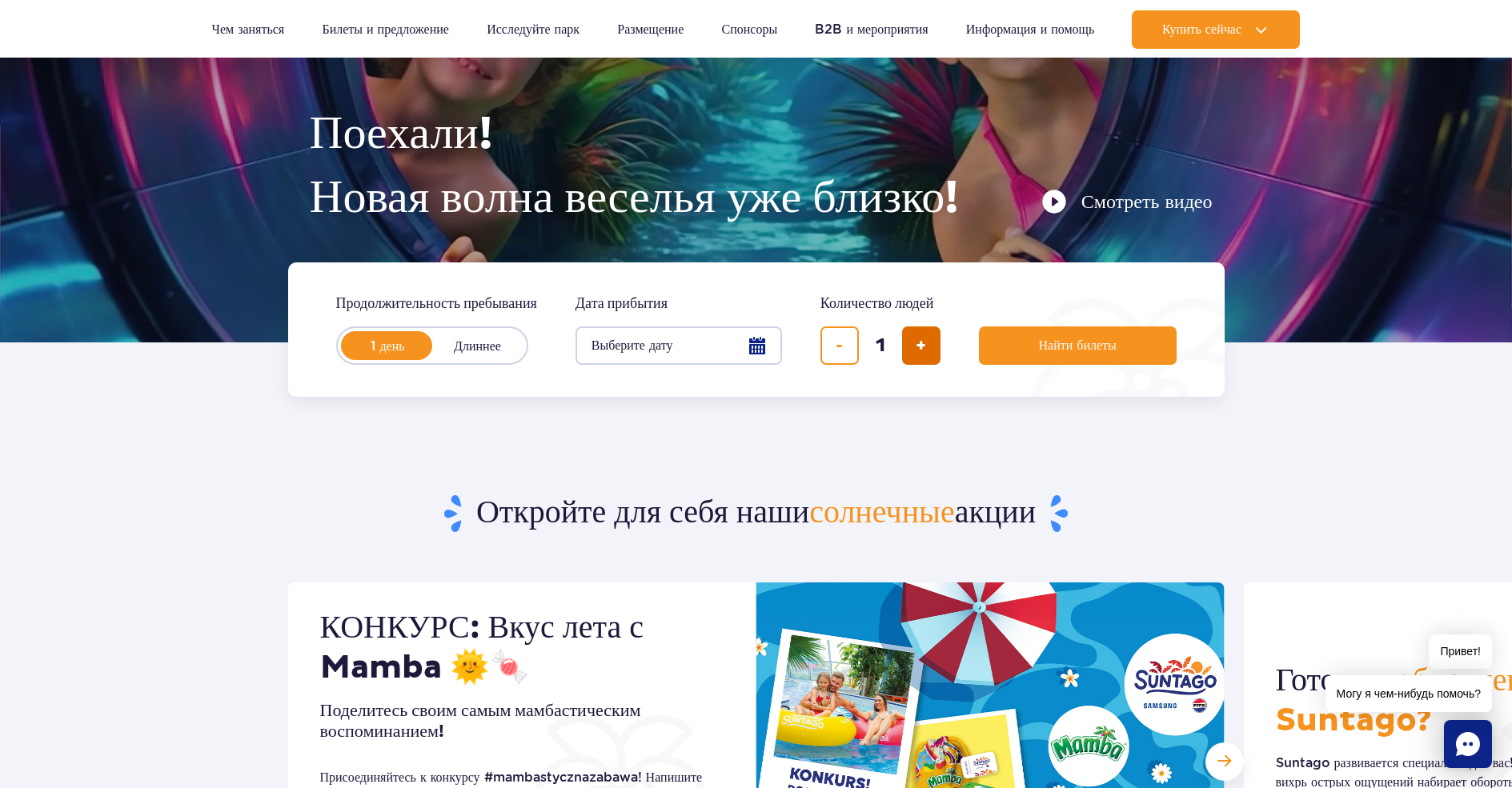
click at [922, 360] on button "добавить билет" at bounding box center [921, 346] width 38 height 38
click at [925, 360] on button "добавить билет" at bounding box center [921, 346] width 38 height 38
click at [852, 341] on button "удалить билет" at bounding box center [839, 346] width 38 height 38
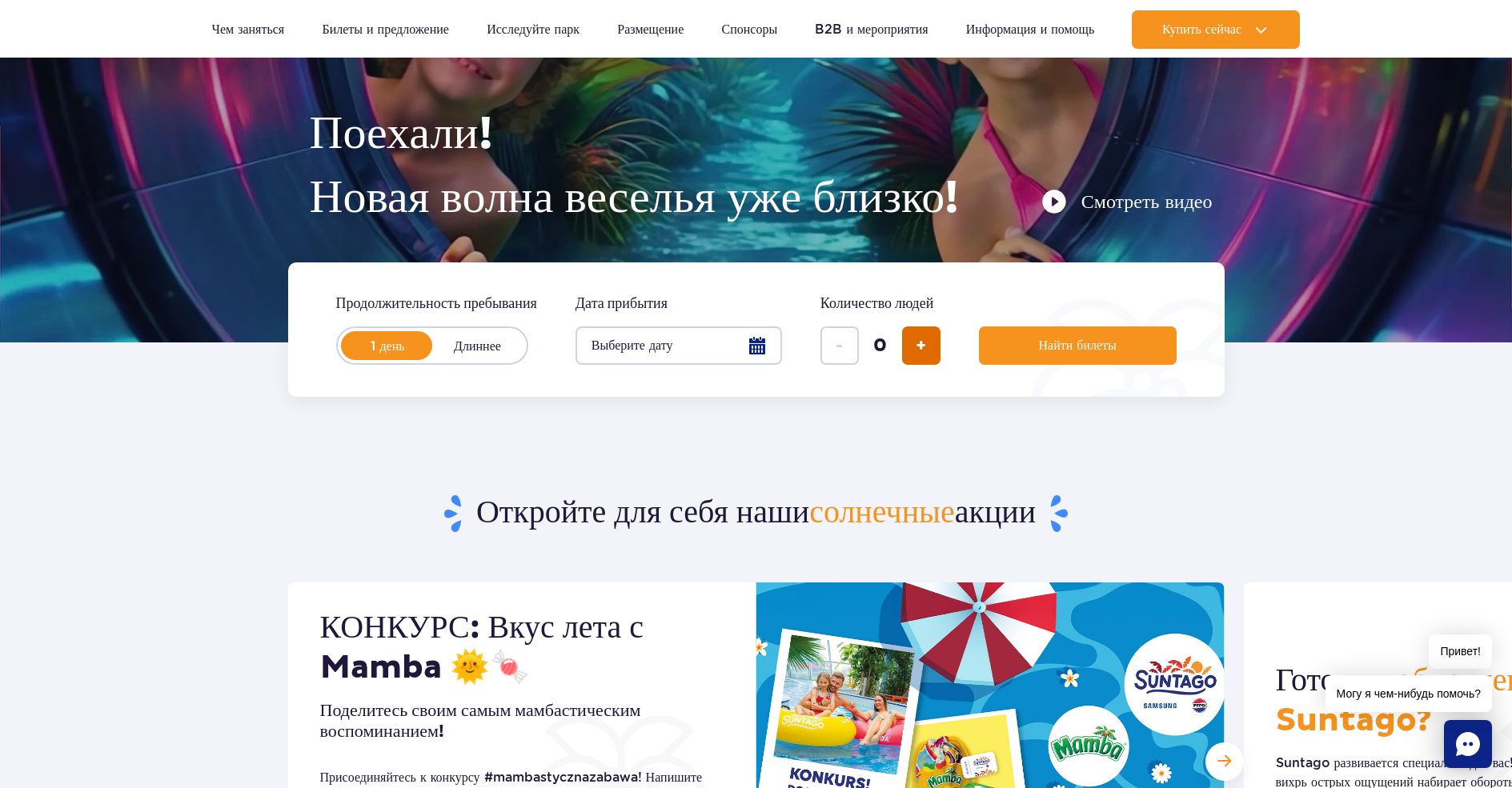
click at [932, 360] on button "добавить билет" at bounding box center [921, 346] width 38 height 38
type input "1"
click at [1035, 352] on button "Найти билеты" at bounding box center [1077, 346] width 197 height 38
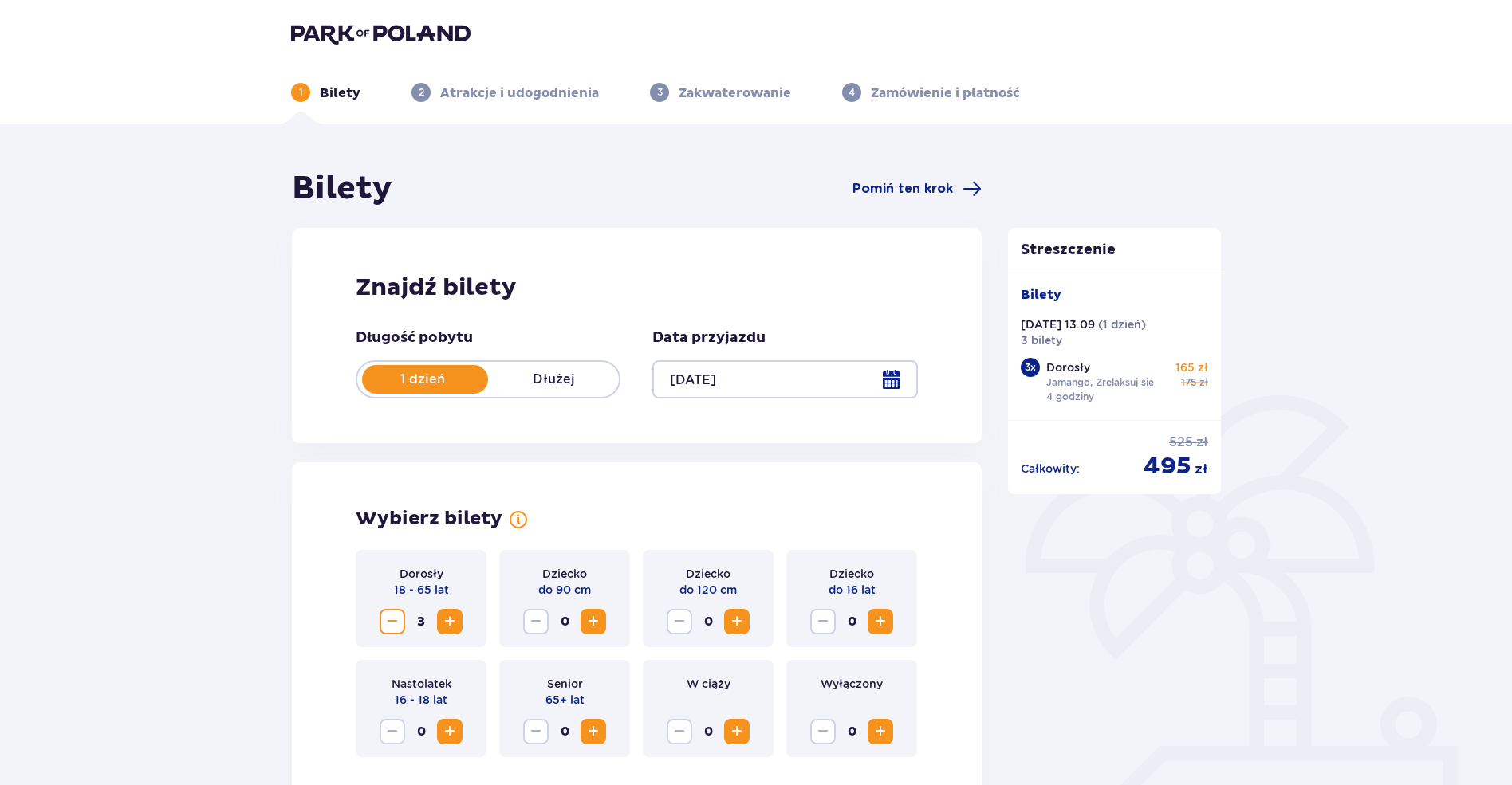
click at [727, 376] on div at bounding box center [785, 379] width 265 height 38
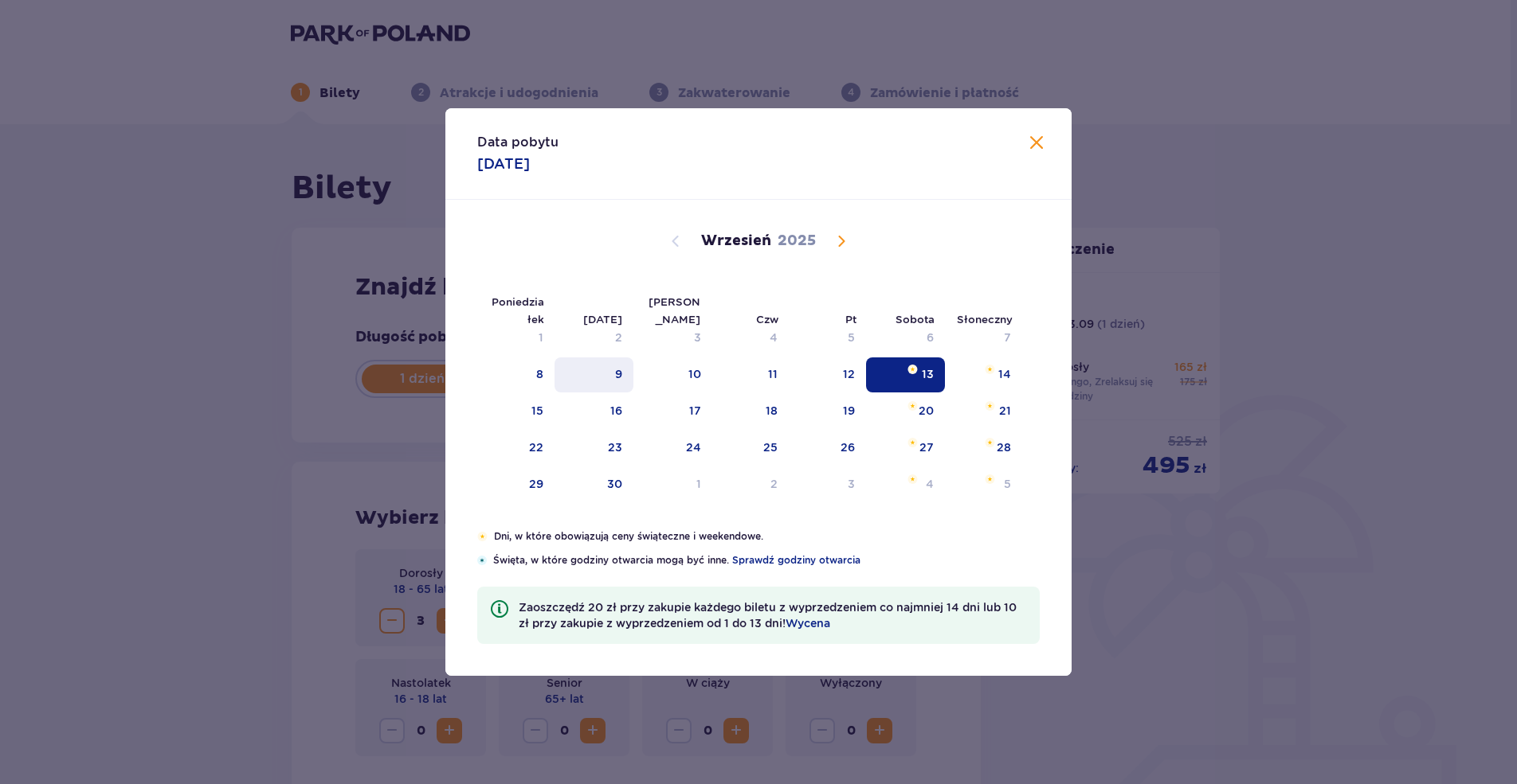
click at [620, 373] on font "9" at bounding box center [618, 374] width 7 height 13
type input "[DATE]"
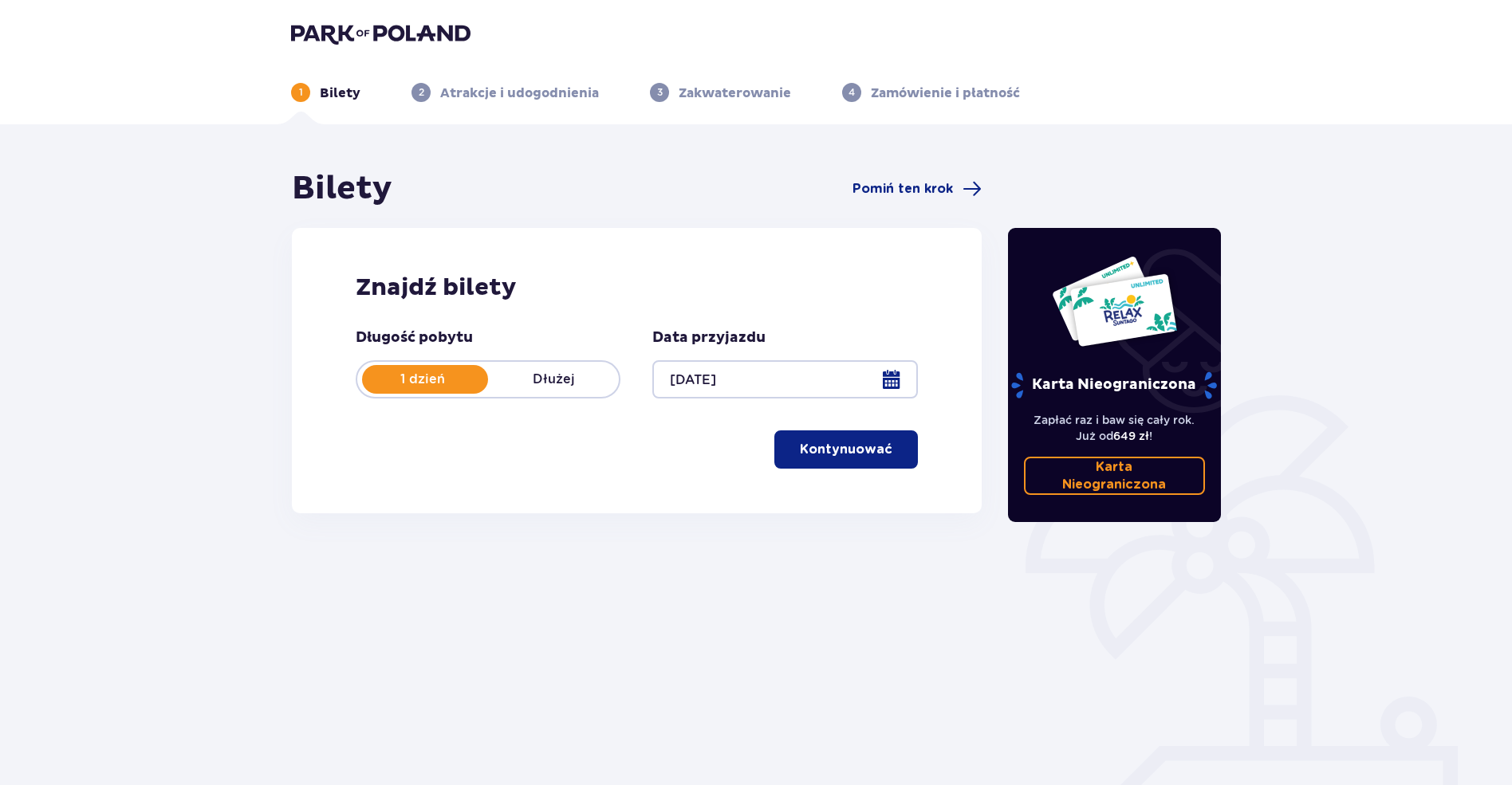
click at [824, 441] on font "Kontynuować" at bounding box center [846, 449] width 93 height 17
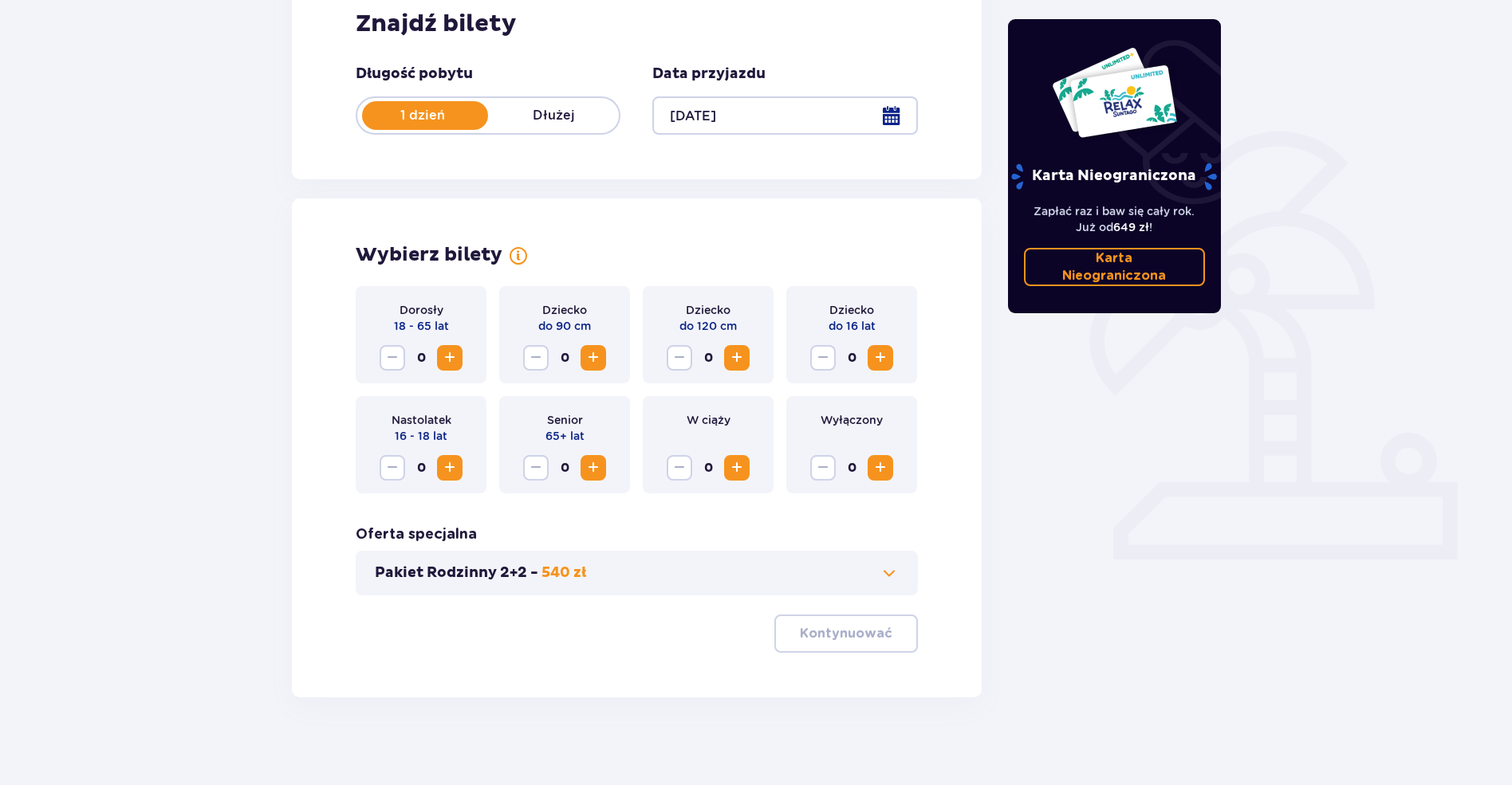
scroll to position [272, 0]
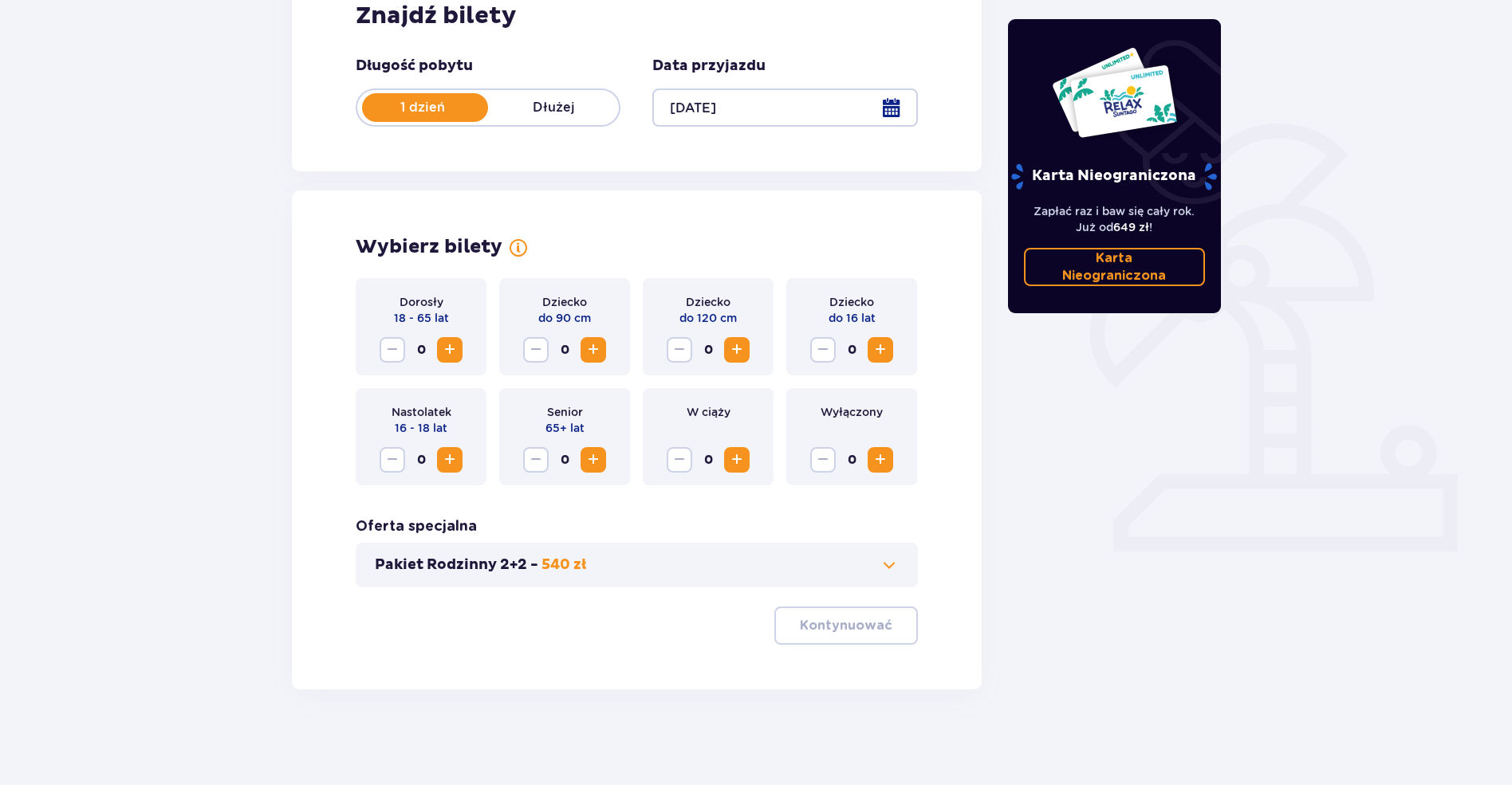
click at [465, 351] on div "Dorosły 18 - 65 lat 0" at bounding box center [421, 326] width 131 height 97
click at [460, 351] on button "Zwiększyć" at bounding box center [449, 350] width 25 height 25
click at [857, 617] on button "Kontynuować" at bounding box center [846, 626] width 144 height 38
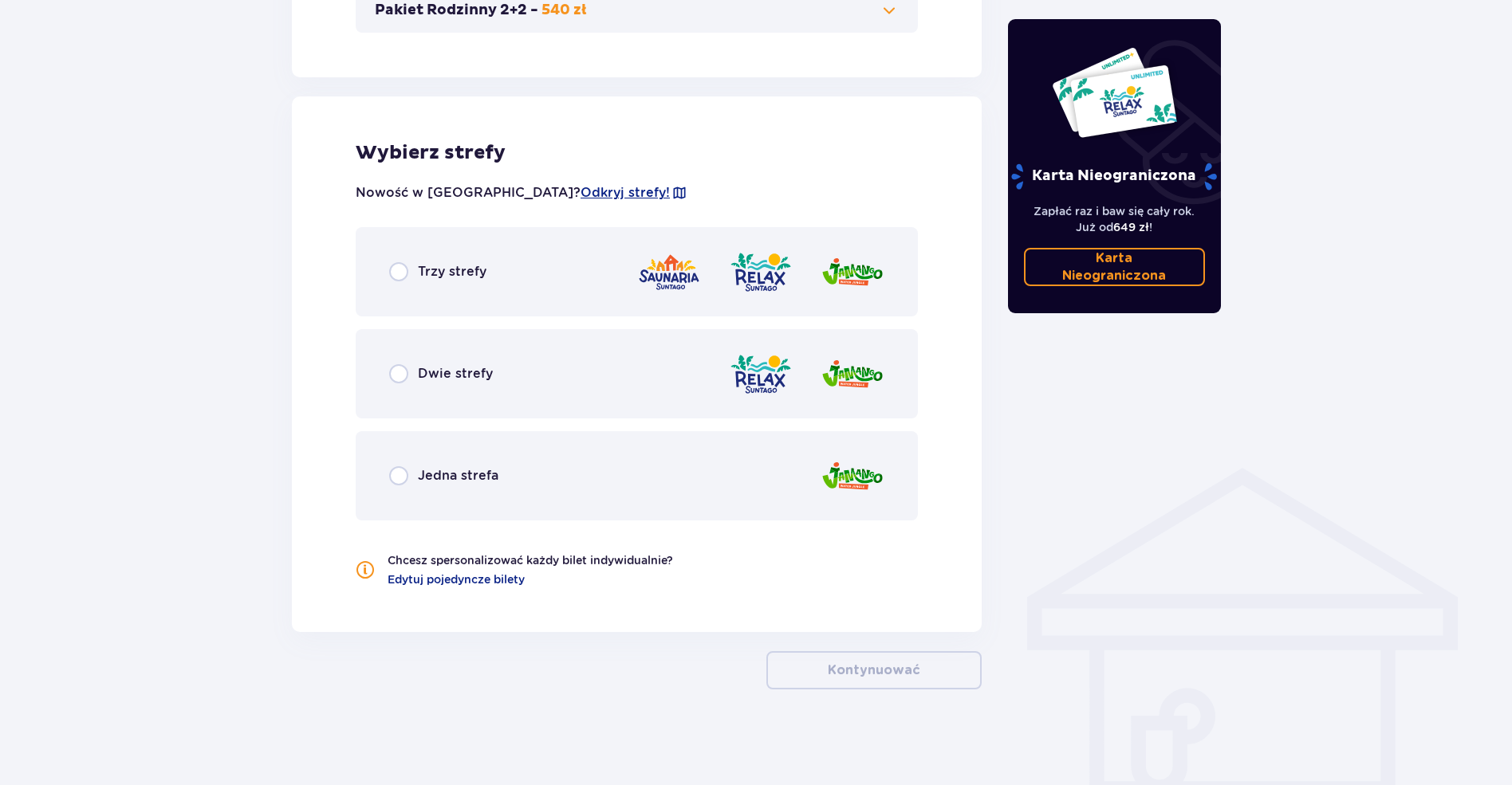
click at [647, 376] on div "Dwie strefy" at bounding box center [636, 373] width 562 height 89
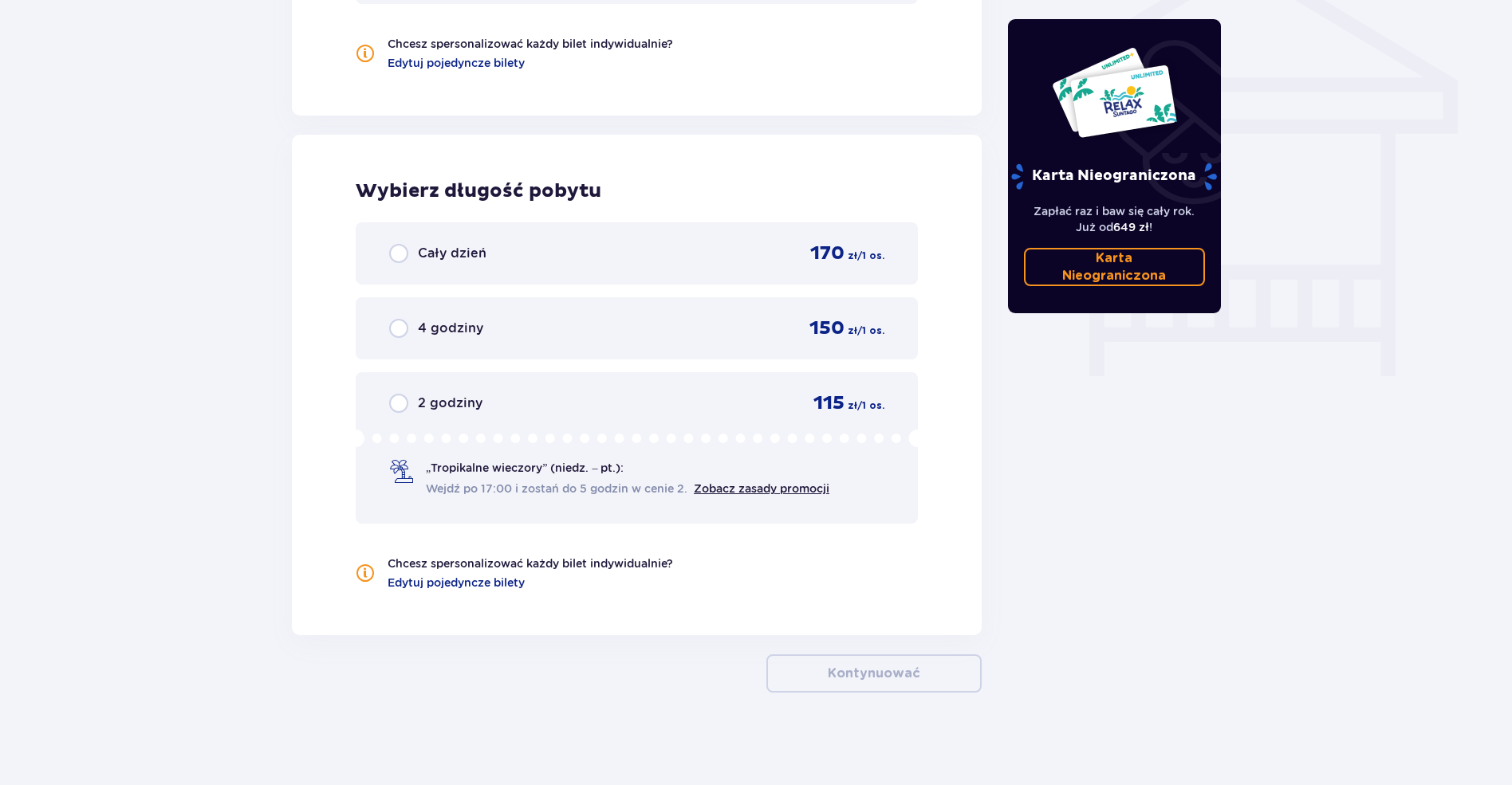
scroll to position [1347, 0]
click at [779, 327] on div "4 godziny 150 zł / 1 os." at bounding box center [636, 325] width 495 height 24
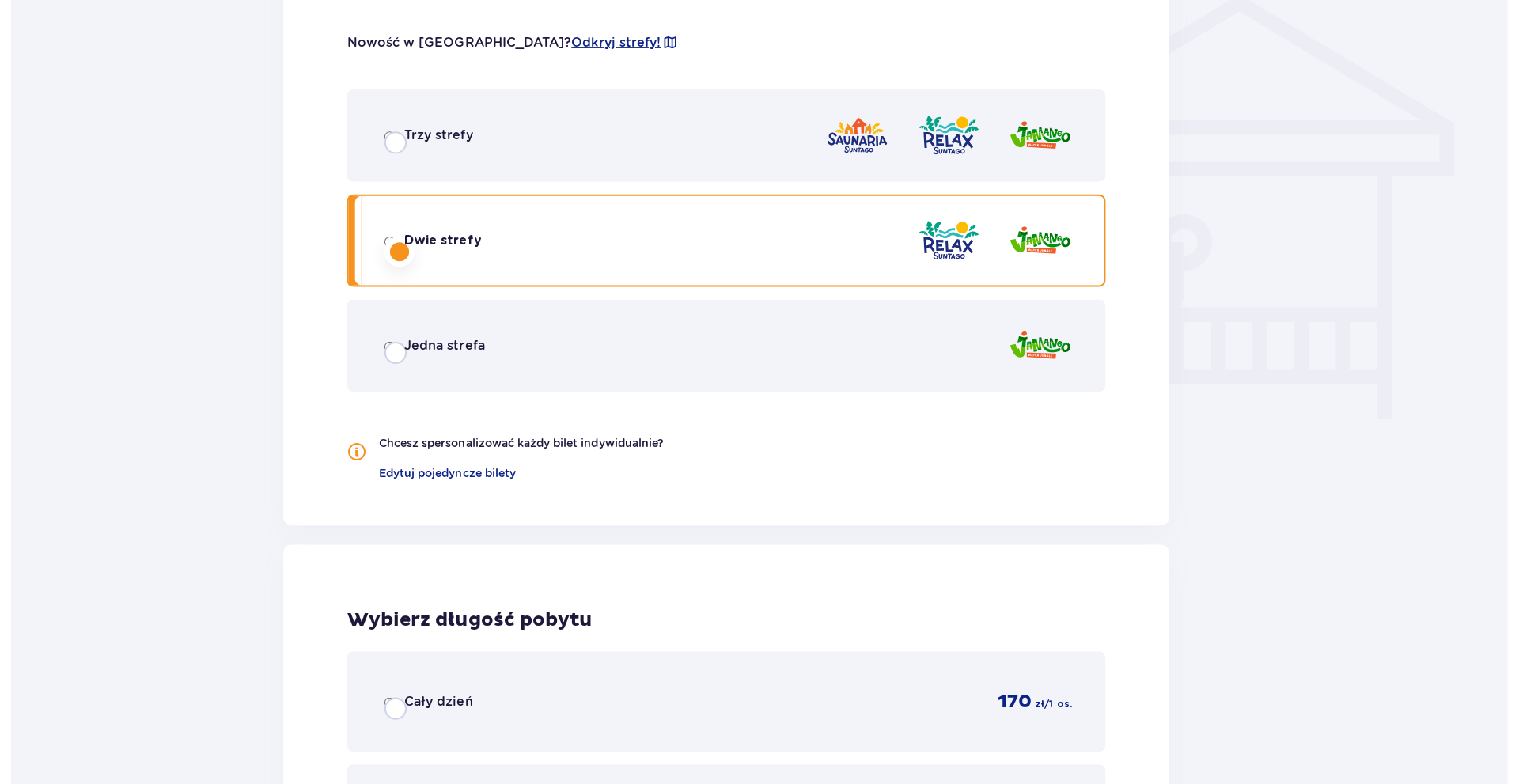
scroll to position [0, 0]
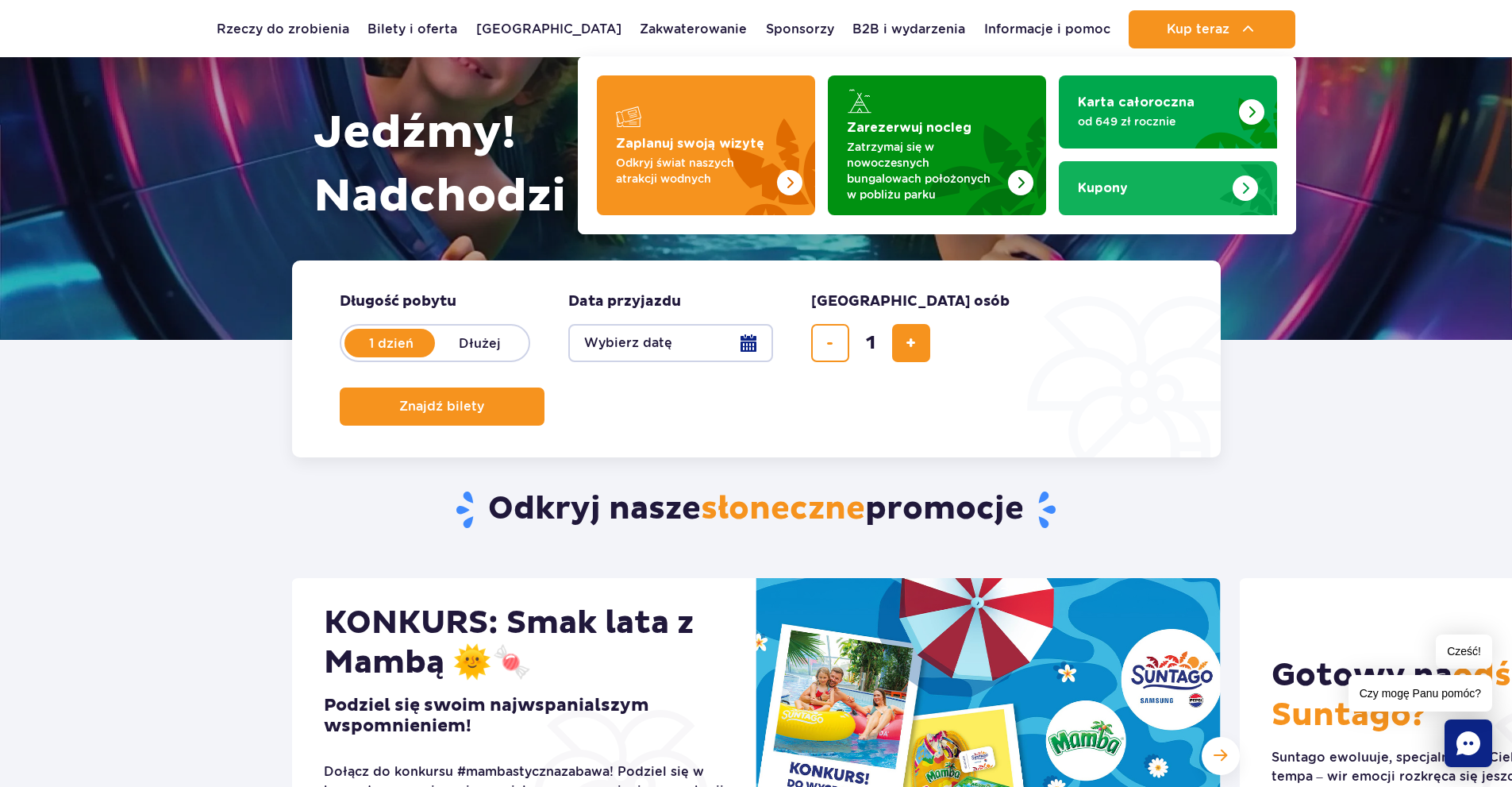
click at [1186, 189] on div "Kupony" at bounding box center [1167, 188] width 180 height 16
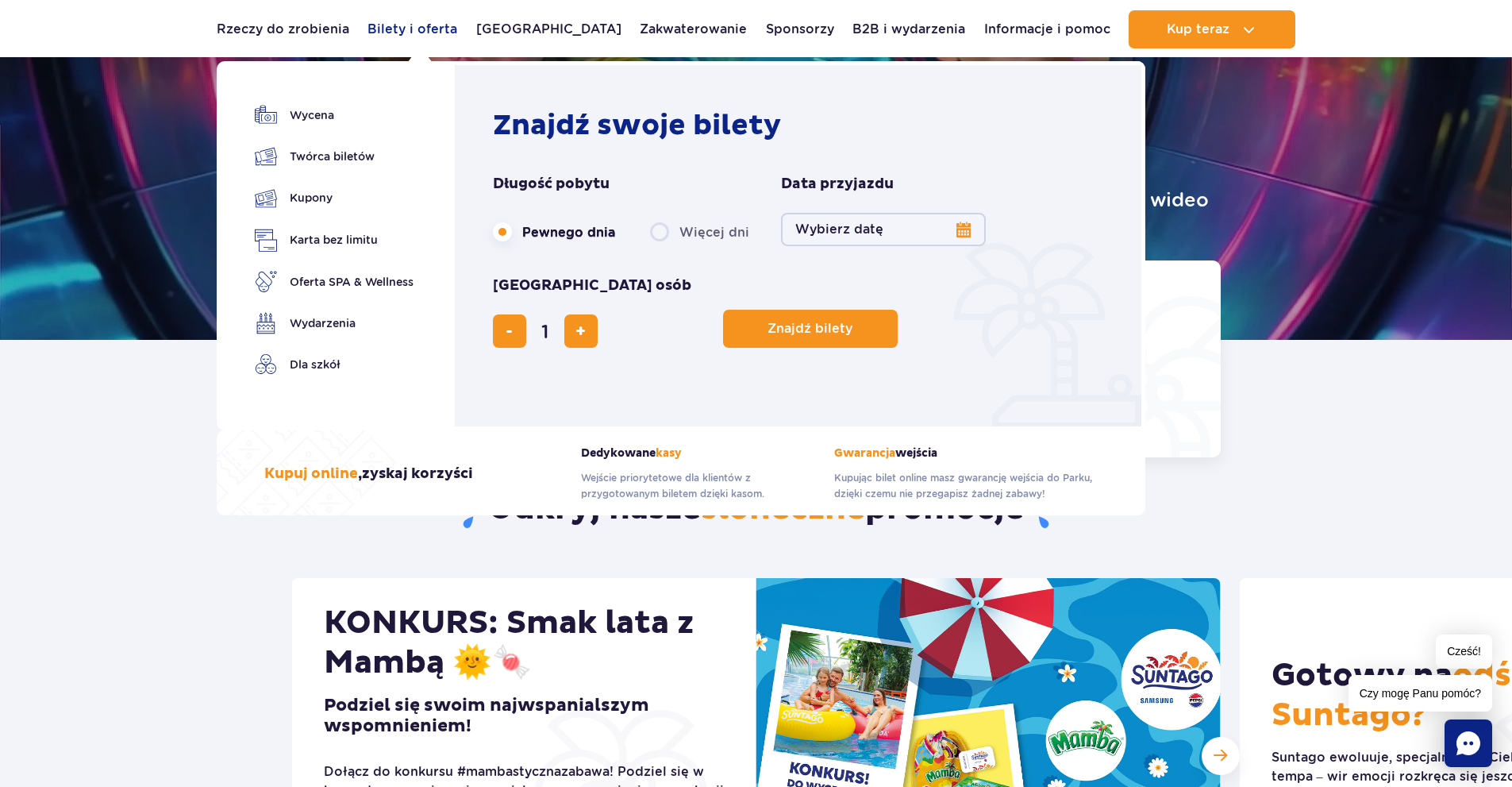
click at [439, 30] on font "Bilety i oferta" at bounding box center [412, 28] width 90 height 15
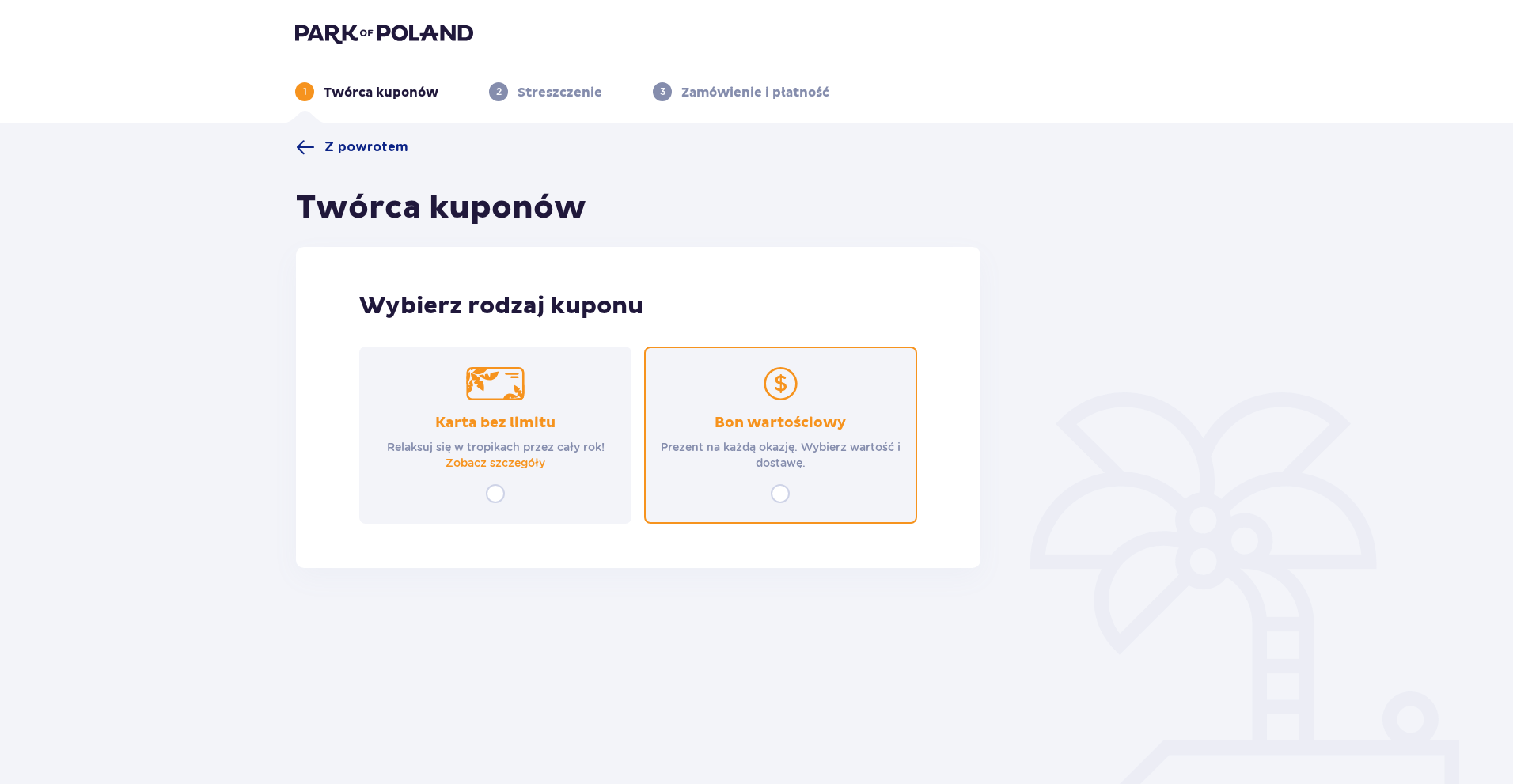
click at [784, 488] on input "radio" at bounding box center [780, 494] width 19 height 19
radio input "true"
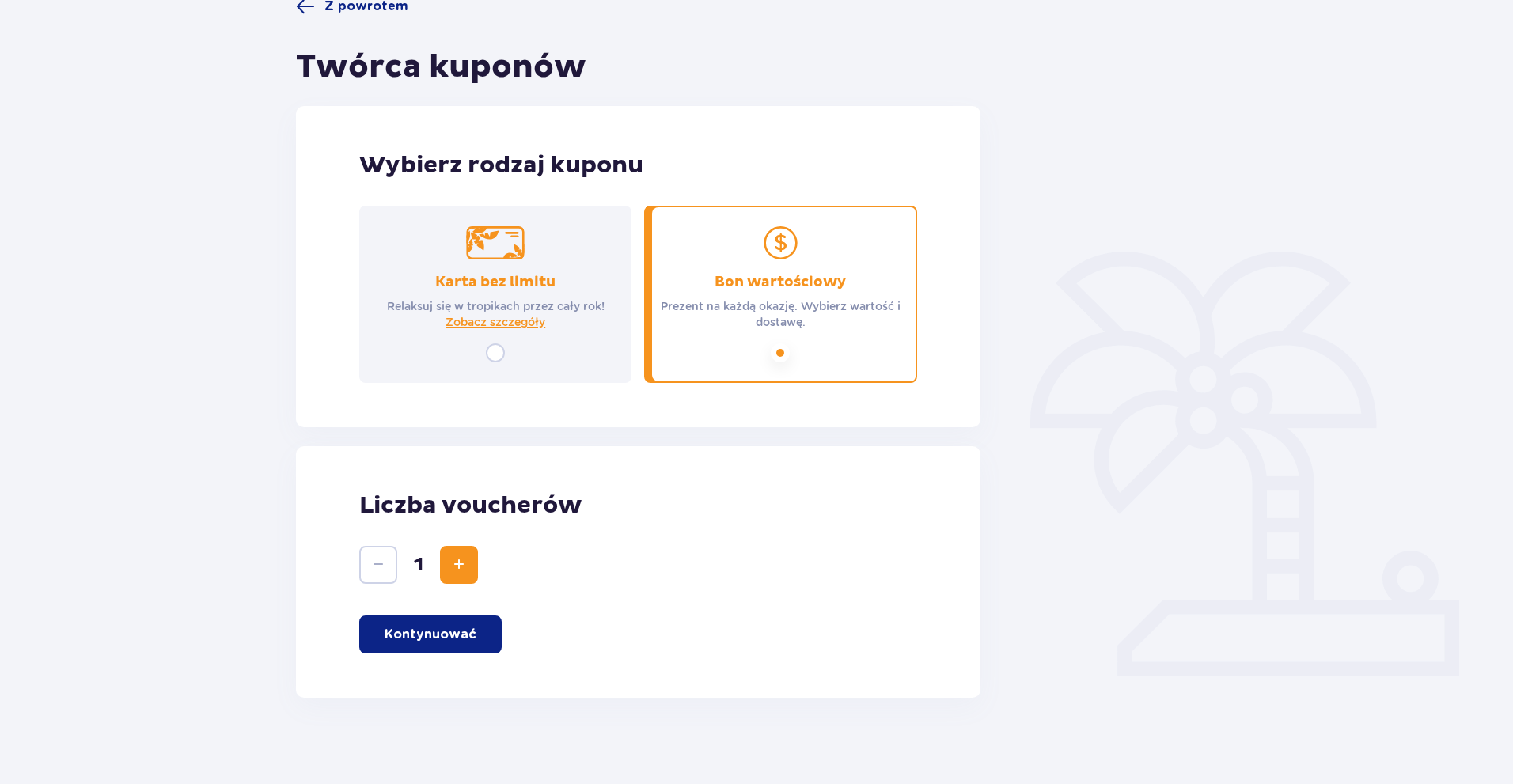
scroll to position [149, 0]
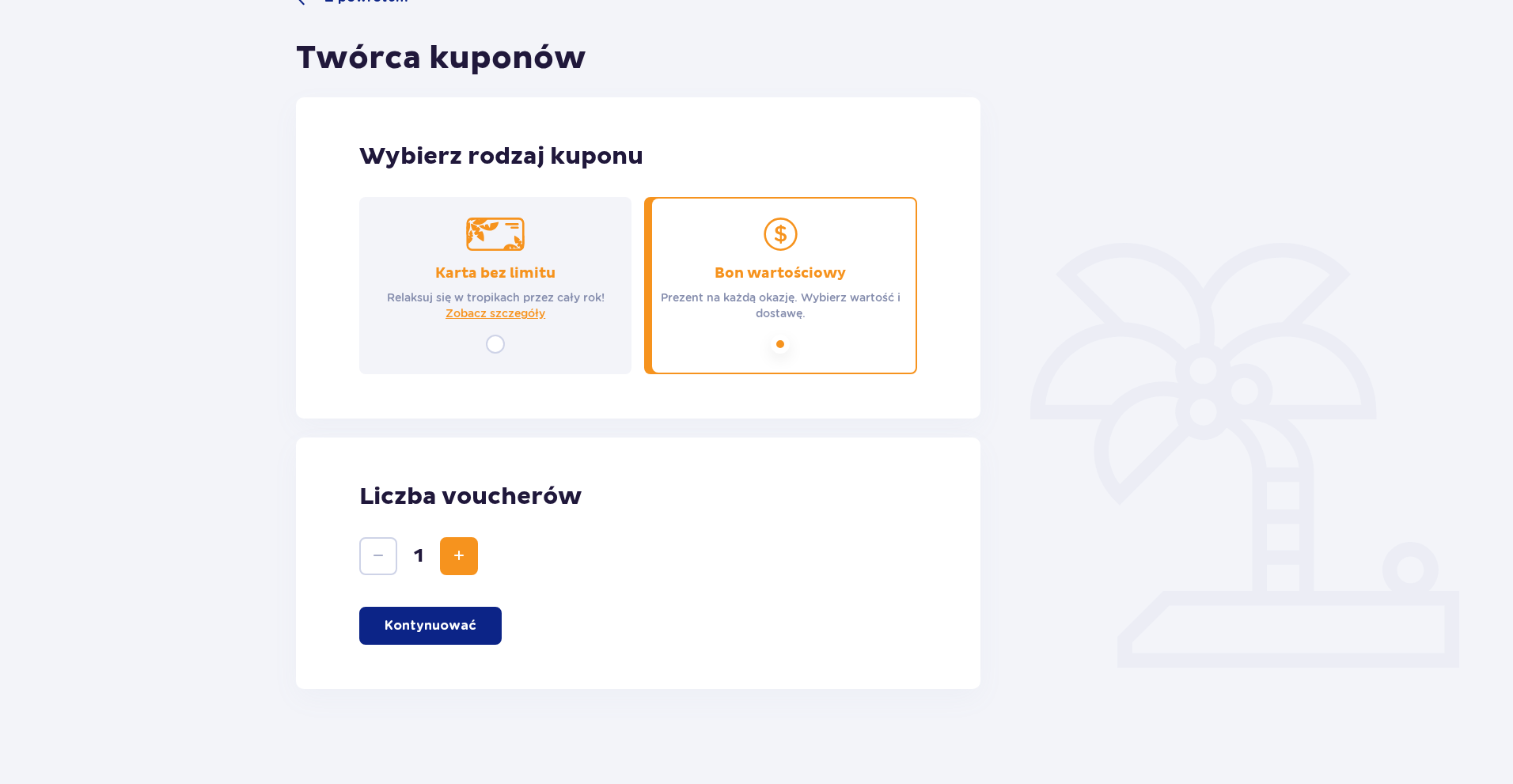
click at [580, 341] on div "Karta bez limitu Relaksuj się w tropikach przez cały rok! Zobacz szczegóły" at bounding box center [495, 285] width 272 height 177
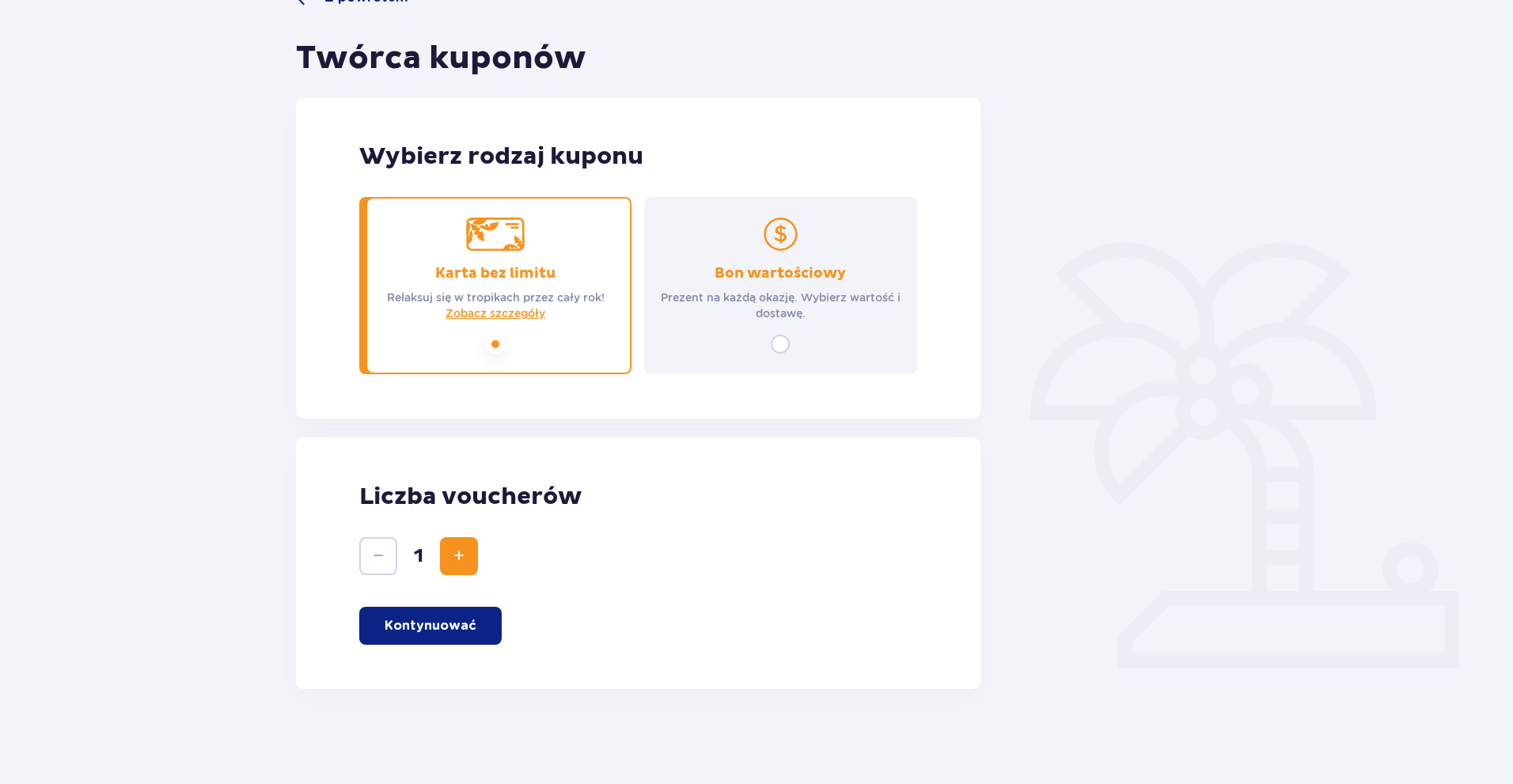
click at [727, 316] on p "Prezent na każdą okazję. Wybierz wartość i dostawę." at bounding box center [780, 305] width 244 height 32
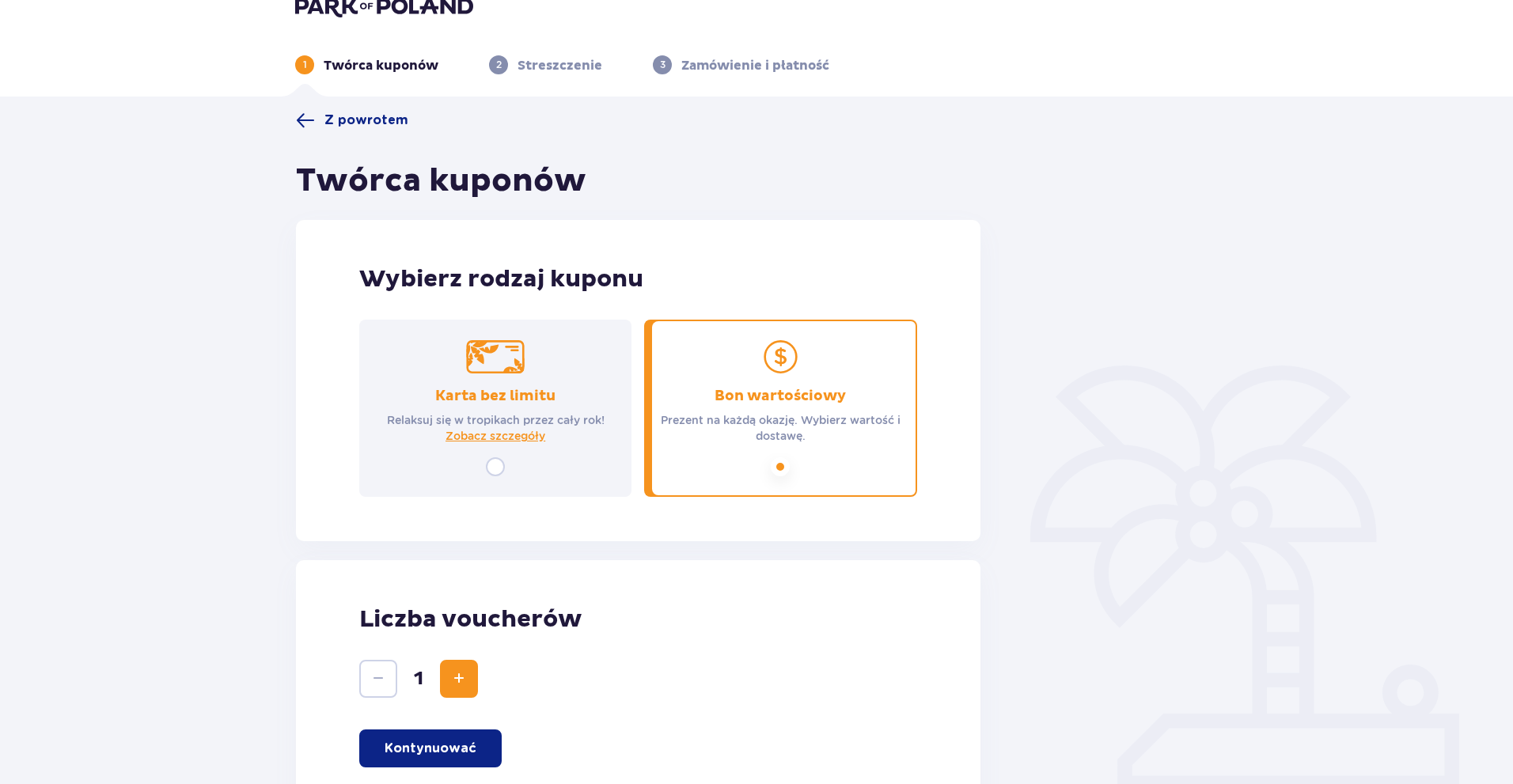
scroll to position [0, 0]
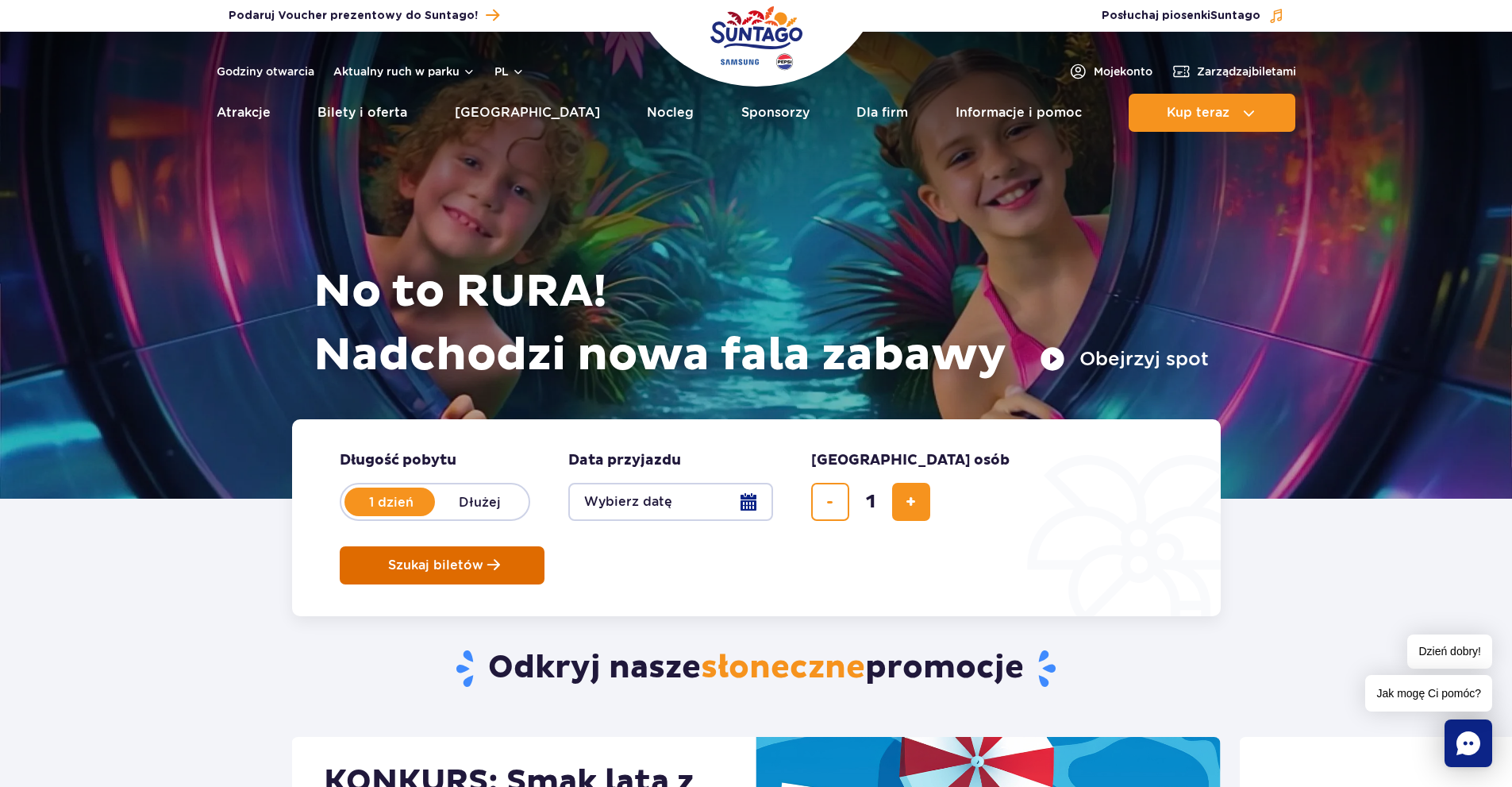
click at [544, 547] on button "Szukaj biletów" at bounding box center [442, 565] width 205 height 38
click at [483, 558] on span "Szukaj biletów" at bounding box center [435, 565] width 96 height 15
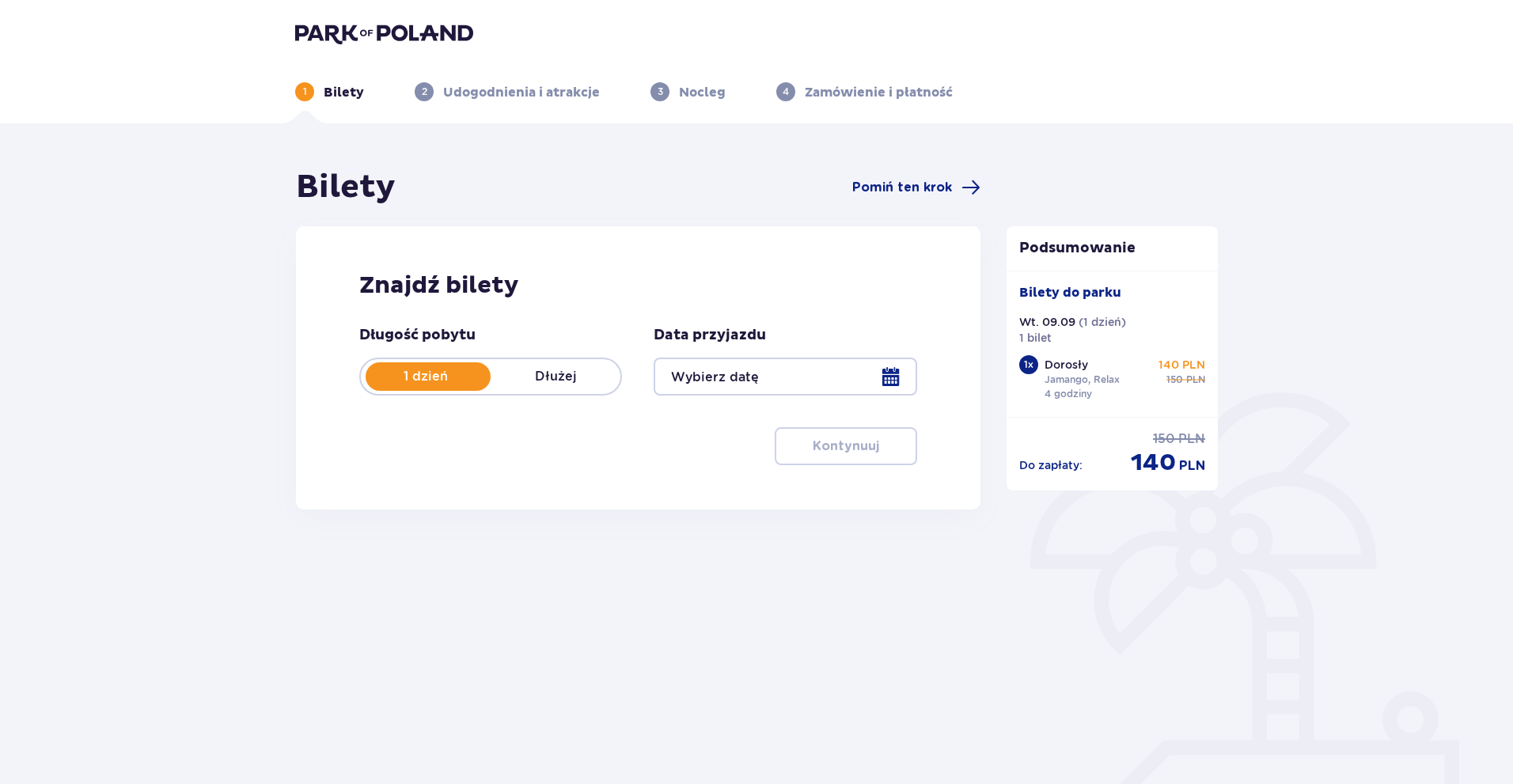
type input "[DATE]"
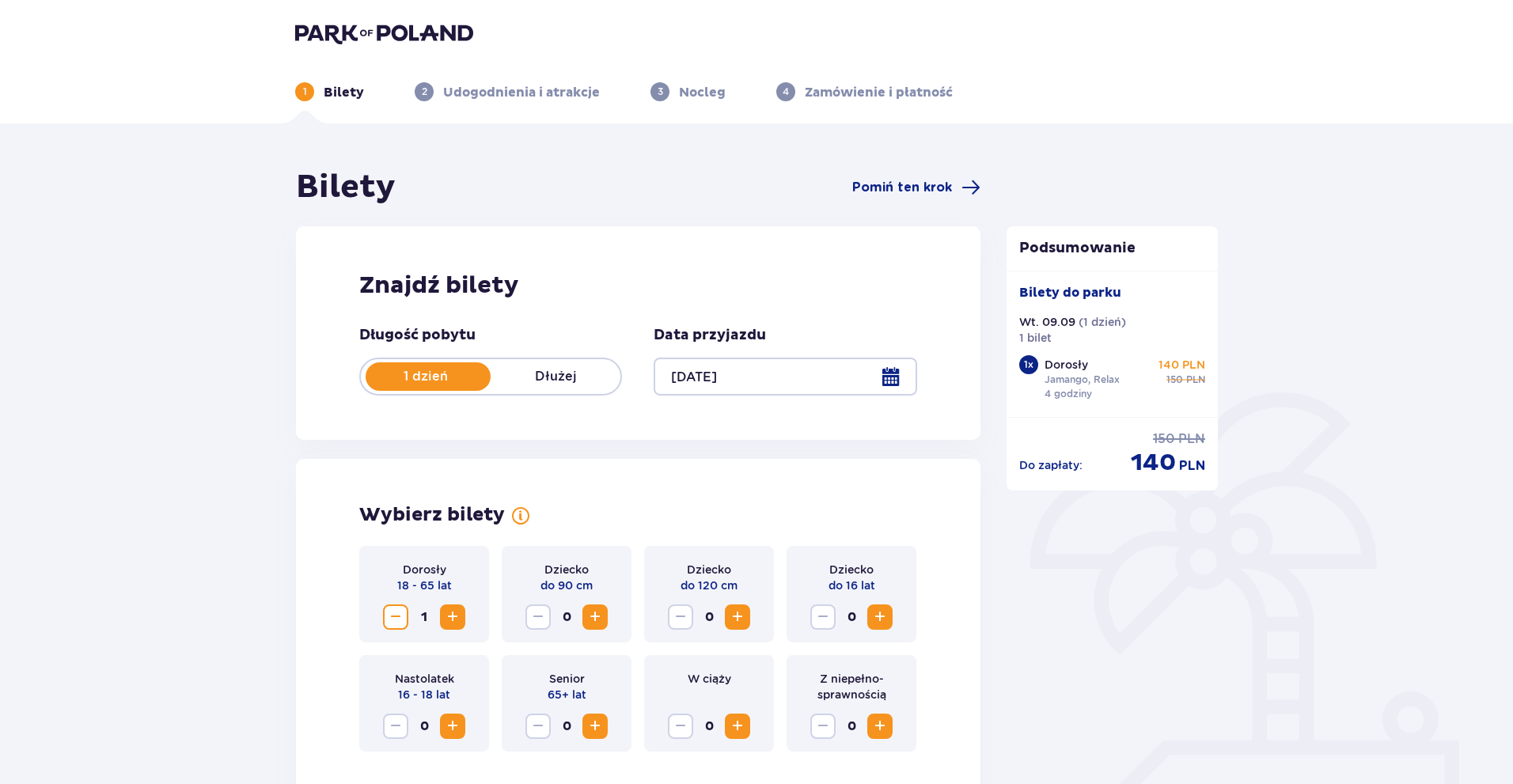
click at [734, 386] on div at bounding box center [785, 376] width 263 height 38
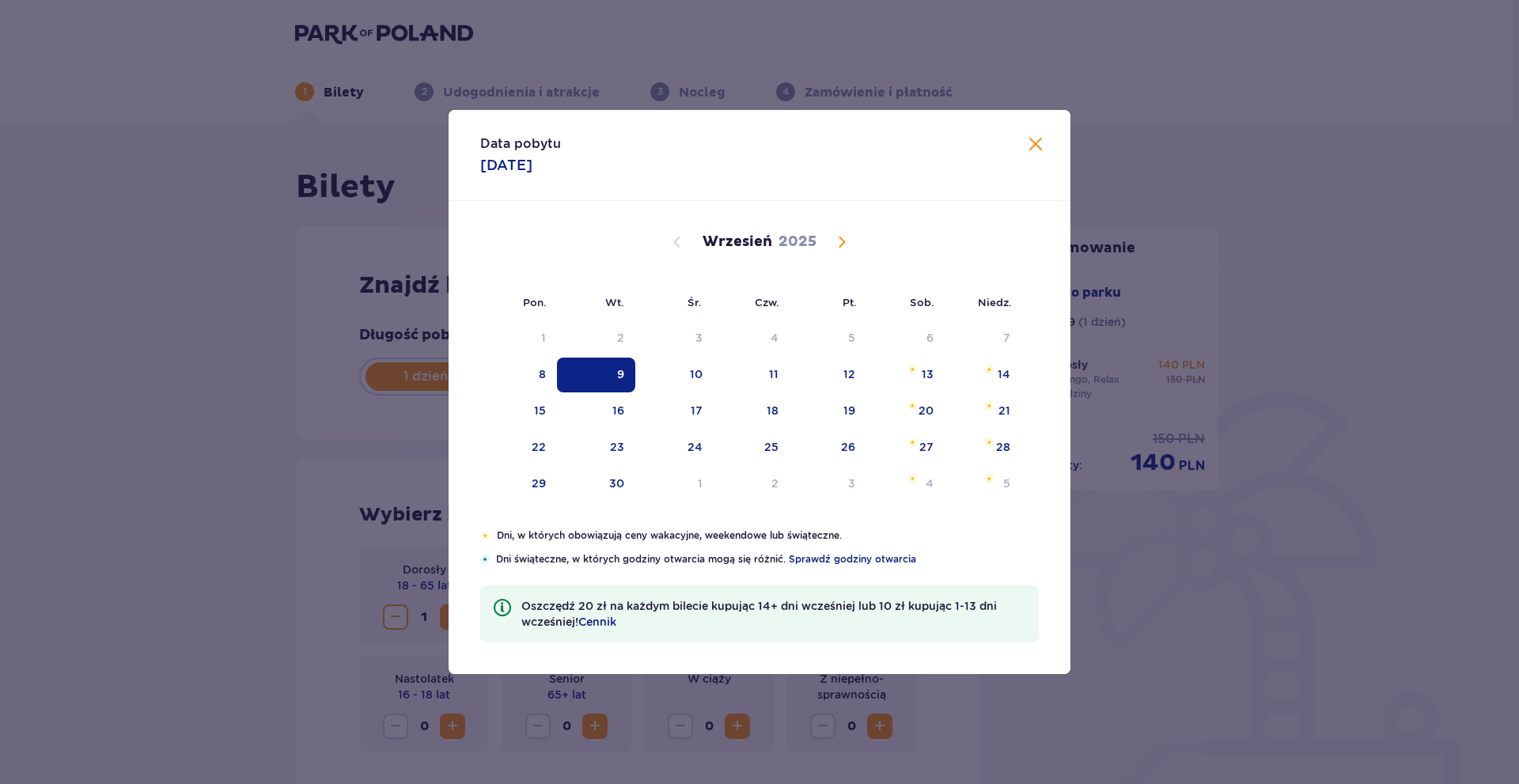
click at [630, 367] on div "9" at bounding box center [595, 374] width 78 height 35
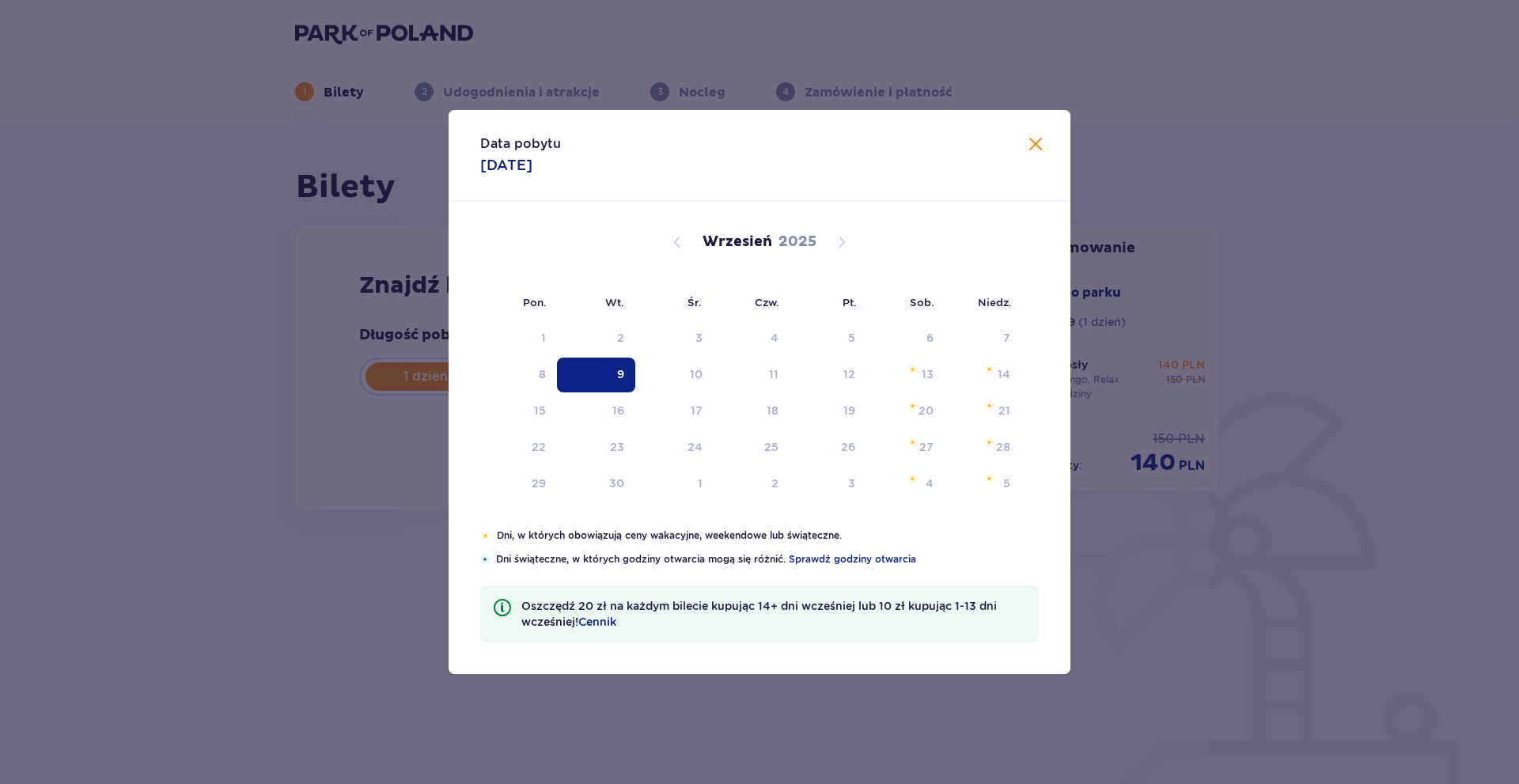
click at [1054, 148] on div "Data pobytu [DATE]" at bounding box center [760, 155] width 622 height 91
click at [1042, 148] on span at bounding box center [1036, 144] width 19 height 19
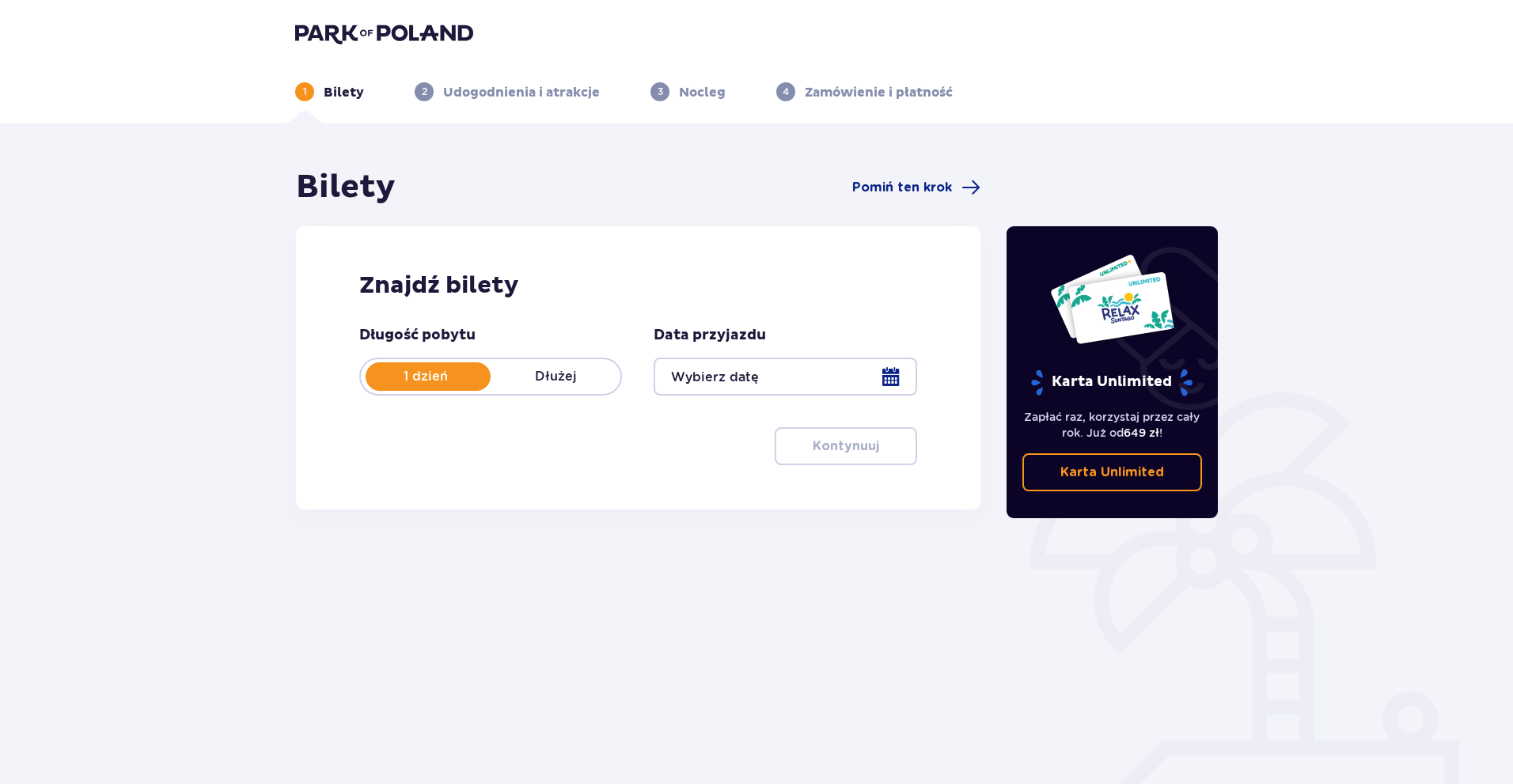
click at [742, 384] on div at bounding box center [785, 376] width 263 height 38
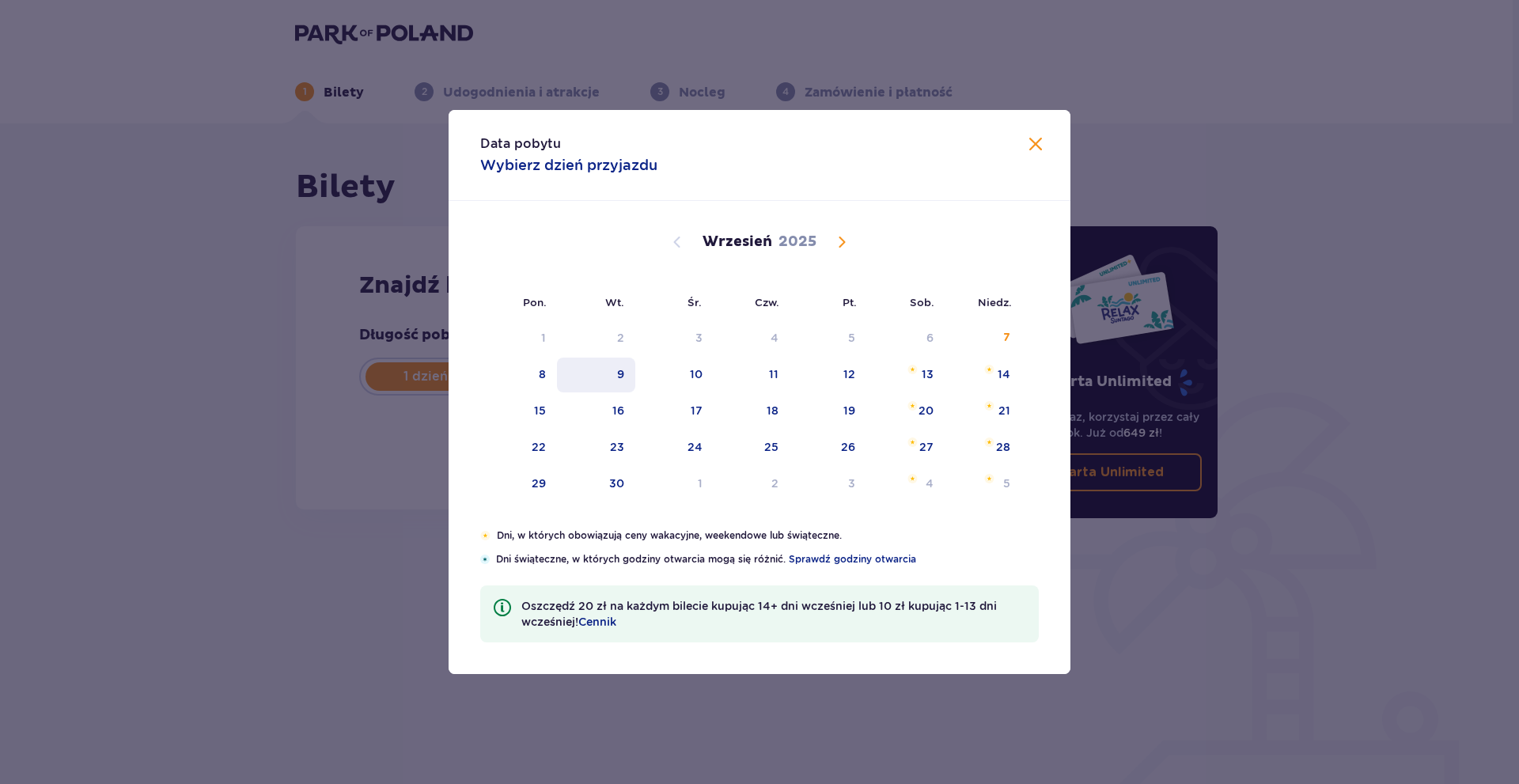
click at [615, 376] on div "9" at bounding box center [595, 374] width 78 height 35
type input "09.09.25"
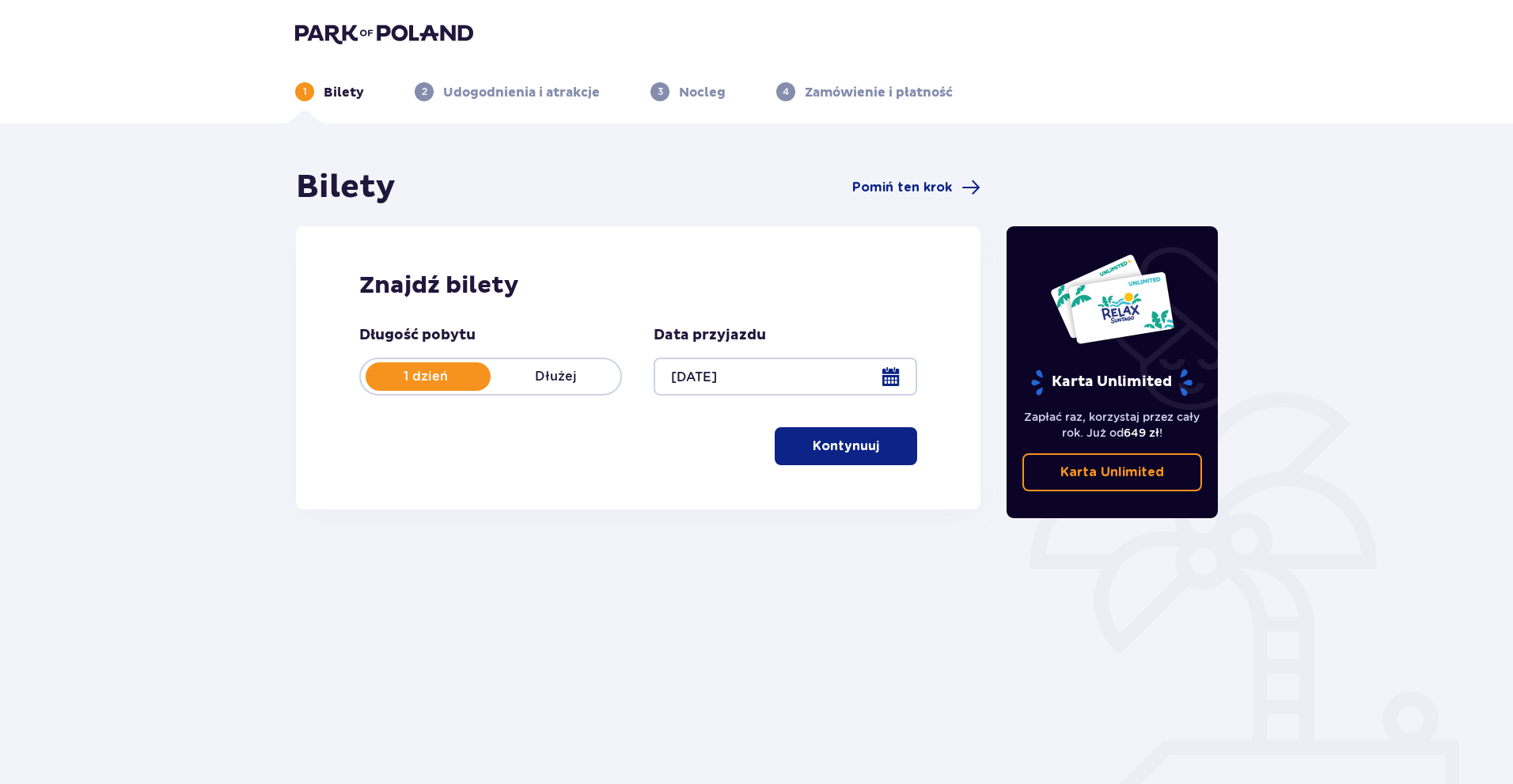
click at [832, 449] on p "Kontynuuj" at bounding box center [845, 446] width 66 height 17
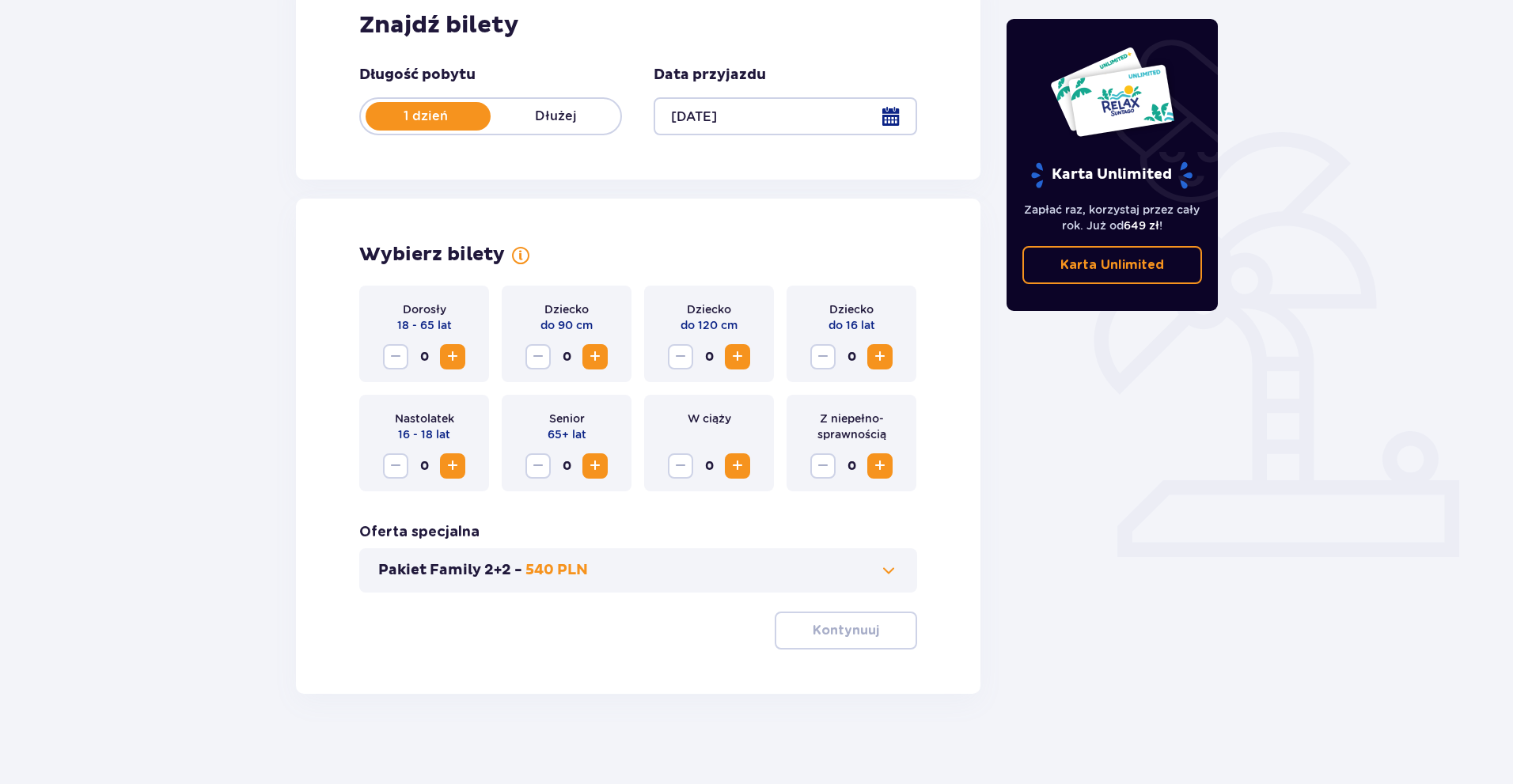
scroll to position [265, 0]
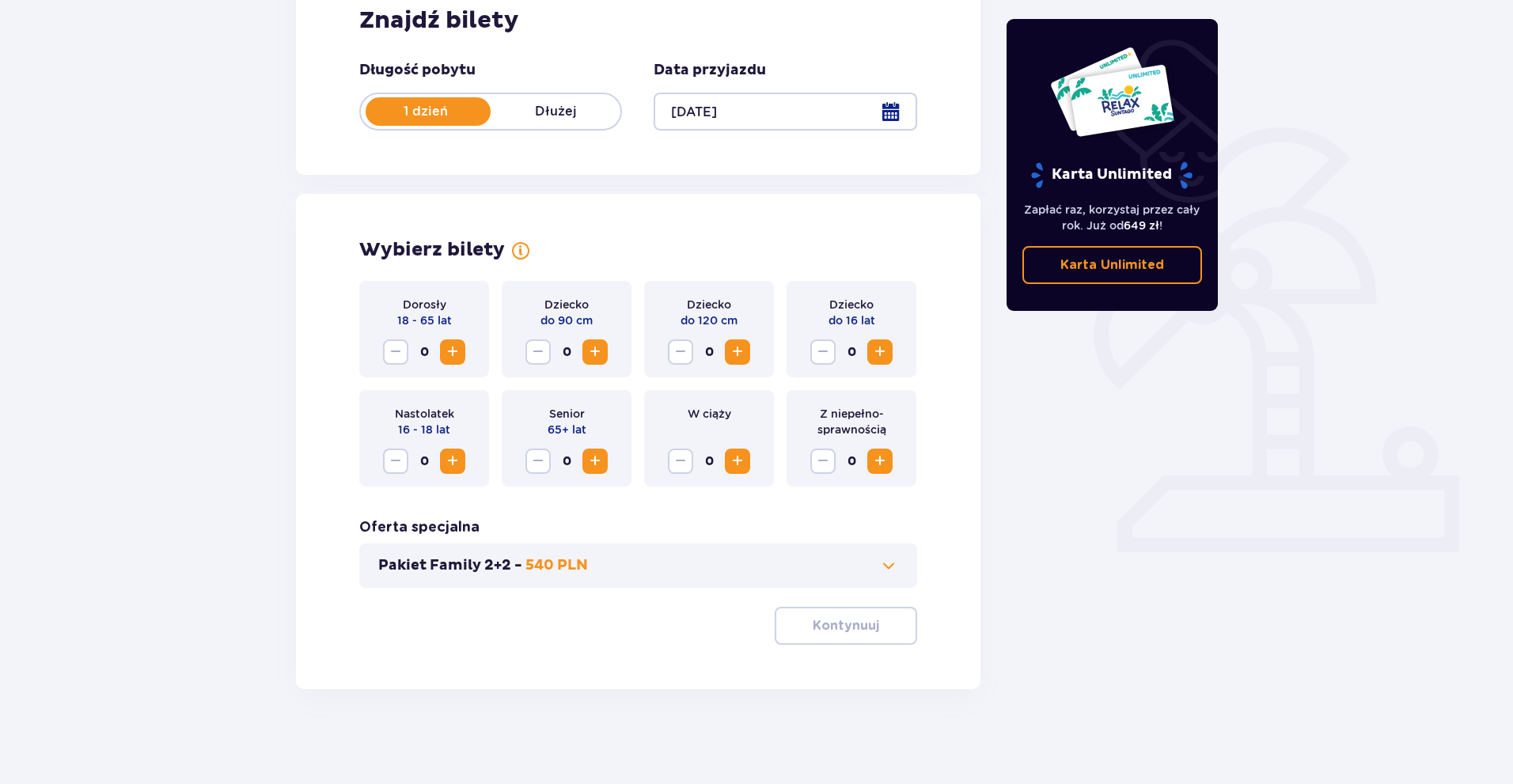
click at [455, 361] on span "Increase" at bounding box center [453, 352] width 19 height 19
click at [882, 626] on span "button" at bounding box center [882, 625] width 19 height 19
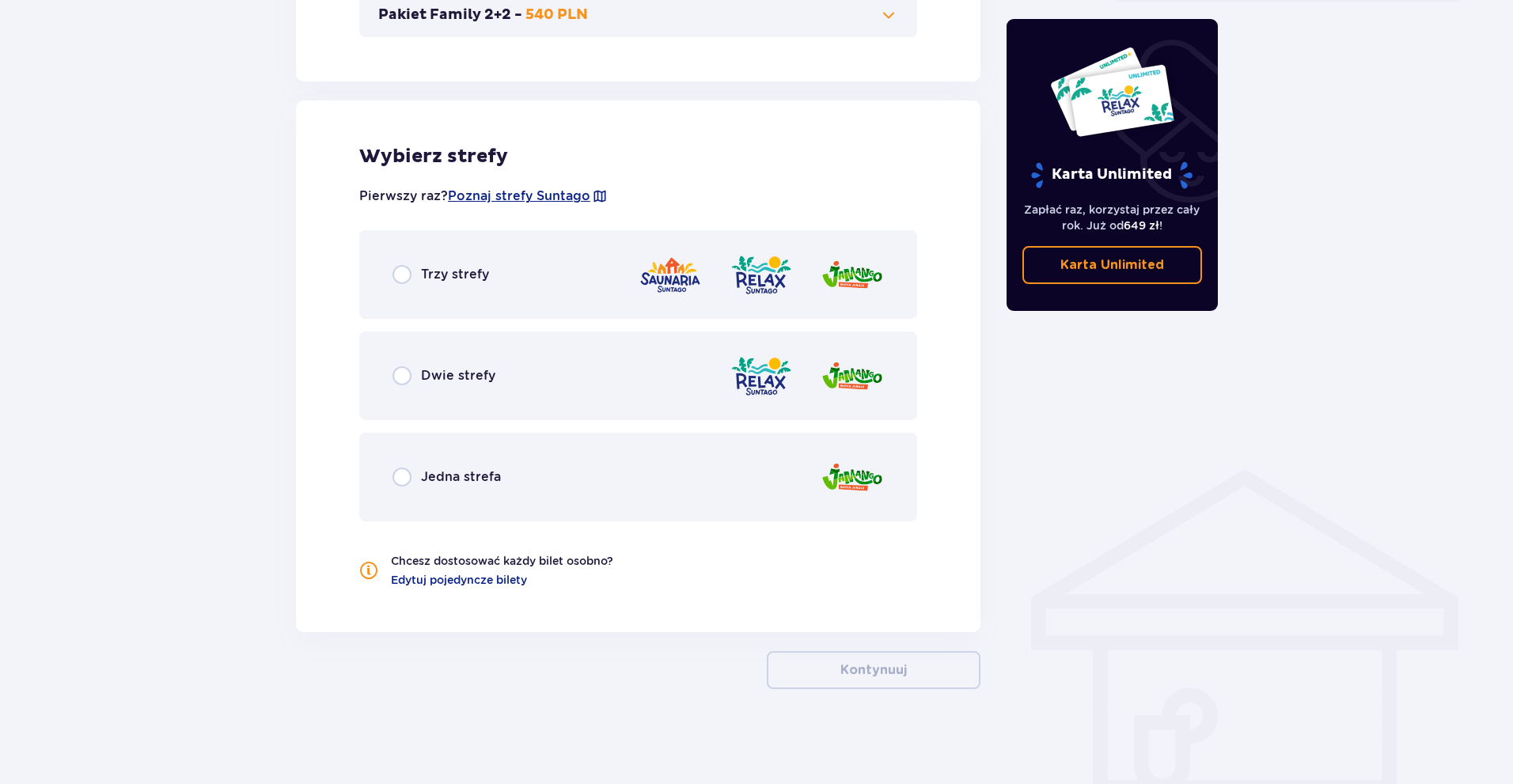
click at [616, 356] on div "Dwie strefy" at bounding box center [638, 375] width 558 height 88
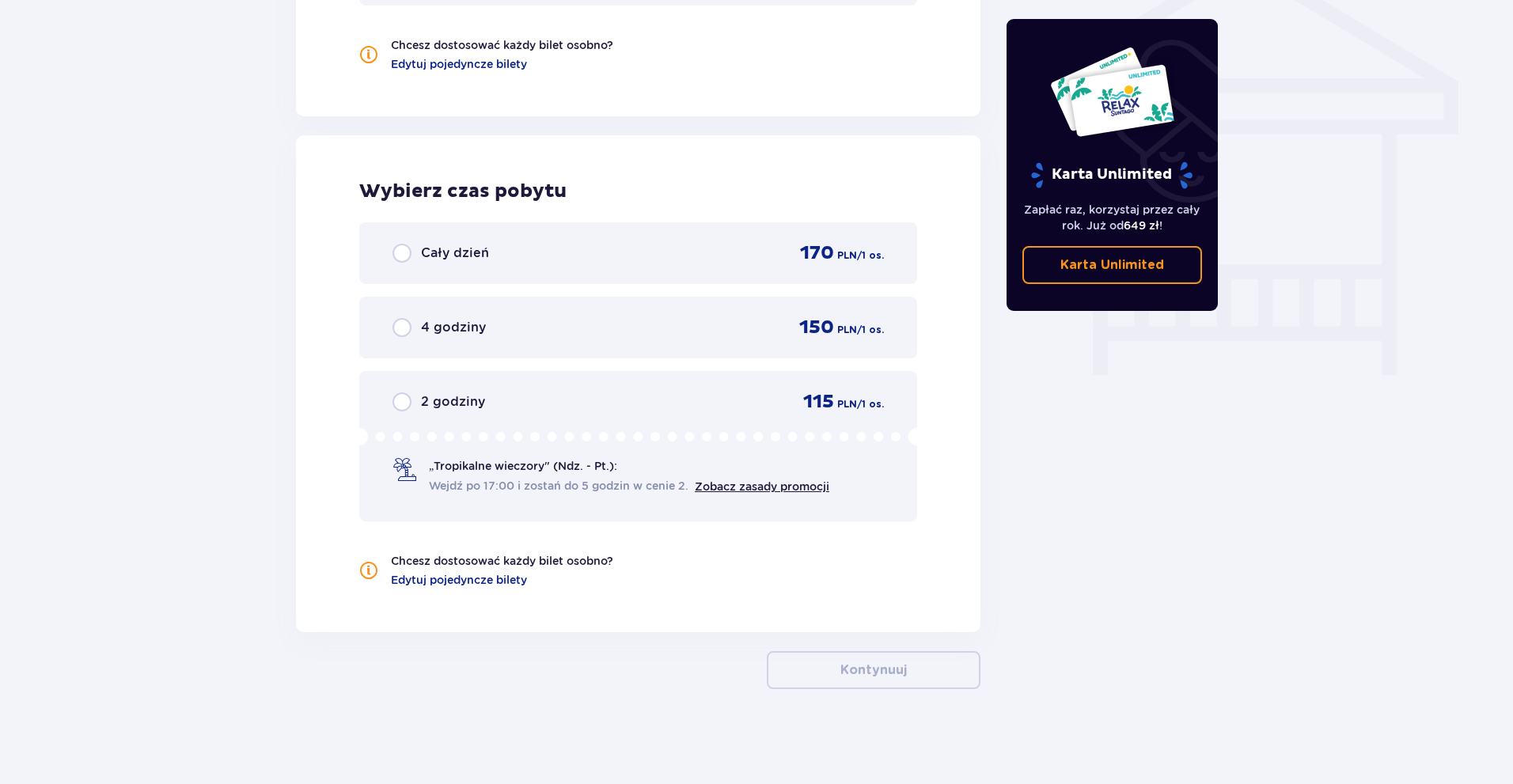
click at [682, 255] on div "Cały dzień 170 PLN / 1 os." at bounding box center [638, 253] width 491 height 24
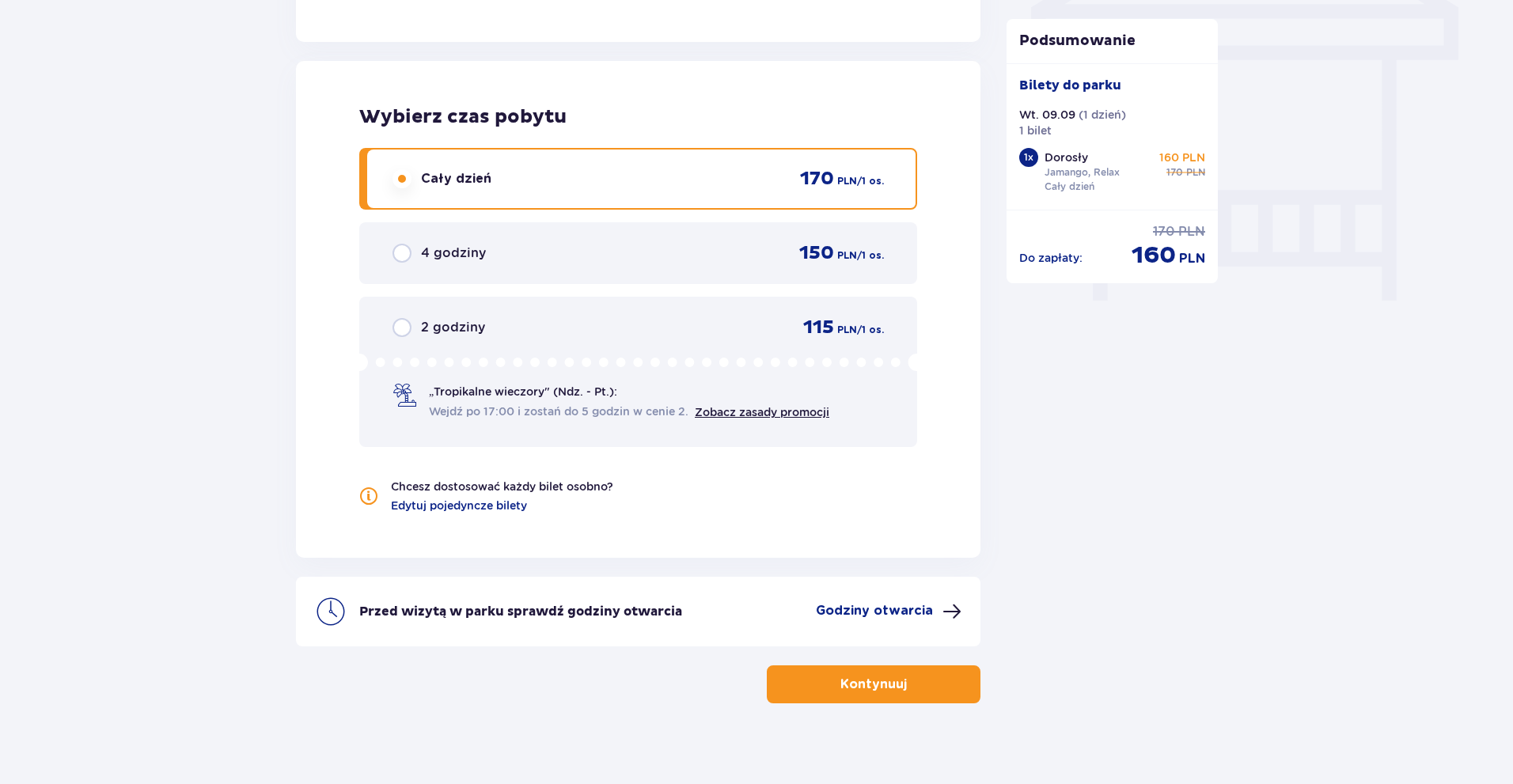
scroll to position [1419, 0]
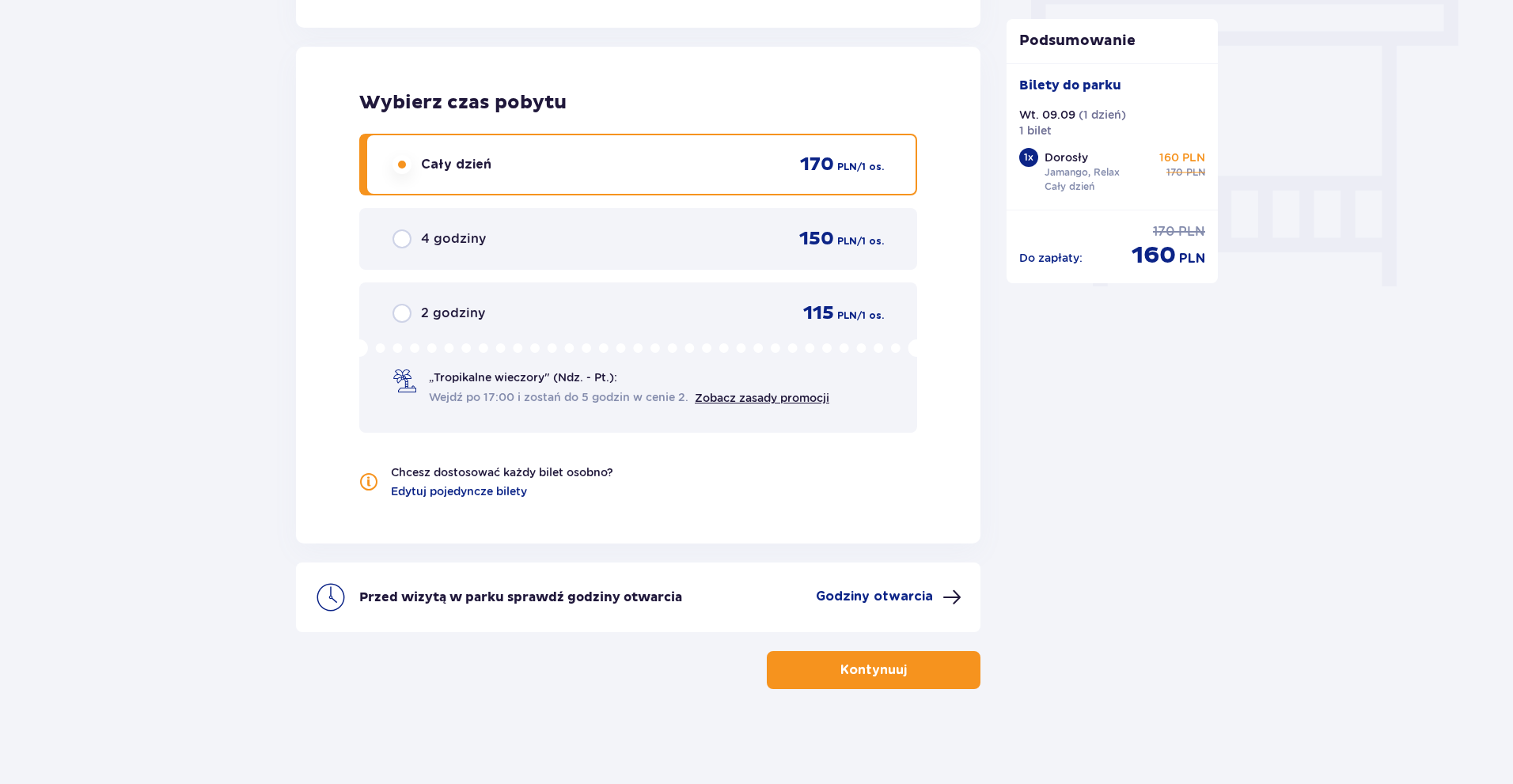
click at [859, 656] on button "Kontynuuj" at bounding box center [873, 670] width 214 height 38
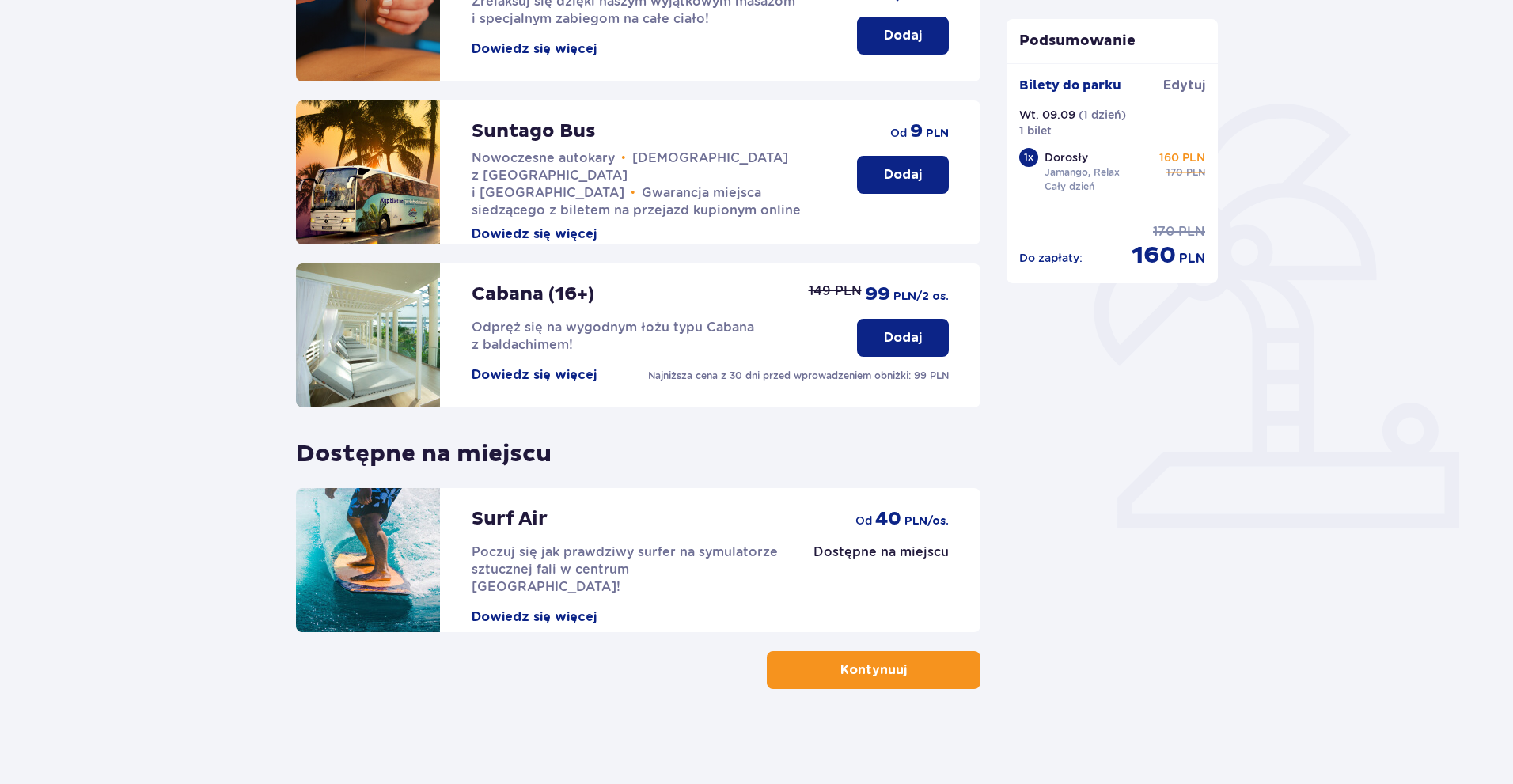
click at [840, 671] on p "Kontynuuj" at bounding box center [873, 670] width 66 height 17
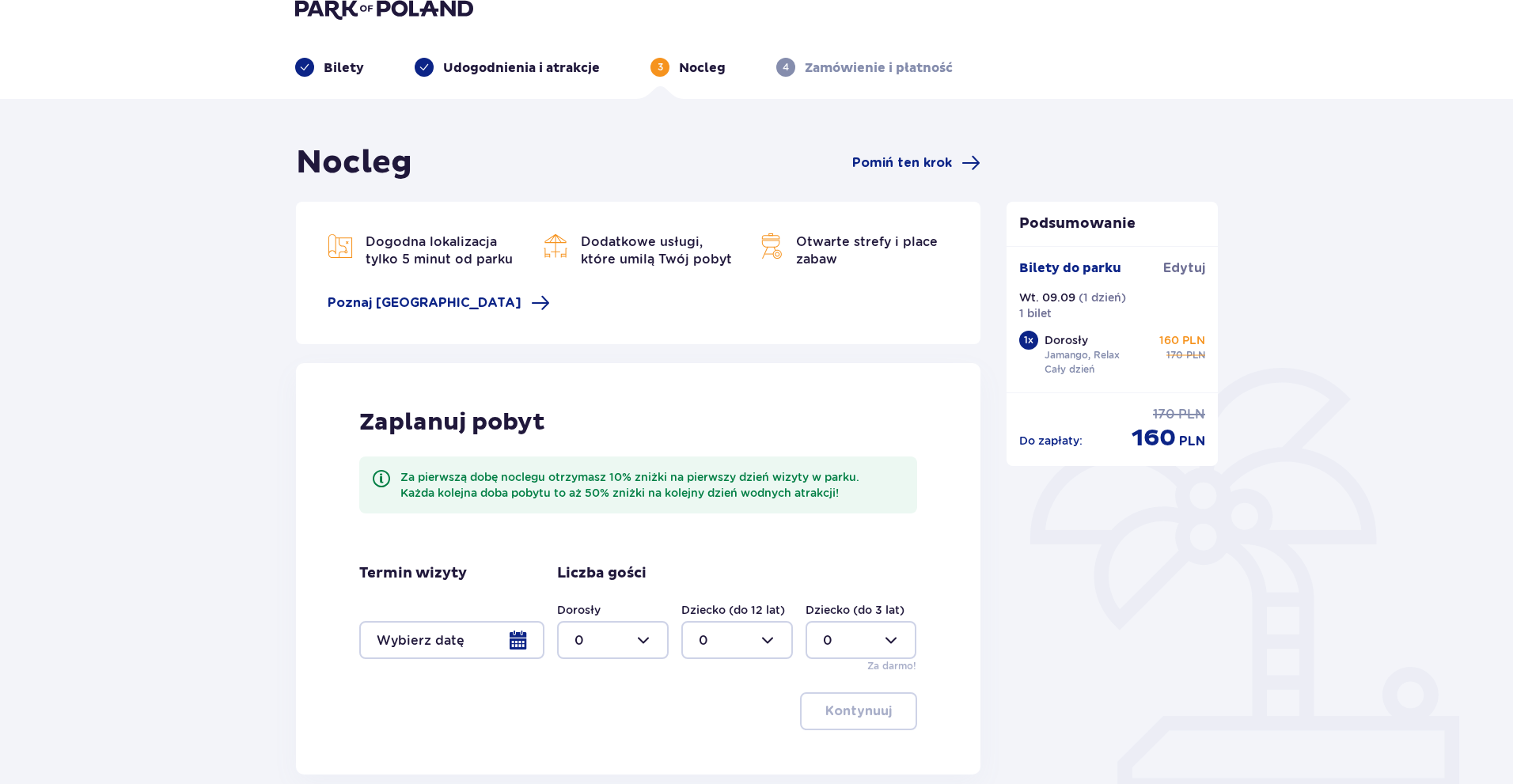
scroll to position [158, 0]
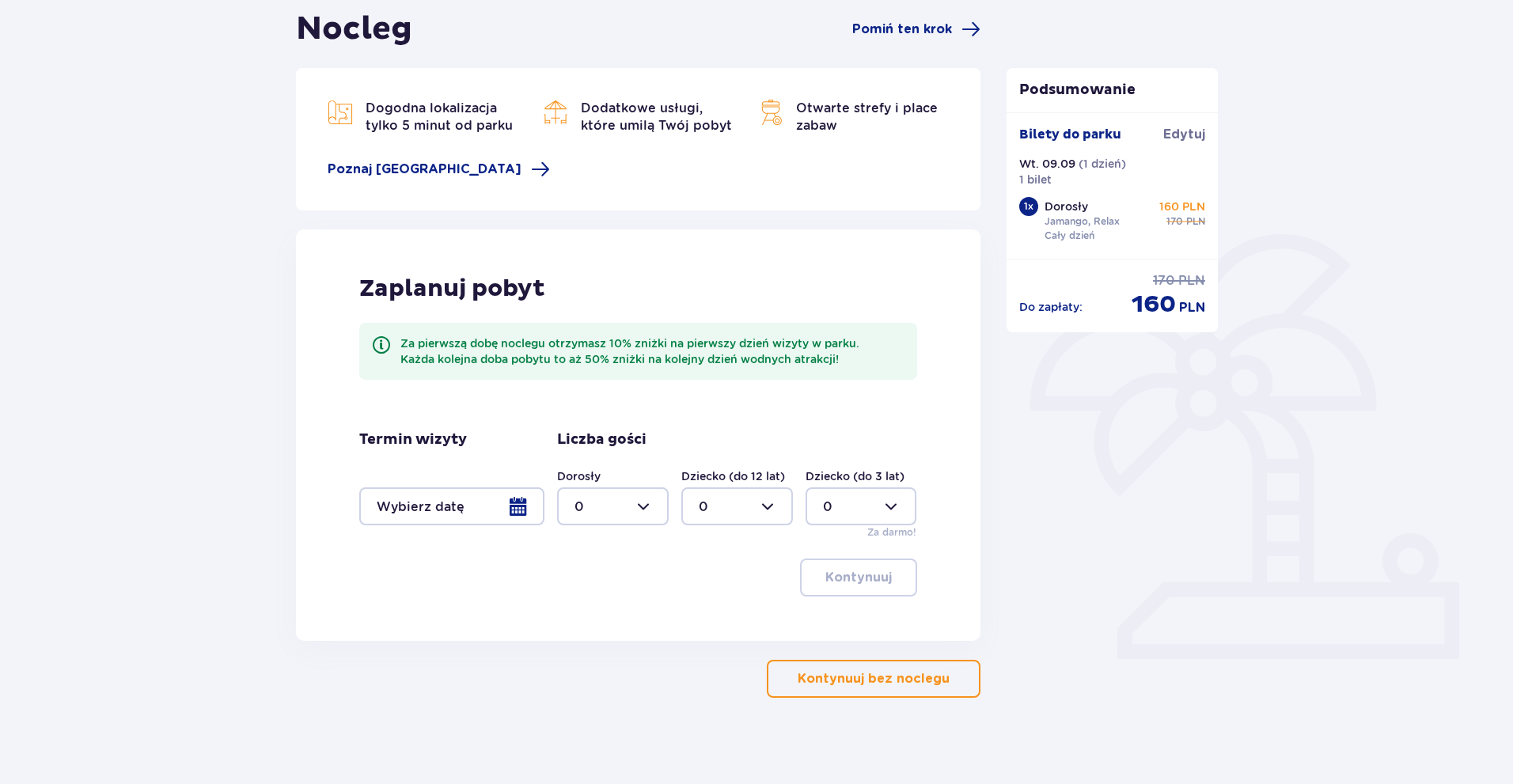
click at [938, 667] on button "Kontynuuj bez noclegu" at bounding box center [873, 678] width 214 height 38
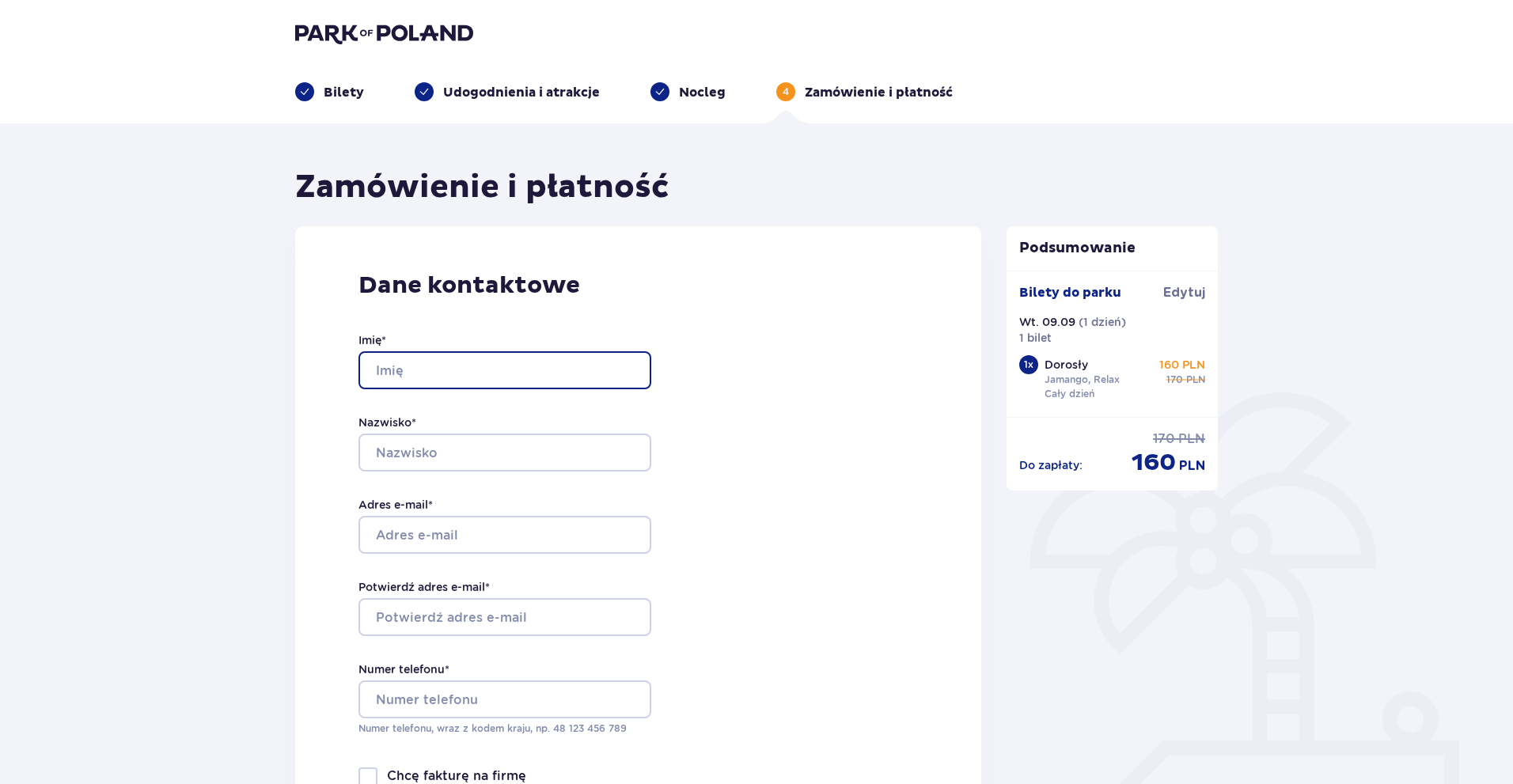
click at [589, 364] on input "Imię *" at bounding box center [504, 370] width 293 height 38
type input "BORYS"
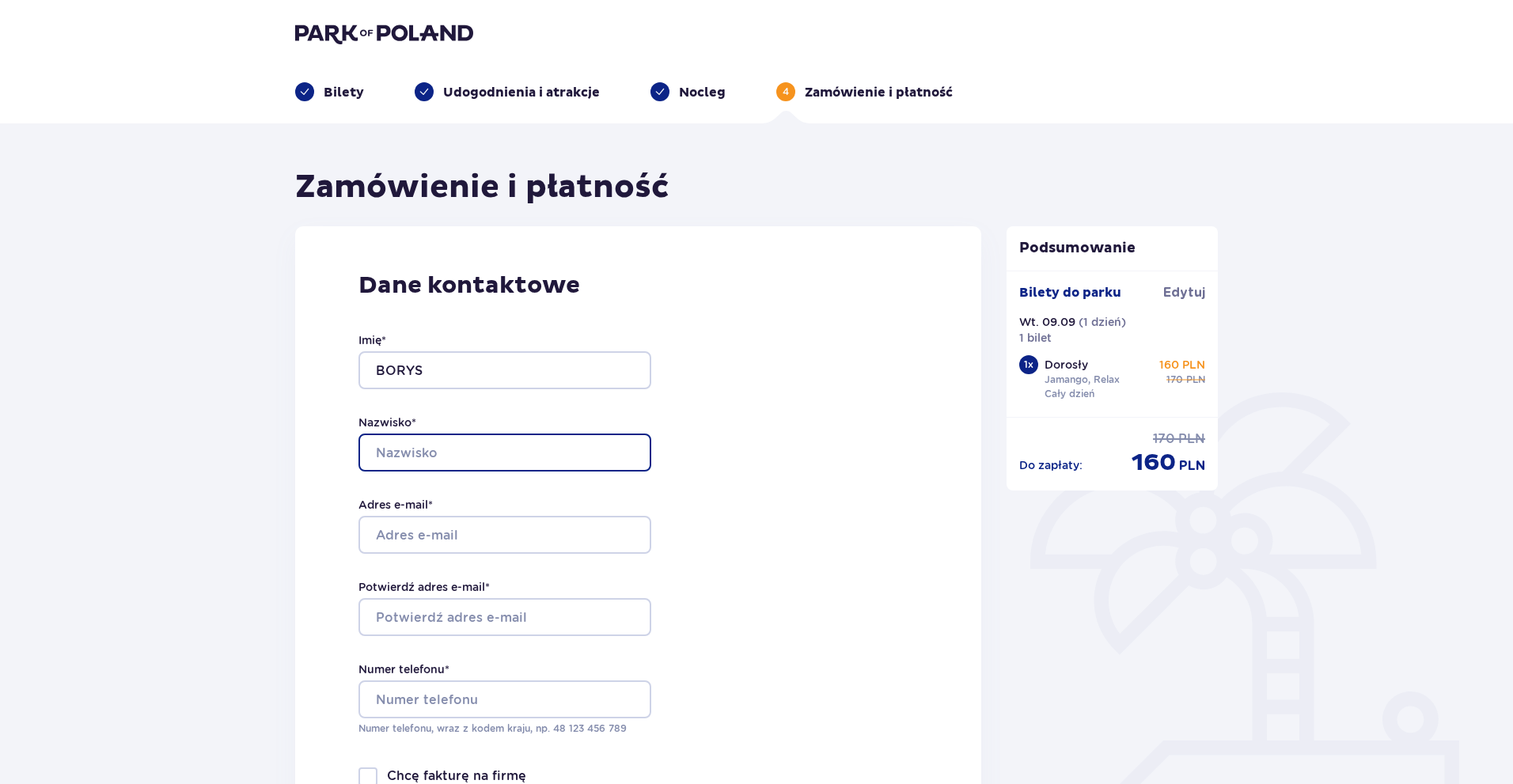
type input "HORSKYI"
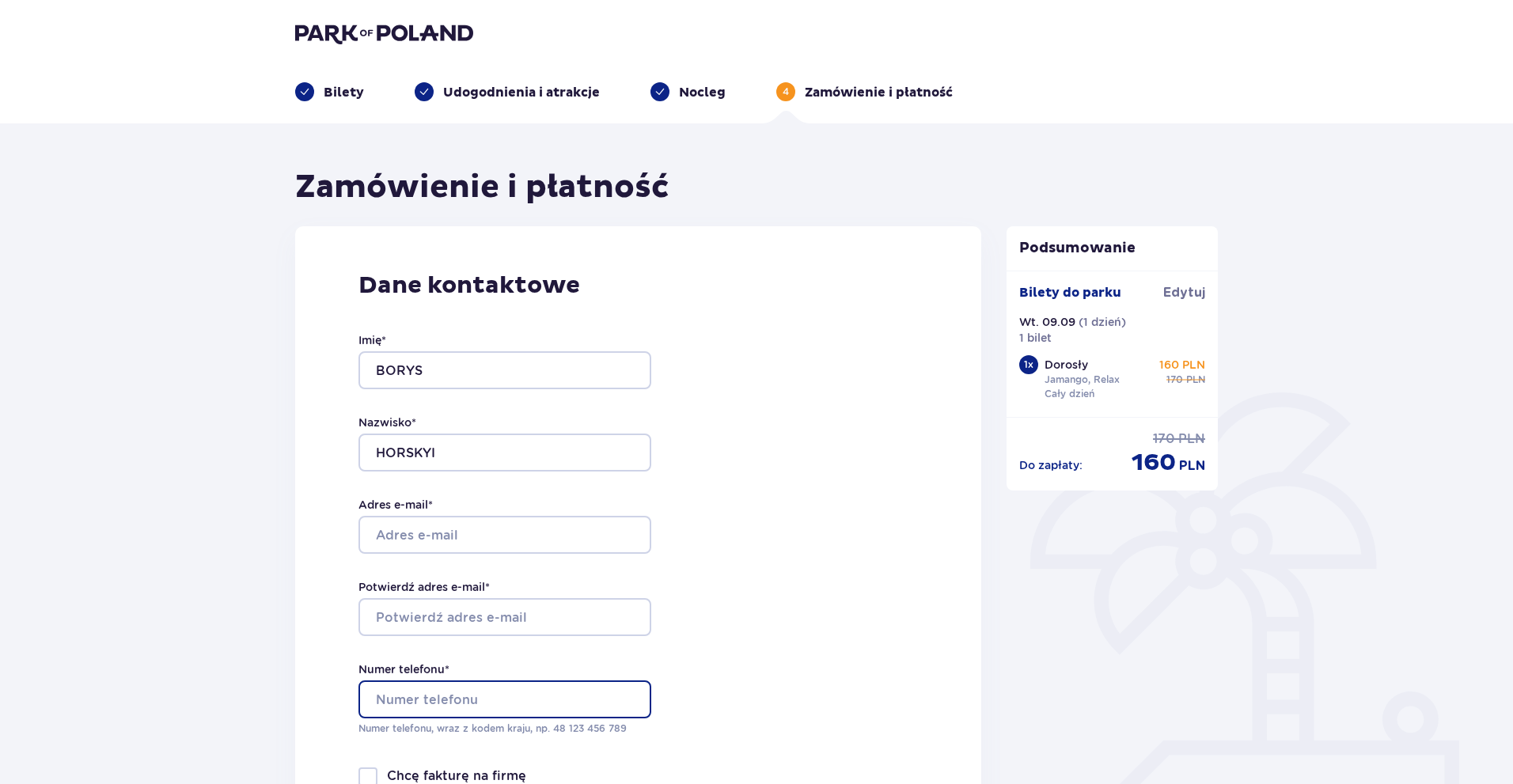
type input "739466191"
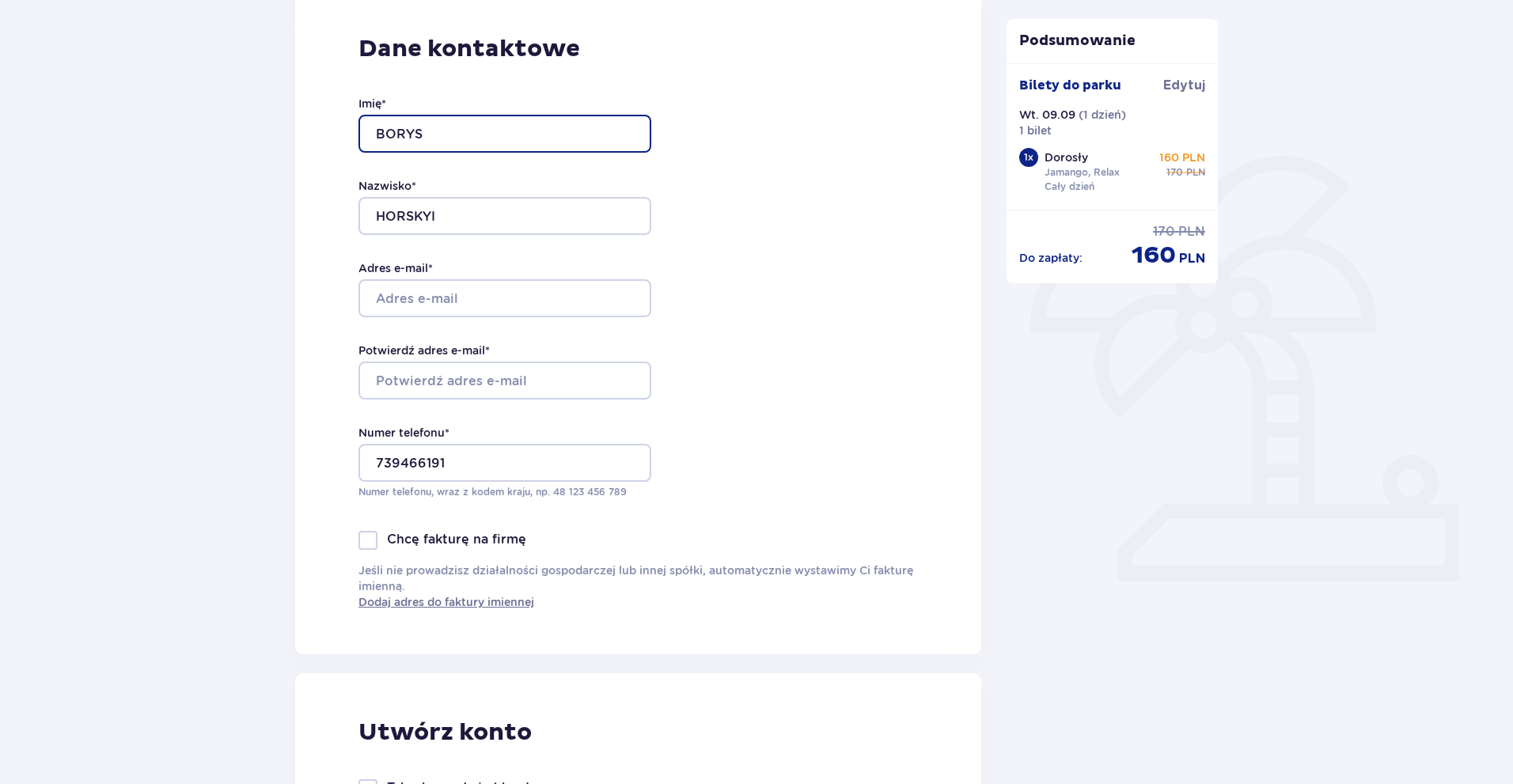
scroll to position [237, 0]
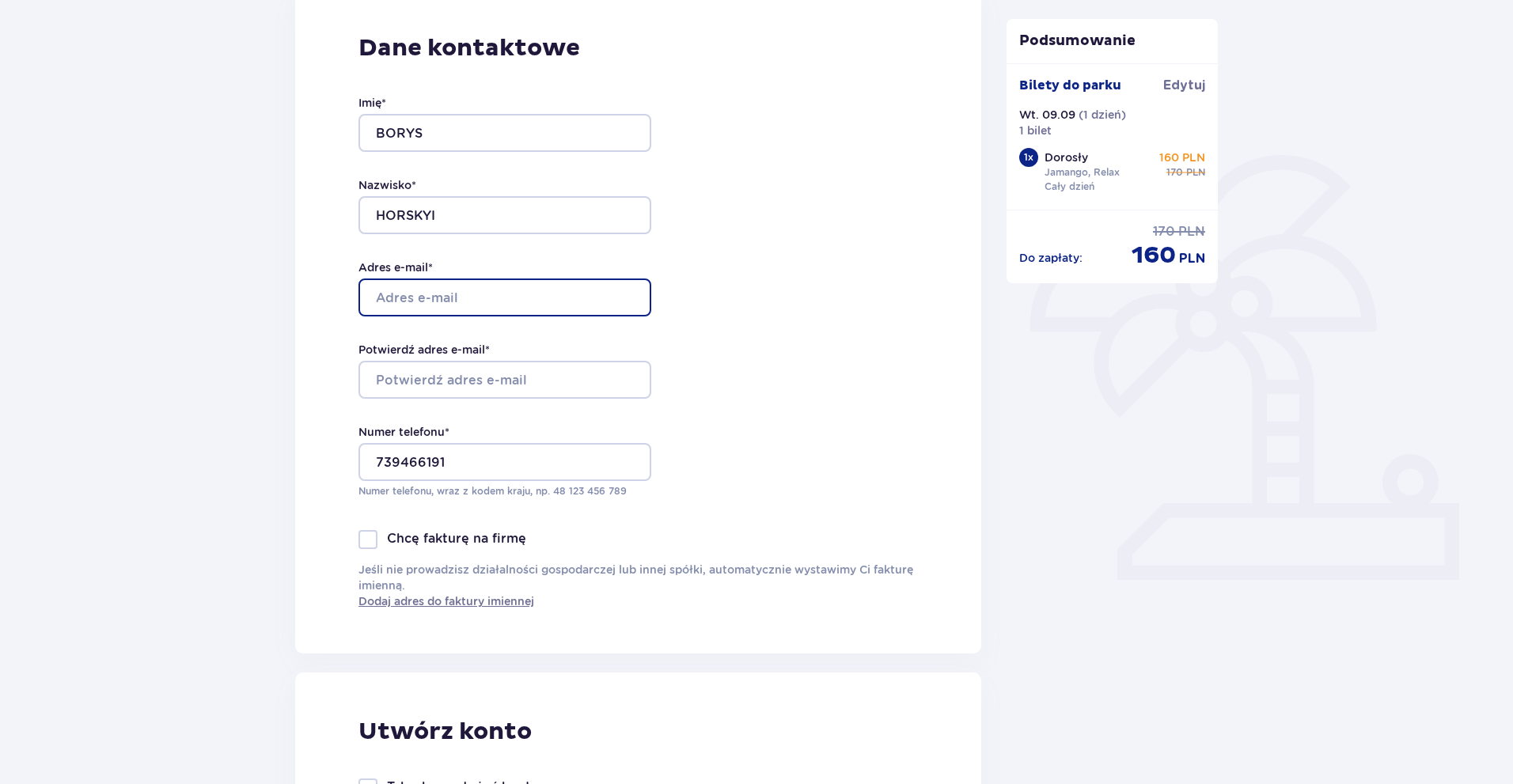
click at [534, 289] on input "Adres e-mail *" at bounding box center [504, 297] width 293 height 38
click at [863, 366] on div "Dane kontaktowe Imię * BORYS Nazwisko * HORSKYI Adres e-mail * Potwierdź adres …" at bounding box center [638, 321] width 686 height 665
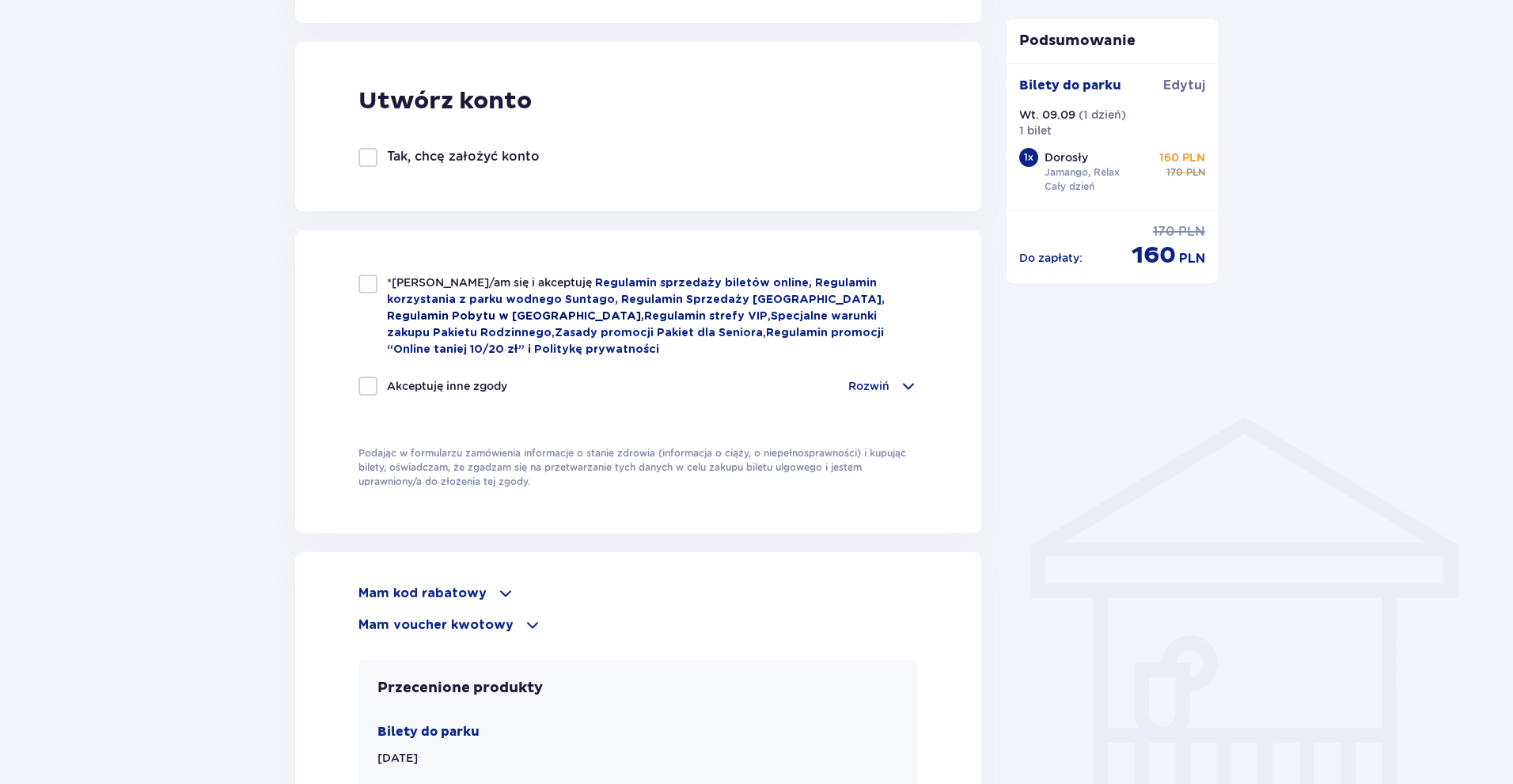
scroll to position [870, 0]
click at [359, 286] on div at bounding box center [368, 282] width 19 height 19
checkbox input "true"
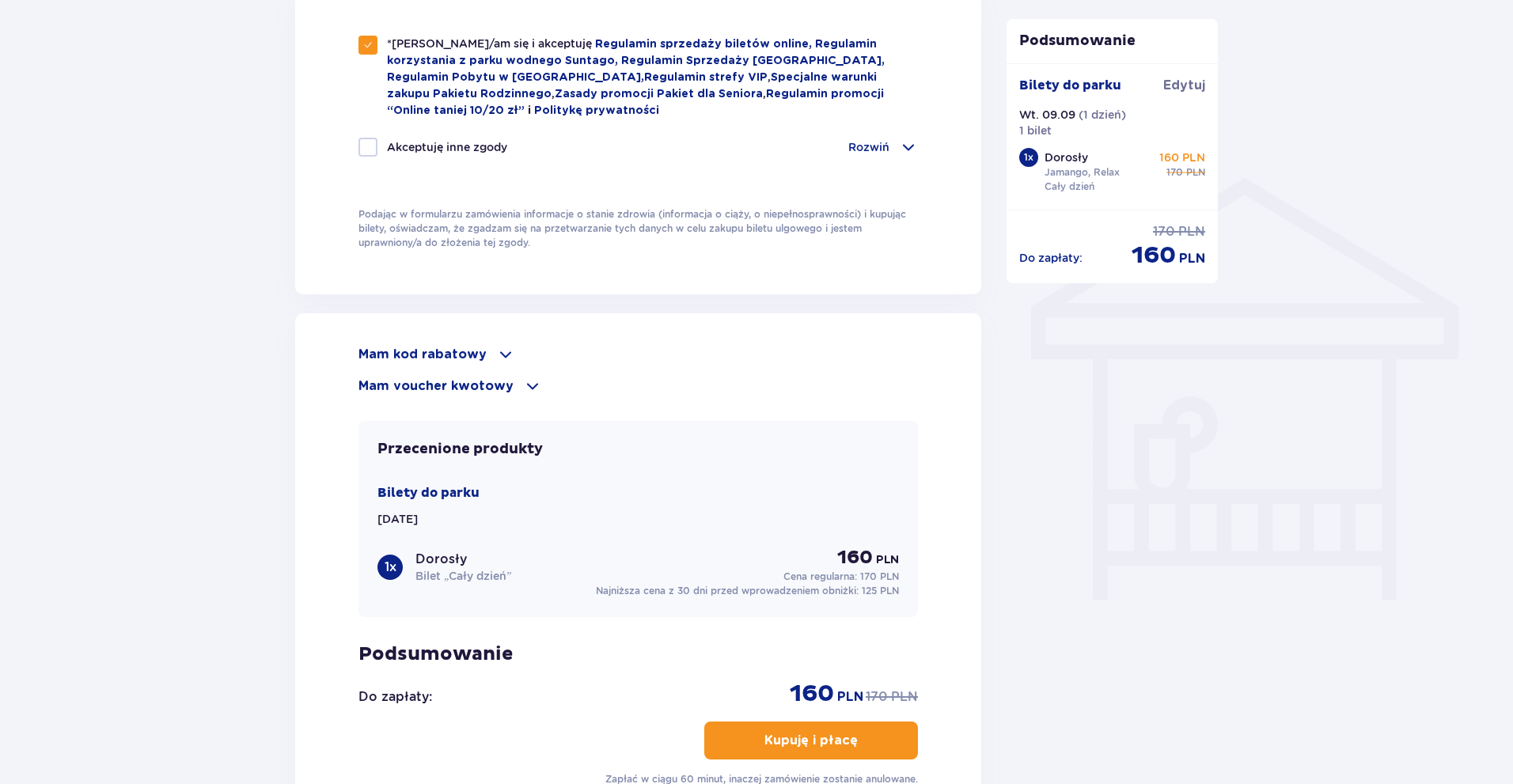
scroll to position [1107, 0]
click at [477, 347] on p "Mam kod rabatowy" at bounding box center [422, 354] width 128 height 17
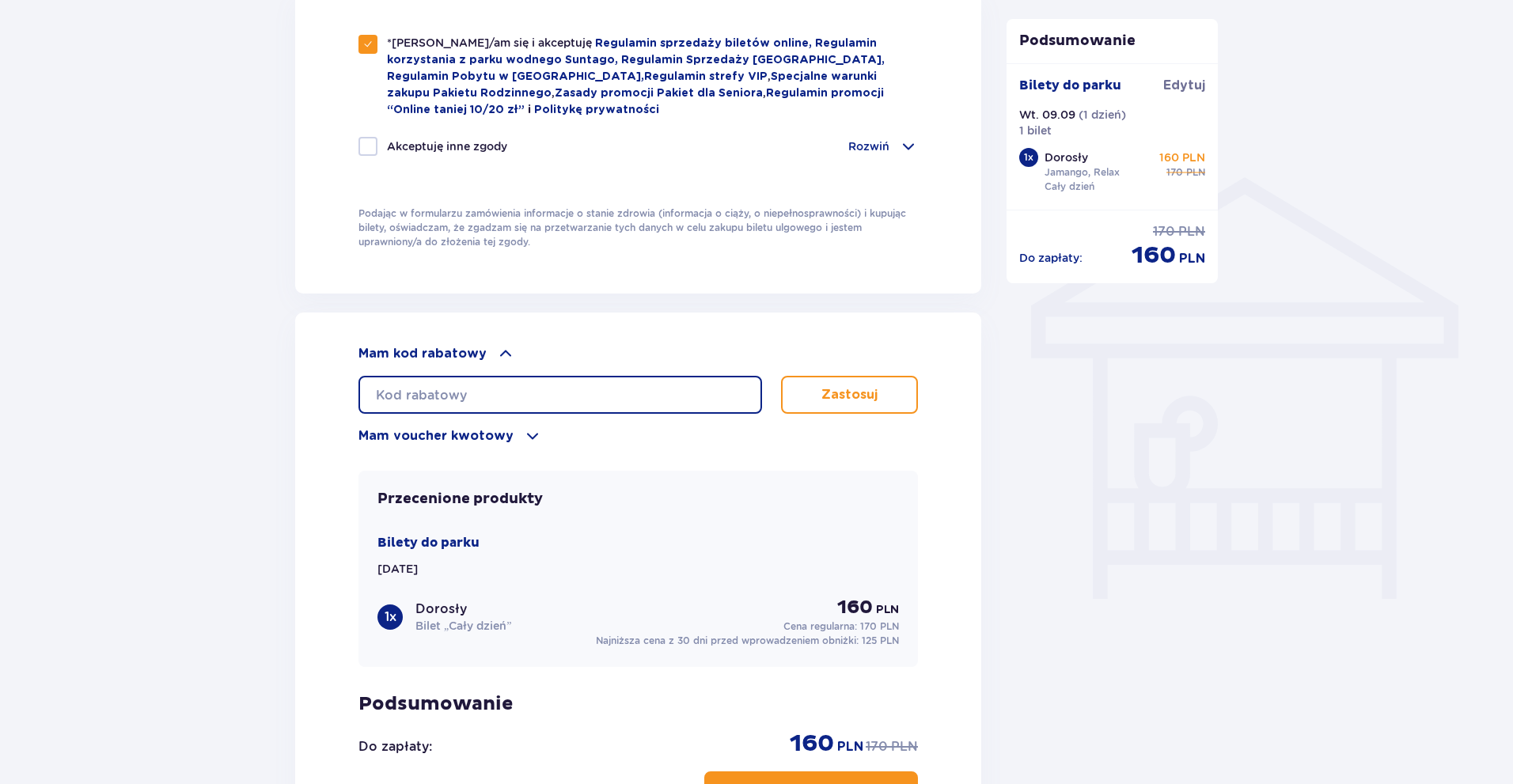
click at [497, 384] on input "text" at bounding box center [560, 394] width 404 height 38
paste input "student30"
type input "student30"
click at [567, 575] on div "Bilety do parku Wt. 09.09.25 1 x Dorosły Bilet „Cały dzień” 160 PLN Cena regula…" at bounding box center [638, 591] width 522 height 114
click at [885, 389] on button "Zastosuj" at bounding box center [849, 394] width 137 height 38
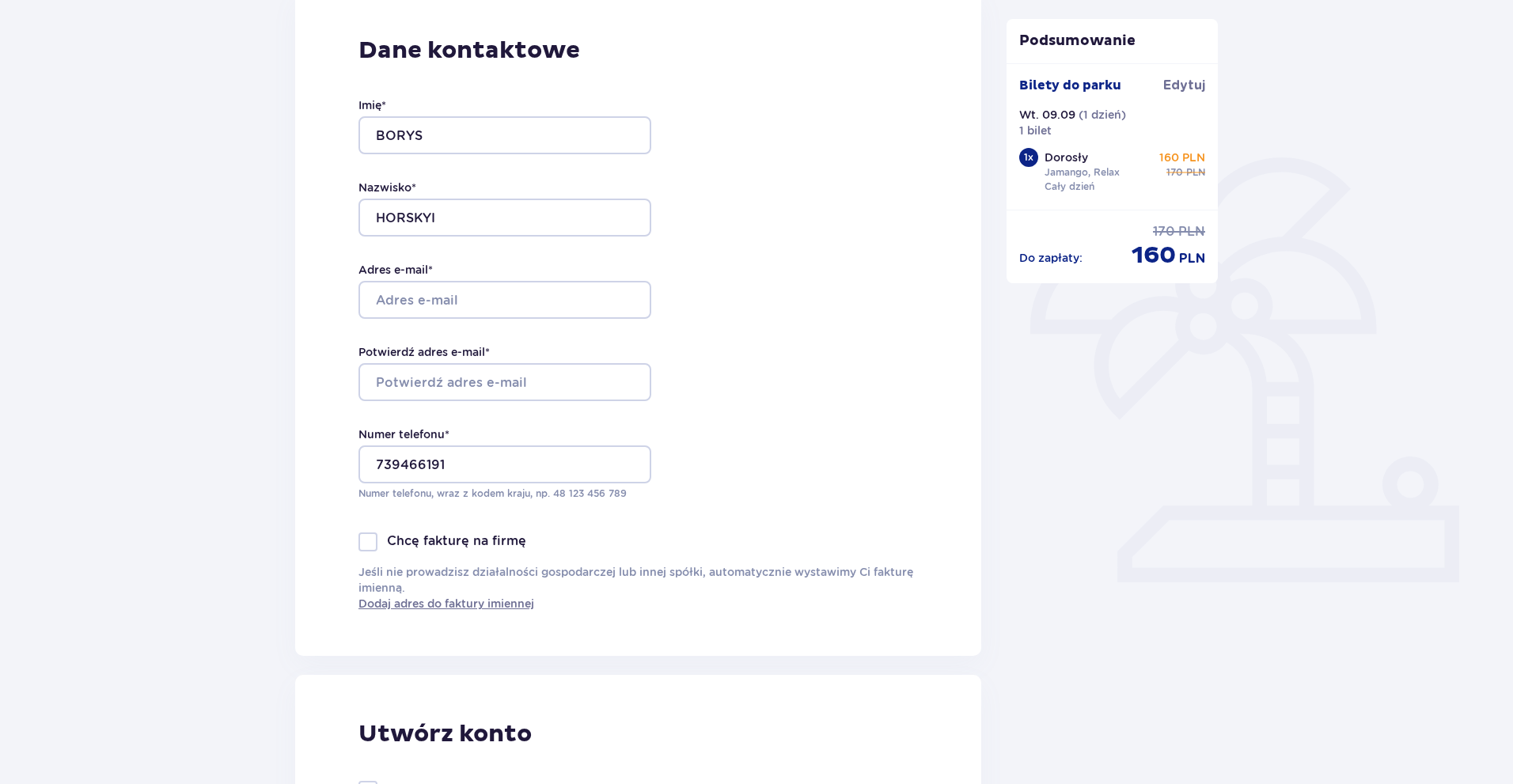
scroll to position [316, 0]
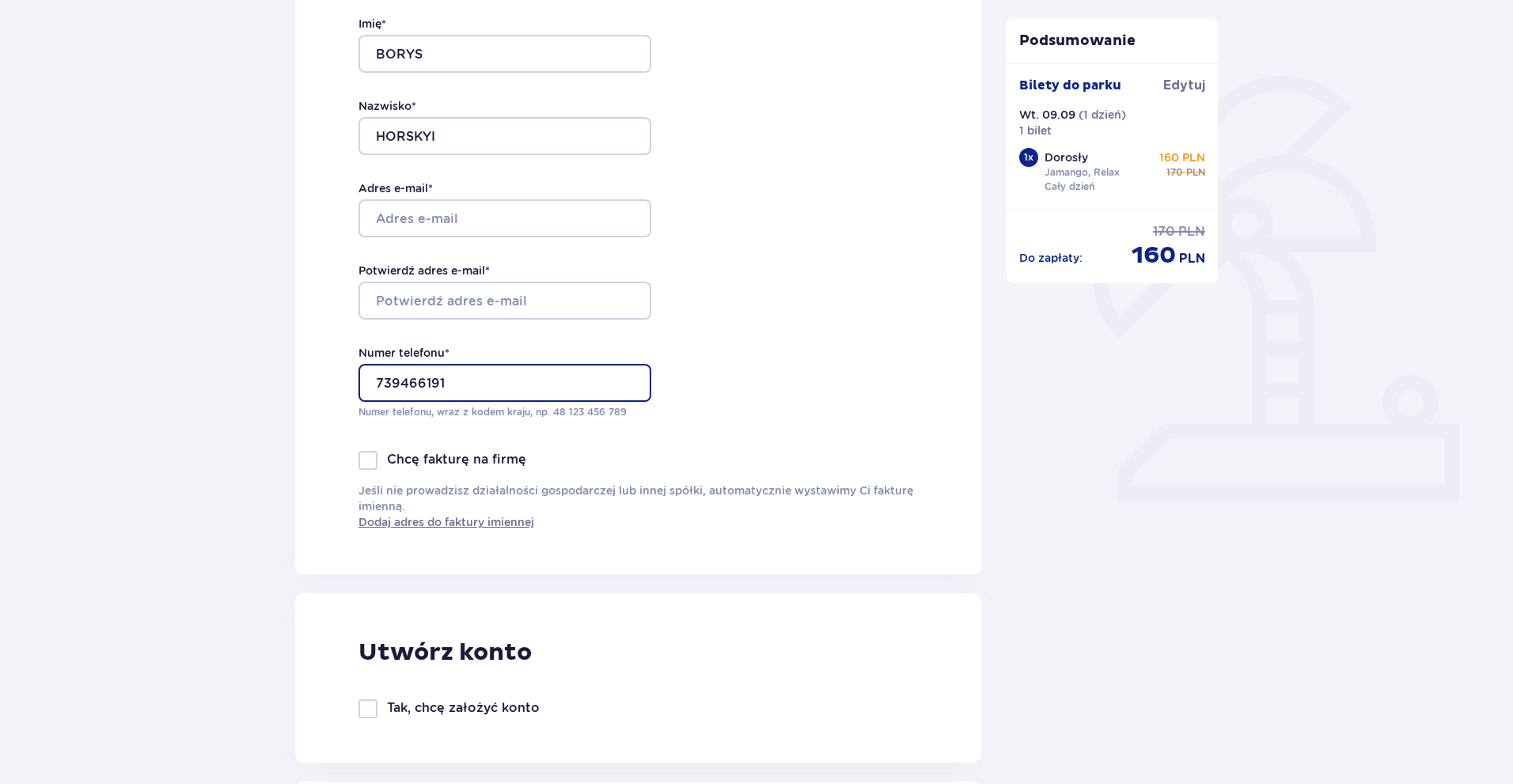
click at [370, 374] on input "739466191" at bounding box center [504, 383] width 293 height 38
type input "48 739 466 191"
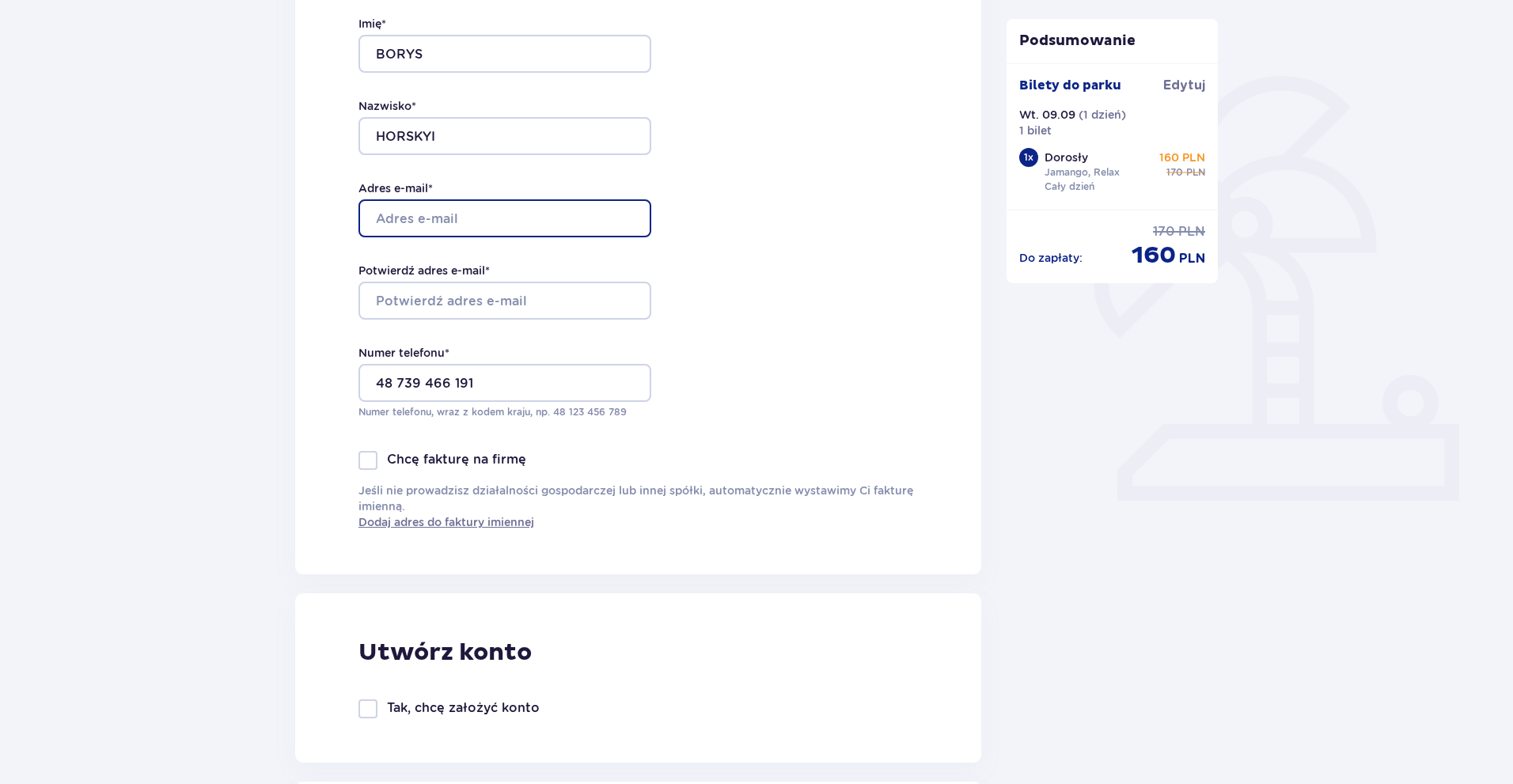
drag, startPoint x: 500, startPoint y: 202, endPoint x: 485, endPoint y: 201, distance: 15.0
click at [497, 202] on input "Adres e-mail *" at bounding box center [504, 218] width 293 height 38
type input "boris.gorsky.p@gmail.com"
drag, startPoint x: 540, startPoint y: 217, endPoint x: 418, endPoint y: 217, distance: 122.0
click at [316, 213] on div "Dane kontaktowe Imię * BORYS Nazwisko * HORSKYI Adres e-mail * boris.gorsky.p@g…" at bounding box center [638, 242] width 686 height 665
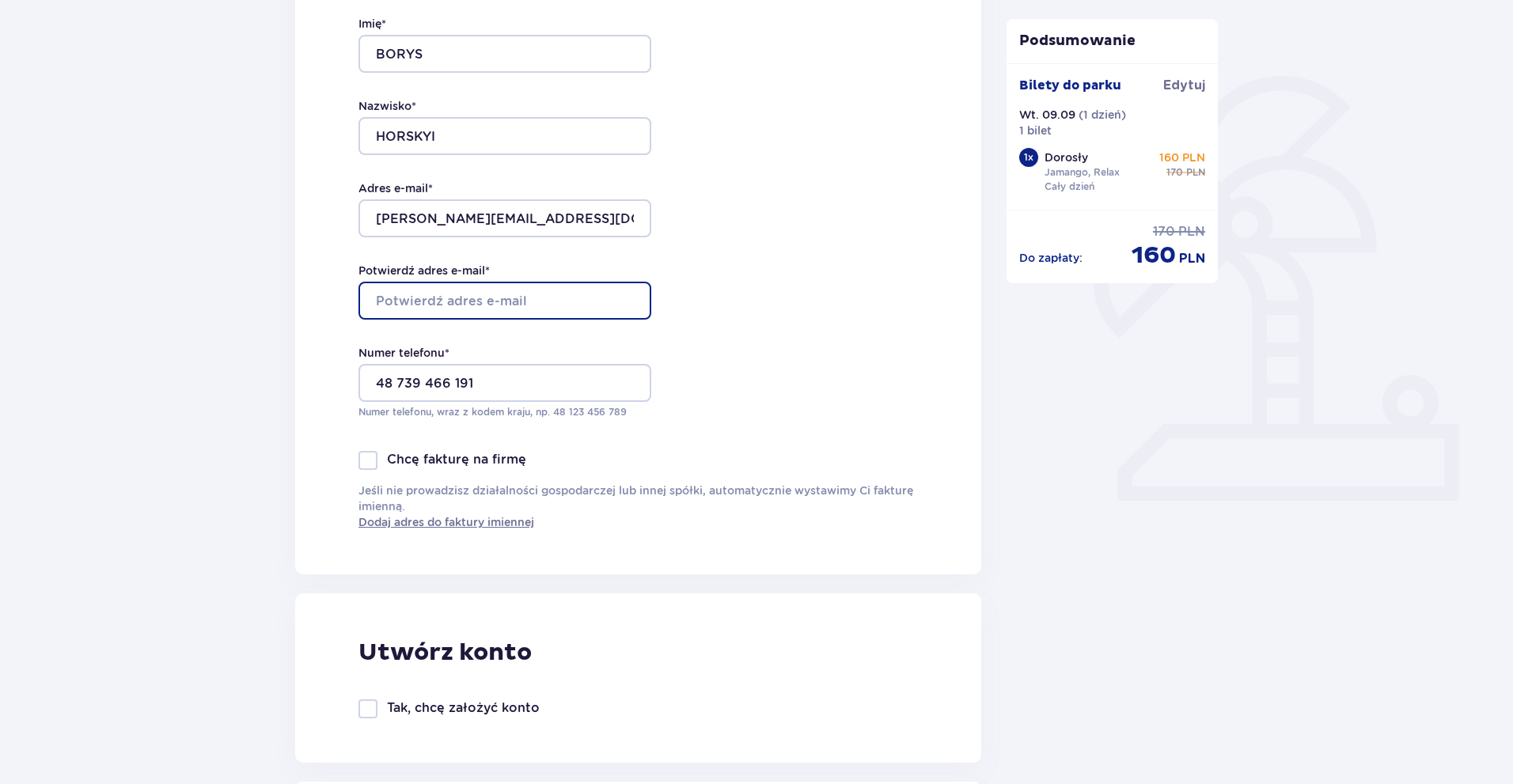
click at [485, 306] on input "Potwierdź adres e-mail *" at bounding box center [504, 301] width 293 height 38
paste input "boris.gorsky.p@gmail.com"
type input "boris.gorsky.p@gmail.com"
click at [851, 269] on div "Dane kontaktowe Imię * BORYS Nazwisko * HORSKYI Adres e-mail * boris.gorsky.p@g…" at bounding box center [638, 242] width 686 height 665
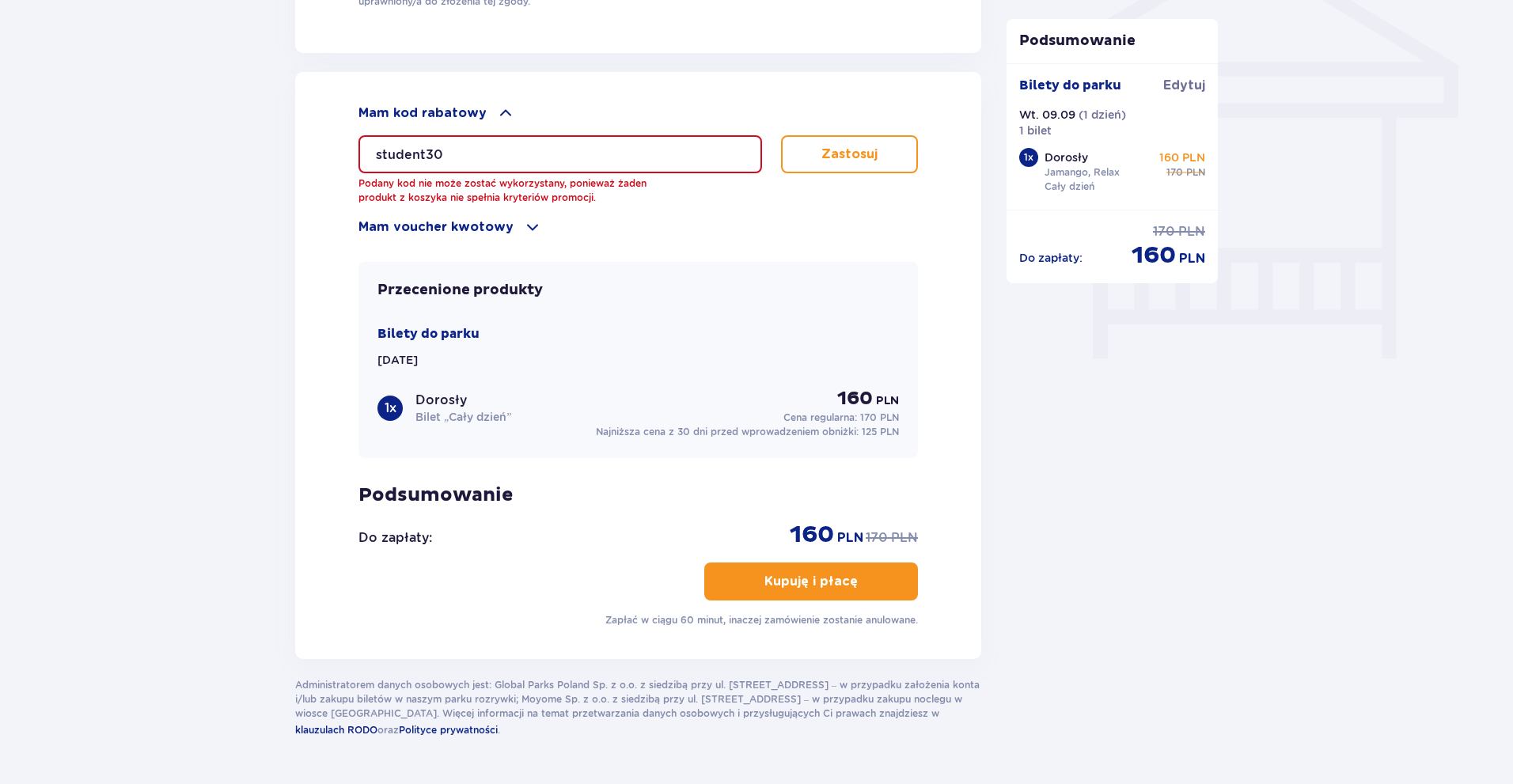
scroll to position [1393, 0]
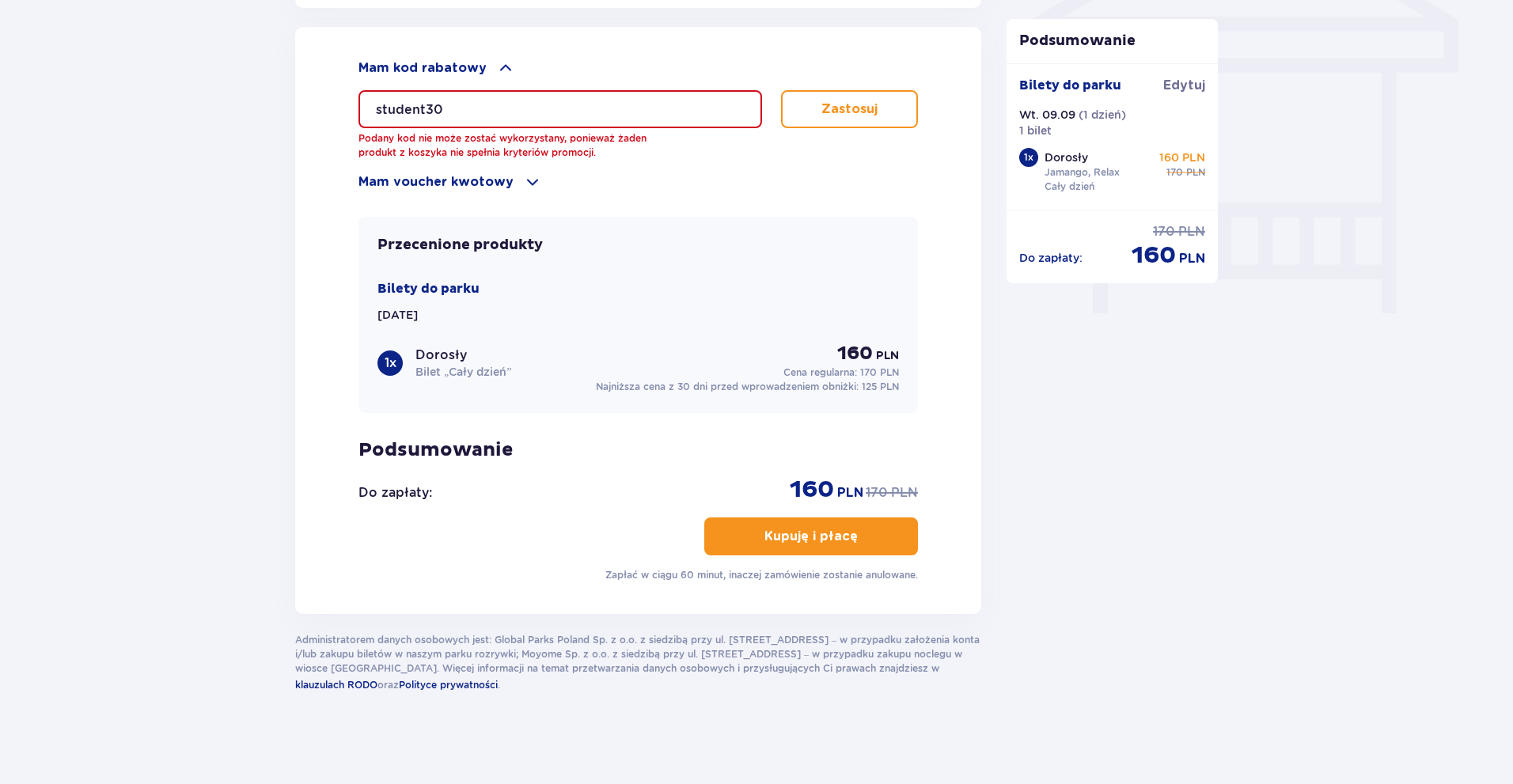
click at [861, 530] on span "button" at bounding box center [861, 536] width 19 height 19
click at [811, 537] on p "Kupuję i płacę" at bounding box center [811, 536] width 94 height 17
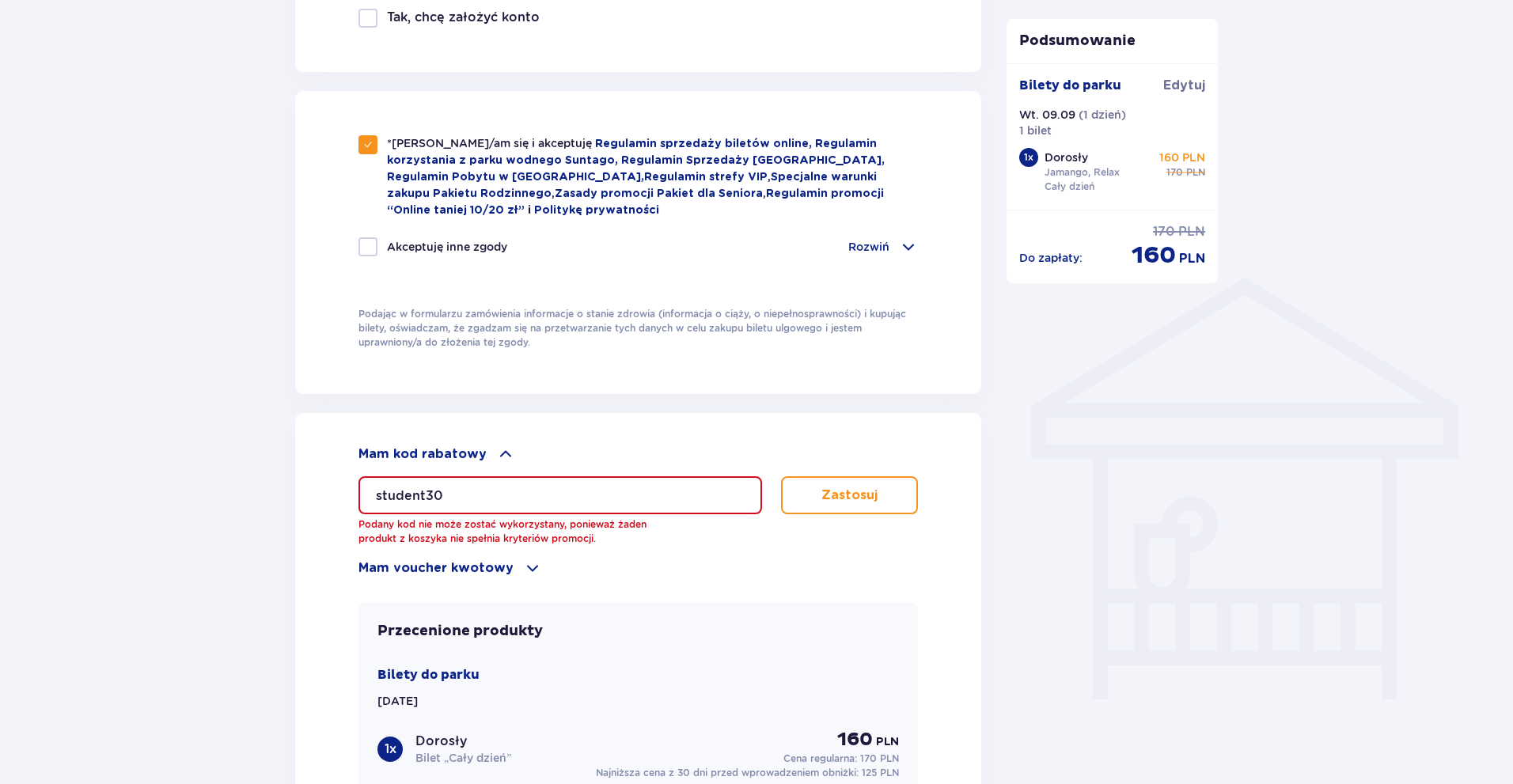
scroll to position [997, 0]
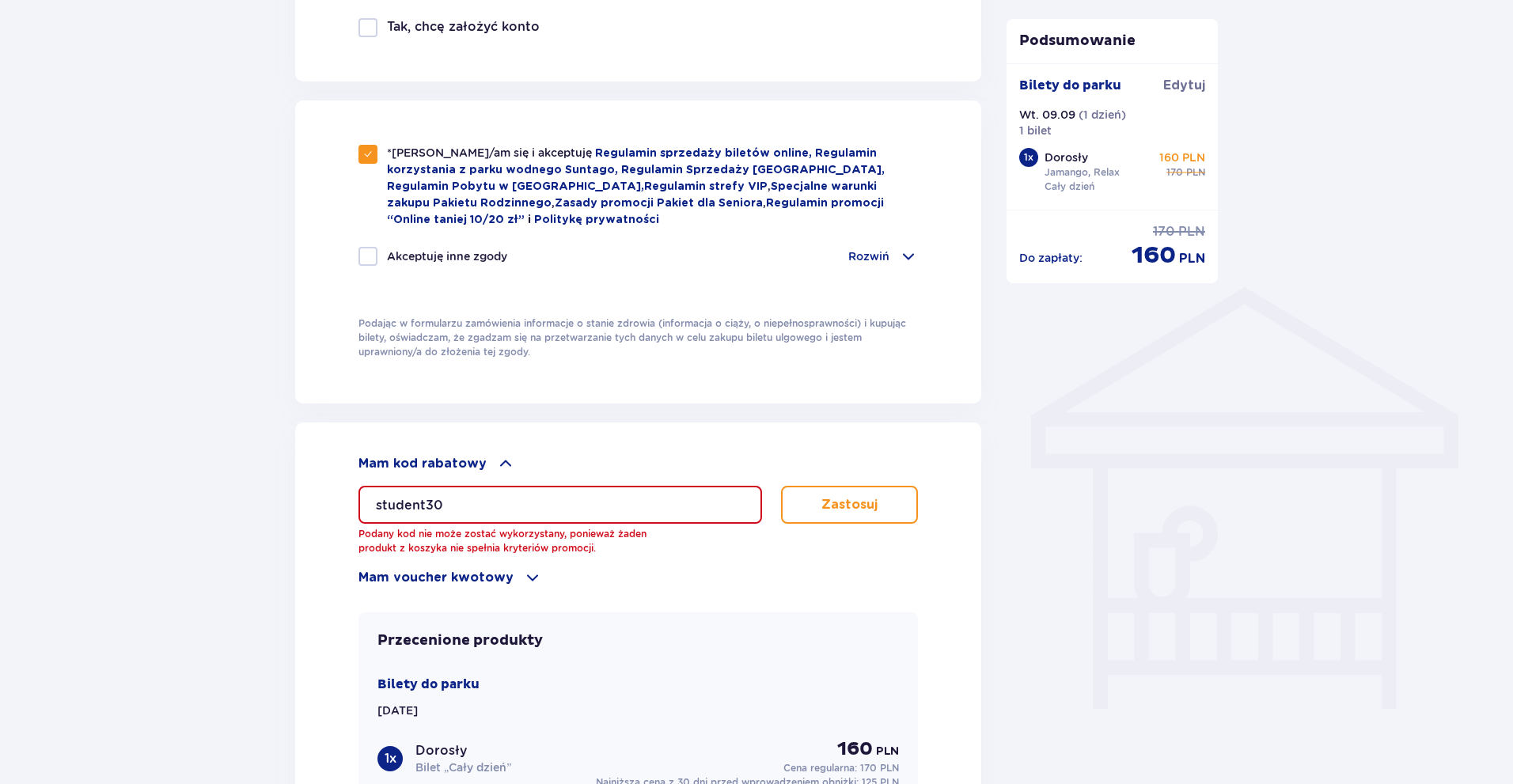
click at [539, 498] on input "student30" at bounding box center [560, 504] width 404 height 38
click at [899, 508] on button "Zastosuj" at bounding box center [849, 504] width 137 height 38
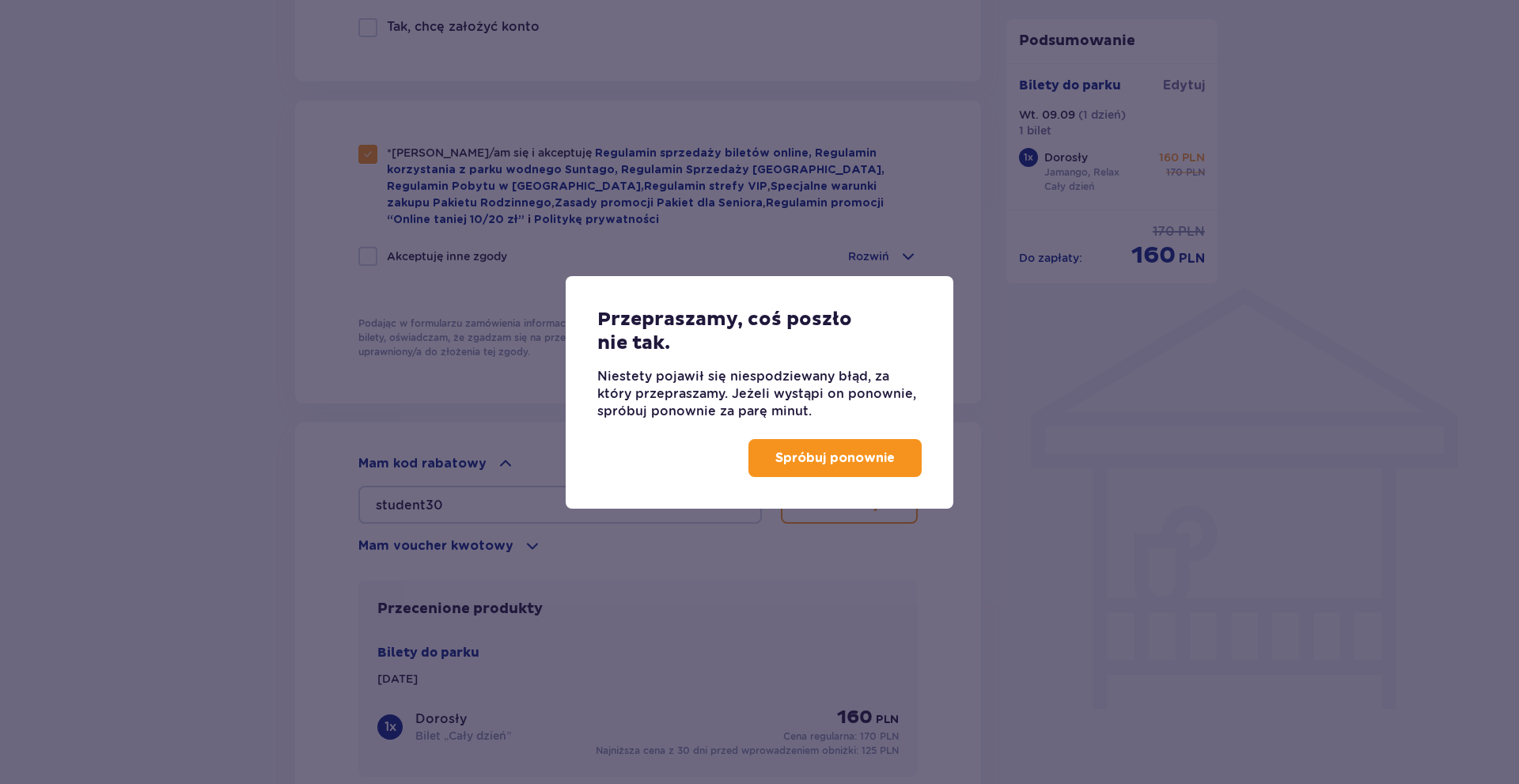
click at [843, 465] on p "Spróbuj ponownie" at bounding box center [835, 458] width 119 height 17
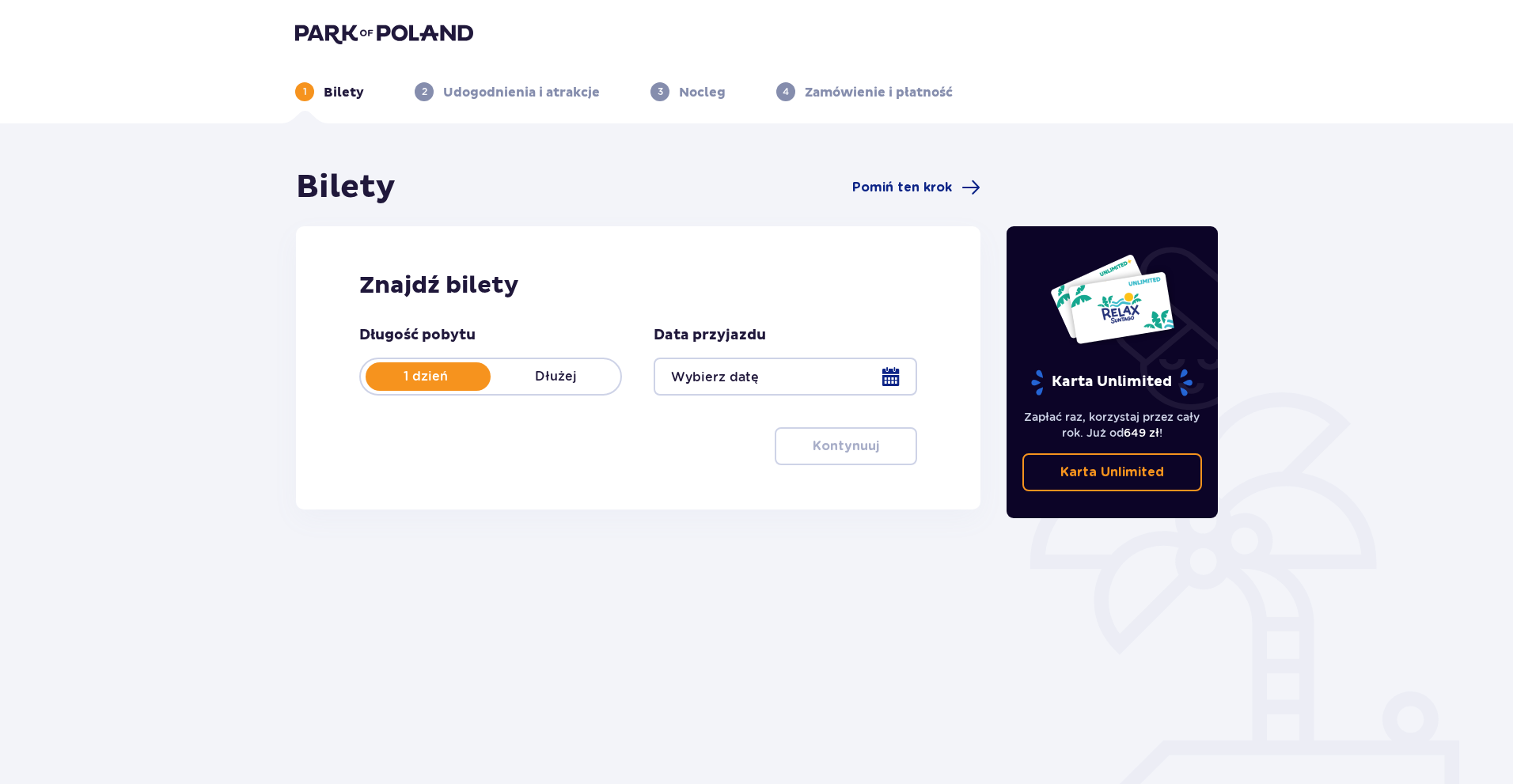
drag, startPoint x: 472, startPoint y: 75, endPoint x: 442, endPoint y: 40, distance: 46.1
click at [460, 58] on div "1 Bilety 2 Udogodnienia i atrakcje 3 Nocleg 4 Zamówienie i płatność" at bounding box center [756, 73] width 948 height 57
click at [442, 40] on img at bounding box center [384, 33] width 178 height 22
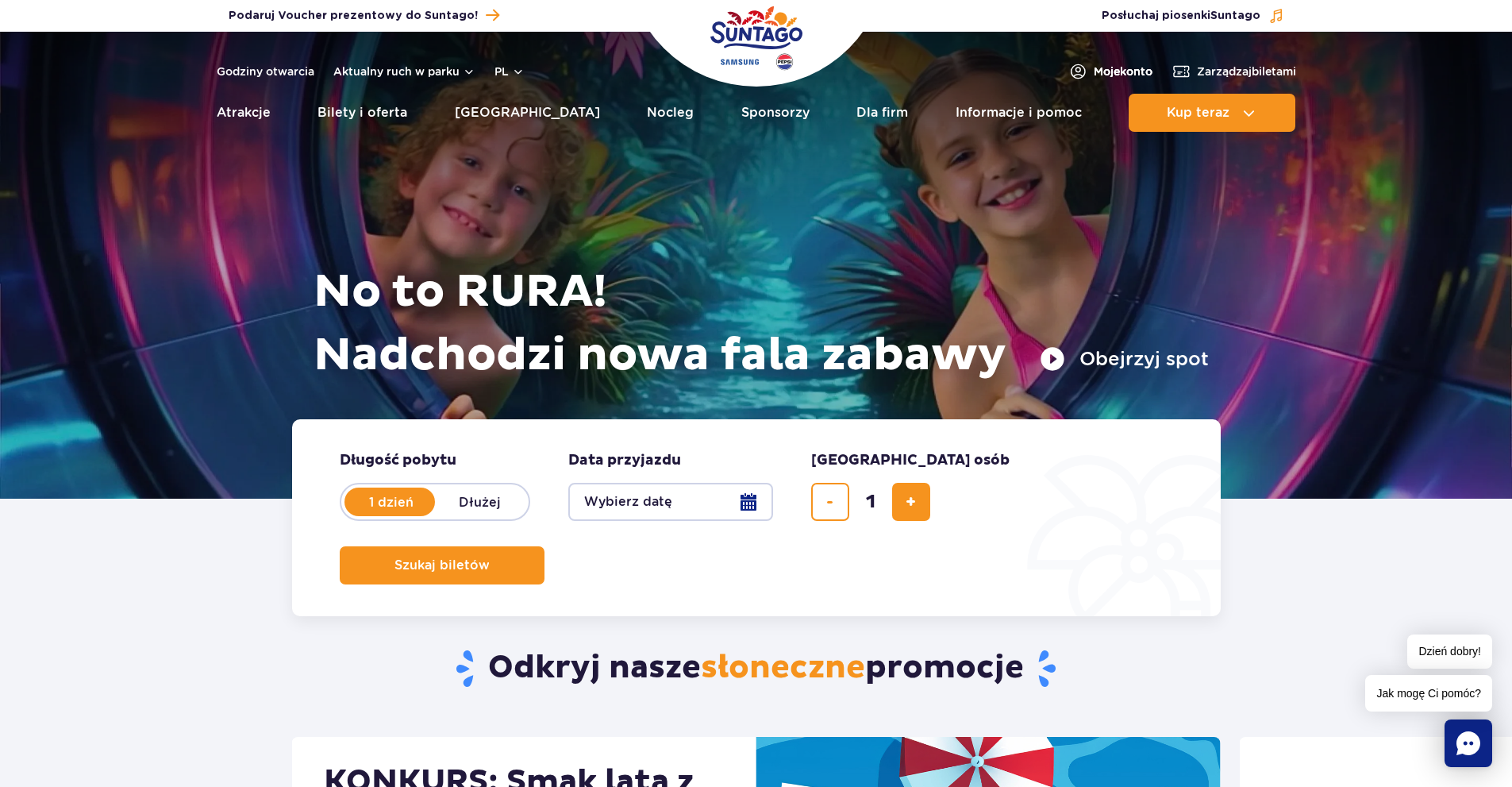
click at [1075, 70] on img at bounding box center [1078, 72] width 19 height 19
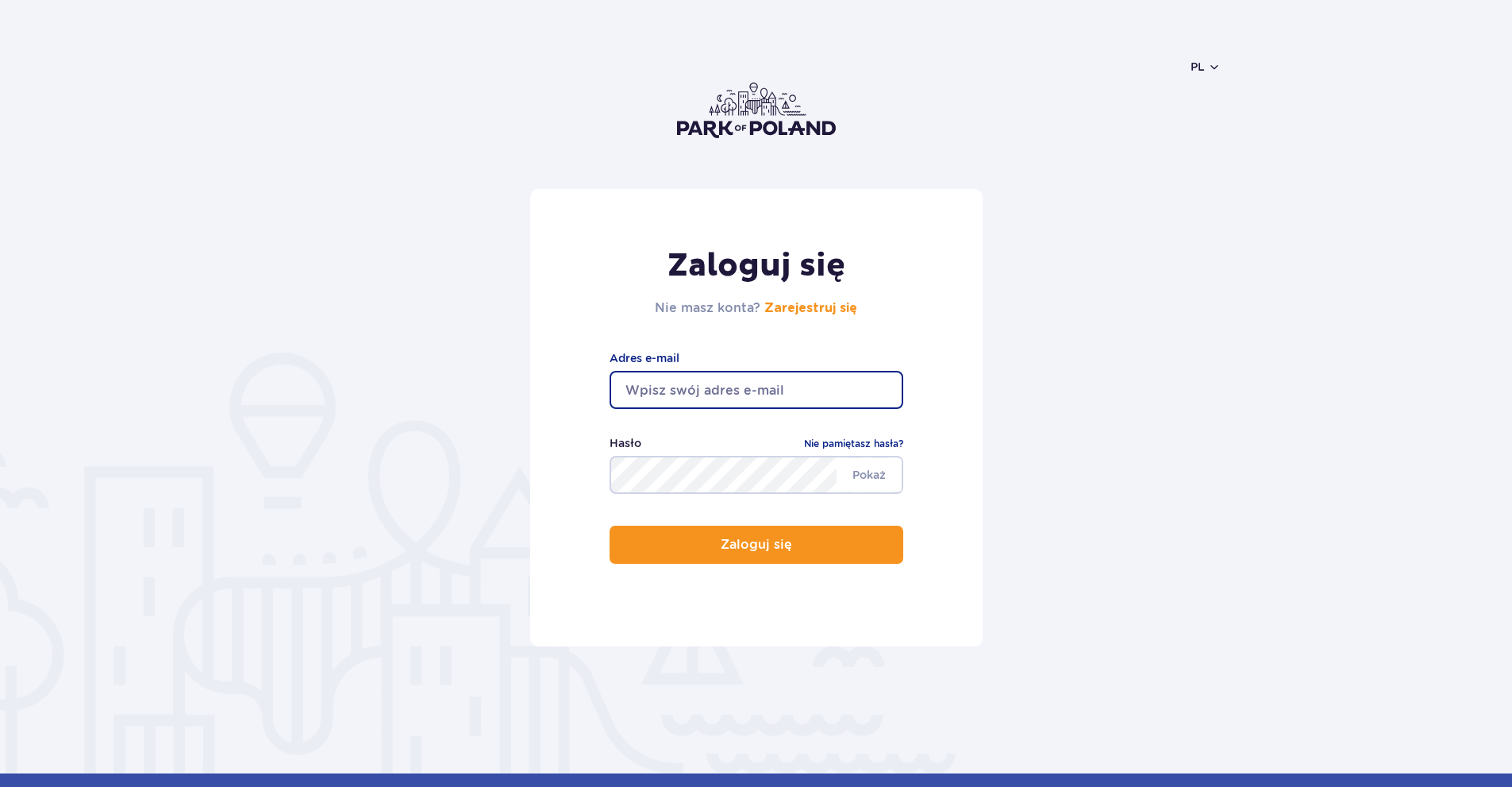
click at [803, 380] on input "email" at bounding box center [756, 390] width 294 height 38
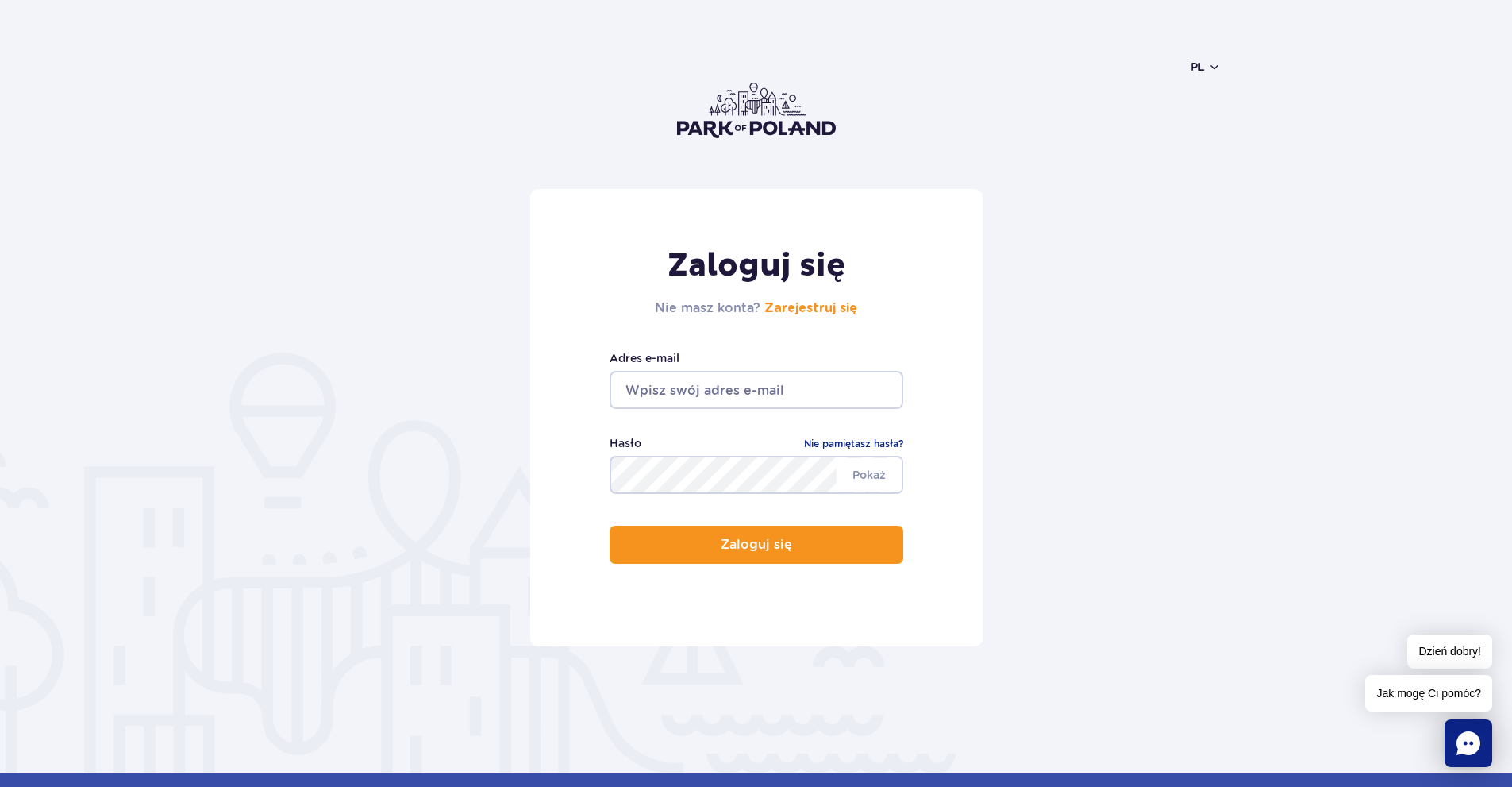
click at [1040, 407] on form "Zaloguj się Nie masz konta? Zarejestruj się Adres e-mail [GEOGRAPHIC_DATA] Hasł…" at bounding box center [756, 417] width 930 height 458
click at [1459, 722] on rect "Chat" at bounding box center [1467, 742] width 47 height 47
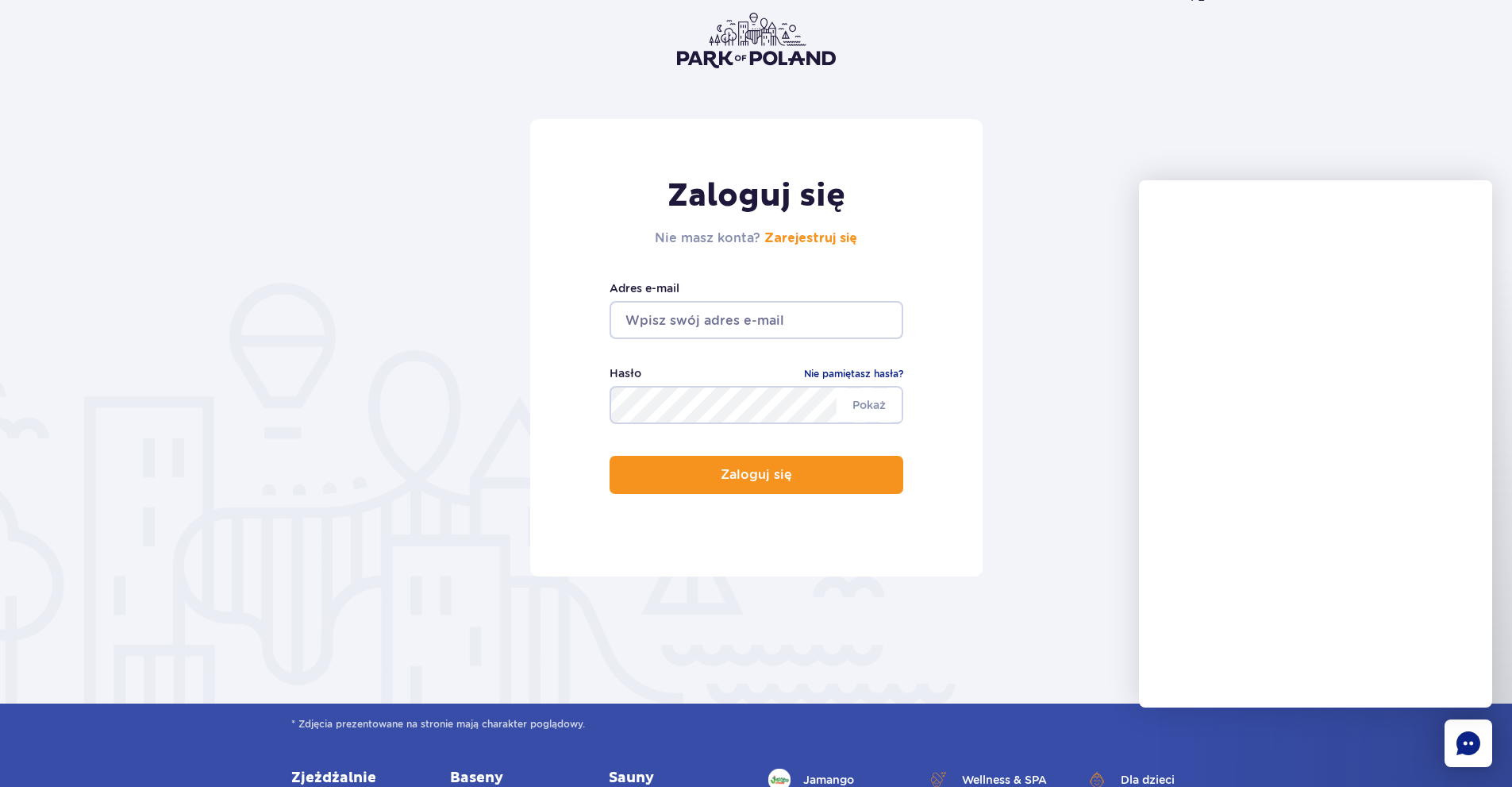
scroll to position [79, 0]
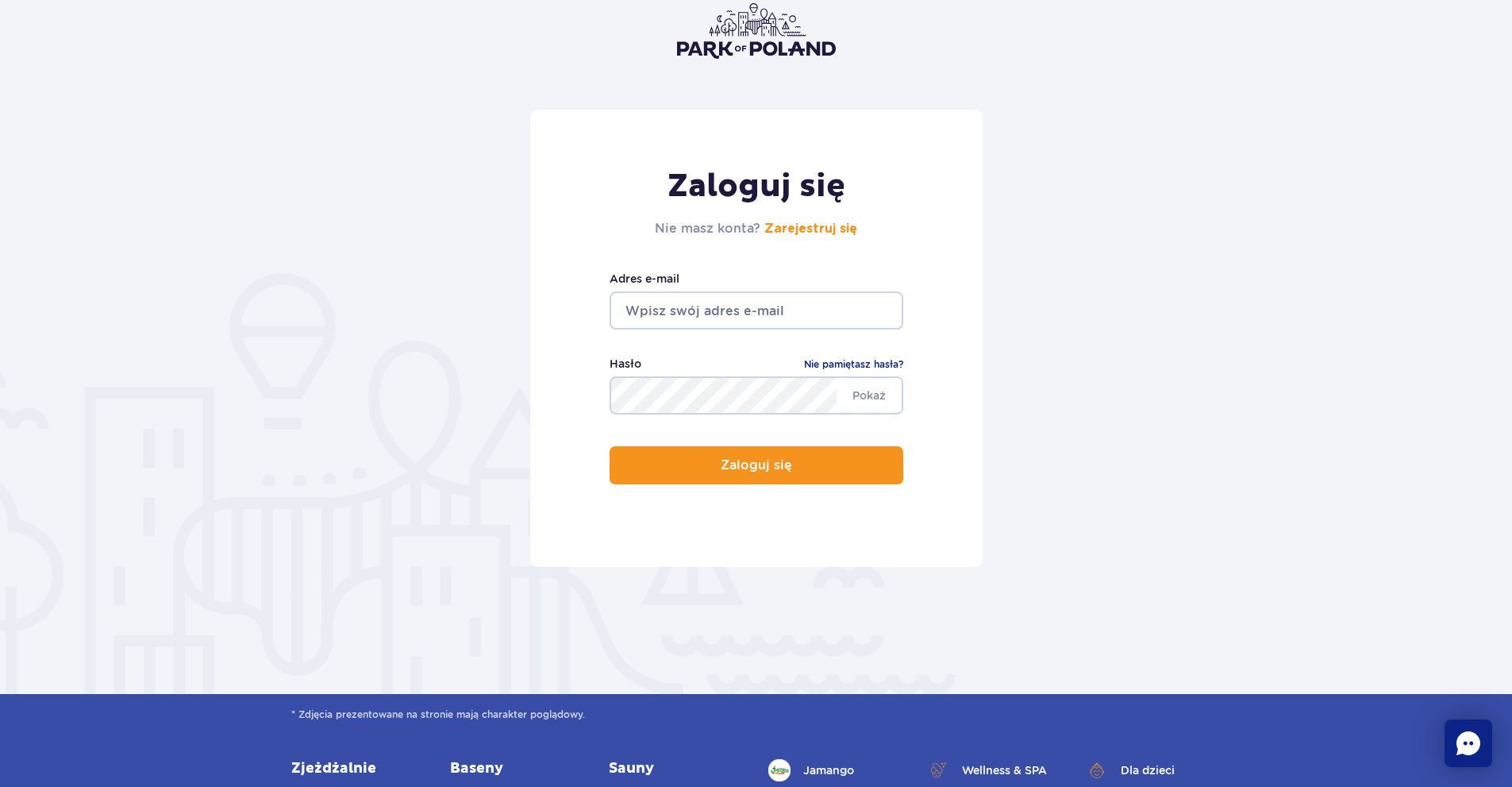
click at [743, 33] on img at bounding box center [756, 31] width 159 height 55
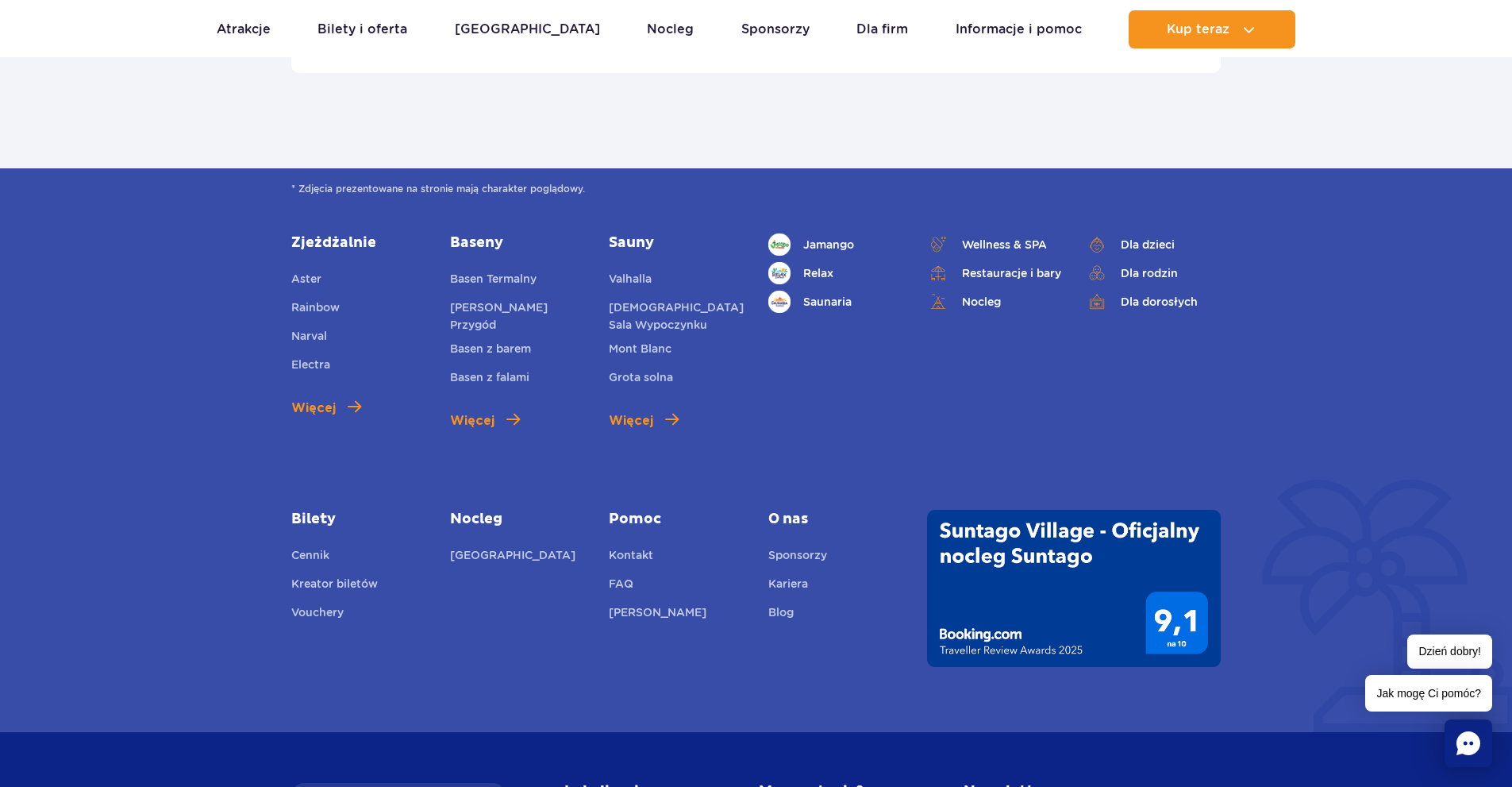
scroll to position [5399, 0]
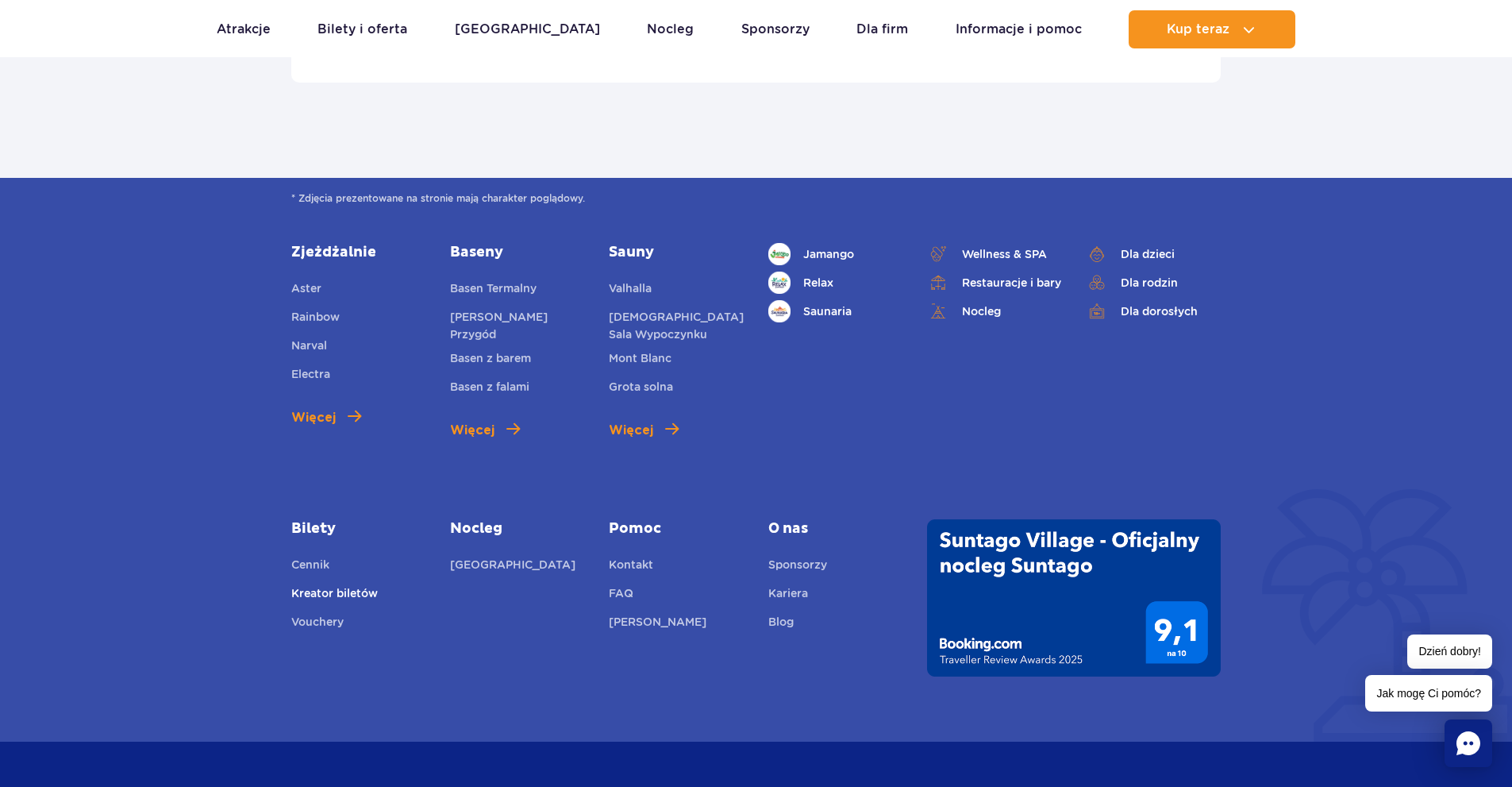
click at [312, 588] on link "Kreator biletów" at bounding box center [334, 596] width 86 height 22
click at [331, 626] on link "Vouchery" at bounding box center [317, 624] width 53 height 22
click at [799, 279] on link "Relax" at bounding box center [836, 283] width 135 height 22
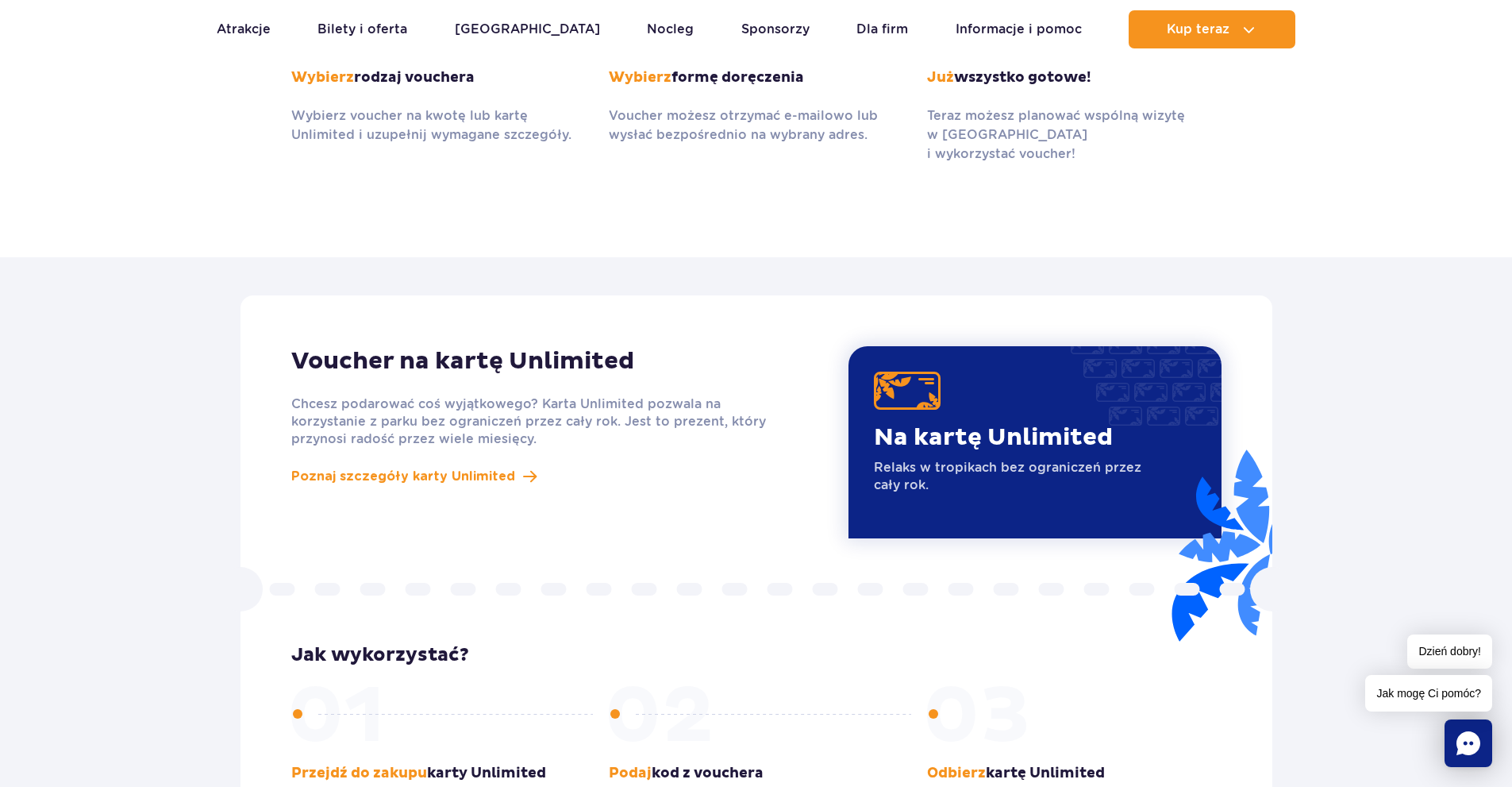
scroll to position [1350, 0]
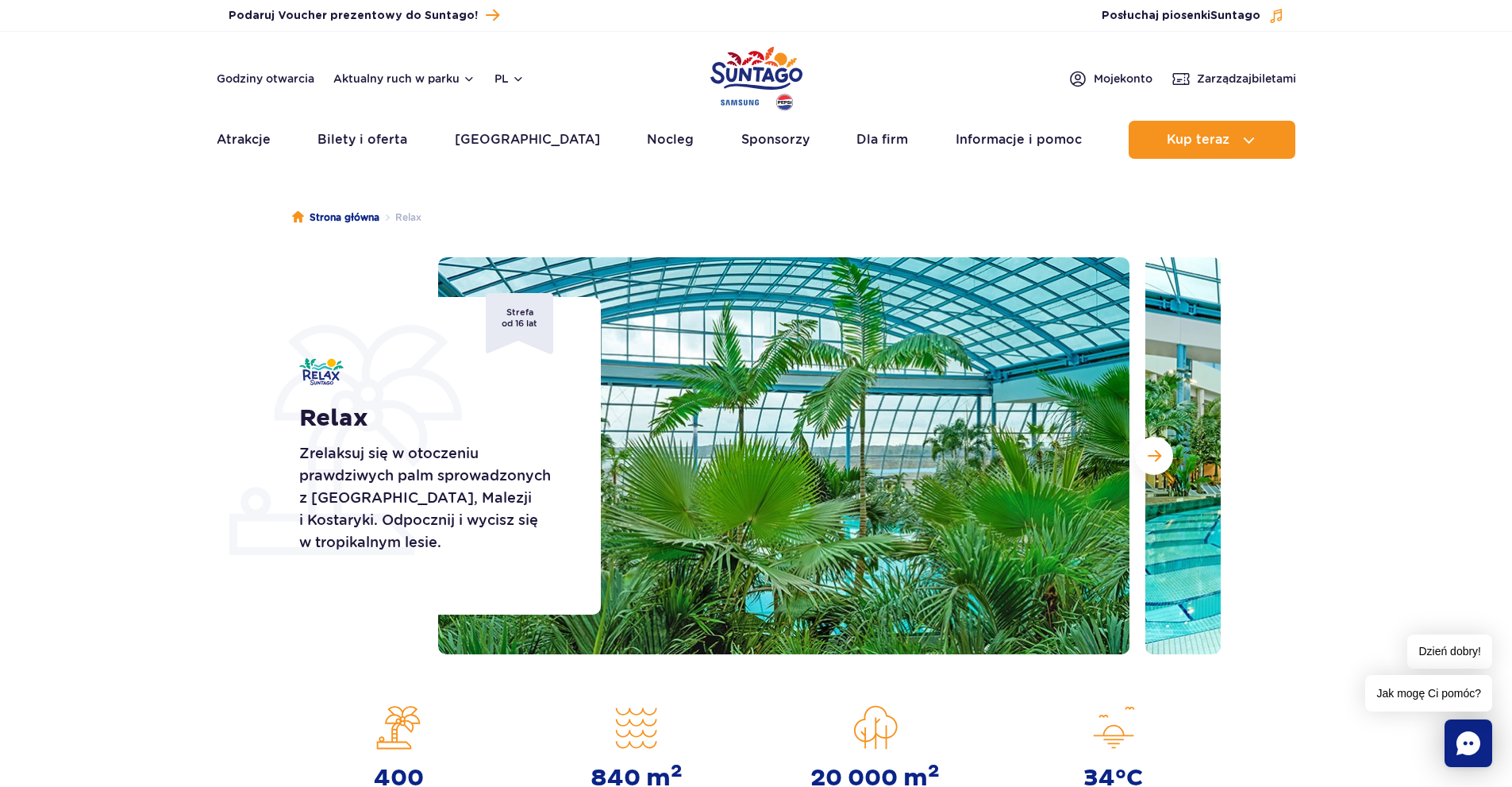
click at [766, 88] on img "Park of Poland" at bounding box center [756, 78] width 92 height 73
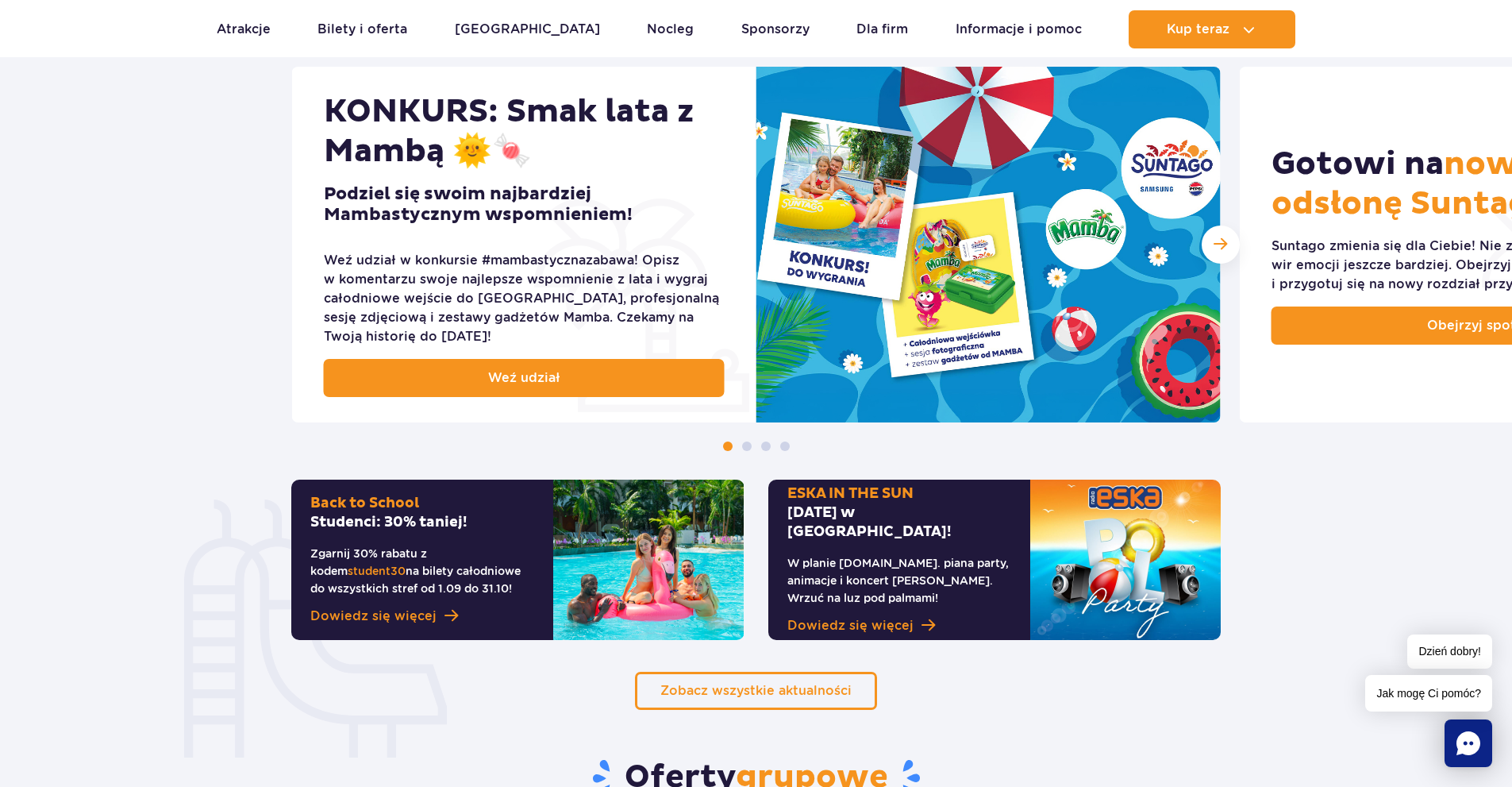
scroll to position [715, 0]
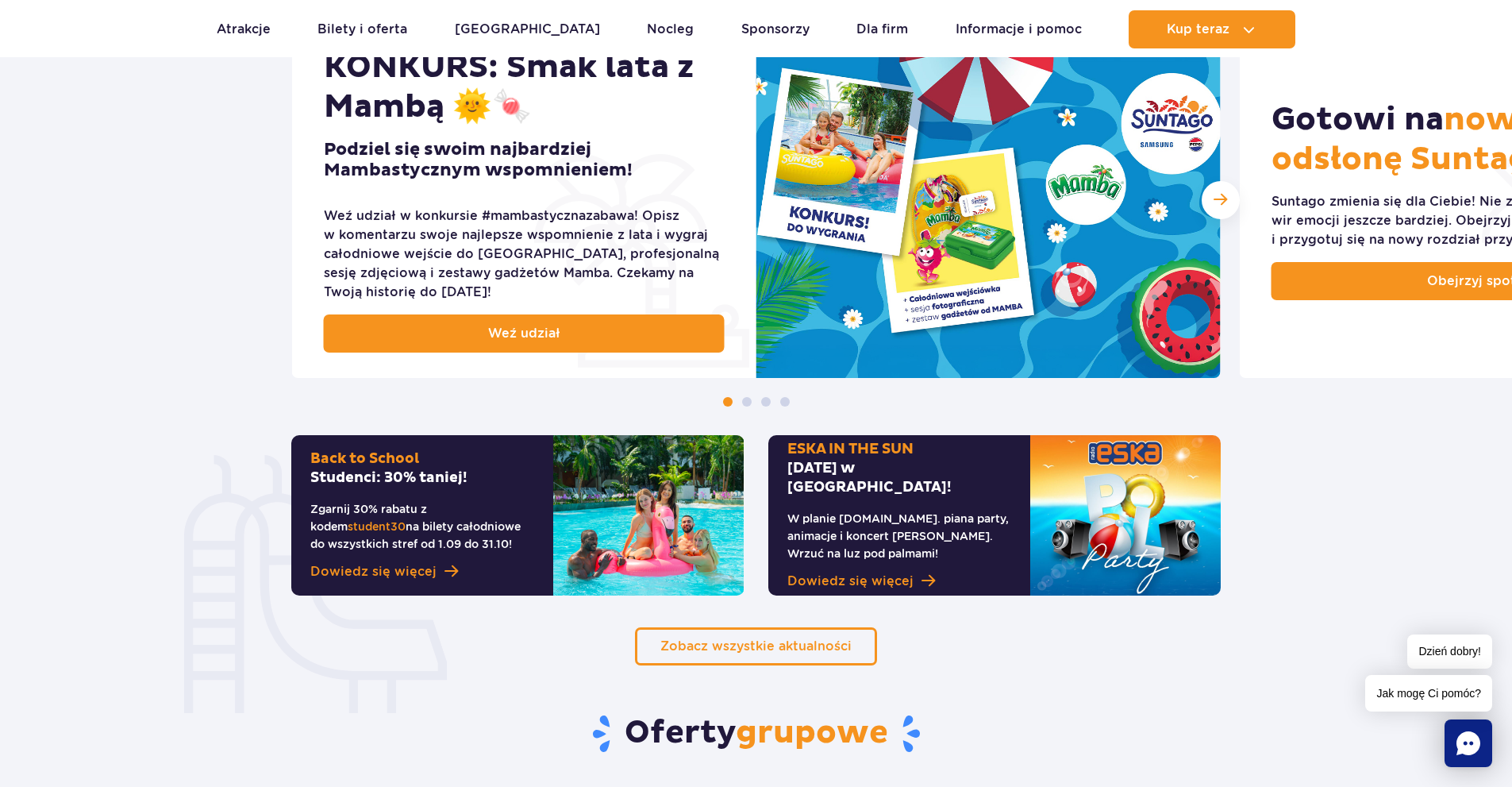
click at [745, 403] on span at bounding box center [746, 402] width 9 height 9
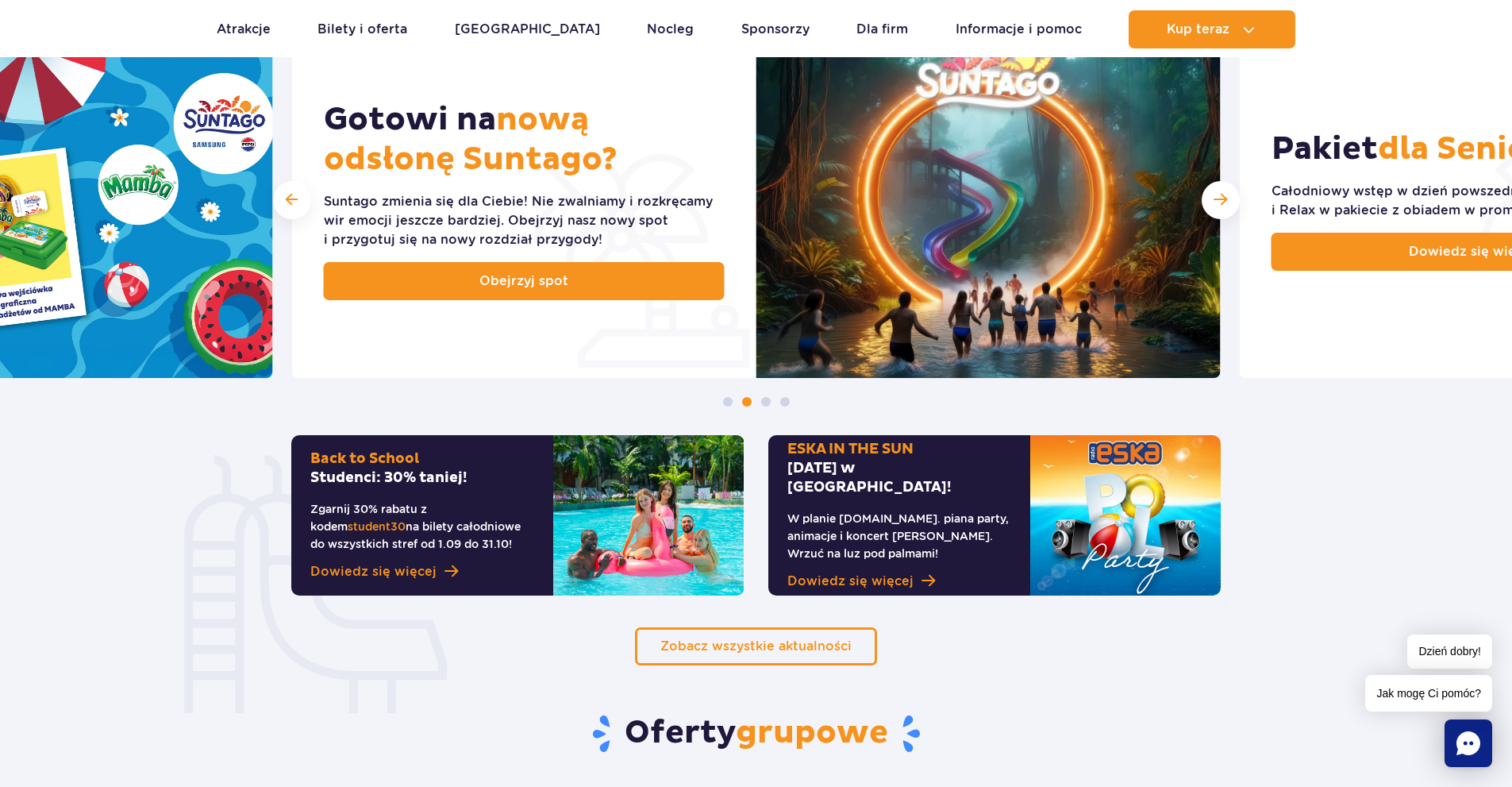
click at [757, 404] on div at bounding box center [756, 402] width 1512 height 9
click at [766, 403] on span at bounding box center [765, 402] width 9 height 9
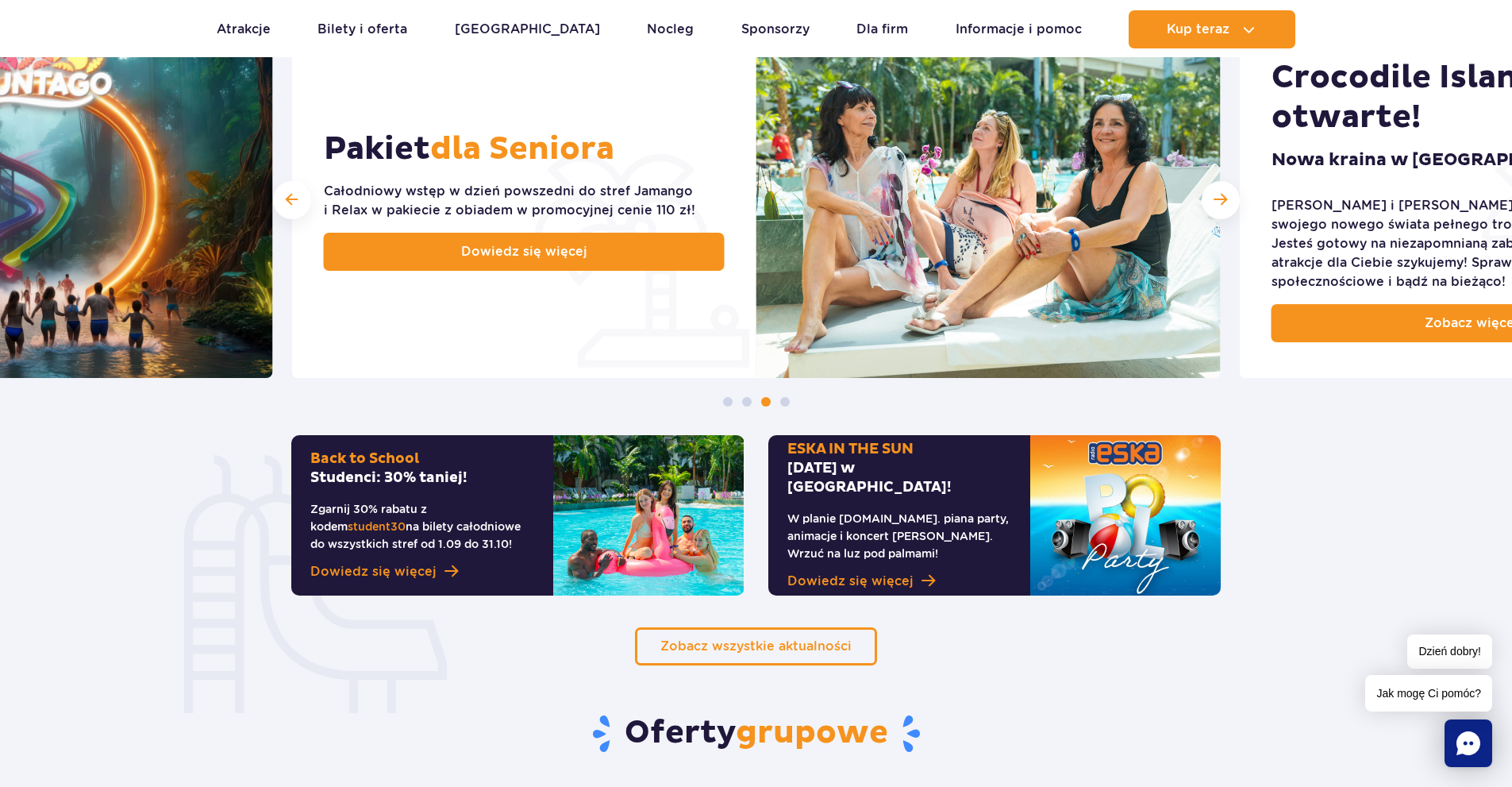
click at [785, 402] on span at bounding box center [784, 402] width 9 height 9
